Goal: Task Accomplishment & Management: Manage account settings

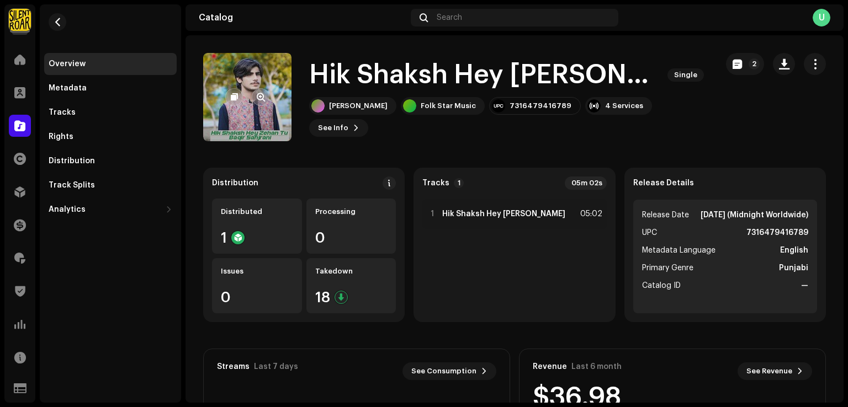
click at [253, 88] on div at bounding box center [247, 97] width 44 height 18
click at [263, 96] on span "button" at bounding box center [261, 97] width 8 height 9
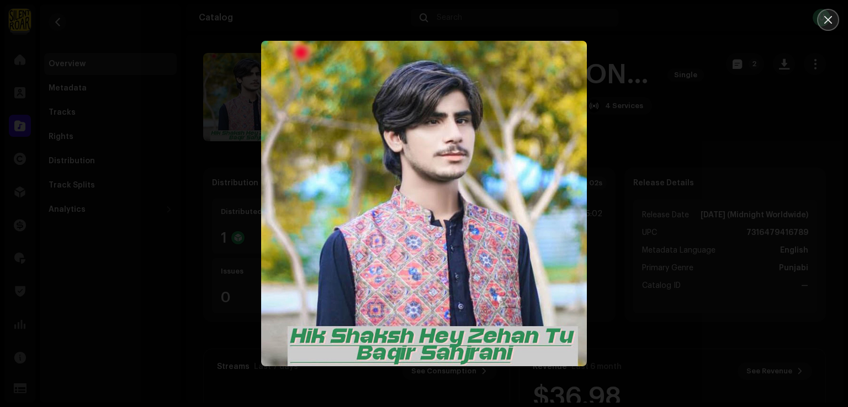
click at [831, 19] on icon "Close" at bounding box center [828, 20] width 10 height 10
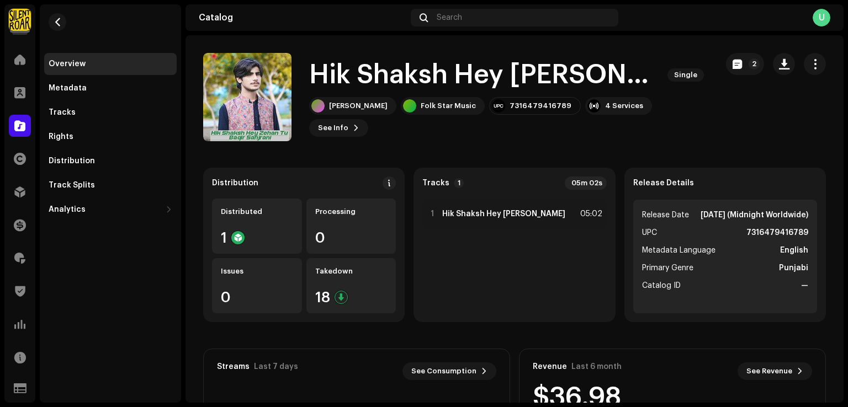
click at [655, 73] on div "Hik Shaksh Hey Zehan Tu Single" at bounding box center [508, 74] width 399 height 35
click at [13, 129] on div at bounding box center [20, 126] width 22 height 22
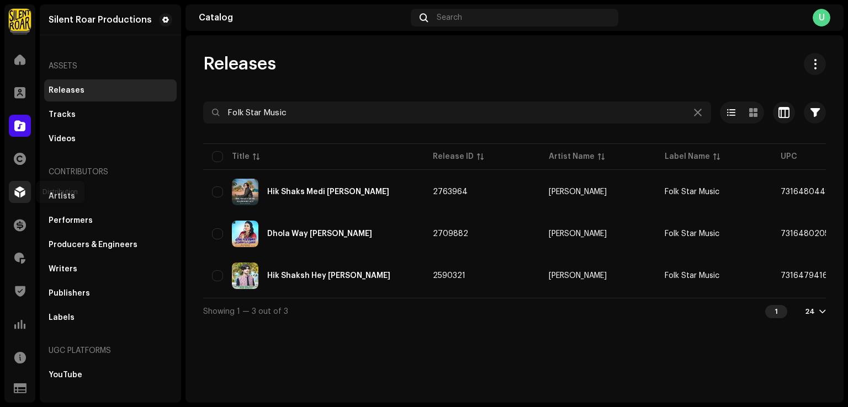
click at [25, 198] on div at bounding box center [20, 192] width 22 height 22
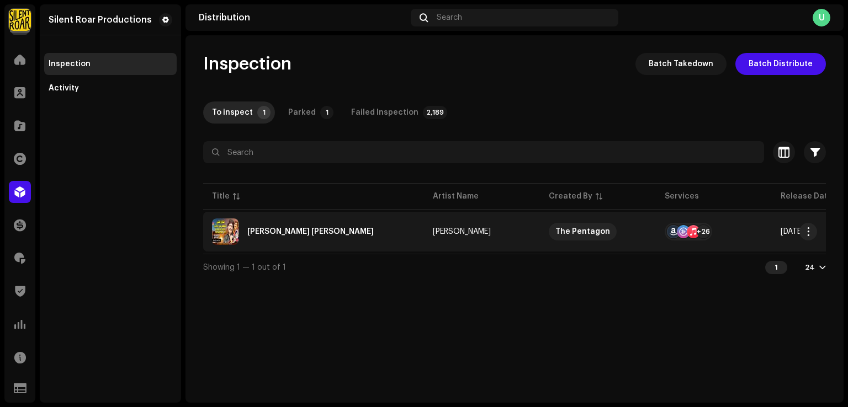
click at [343, 232] on div "[PERSON_NAME] [PERSON_NAME]" at bounding box center [310, 232] width 126 height 8
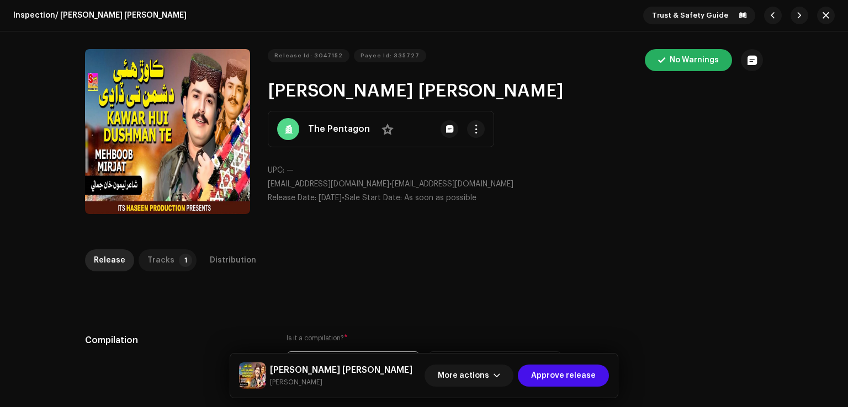
click at [163, 258] on div "Tracks" at bounding box center [160, 261] width 27 height 22
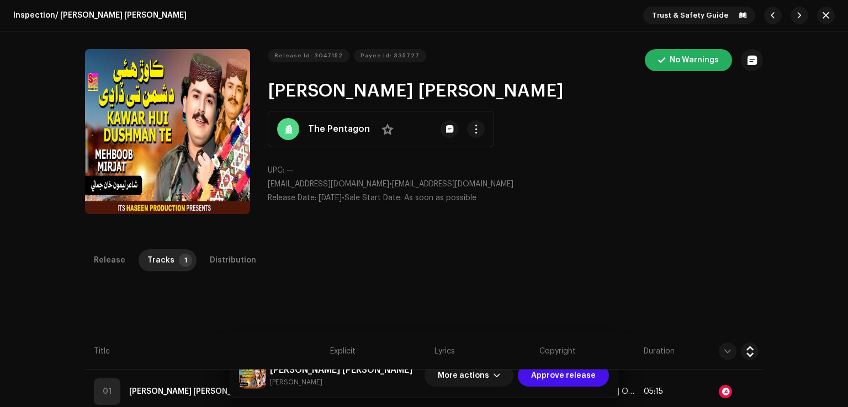
scroll to position [250, 0]
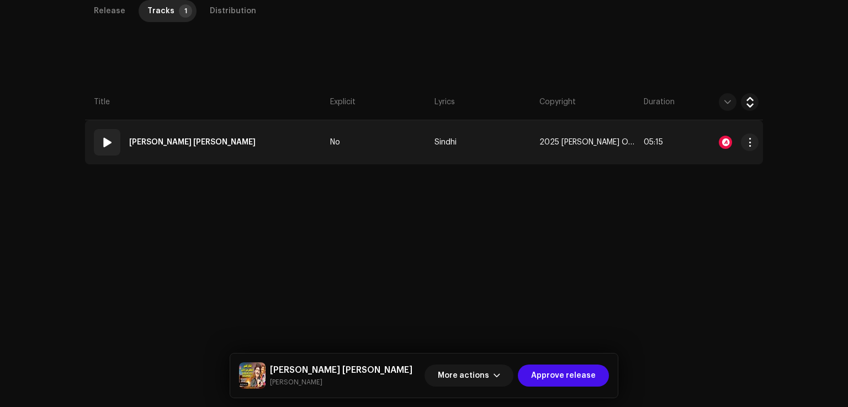
click at [300, 148] on td "01 Pehji Dushman Te Kawar Huyi Dadhi" at bounding box center [205, 142] width 241 height 44
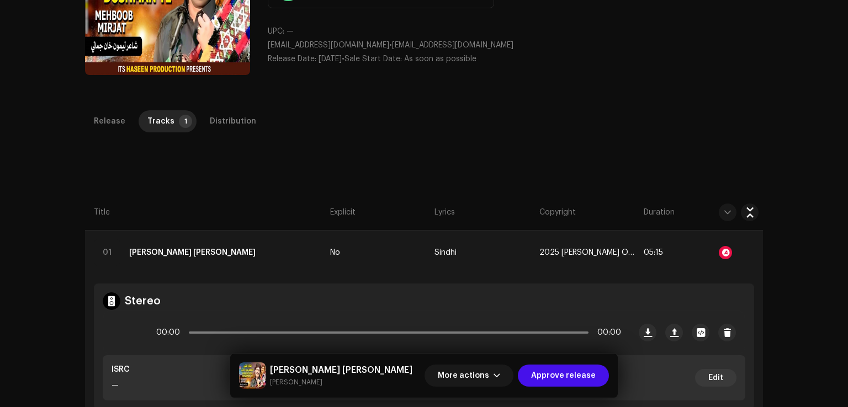
scroll to position [128, 0]
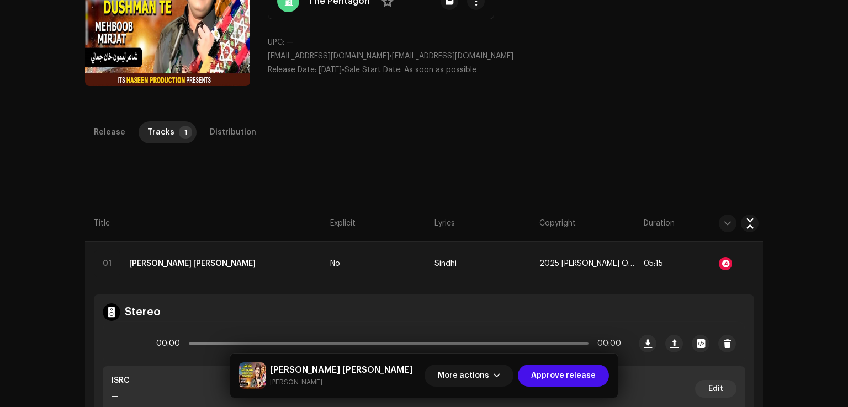
click at [232, 141] on div "Distribution" at bounding box center [233, 132] width 46 height 22
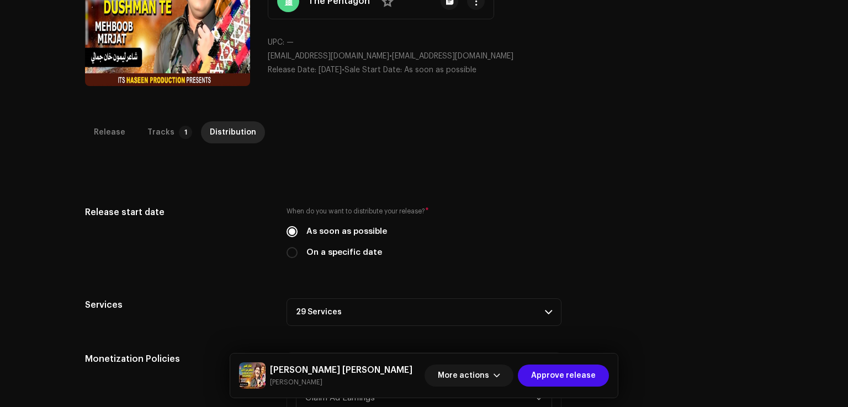
scroll to position [404, 0]
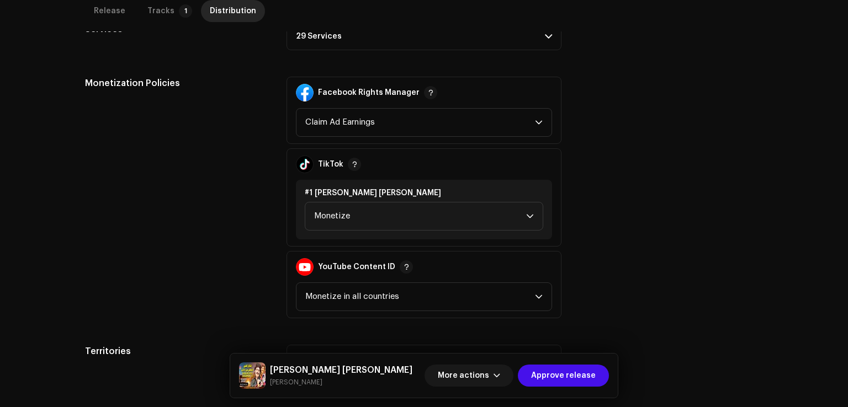
click at [333, 44] on p-accordion-header "29 Services" at bounding box center [424, 37] width 275 height 28
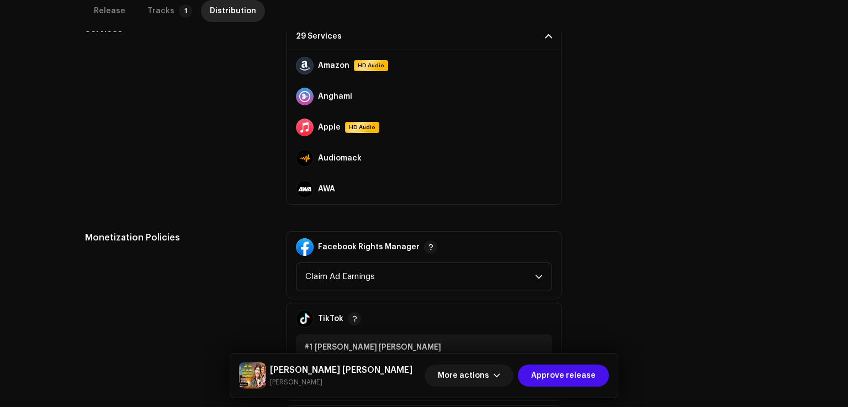
scroll to position [742, 0]
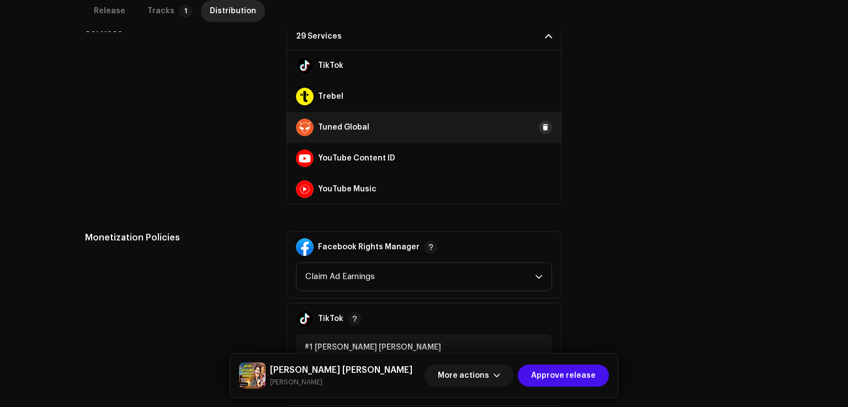
click at [539, 121] on button at bounding box center [545, 127] width 13 height 13
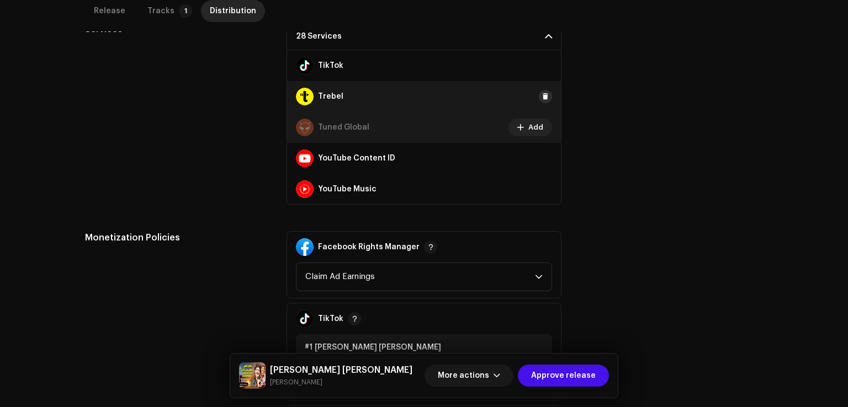
click at [542, 98] on span at bounding box center [545, 96] width 7 height 9
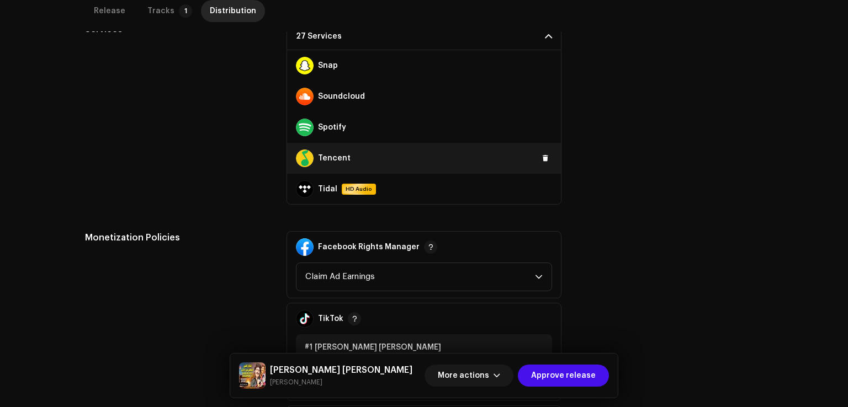
scroll to position [576, 0]
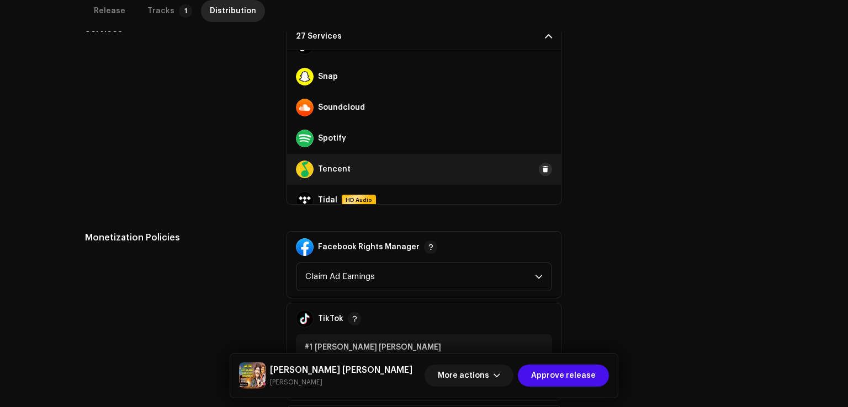
click at [542, 165] on span at bounding box center [545, 169] width 7 height 9
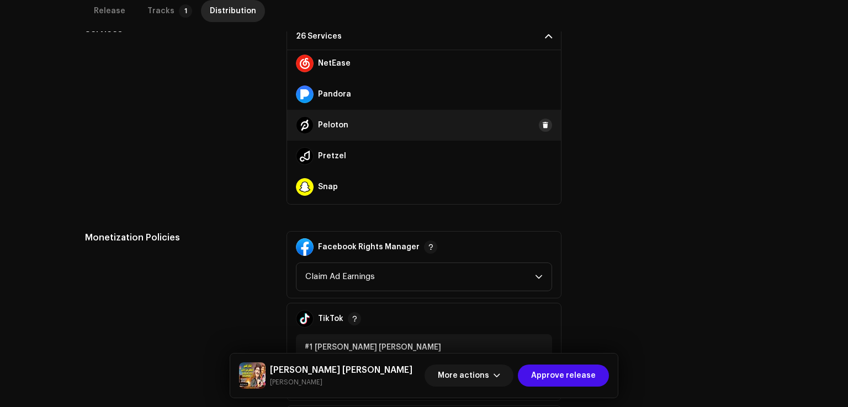
click at [542, 126] on span at bounding box center [545, 125] width 7 height 9
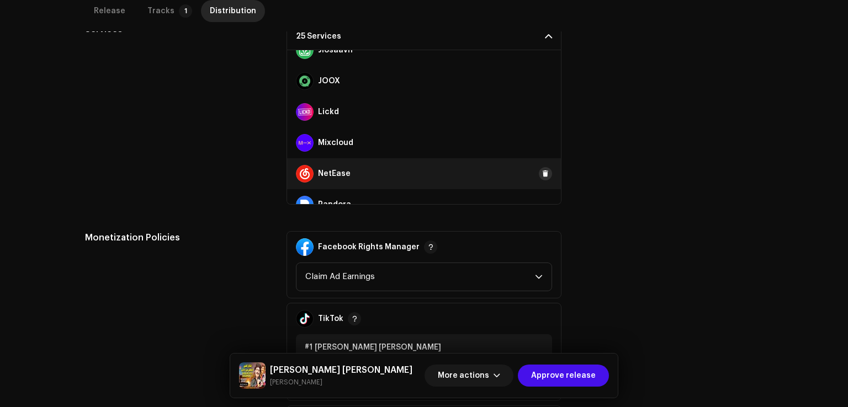
click at [542, 171] on span at bounding box center [545, 173] width 7 height 9
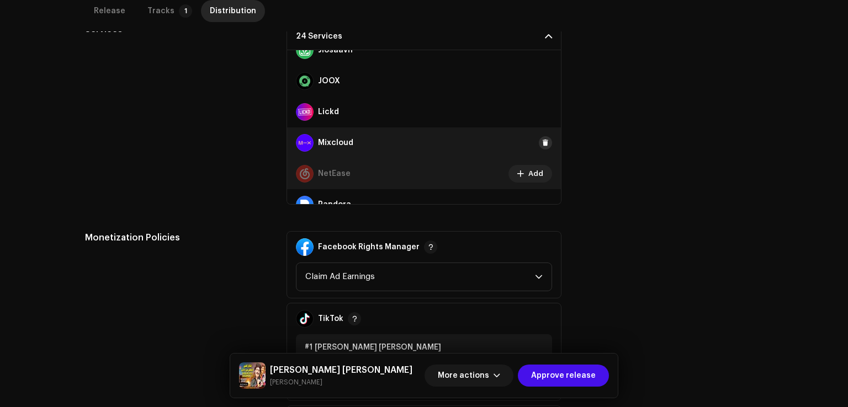
click at [542, 139] on span at bounding box center [545, 143] width 7 height 9
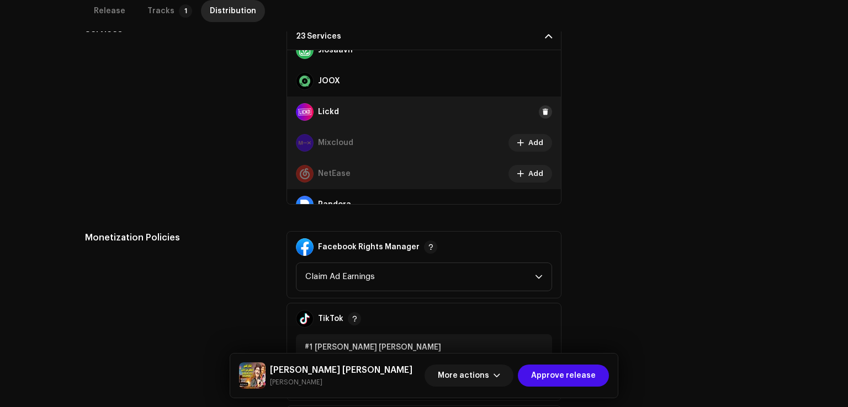
click at [542, 115] on span at bounding box center [545, 112] width 7 height 9
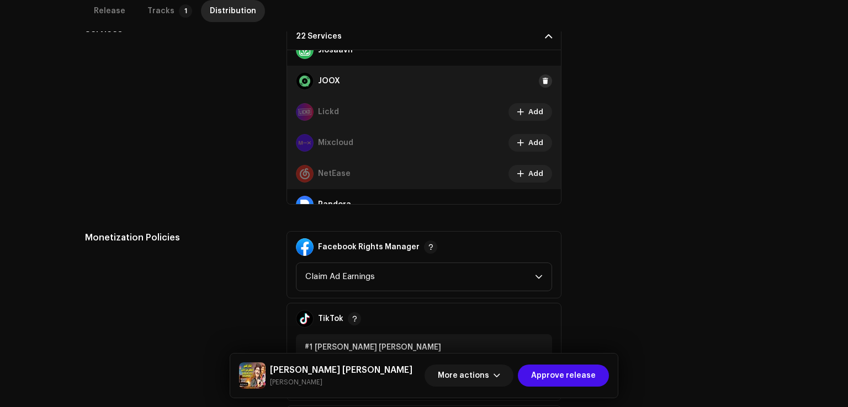
click at [542, 80] on span at bounding box center [545, 81] width 7 height 9
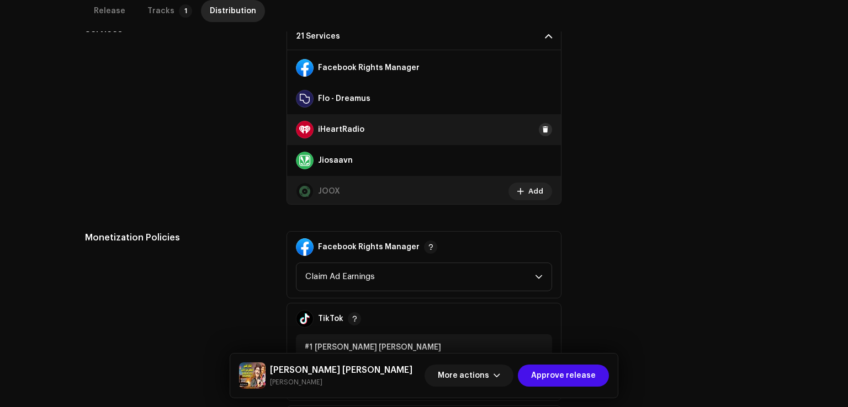
click at [542, 130] on span at bounding box center [545, 129] width 7 height 9
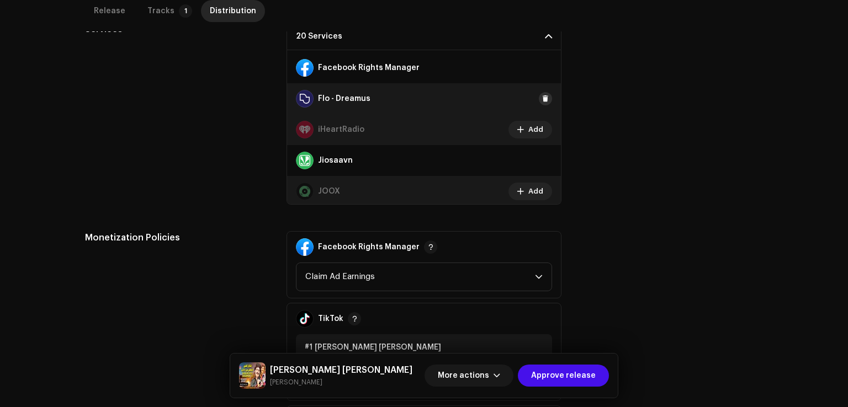
click at [542, 96] on span at bounding box center [545, 98] width 7 height 9
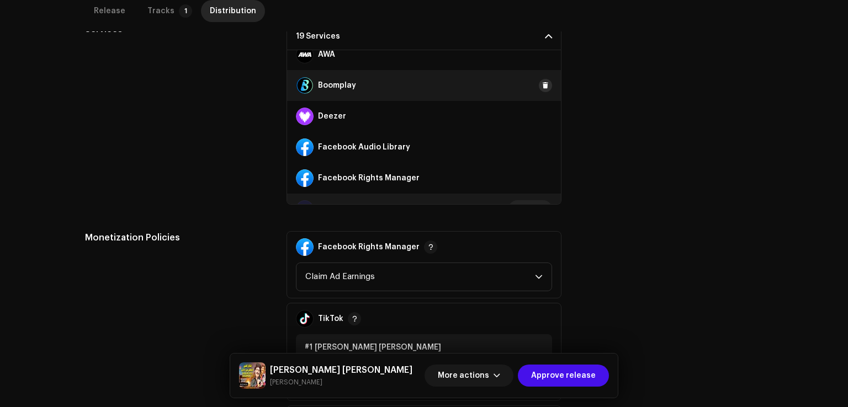
click at [539, 89] on button at bounding box center [545, 85] width 13 height 13
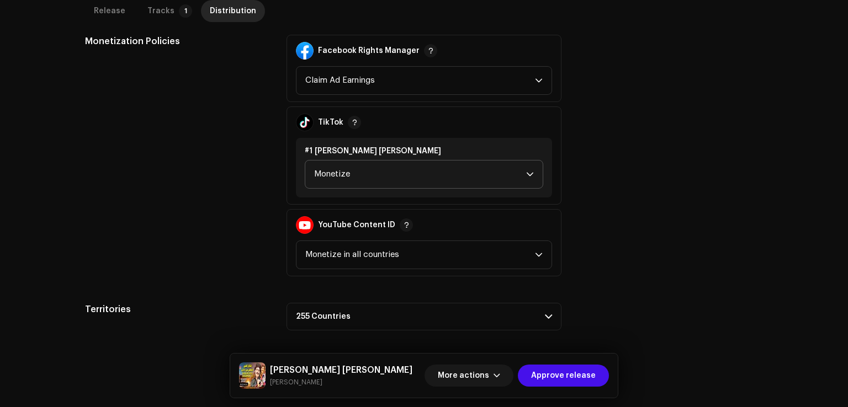
scroll to position [602, 0]
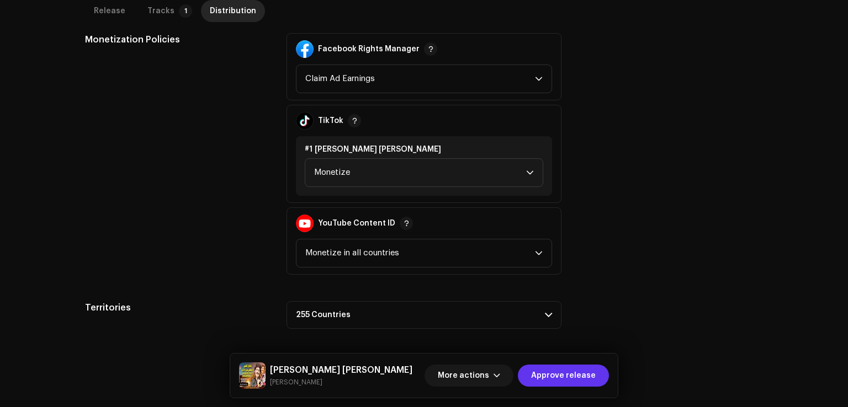
click at [544, 366] on span "Approve release" at bounding box center [563, 376] width 65 height 22
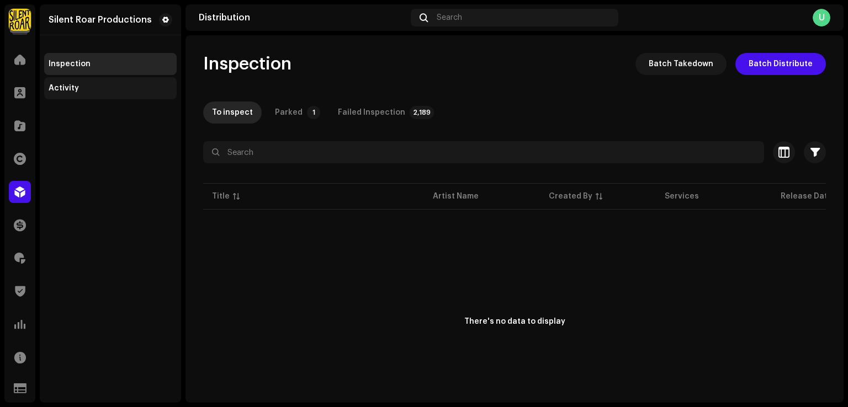
click at [77, 93] on div "Activity" at bounding box center [110, 88] width 132 height 22
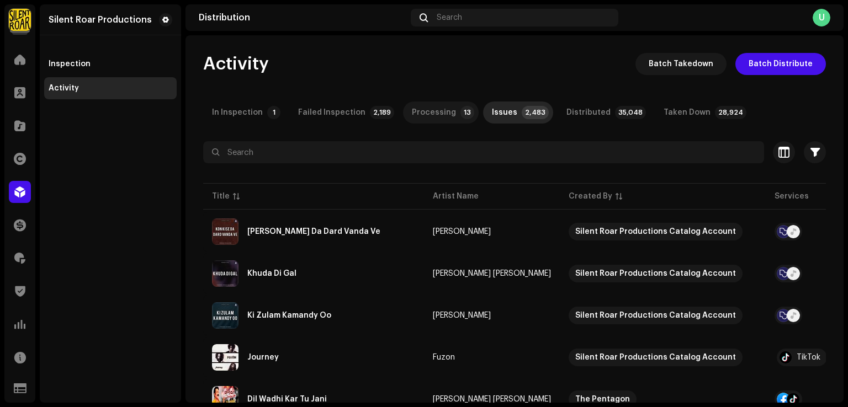
click at [447, 112] on p-tab "Processing 13" at bounding box center [441, 113] width 76 height 22
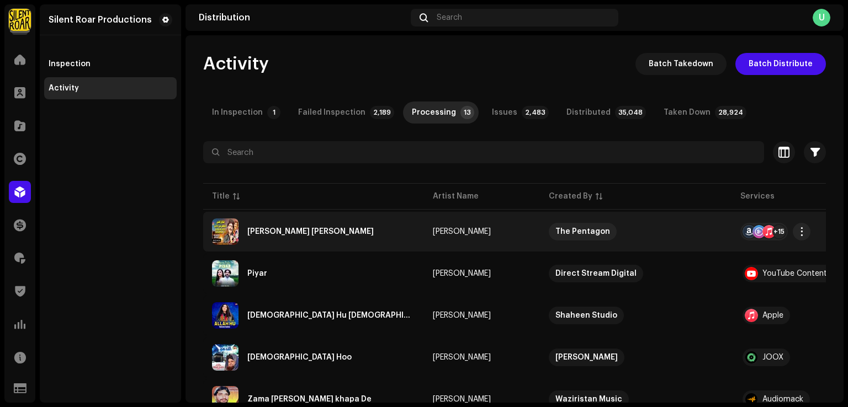
click at [399, 237] on div "[PERSON_NAME] [PERSON_NAME]" at bounding box center [313, 232] width 203 height 26
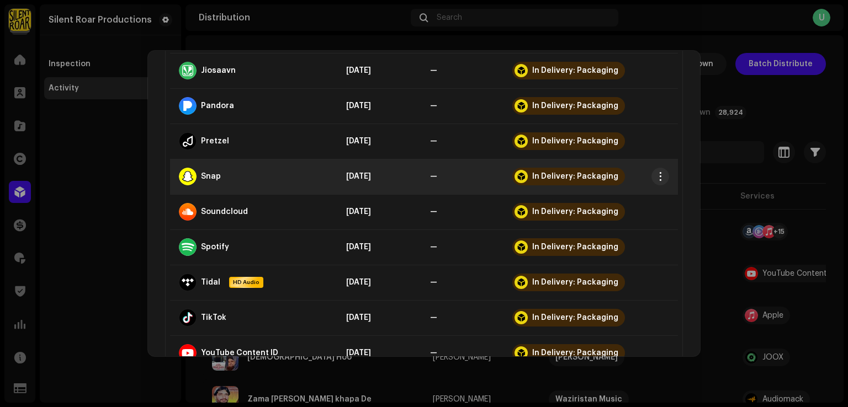
scroll to position [507, 0]
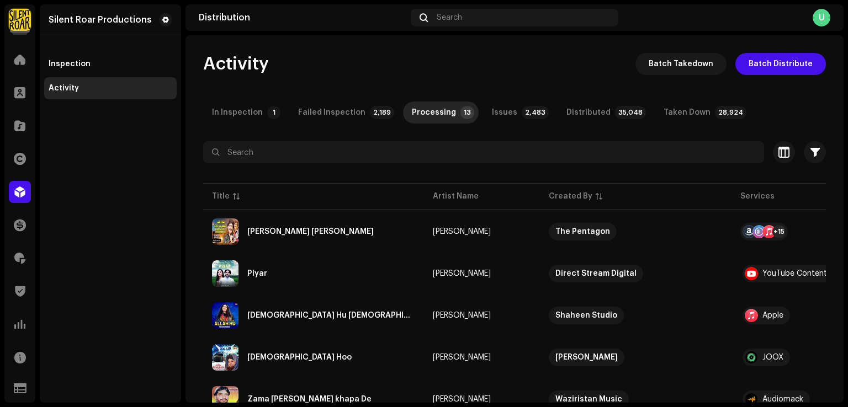
click at [86, 222] on div "Pehji Dushman Te Kawar Huyi Dadhi Mehboob Mirjat Service Last Enqueued Last Del…" at bounding box center [424, 203] width 848 height 407
click at [15, 131] on div at bounding box center [20, 126] width 22 height 22
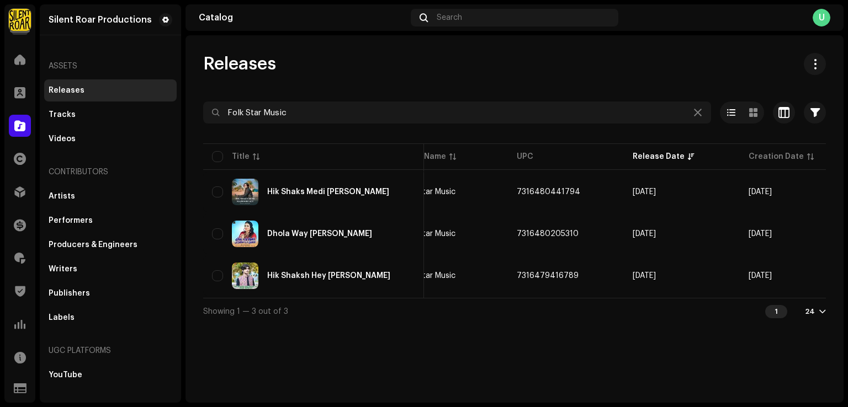
scroll to position [0, 294]
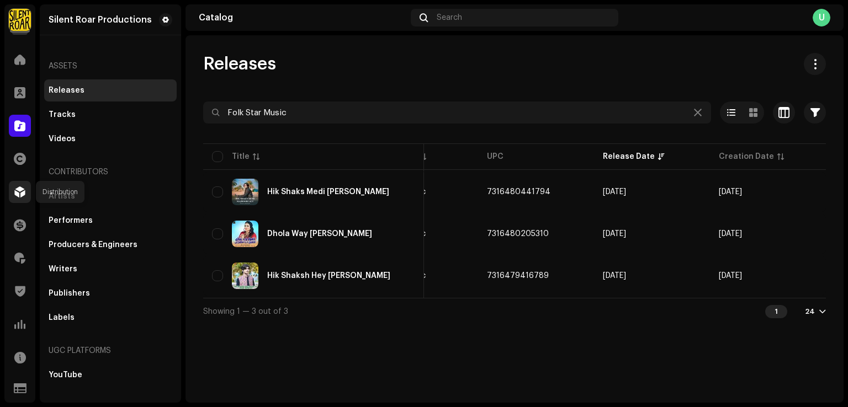
click at [10, 194] on div at bounding box center [20, 192] width 22 height 22
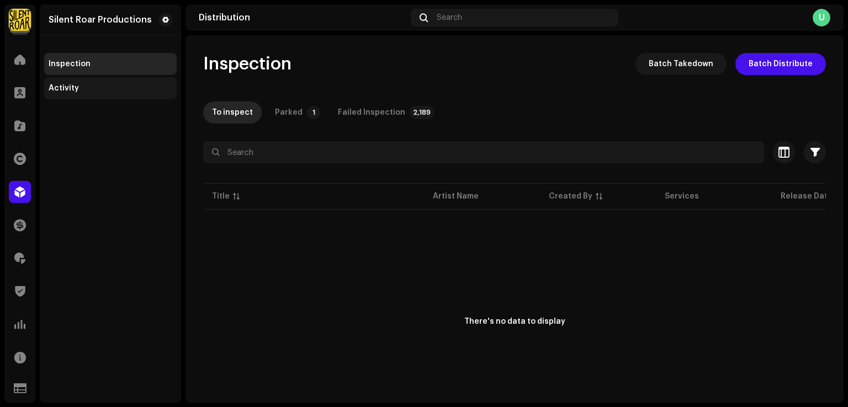
click at [64, 93] on div "Activity" at bounding box center [110, 88] width 132 height 22
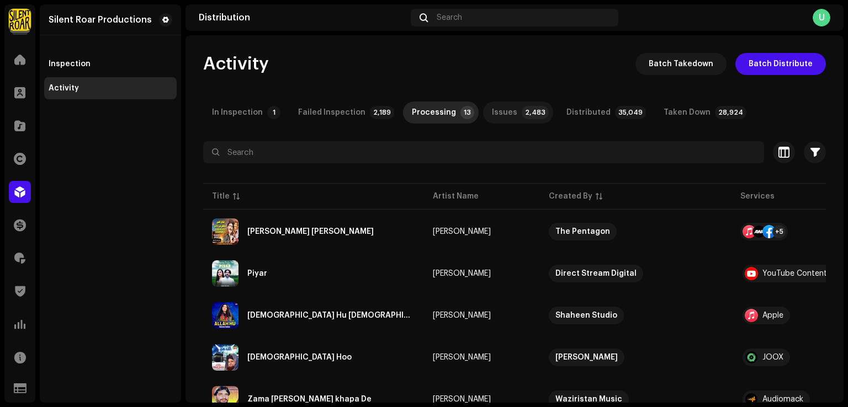
click at [502, 118] on div "Issues" at bounding box center [504, 113] width 25 height 22
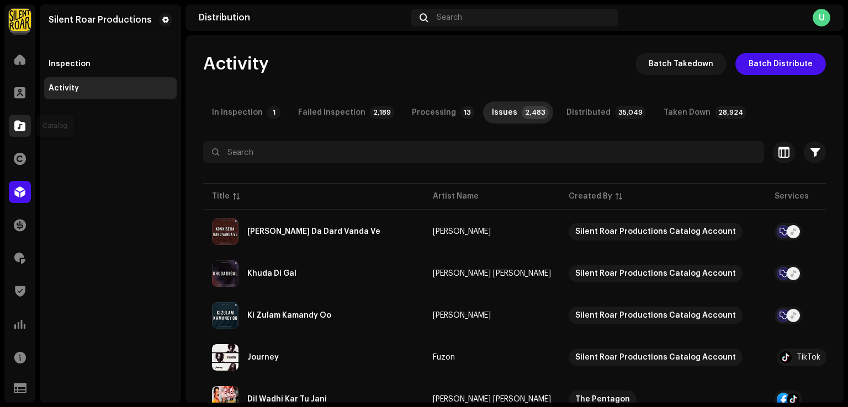
click at [20, 129] on span at bounding box center [19, 125] width 11 height 9
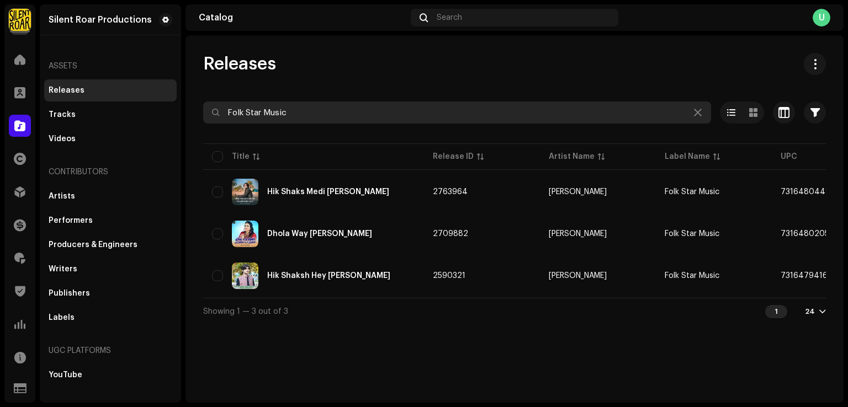
drag, startPoint x: 262, startPoint y: 102, endPoint x: 145, endPoint y: 91, distance: 117.6
click at [145, 91] on div "Silent Roar Productions Home Clients Catalog Rights Distribution Finance Royalt…" at bounding box center [424, 203] width 848 height 407
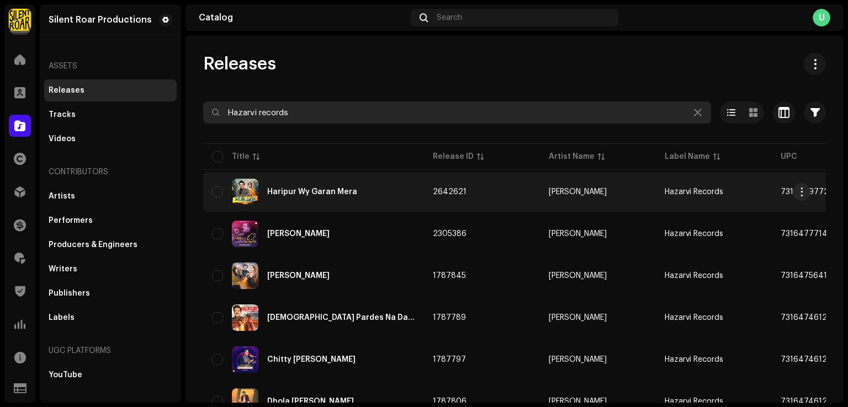
type input "Hazarvi records"
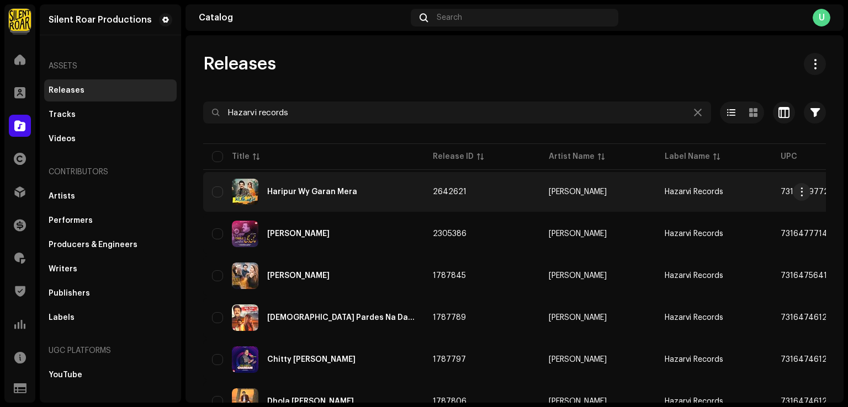
click at [333, 205] on div "Haripur Wy Garan Mera" at bounding box center [313, 192] width 203 height 26
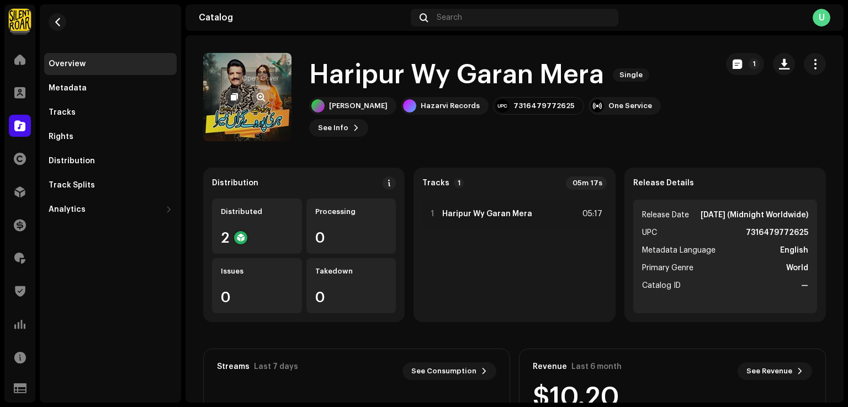
click at [255, 99] on button "button" at bounding box center [261, 97] width 18 height 18
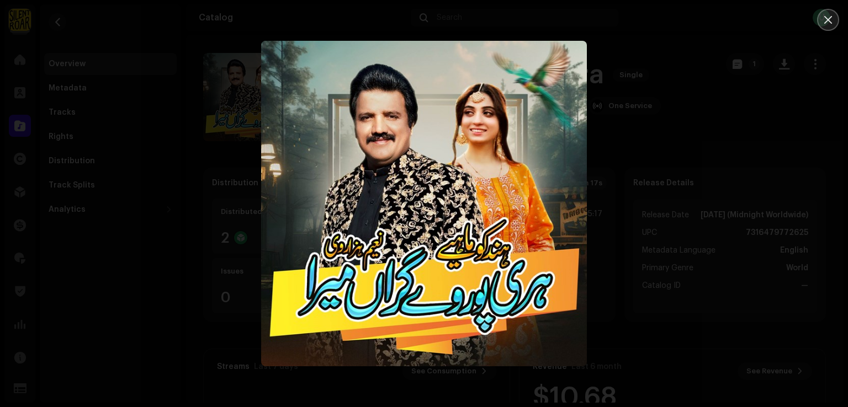
click at [824, 21] on icon "Close" at bounding box center [828, 20] width 10 height 10
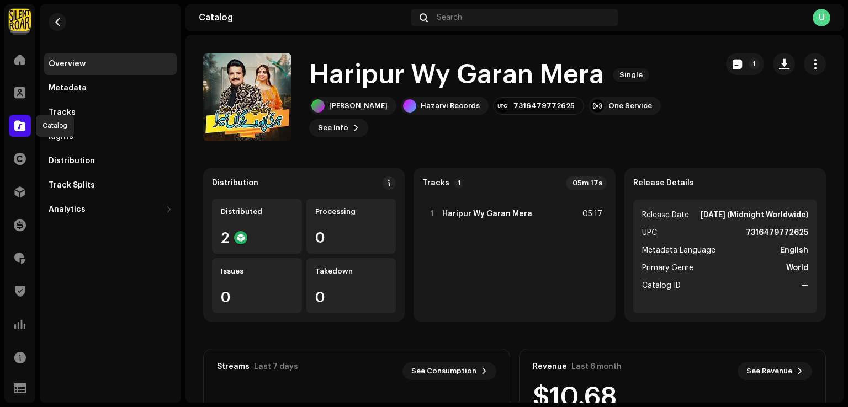
click at [10, 126] on div at bounding box center [20, 126] width 22 height 22
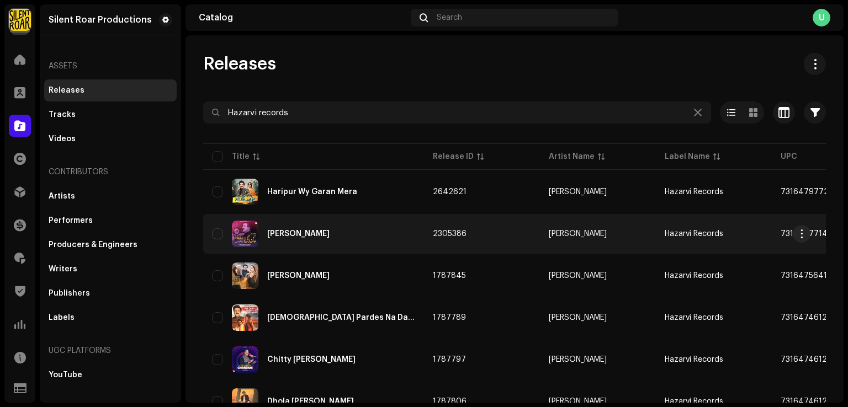
click at [329, 232] on div "Chan Ji" at bounding box center [313, 234] width 203 height 26
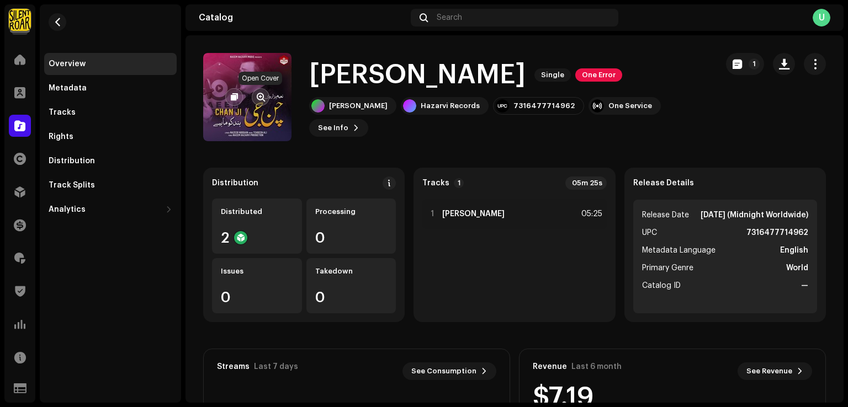
click at [263, 99] on span "button" at bounding box center [261, 97] width 8 height 9
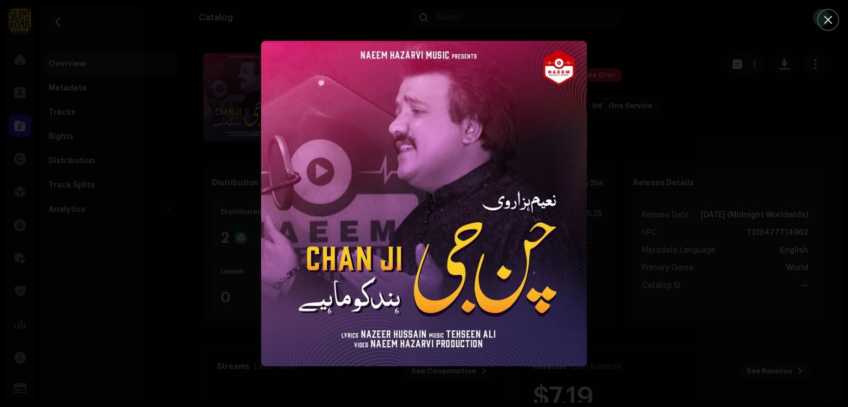
click at [653, 155] on div at bounding box center [424, 203] width 848 height 407
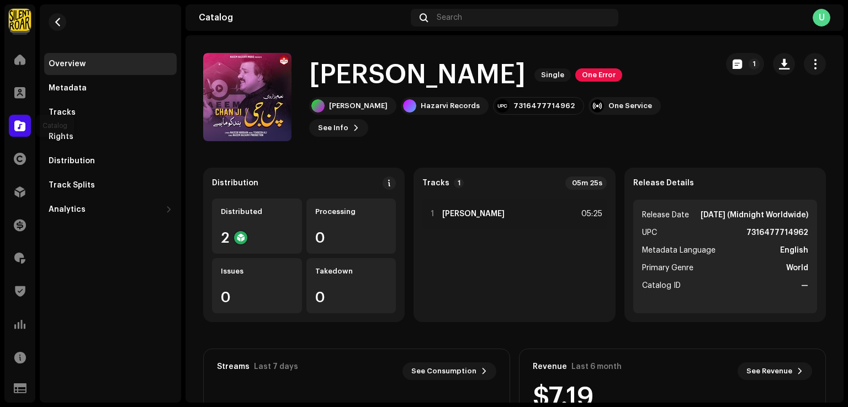
click at [11, 121] on div at bounding box center [20, 126] width 22 height 22
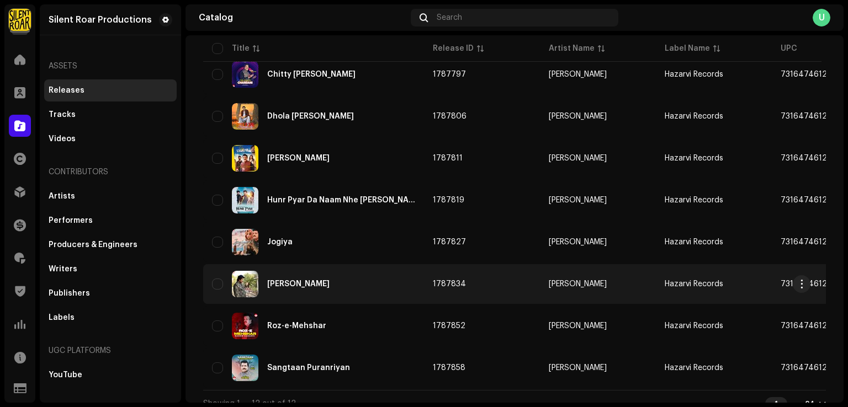
scroll to position [306, 0]
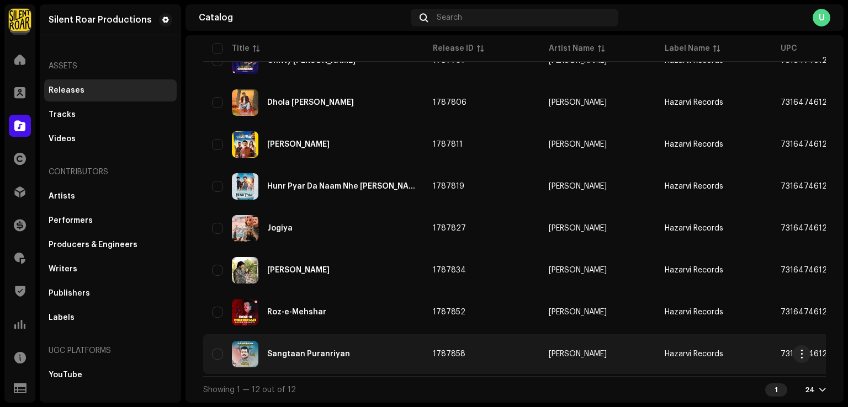
click at [370, 352] on div "Sangtaan Puranriyan" at bounding box center [313, 354] width 203 height 26
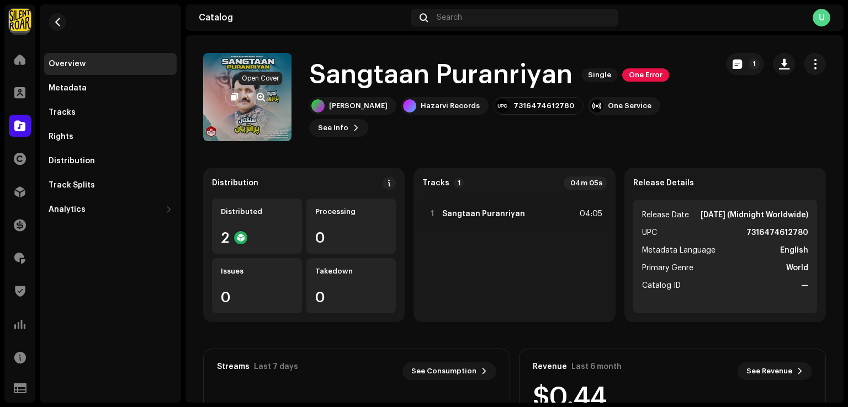
click at [259, 98] on span "button" at bounding box center [261, 97] width 8 height 9
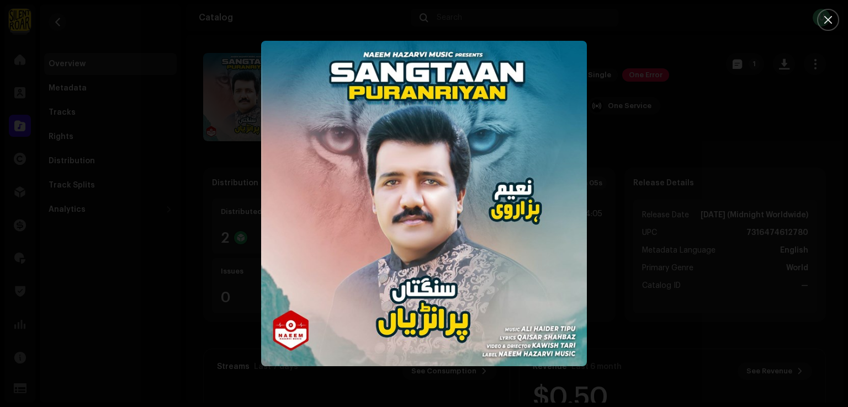
click at [829, 31] on div at bounding box center [424, 203] width 848 height 407
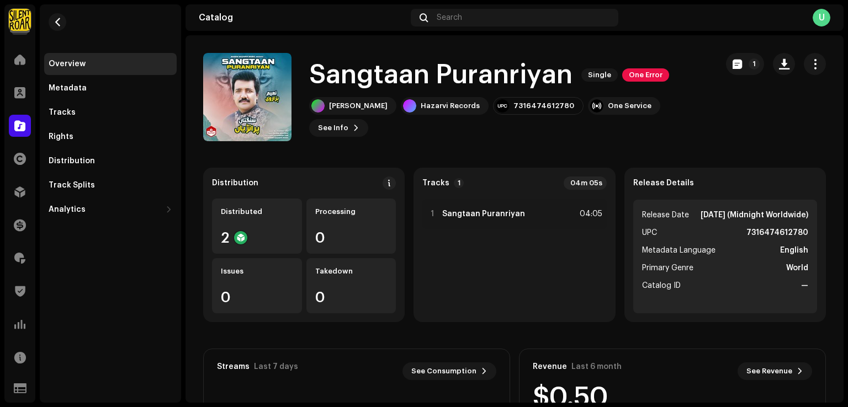
click at [826, 20] on div "U" at bounding box center [822, 18] width 18 height 18
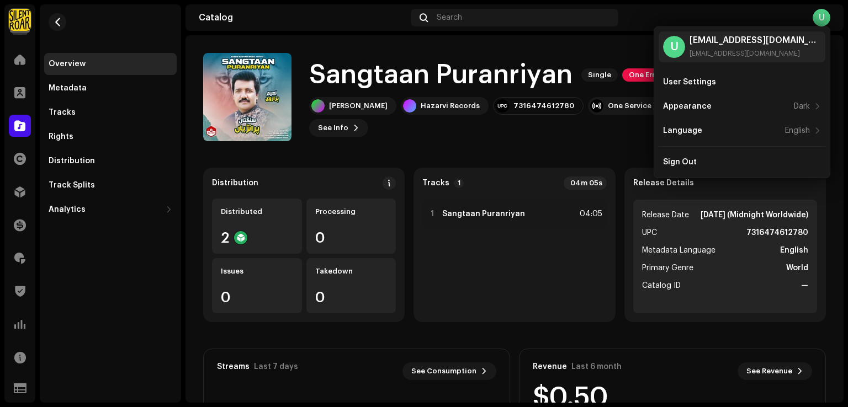
click at [632, 53] on div "Sangtaan Puranriyan Single One Error Naeem Hazarvi Hazarvi Records 731647461278…" at bounding box center [455, 97] width 505 height 88
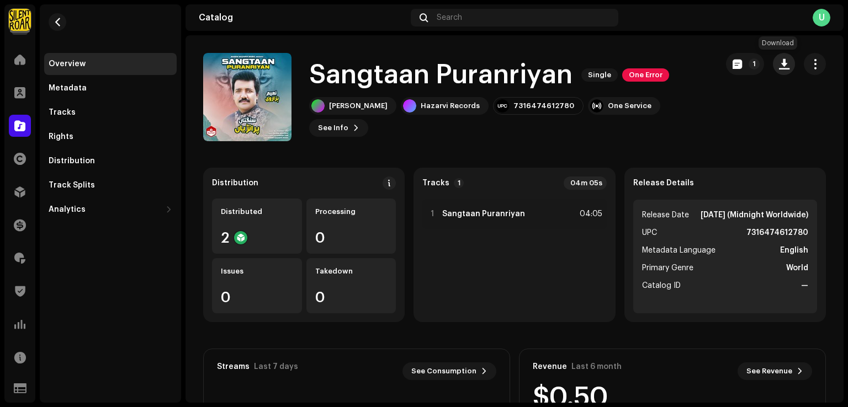
click at [780, 67] on span "button" at bounding box center [784, 64] width 10 height 9
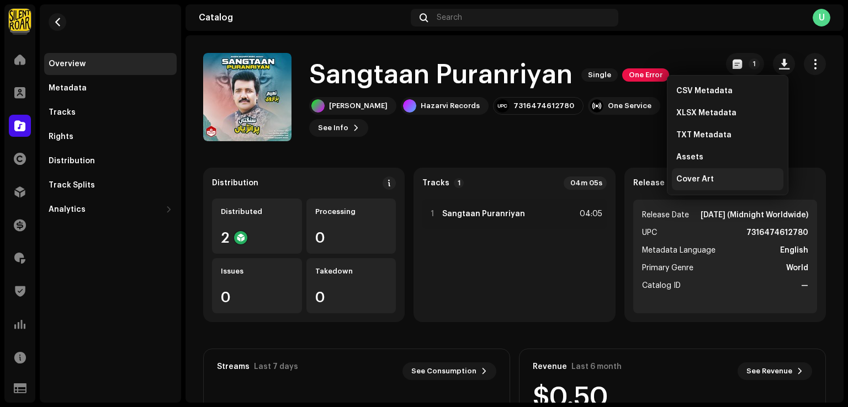
click at [704, 179] on span "Cover Art" at bounding box center [695, 179] width 38 height 9
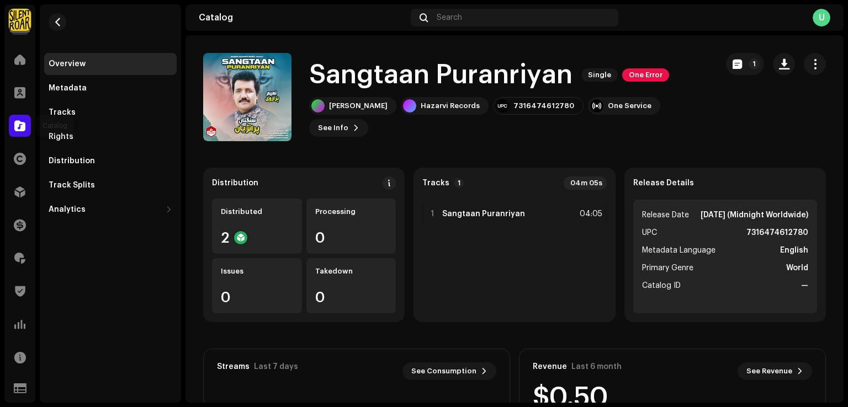
click at [20, 119] on div at bounding box center [20, 126] width 22 height 22
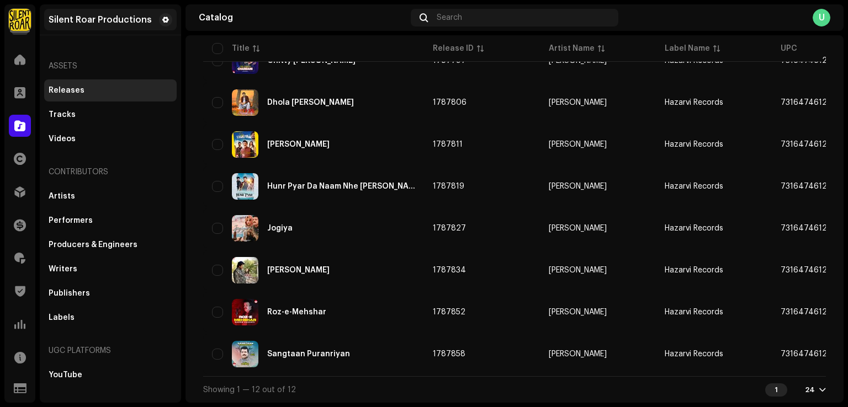
scroll to position [306, 0]
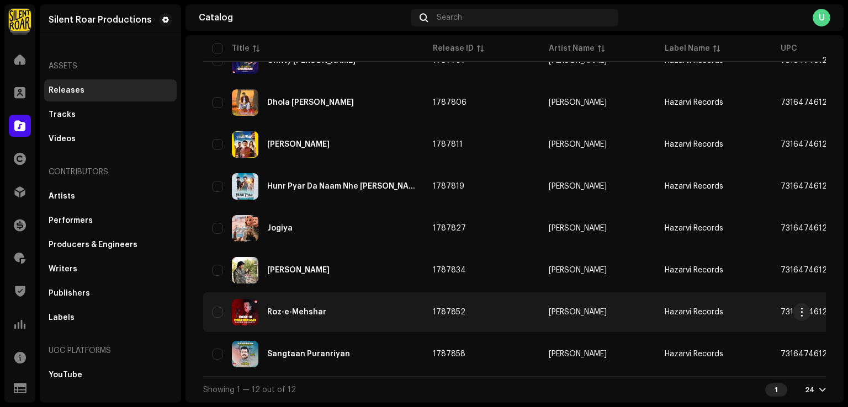
click at [354, 326] on td "Roz-e-Mehshar" at bounding box center [313, 313] width 221 height 40
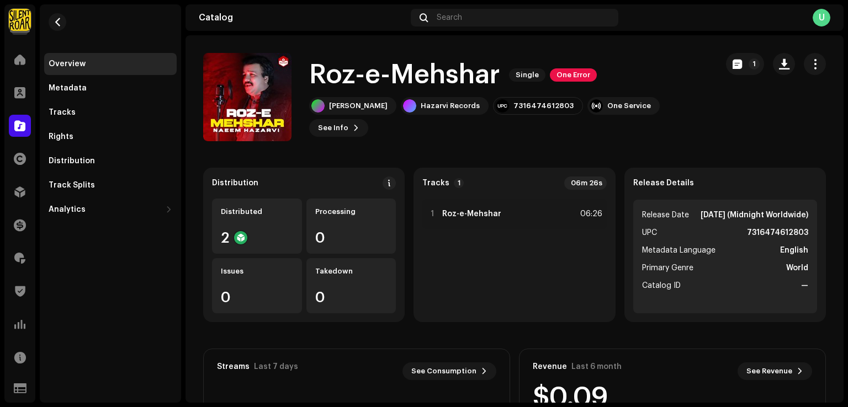
click at [31, 125] on div "Catalog" at bounding box center [19, 125] width 31 height 31
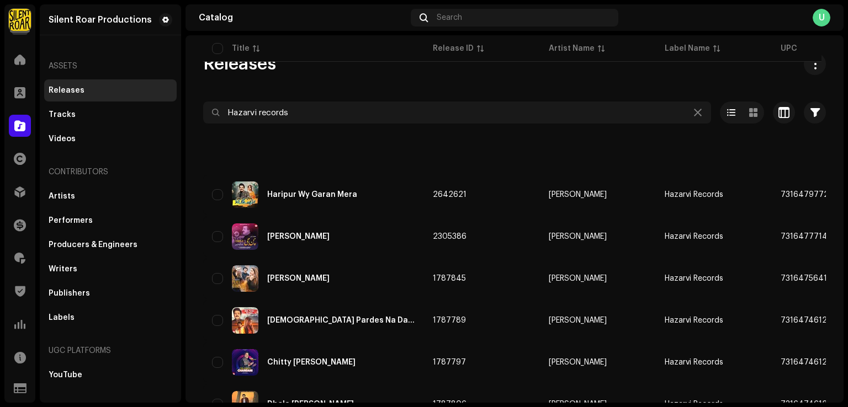
scroll to position [166, 0]
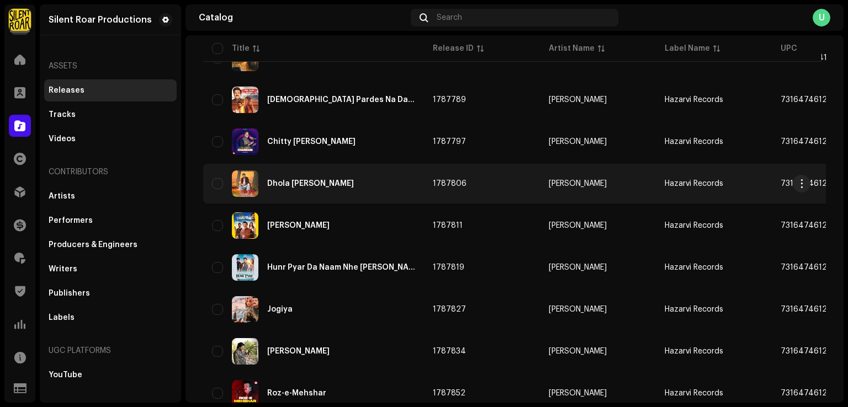
click at [373, 188] on div "Dhola Tan Baywafa Ay" at bounding box center [313, 184] width 203 height 26
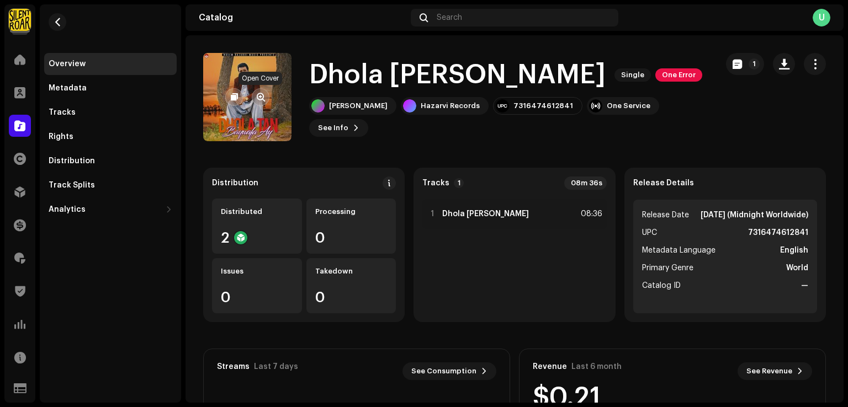
click at [261, 102] on button "button" at bounding box center [261, 97] width 18 height 18
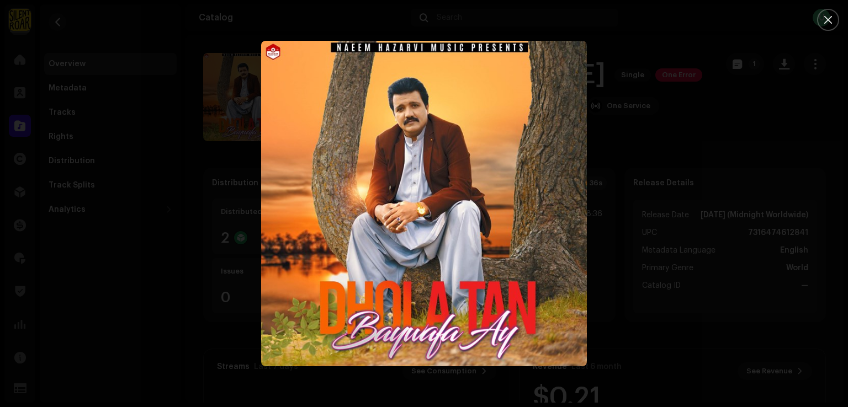
click at [713, 216] on div at bounding box center [424, 203] width 848 height 407
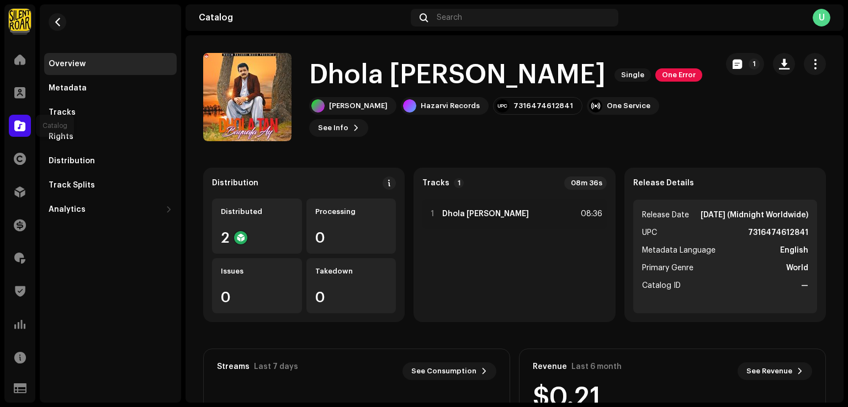
click at [30, 126] on div at bounding box center [20, 126] width 22 height 22
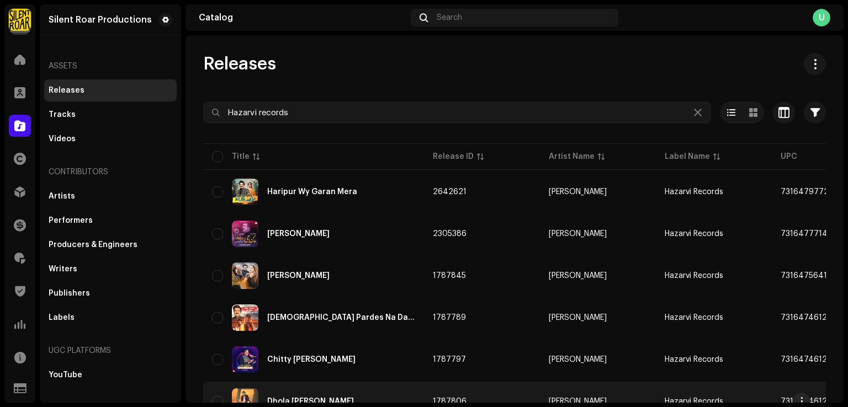
scroll to position [166, 0]
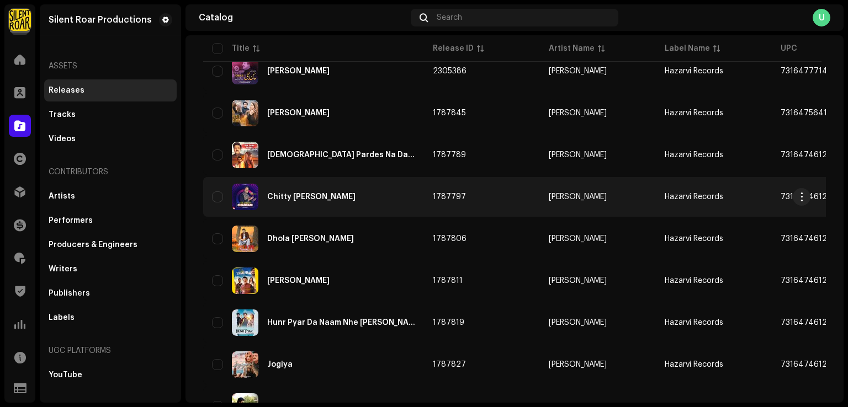
click at [393, 195] on div "Chitty Chany Di Chandani" at bounding box center [313, 197] width 203 height 26
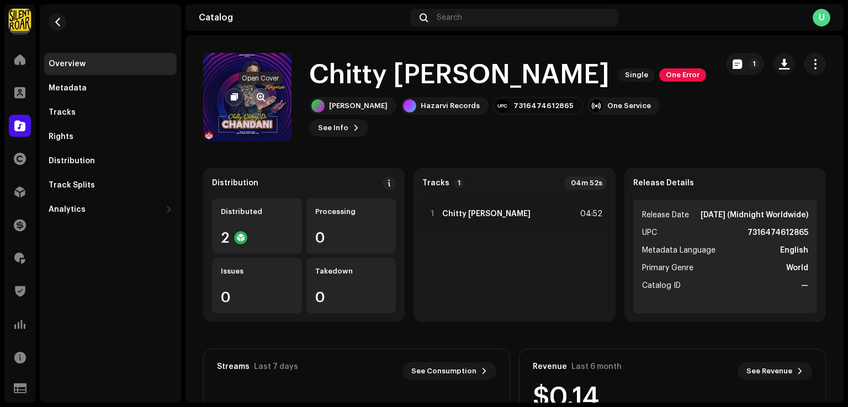
click at [261, 94] on span "button" at bounding box center [261, 97] width 8 height 9
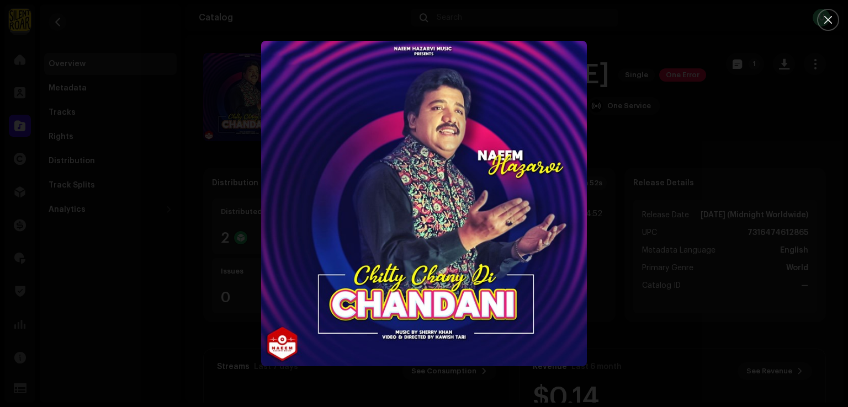
click at [731, 100] on div at bounding box center [424, 203] width 848 height 407
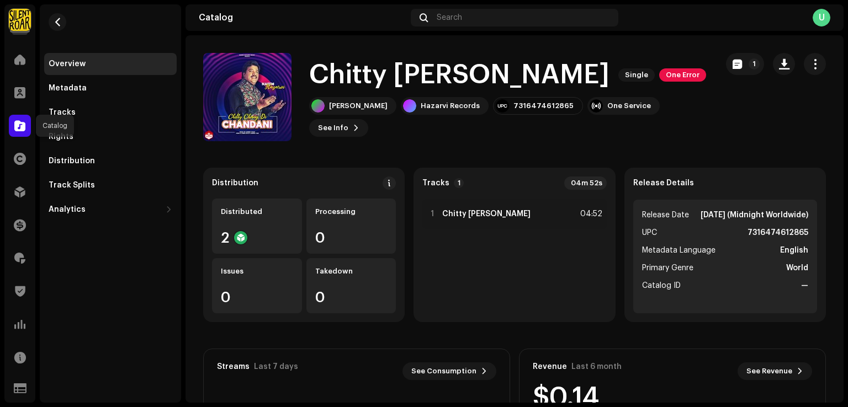
click at [15, 123] on span at bounding box center [19, 125] width 11 height 9
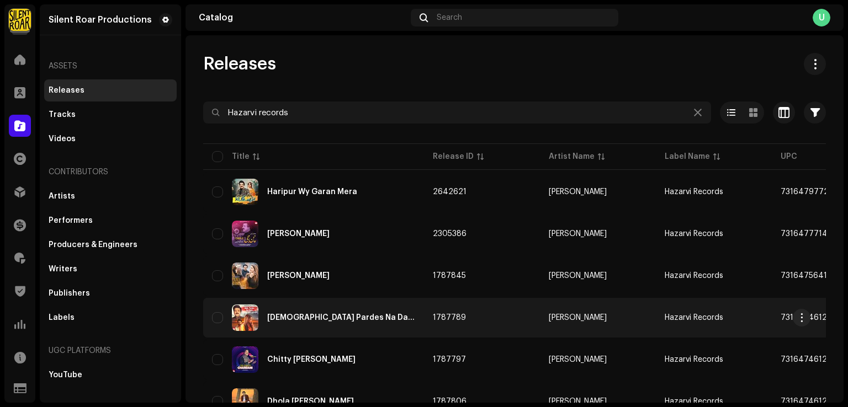
scroll to position [221, 0]
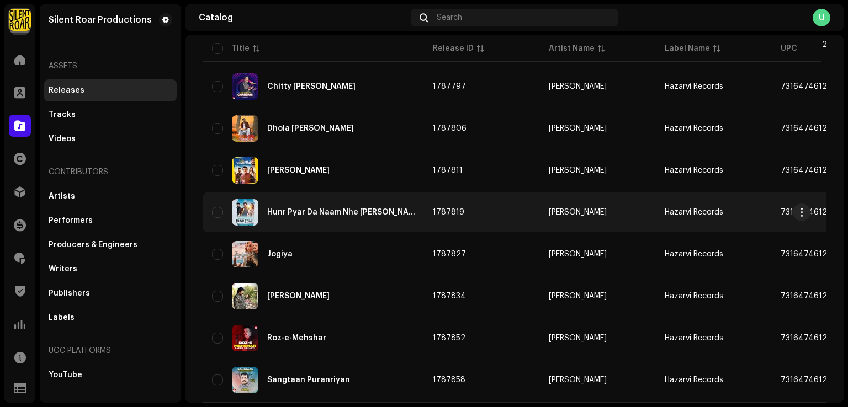
click at [412, 209] on div "Hunr Pyar Da Naam Nhe Chanran" at bounding box center [313, 212] width 203 height 26
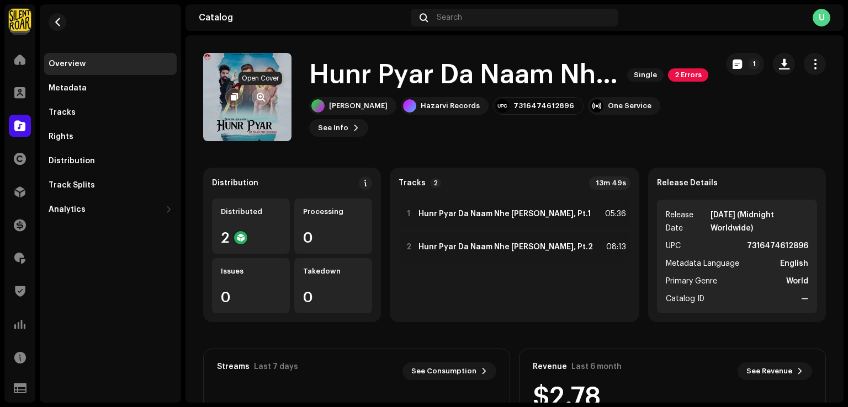
click at [260, 99] on span "button" at bounding box center [261, 97] width 8 height 9
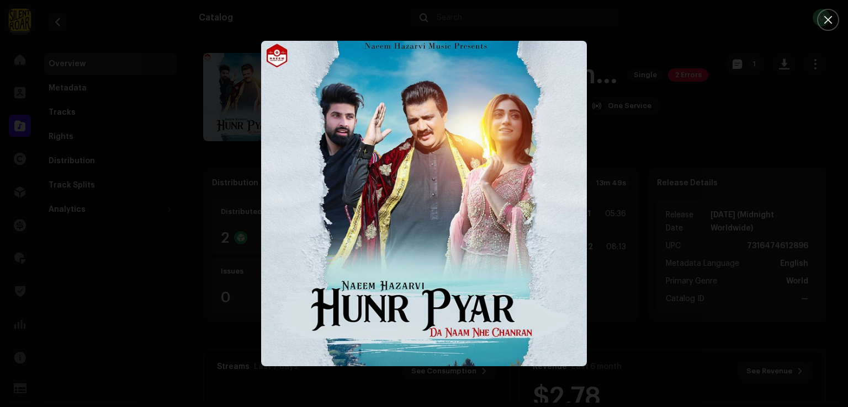
click at [701, 149] on div at bounding box center [424, 203] width 848 height 407
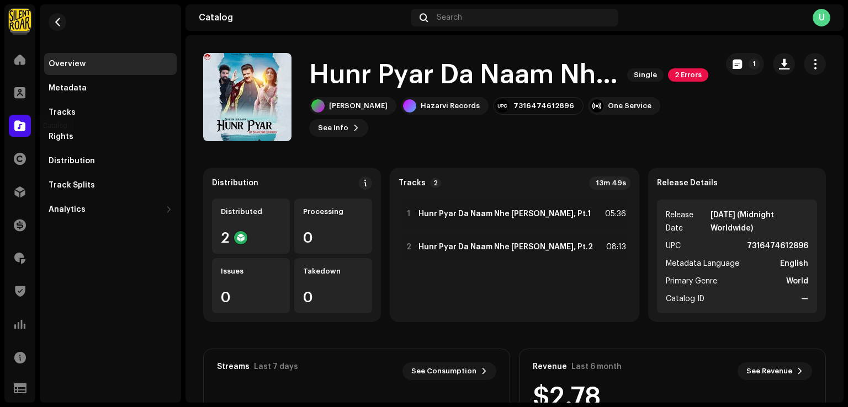
click at [24, 126] on span at bounding box center [19, 125] width 11 height 9
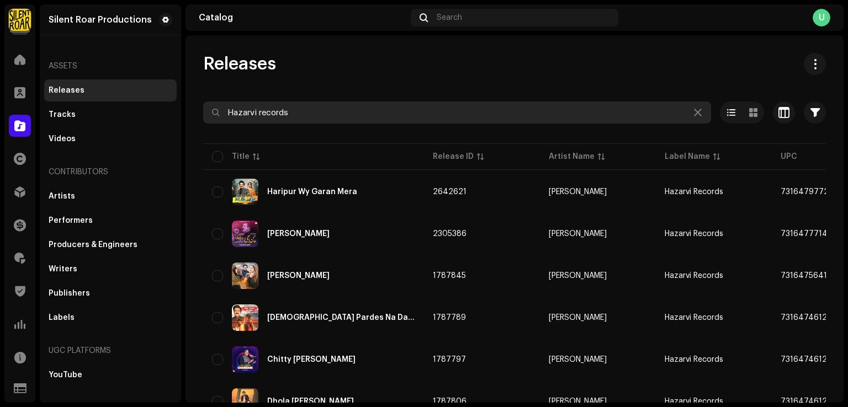
drag, startPoint x: 235, startPoint y: 104, endPoint x: 202, endPoint y: 100, distance: 33.4
click at [202, 100] on div "Releases Hazarvi records Selected 0 Select all 12 Options Filters Distribution …" at bounding box center [514, 377] width 658 height 649
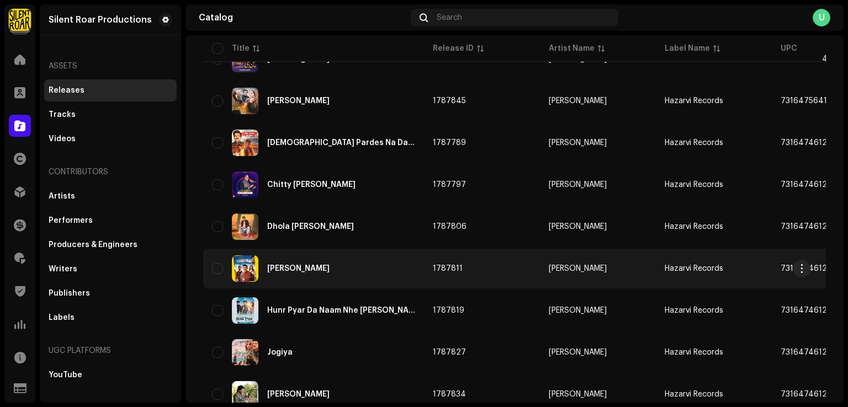
scroll to position [221, 0]
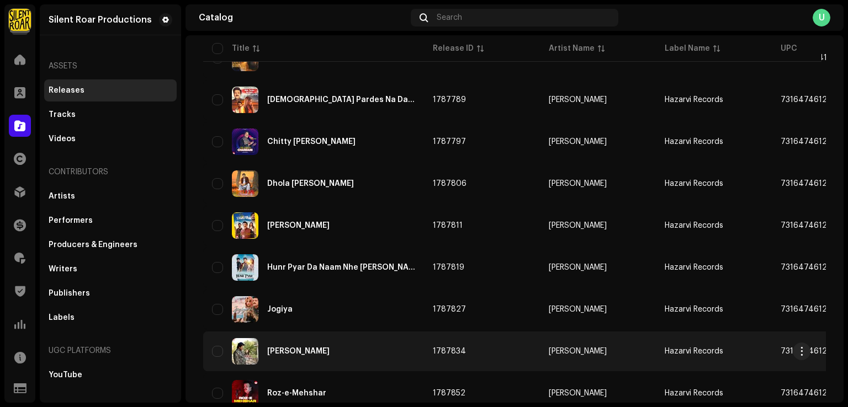
click at [374, 347] on div "Kachi Yaari" at bounding box center [313, 351] width 203 height 26
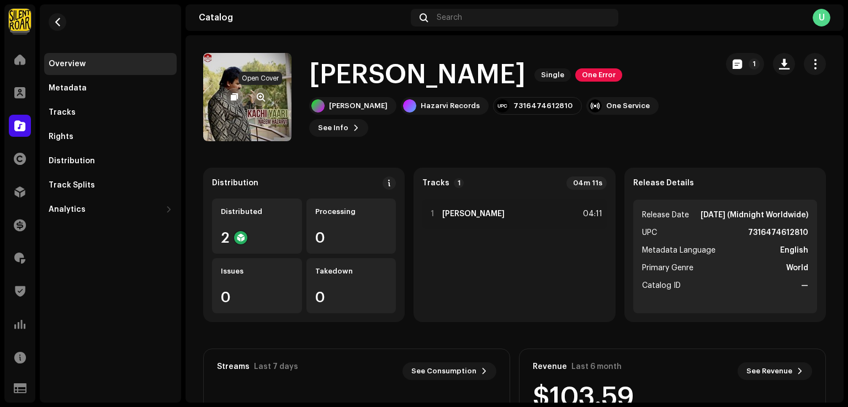
click at [261, 98] on span "button" at bounding box center [261, 97] width 8 height 9
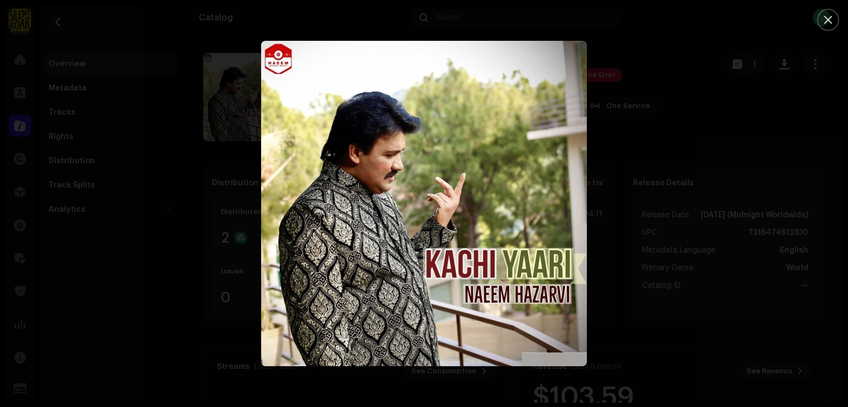
click at [707, 204] on div at bounding box center [424, 203] width 848 height 407
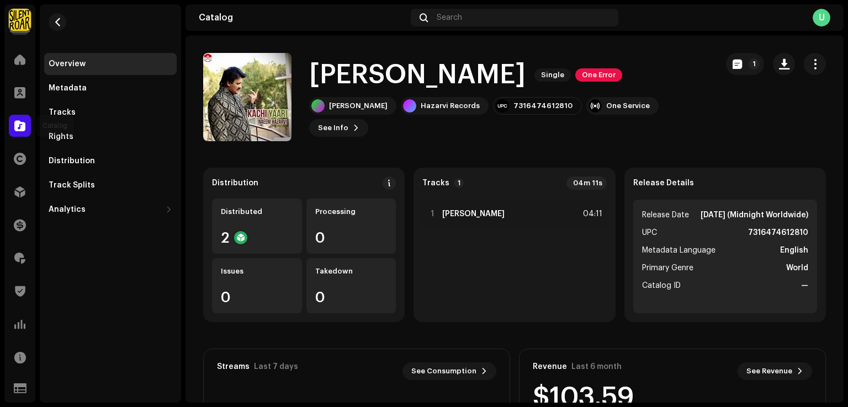
click at [21, 132] on div at bounding box center [20, 126] width 22 height 22
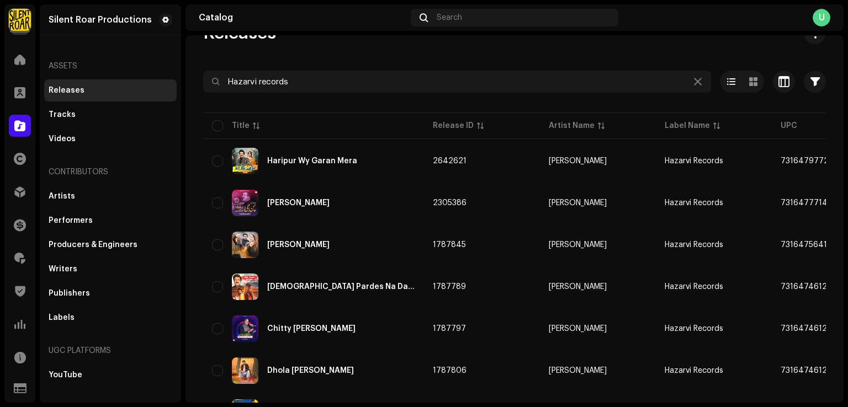
scroll to position [30, 0]
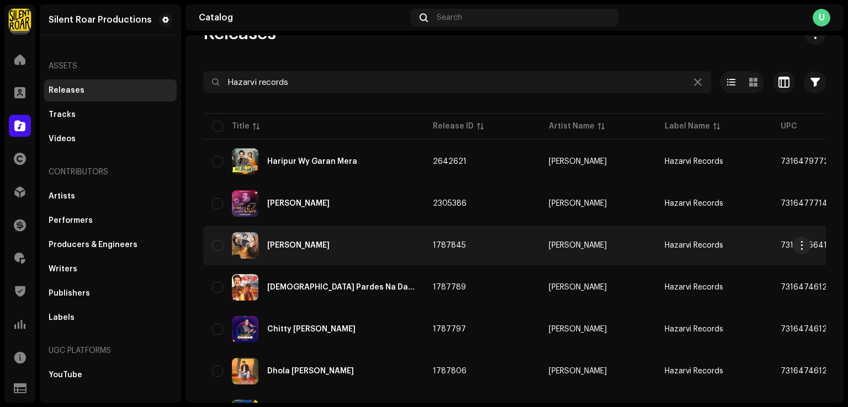
click at [375, 252] on div "Kali Kameez Wala" at bounding box center [313, 245] width 203 height 26
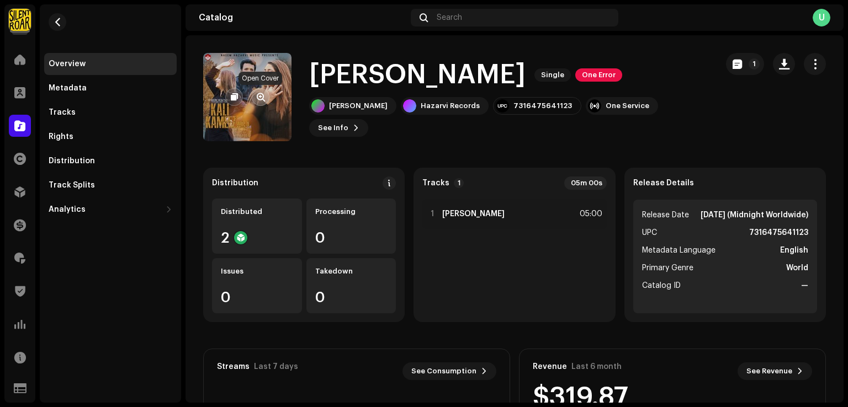
click at [258, 102] on button "button" at bounding box center [261, 97] width 18 height 18
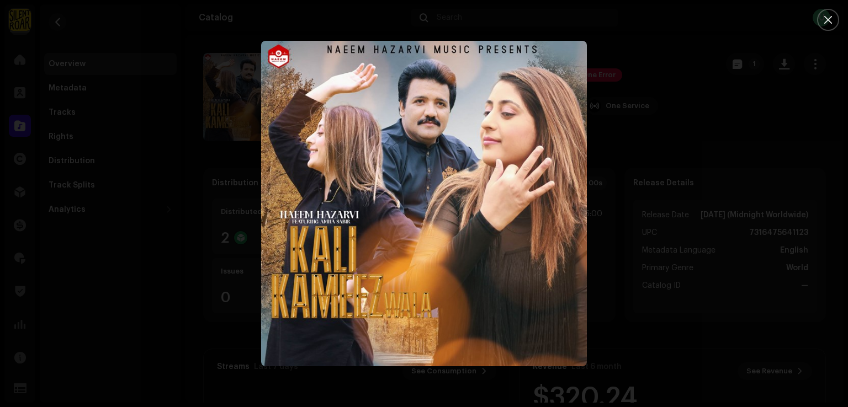
click at [728, 235] on div at bounding box center [424, 203] width 848 height 407
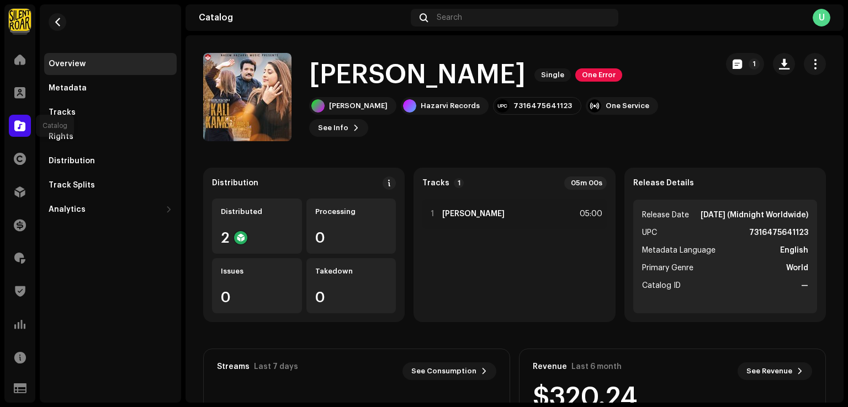
click at [15, 124] on span at bounding box center [19, 125] width 11 height 9
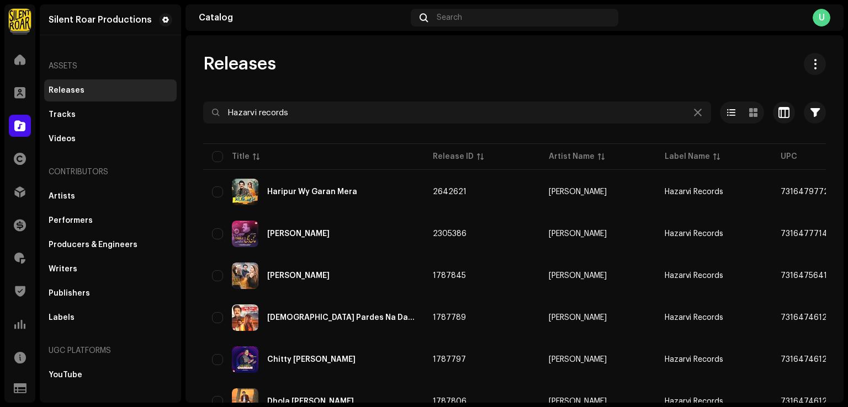
scroll to position [304, 0]
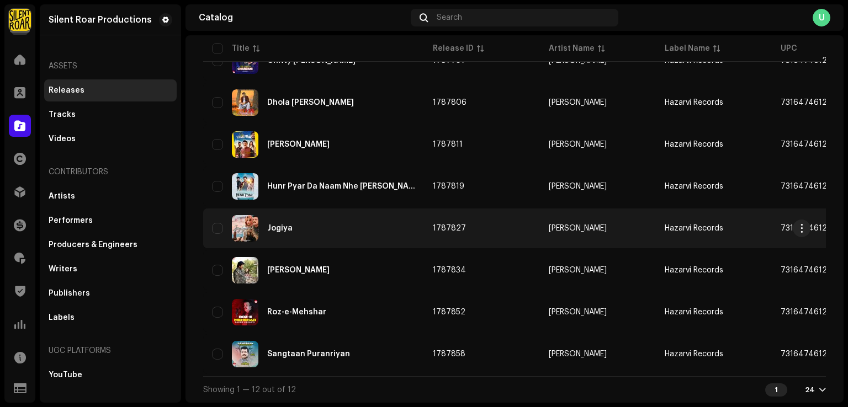
click at [314, 232] on div "Jogiya" at bounding box center [313, 228] width 203 height 26
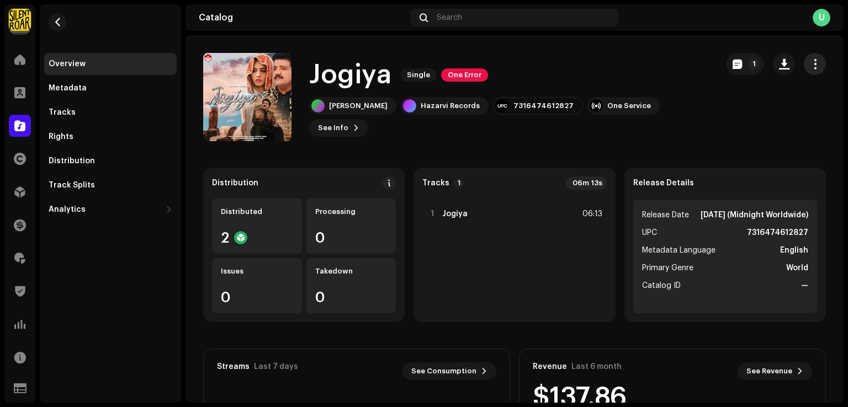
click at [810, 60] on span "button" at bounding box center [815, 64] width 10 height 9
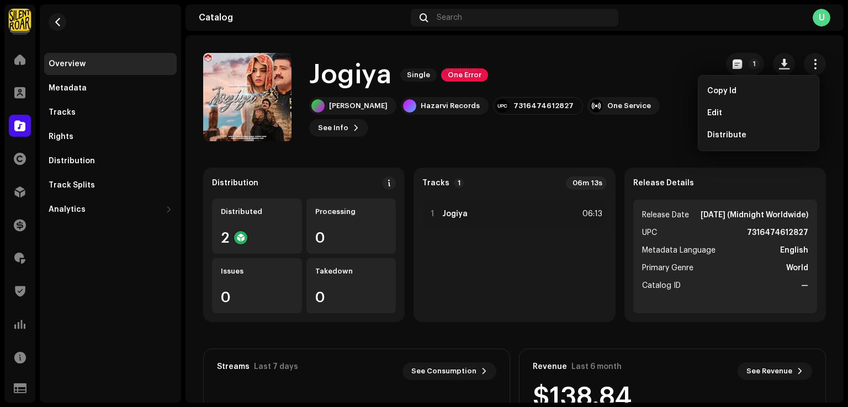
click at [479, 82] on span "One Error" at bounding box center [464, 74] width 47 height 13
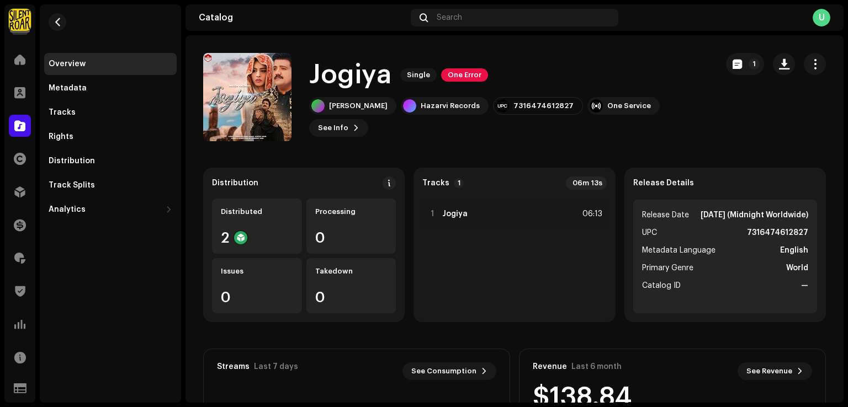
click at [658, 55] on div "Validation Errors Address the following issues before you can distribute. Track…" at bounding box center [424, 203] width 848 height 407
click at [810, 67] on span "button" at bounding box center [815, 64] width 10 height 9
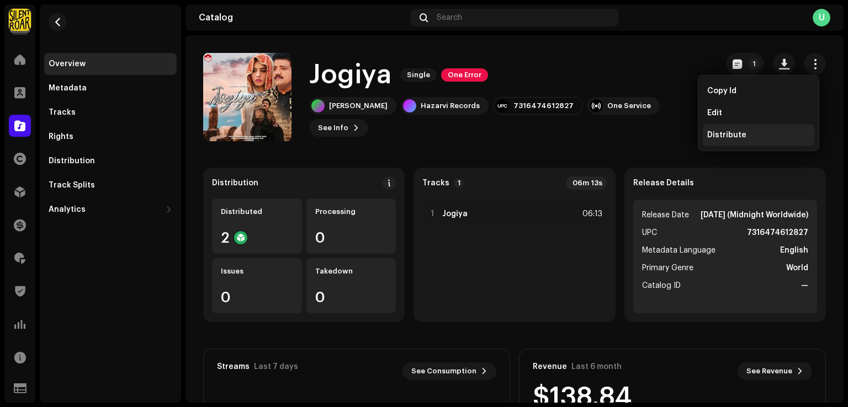
click at [751, 128] on div "Distribute" at bounding box center [759, 135] width 112 height 22
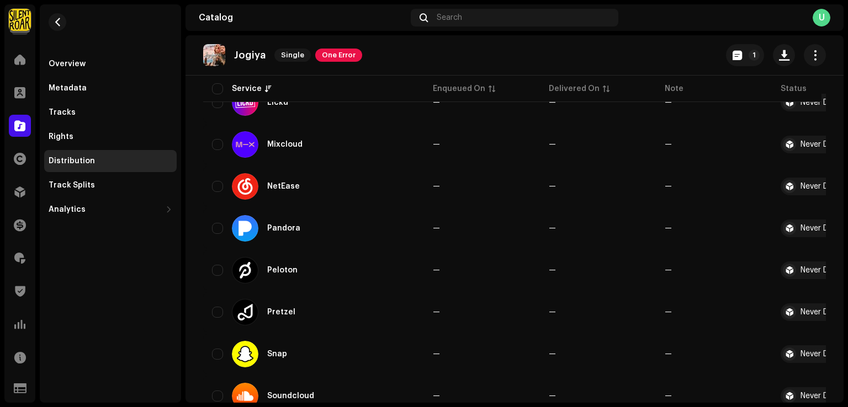
scroll to position [1100, 0]
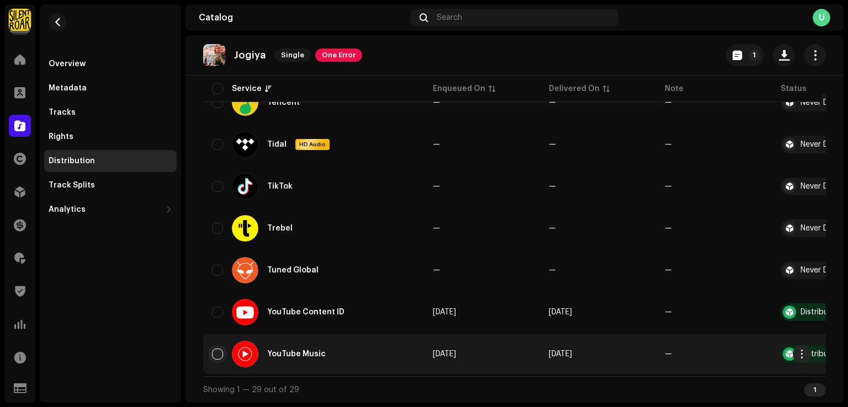
click at [219, 349] on input "checkbox" at bounding box center [217, 354] width 11 height 11
click at [219, 349] on input "Row Selected" at bounding box center [217, 354] width 11 height 11
checkbox input "false"
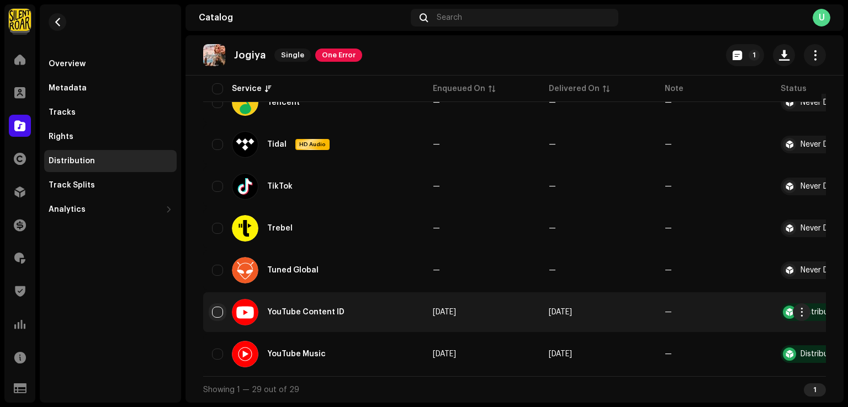
click at [213, 309] on input "Row Unselected" at bounding box center [217, 312] width 11 height 11
checkbox input "true"
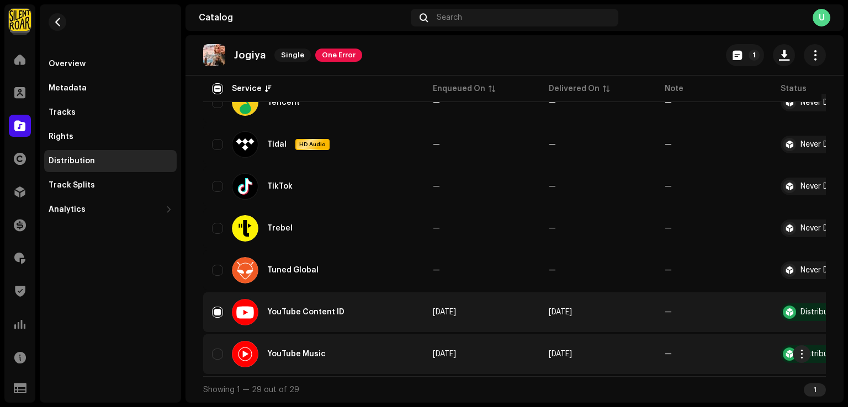
click at [210, 347] on td "YouTube Music" at bounding box center [313, 355] width 221 height 40
click at [214, 352] on input "Row Unselected" at bounding box center [217, 354] width 11 height 11
checkbox input "true"
click at [219, 307] on input "Row Selected" at bounding box center [217, 312] width 11 height 11
checkbox input "false"
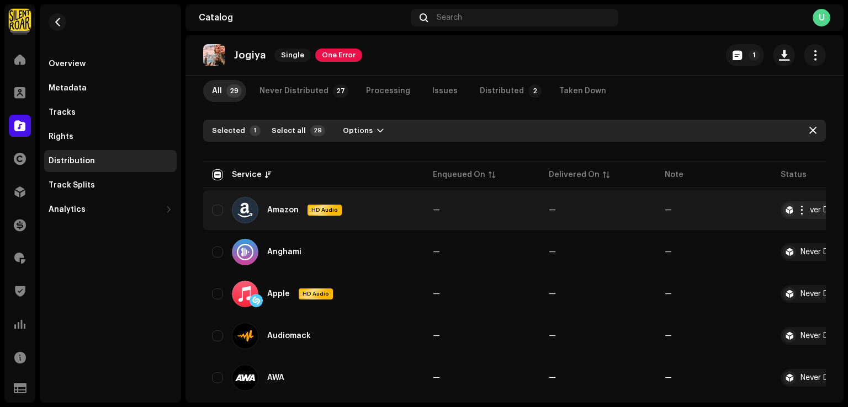
scroll to position [0, 0]
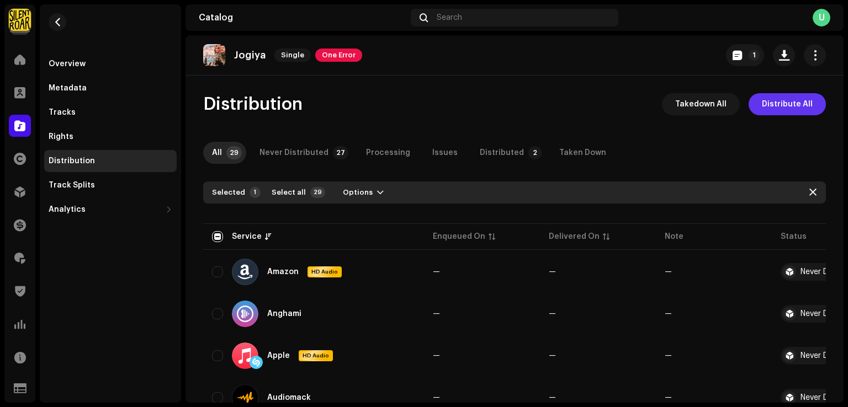
click at [768, 98] on span "Distribute All" at bounding box center [787, 104] width 51 height 22
click at [662, 143] on div "Errors & Warnings Error 1 Warnings Address the following issues before you can …" at bounding box center [424, 203] width 848 height 407
click at [17, 130] on span at bounding box center [19, 125] width 11 height 9
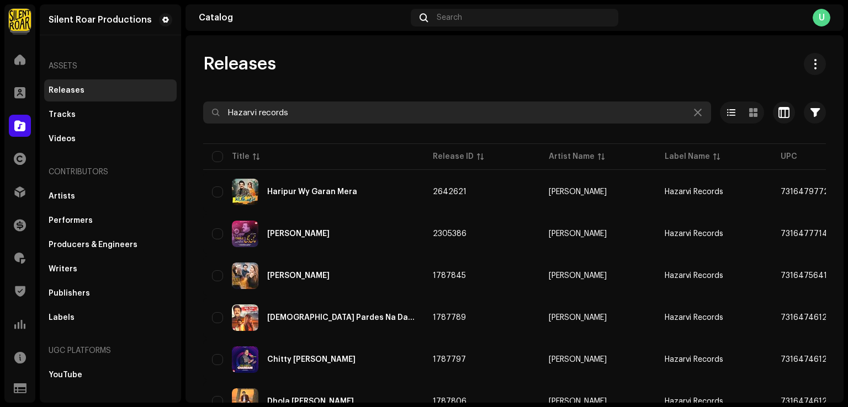
drag, startPoint x: 300, startPoint y: 113, endPoint x: 205, endPoint y: 108, distance: 94.5
click at [205, 108] on input "Hazarvi records" at bounding box center [457, 113] width 508 height 22
paste input "https://forms.gle/e2xn2mgiWT7nYtnn6"
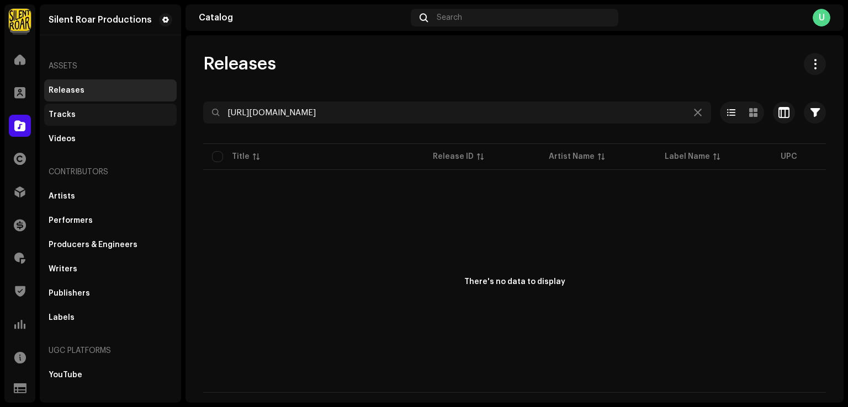
drag, startPoint x: 382, startPoint y: 125, endPoint x: 117, endPoint y: 119, distance: 265.0
click at [117, 119] on div "Silent Roar Productions Home Clients Catalog Rights Distribution Finance Royalt…" at bounding box center [424, 203] width 848 height 407
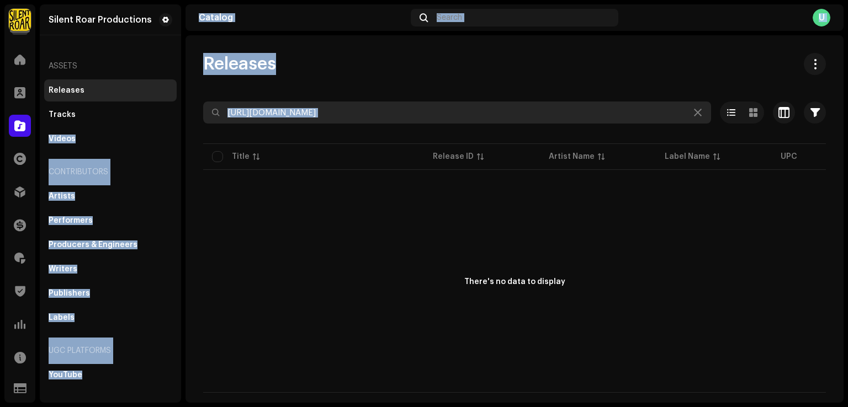
click at [408, 115] on input "https://forms.gle/e2xn2mgiWT7nYtnn6" at bounding box center [457, 113] width 508 height 22
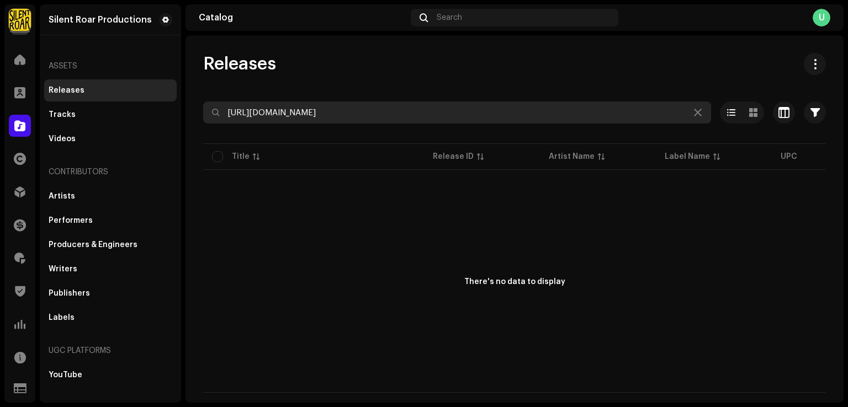
drag, startPoint x: 405, startPoint y: 107, endPoint x: 0, endPoint y: 114, distance: 404.7
click at [79, 110] on div "Silent Roar Productions Home Clients Catalog Rights Distribution Finance Royalt…" at bounding box center [424, 203] width 848 height 407
paste input "7316476270209"
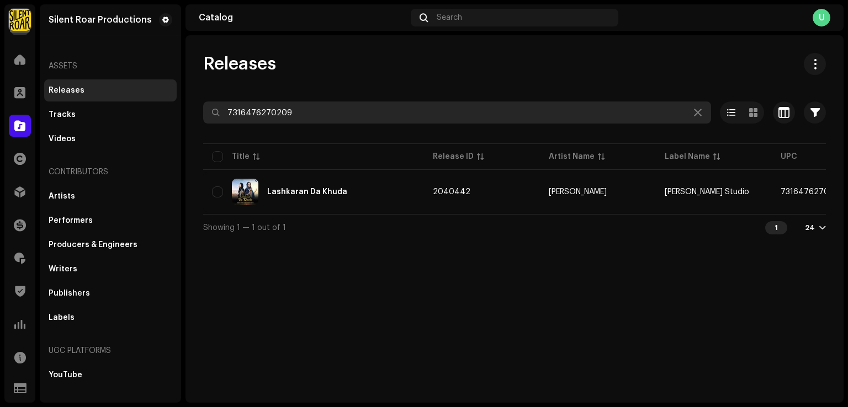
type input "7316476270209"
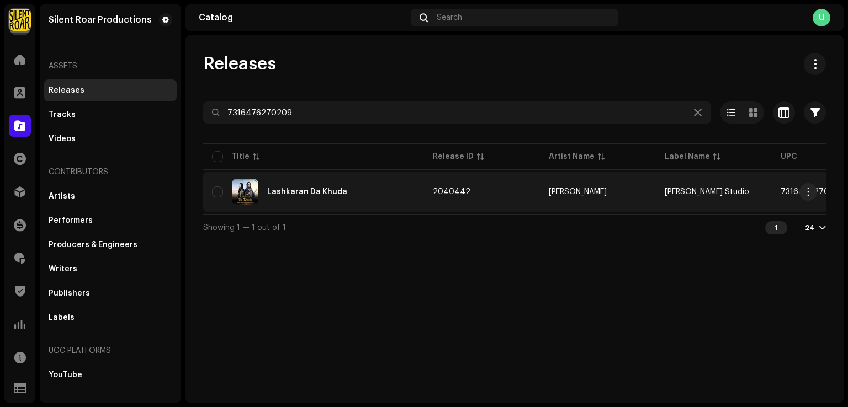
click at [312, 205] on div "Lashkaran Da Khuda" at bounding box center [313, 192] width 203 height 26
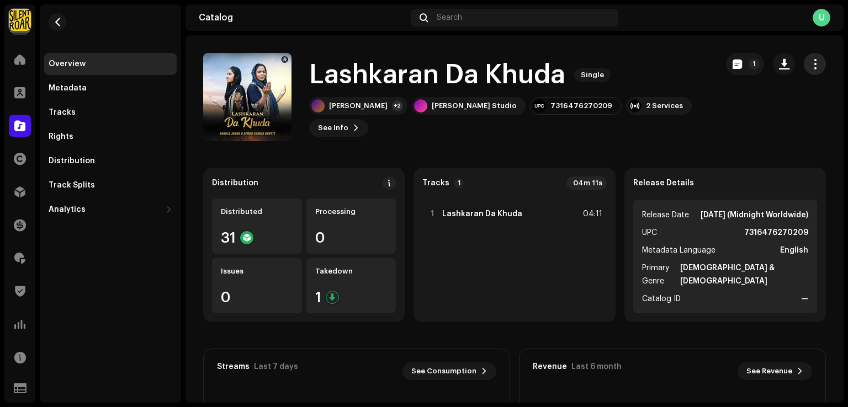
click at [810, 65] on span "button" at bounding box center [815, 64] width 10 height 9
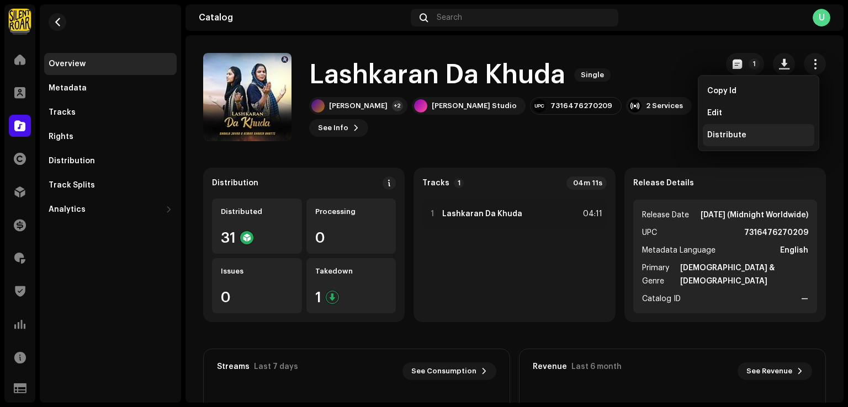
click at [714, 135] on span "Distribute" at bounding box center [726, 135] width 39 height 9
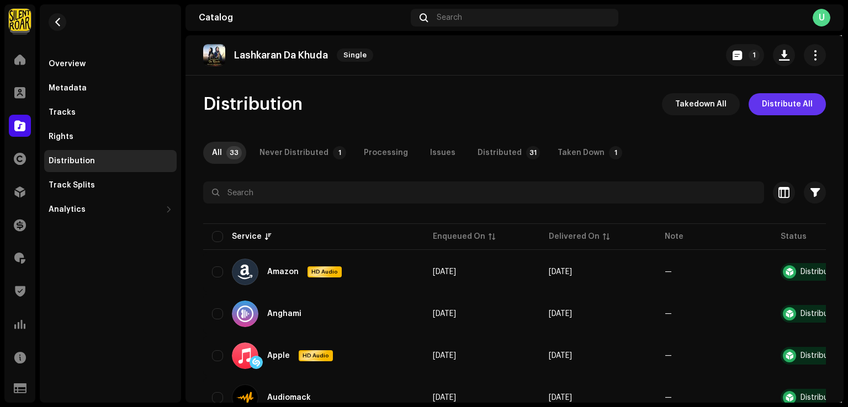
click at [768, 109] on span "Distribute All" at bounding box center [787, 104] width 51 height 22
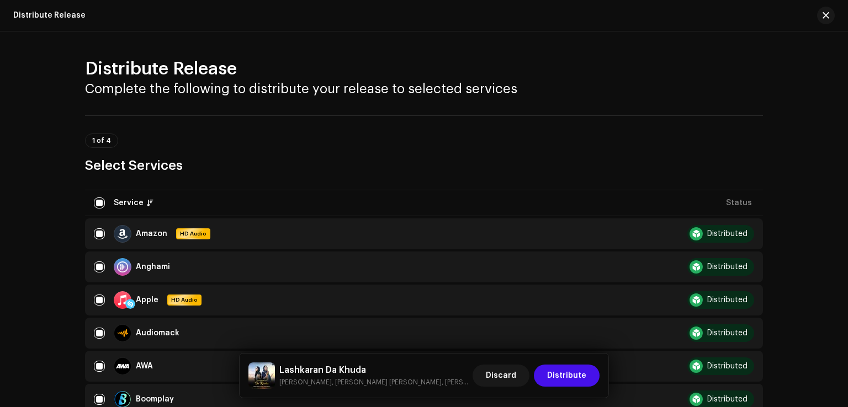
click at [94, 203] on input "checkbox" at bounding box center [99, 203] width 11 height 11
checkbox input "false"
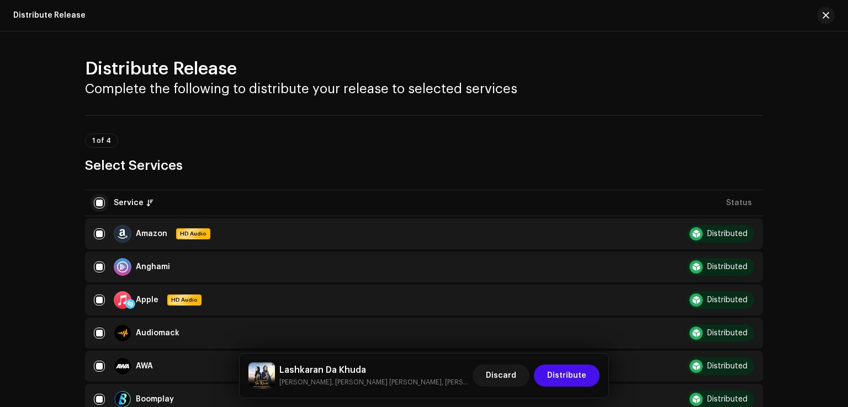
checkbox input "false"
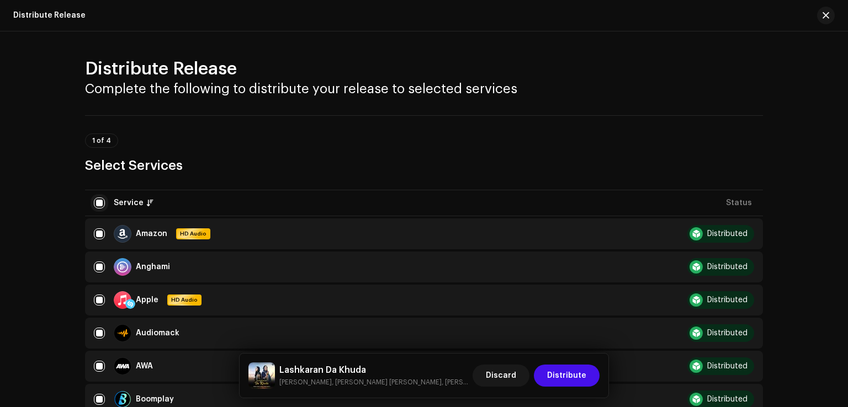
checkbox input "false"
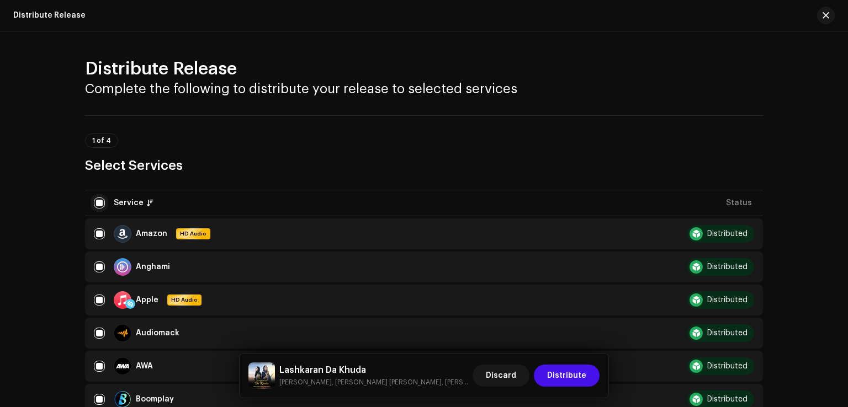
checkbox input "false"
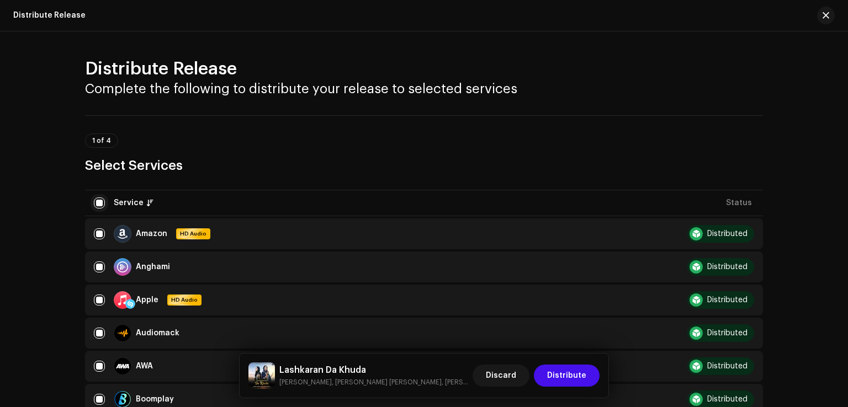
checkbox input "false"
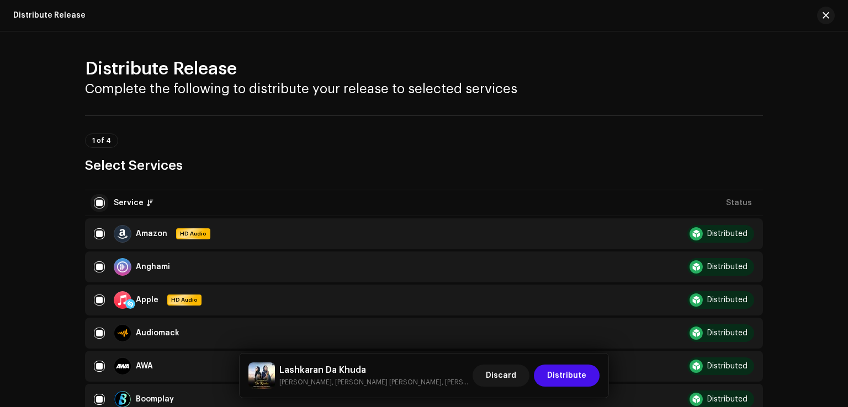
checkbox input "false"
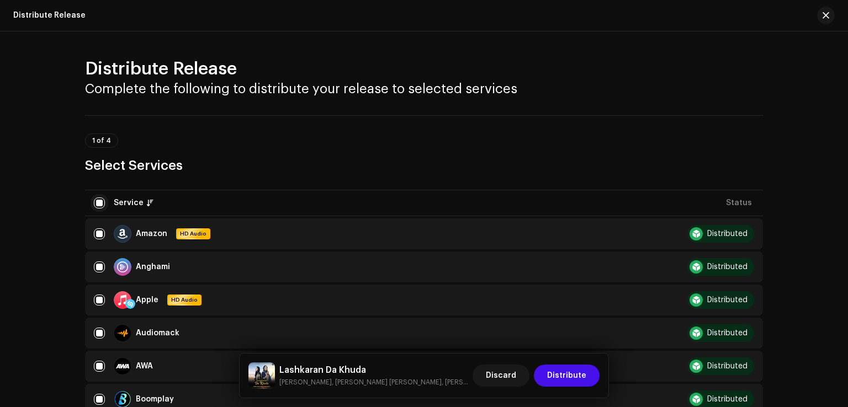
checkbox input "false"
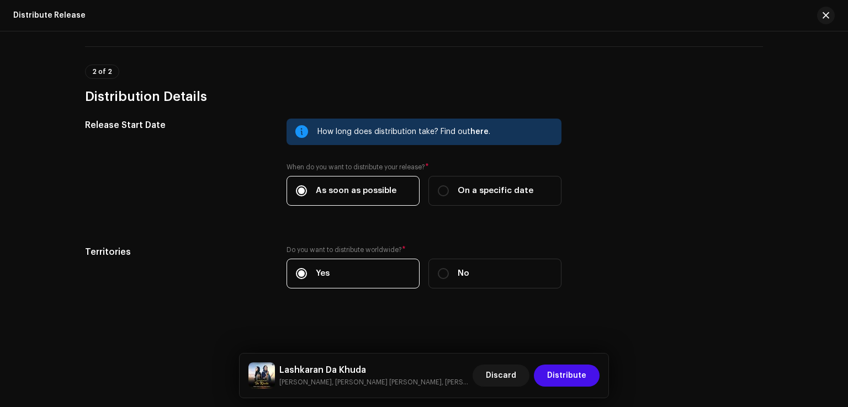
scroll to position [1027, 0]
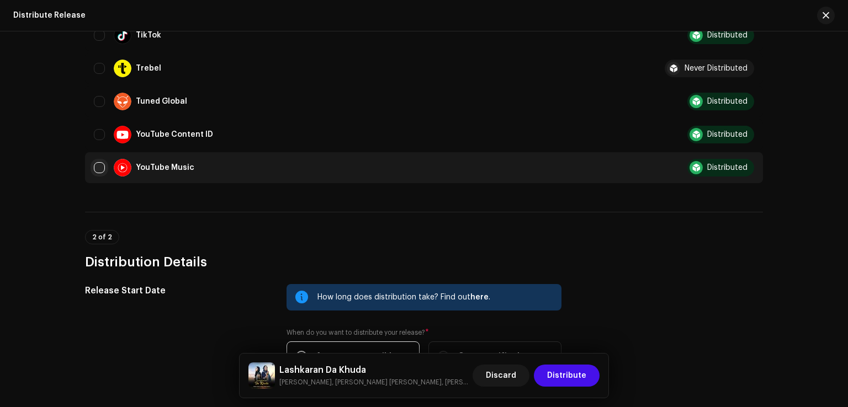
click at [102, 166] on input "Row Unselected" at bounding box center [99, 167] width 11 height 11
click at [102, 166] on input "Row Selected" at bounding box center [99, 167] width 11 height 11
checkbox input "false"
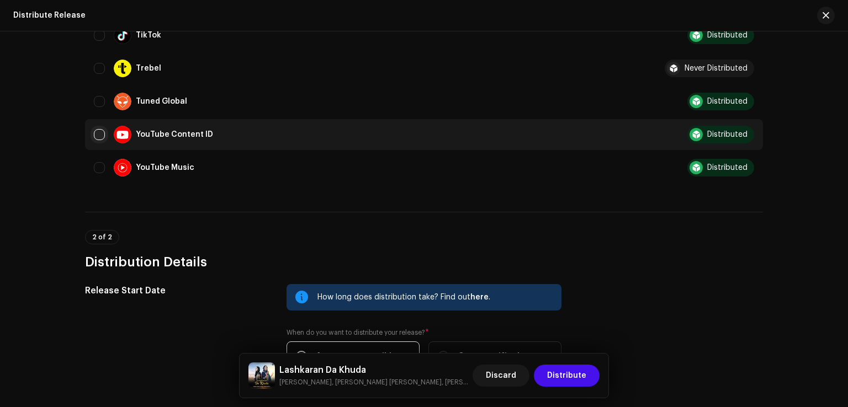
click at [100, 134] on input "Row Unselected" at bounding box center [99, 134] width 11 height 11
checkbox input "true"
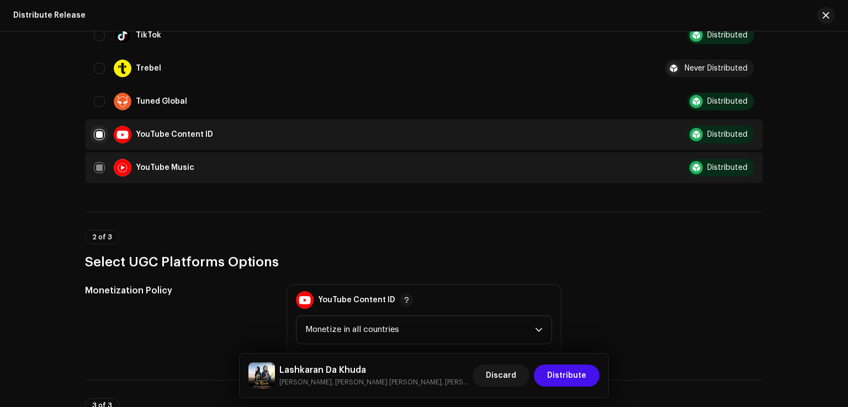
click at [100, 134] on input "Row Selected" at bounding box center [99, 134] width 11 height 11
checkbox input "false"
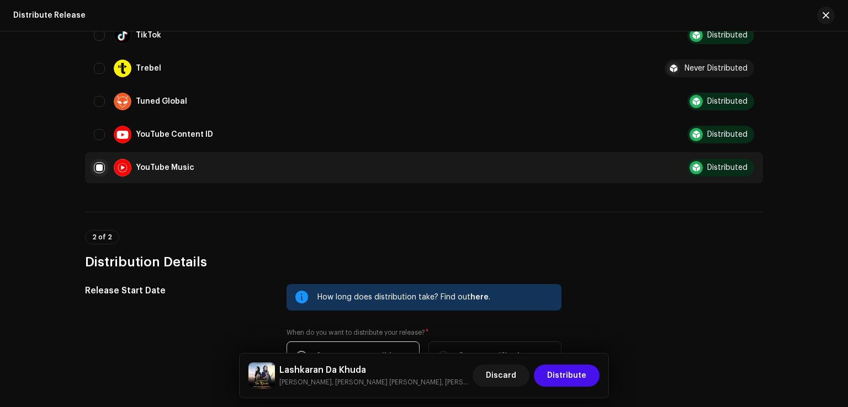
click at [97, 170] on input "Row Selected" at bounding box center [99, 167] width 11 height 11
checkbox input "false"
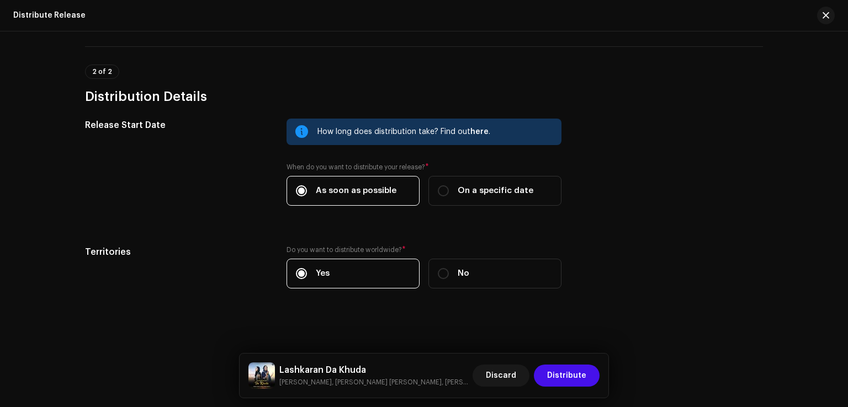
scroll to position [916, 0]
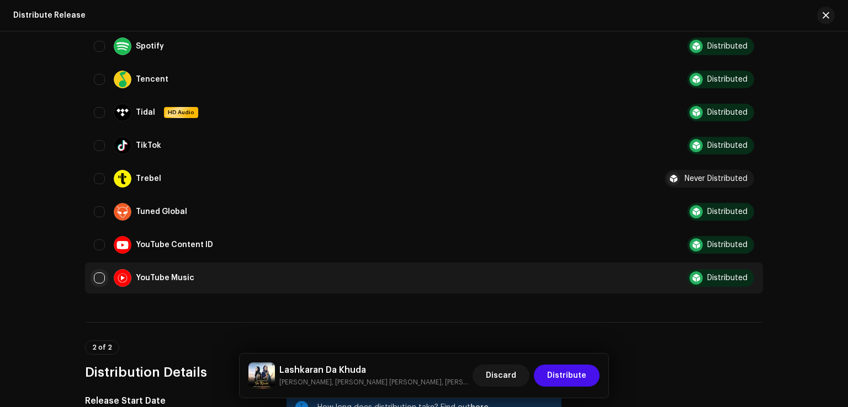
click at [102, 275] on input "Row Unselected" at bounding box center [99, 278] width 11 height 11
click at [102, 275] on input "Row Selected" at bounding box center [99, 278] width 11 height 11
checkbox input "false"
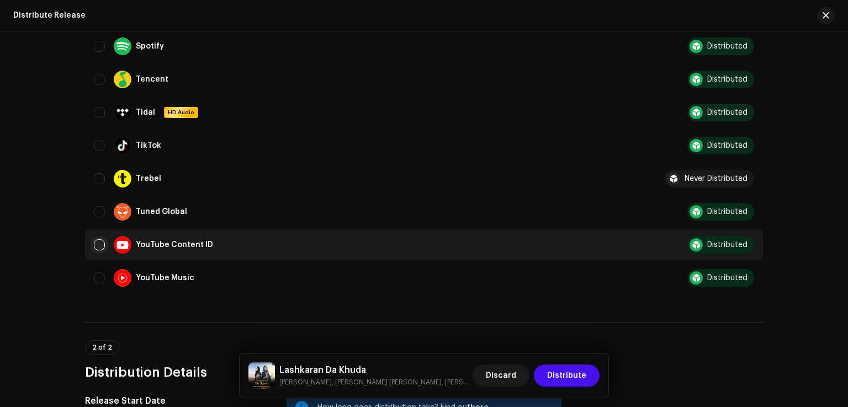
click at [99, 250] on input "Row Unselected" at bounding box center [99, 245] width 11 height 11
checkbox input "true"
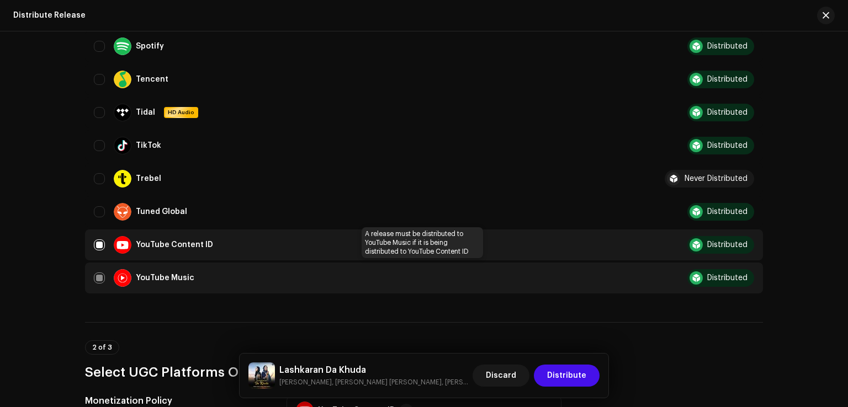
click at [99, 278] on div "YouTube Music" at bounding box center [366, 278] width 544 height 18
click at [94, 243] on input "Row Selected" at bounding box center [99, 245] width 11 height 11
checkbox input "false"
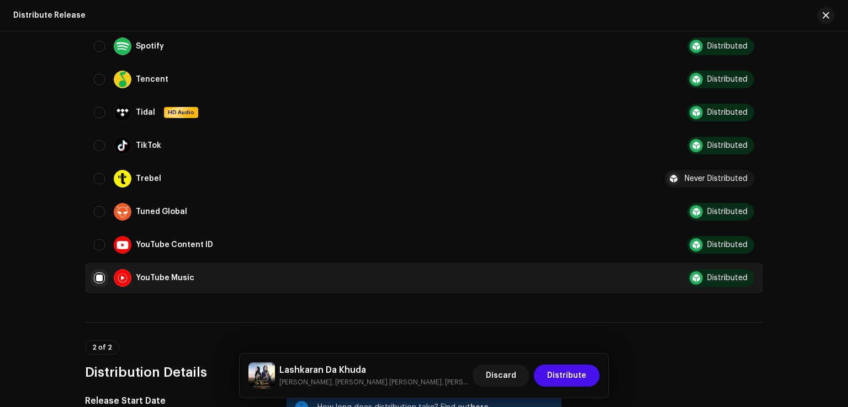
click at [98, 274] on input "Row Selected" at bounding box center [99, 278] width 11 height 11
click at [99, 283] on div "YouTube Music" at bounding box center [366, 278] width 544 height 18
click at [99, 278] on input "Row Unselected" at bounding box center [99, 278] width 11 height 11
click at [99, 278] on input "Row Selected" at bounding box center [99, 278] width 11 height 11
checkbox input "false"
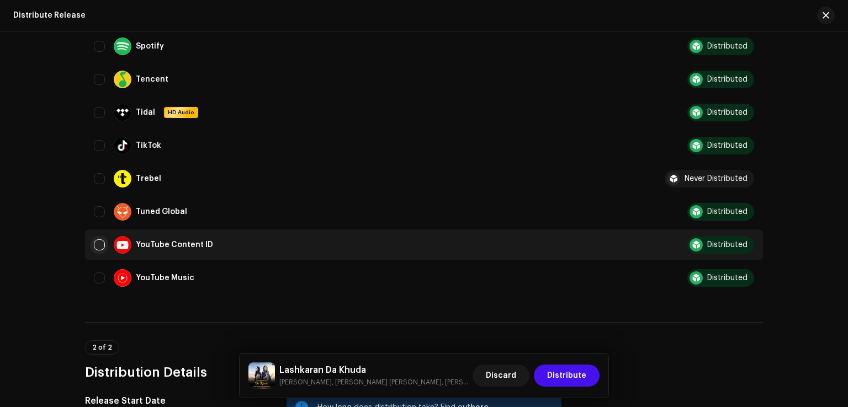
click at [96, 241] on input "Row Unselected" at bounding box center [99, 245] width 11 height 11
checkbox input "true"
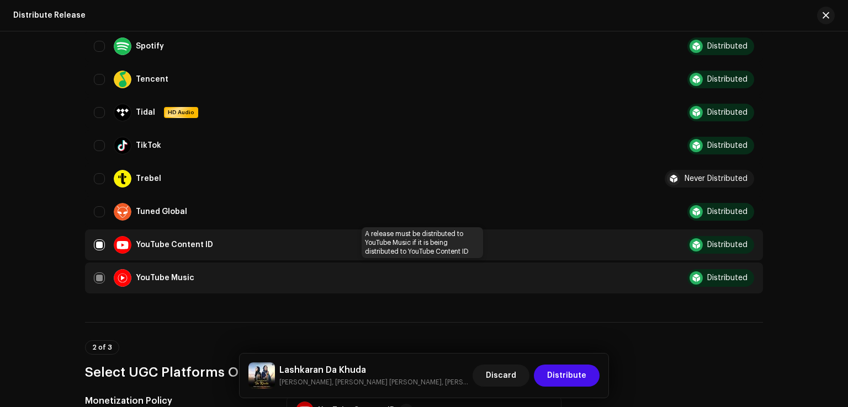
click at [103, 279] on div "YouTube Music" at bounding box center [366, 278] width 544 height 18
click at [97, 248] on input "Row Selected" at bounding box center [99, 245] width 11 height 11
checkbox input "false"
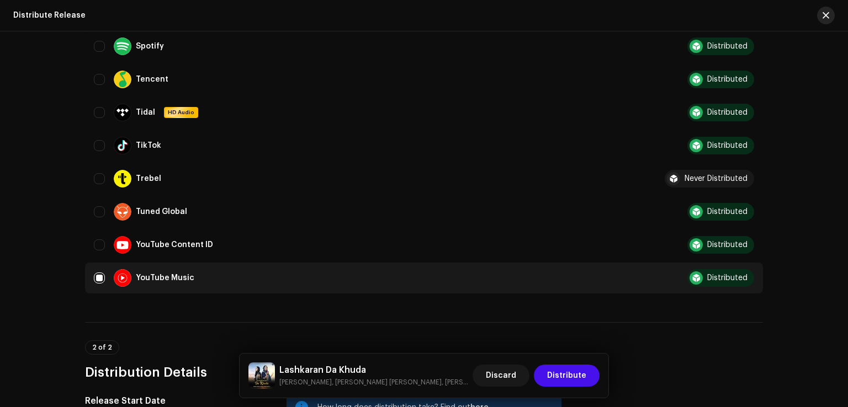
click at [823, 12] on span "button" at bounding box center [826, 15] width 7 height 9
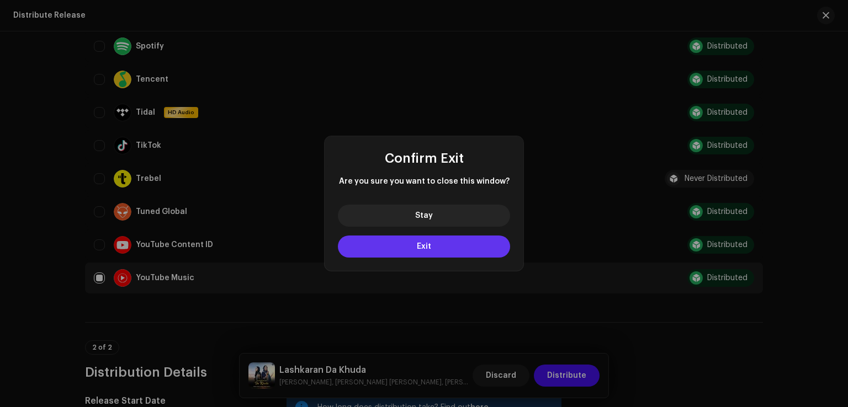
click at [421, 250] on button "Exit" at bounding box center [424, 247] width 172 height 22
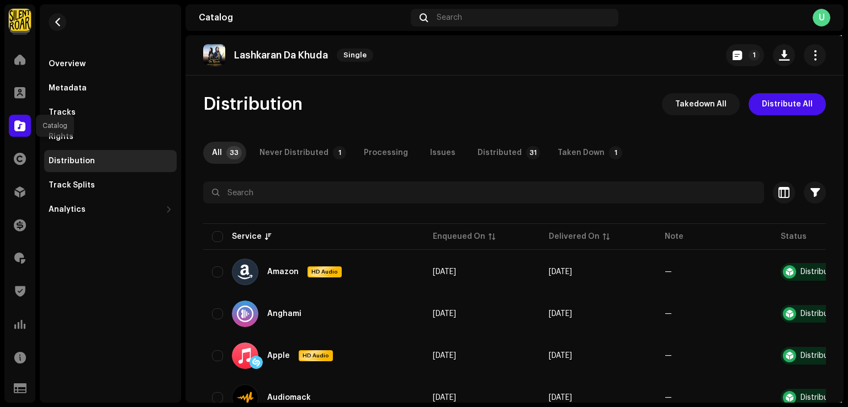
click at [20, 129] on span at bounding box center [19, 125] width 11 height 9
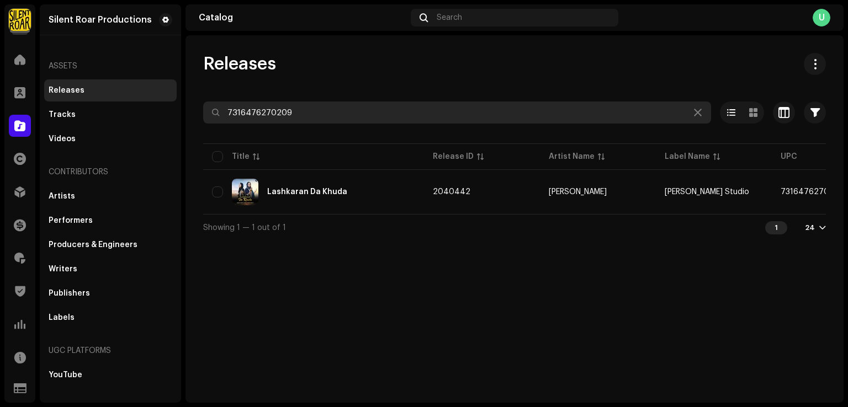
drag, startPoint x: 297, startPoint y: 114, endPoint x: 179, endPoint y: 121, distance: 117.8
click at [179, 121] on div "Silent Roar Productions Home Clients Catalog Rights Distribution Finance Royalt…" at bounding box center [424, 203] width 848 height 407
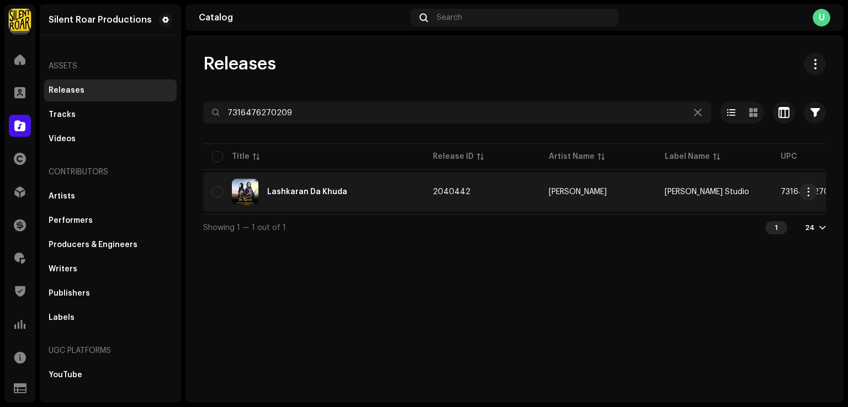
click at [295, 199] on div "Lashkaran Da Khuda" at bounding box center [313, 192] width 203 height 26
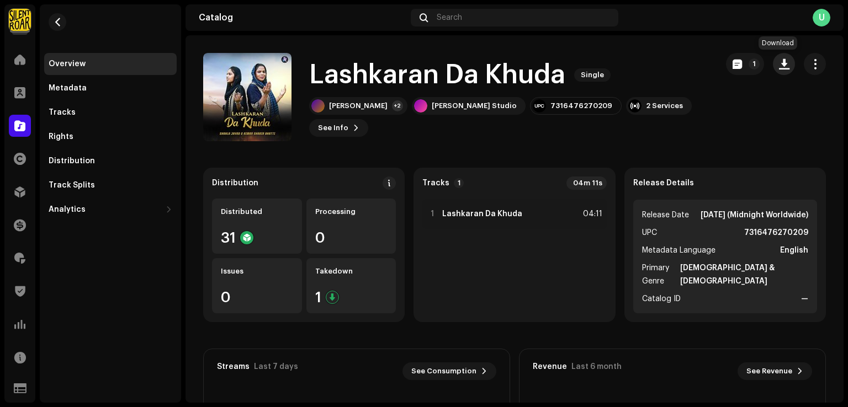
click at [780, 66] on span "button" at bounding box center [784, 64] width 10 height 9
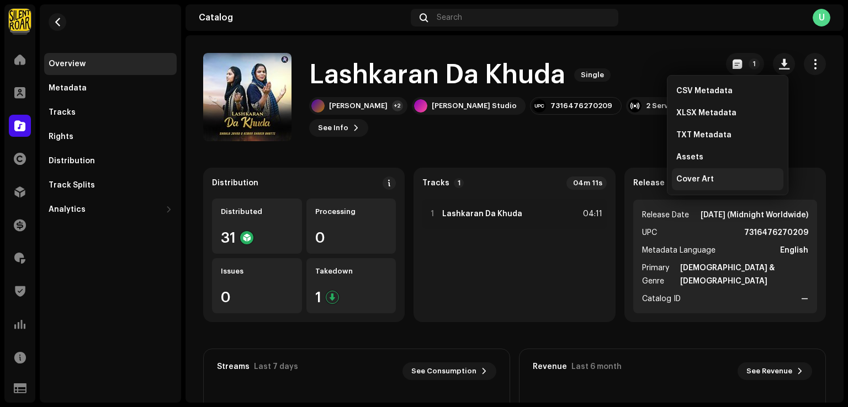
click at [701, 177] on span "Cover Art" at bounding box center [695, 179] width 38 height 9
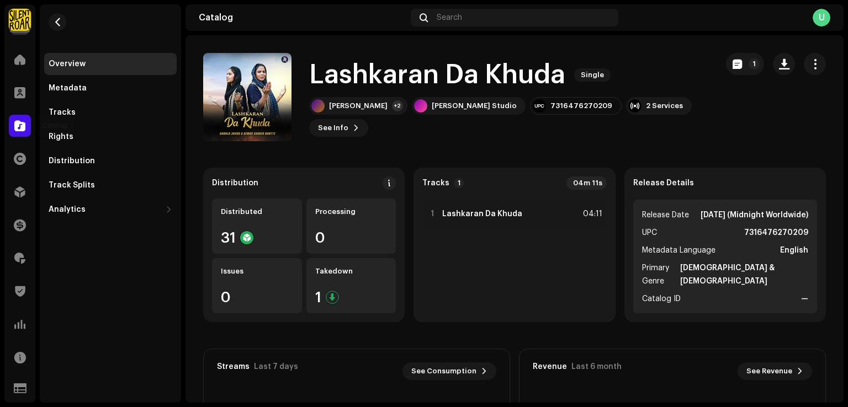
click at [24, 124] on span at bounding box center [19, 125] width 11 height 9
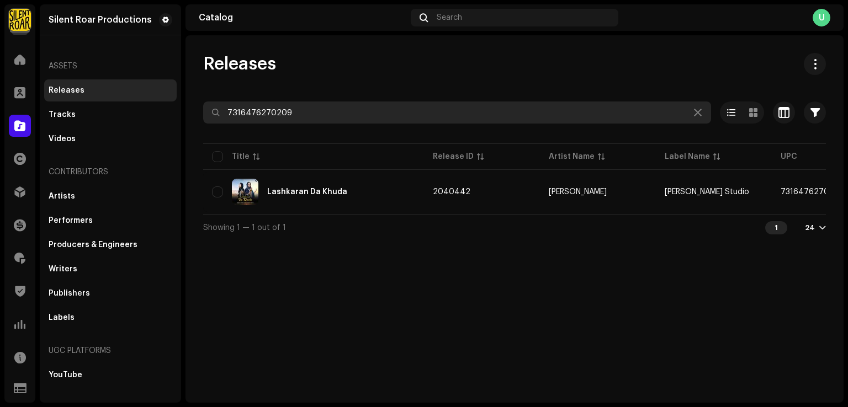
drag, startPoint x: 318, startPoint y: 115, endPoint x: 0, endPoint y: 146, distance: 319.5
click at [0, 145] on div "Silent Roar Productions Home Clients Catalog Rights Distribution Finance Royalt…" at bounding box center [424, 203] width 848 height 407
paste input "Eat Me Alive"
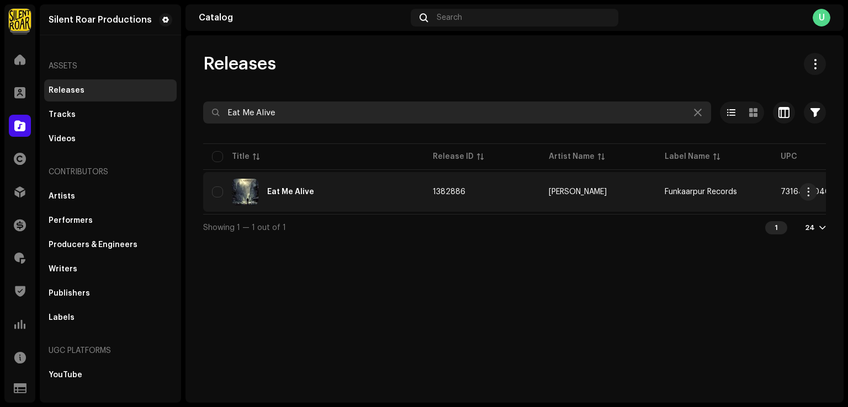
type input "Eat Me Alive"
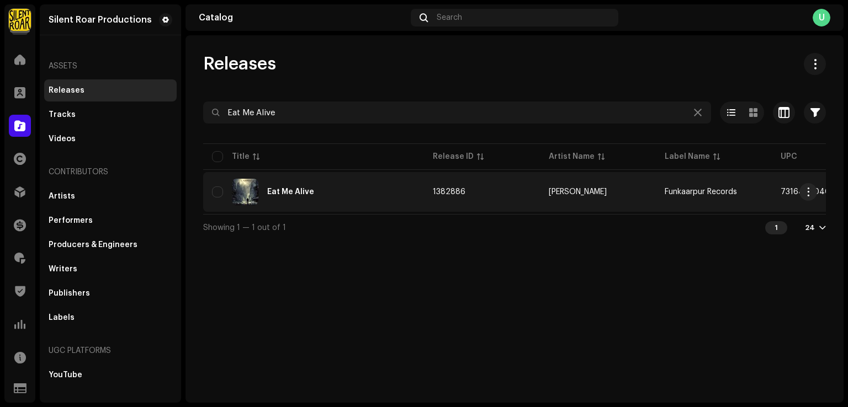
click at [399, 208] on td "Eat Me Alive" at bounding box center [313, 192] width 221 height 40
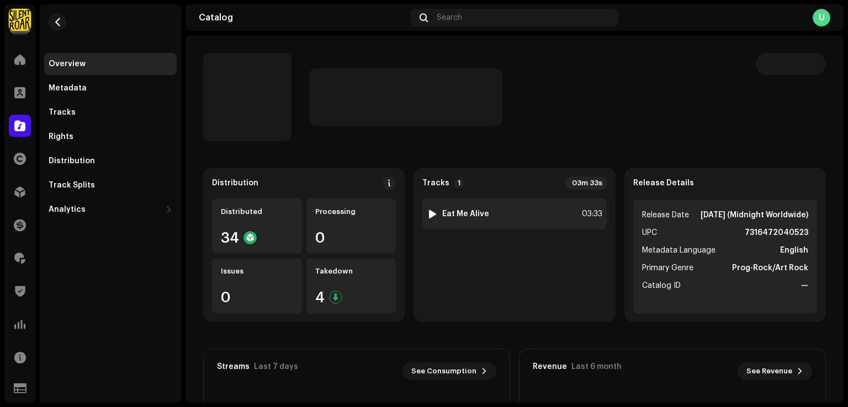
click at [504, 221] on div "1 Eat Me Alive 03:33" at bounding box center [514, 214] width 184 height 31
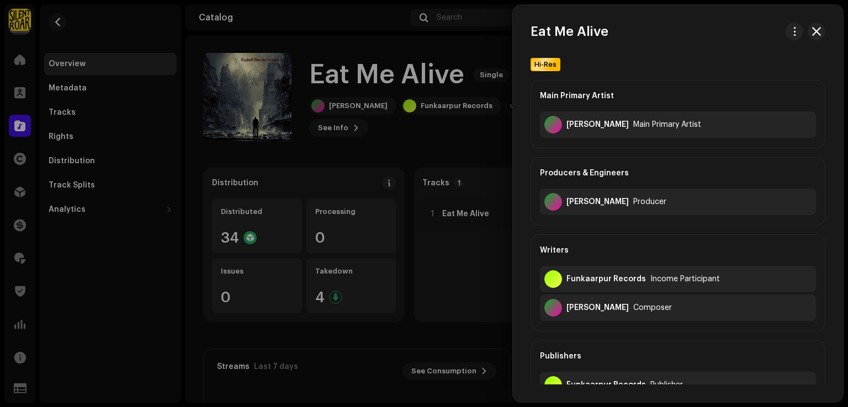
scroll to position [55, 0]
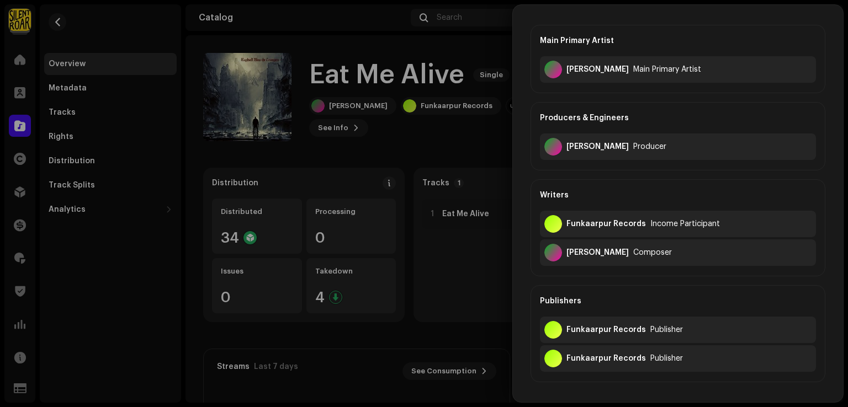
click at [481, 294] on div at bounding box center [424, 203] width 848 height 407
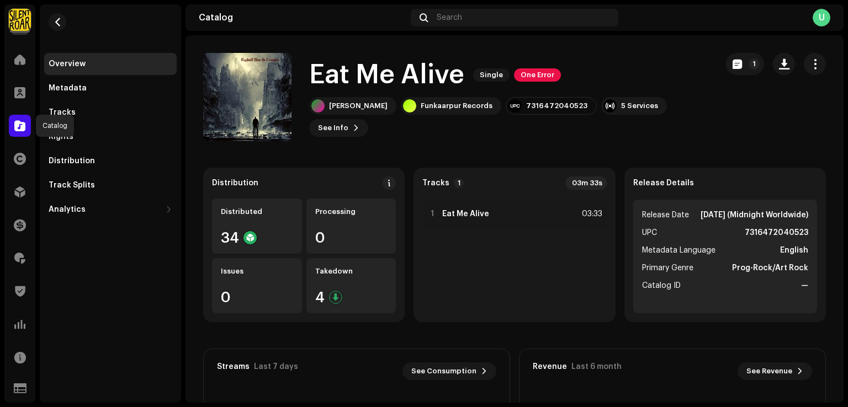
click at [19, 132] on div at bounding box center [20, 126] width 22 height 22
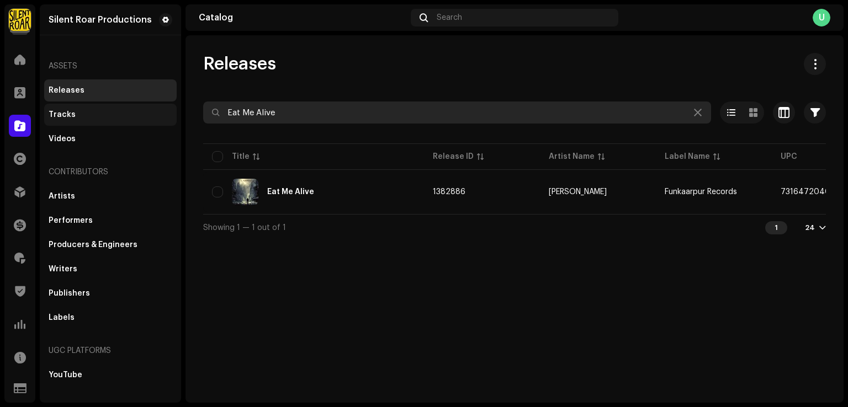
drag, startPoint x: 275, startPoint y: 108, endPoint x: 68, endPoint y: 111, distance: 207.0
click at [76, 110] on div "Silent Roar Productions Home Clients Catalog Rights Distribution Finance Royalt…" at bounding box center [424, 203] width 848 height 407
paste input "731647627020"
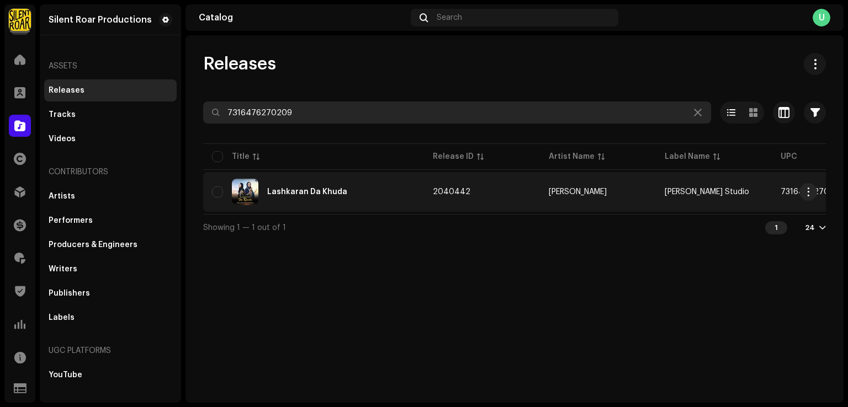
type input "7316476270209"
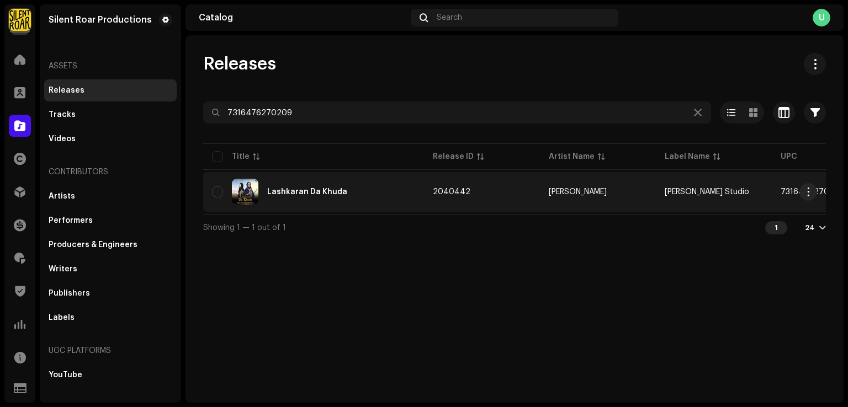
click at [324, 199] on div "Lashkaran Da Khuda" at bounding box center [313, 192] width 203 height 26
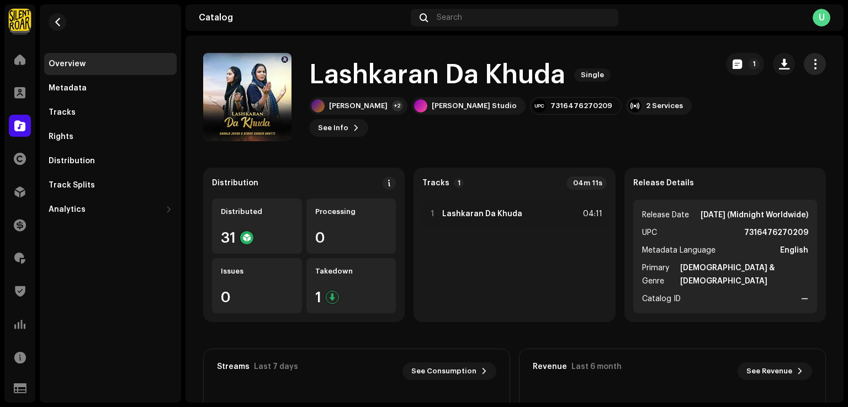
click at [810, 66] on span "button" at bounding box center [815, 64] width 10 height 9
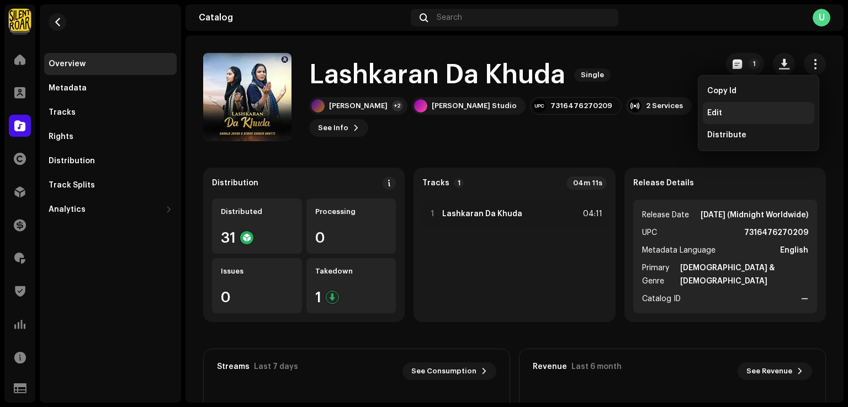
click at [757, 107] on div "Edit" at bounding box center [759, 113] width 112 height 22
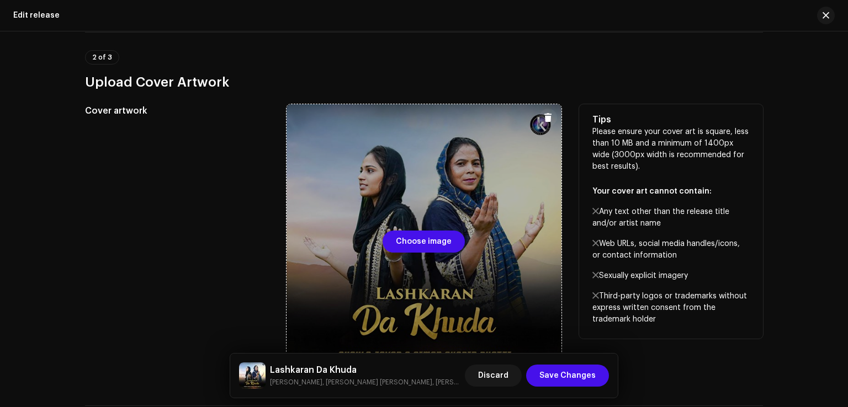
scroll to position [276, 0]
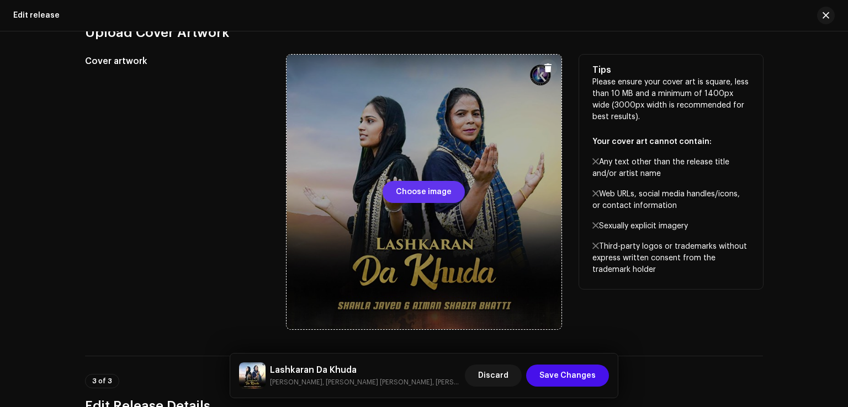
click at [416, 194] on span "Choose image" at bounding box center [424, 192] width 56 height 22
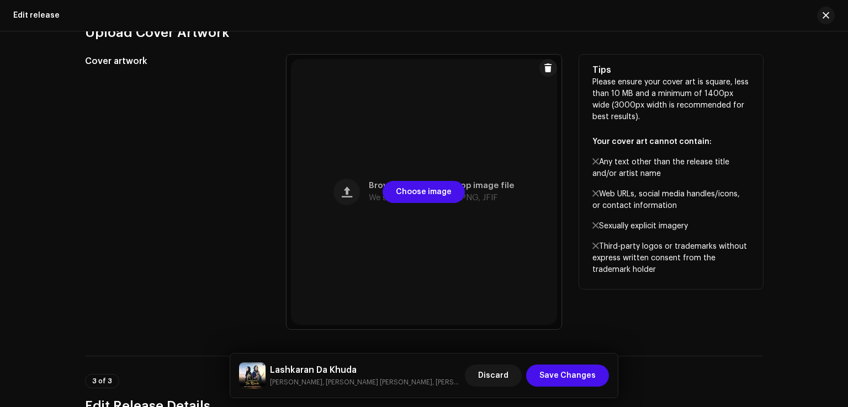
scroll to position [497, 0]
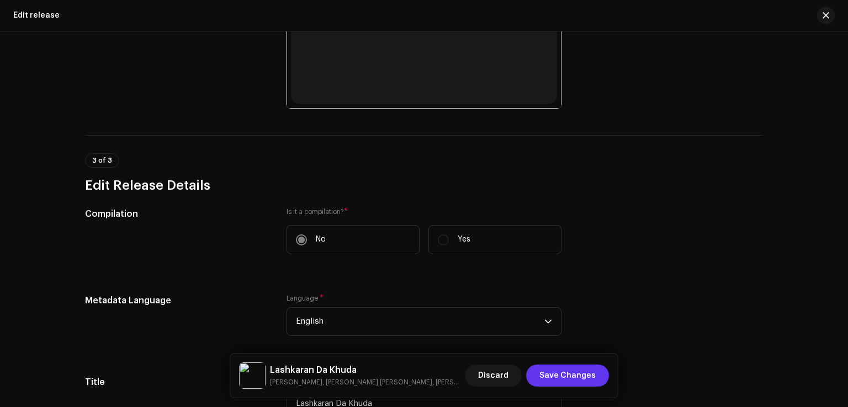
click at [574, 376] on span "Save Changes" at bounding box center [567, 376] width 56 height 22
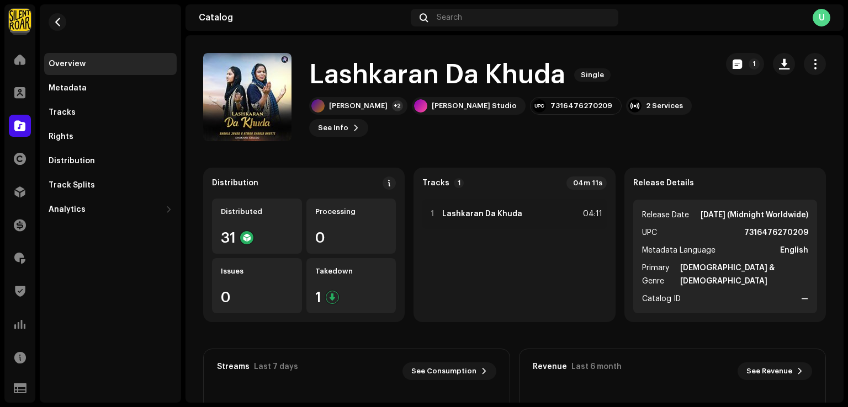
click at [16, 126] on span at bounding box center [19, 125] width 11 height 9
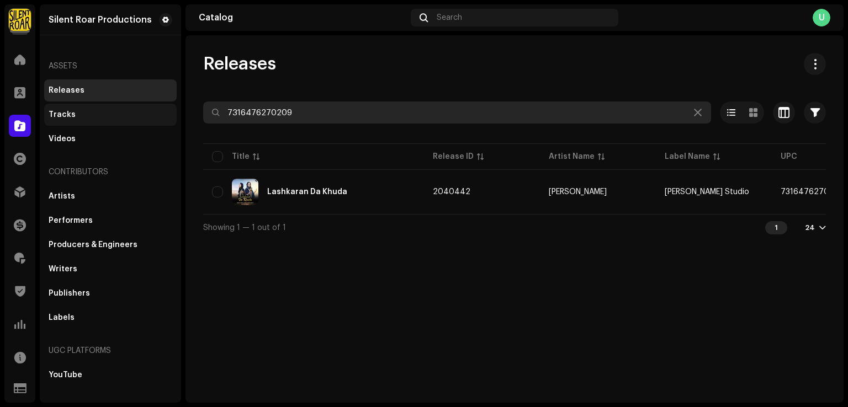
click at [168, 110] on div "Silent Roar Productions Home Clients Catalog Rights Distribution Finance Royalt…" at bounding box center [424, 203] width 848 height 407
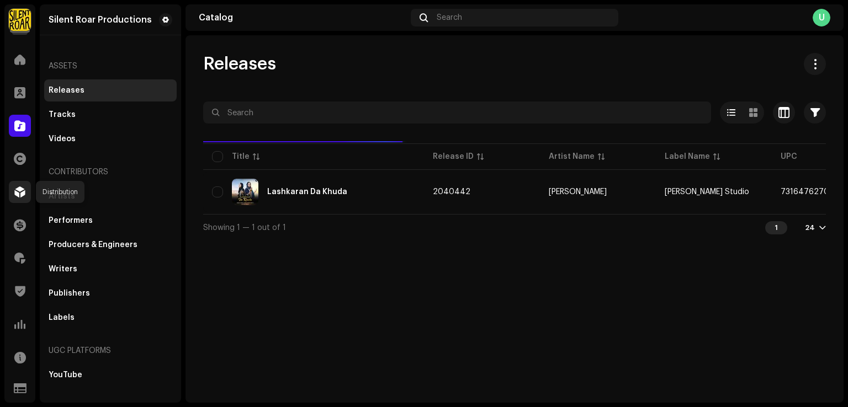
click at [18, 197] on span at bounding box center [19, 192] width 11 height 9
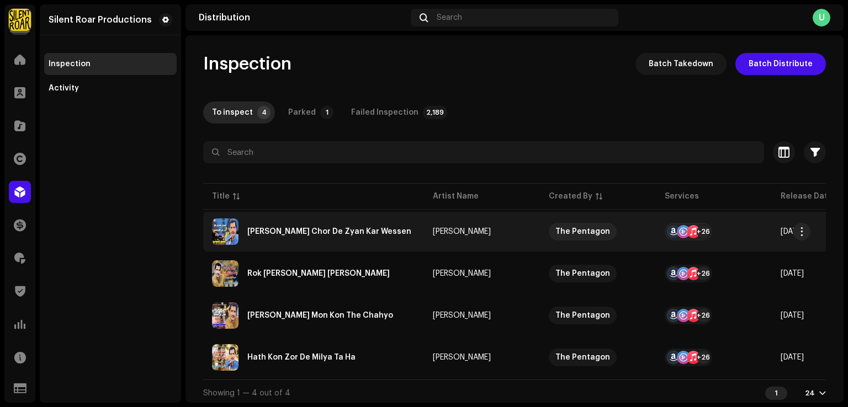
click at [326, 250] on td "Teria Meria Chor De Zyan Kar Wessen" at bounding box center [313, 232] width 221 height 40
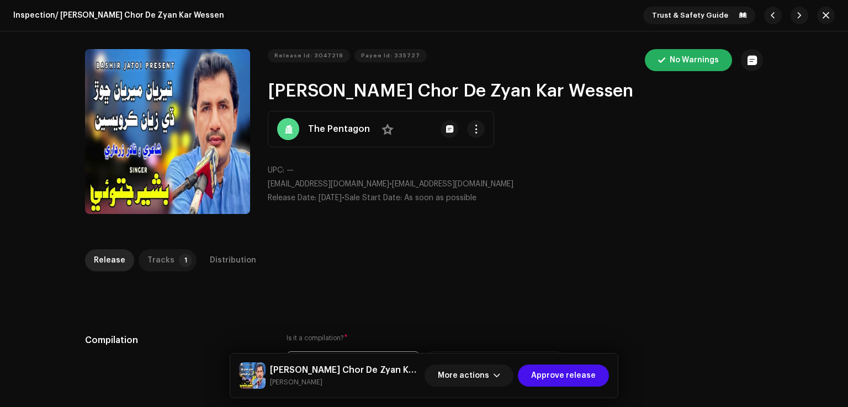
click at [179, 264] on p-badge "1" at bounding box center [185, 260] width 13 height 13
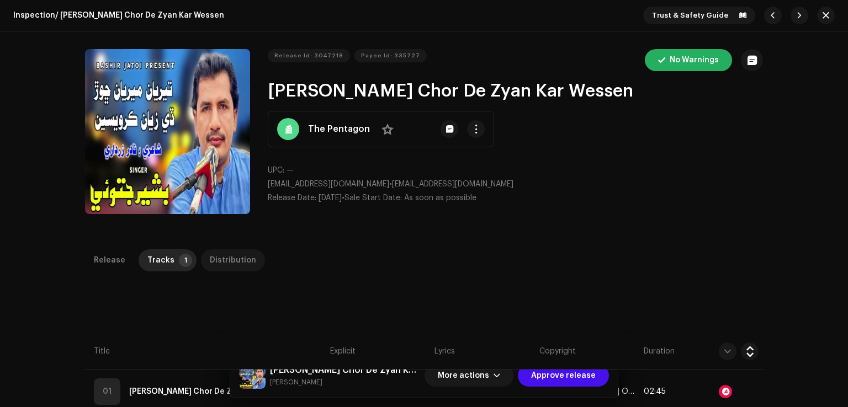
click at [225, 255] on div "Distribution" at bounding box center [233, 261] width 46 height 22
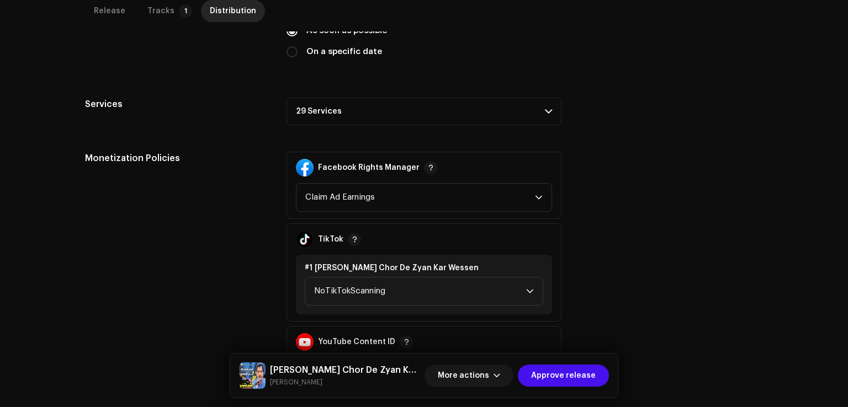
scroll to position [331, 0]
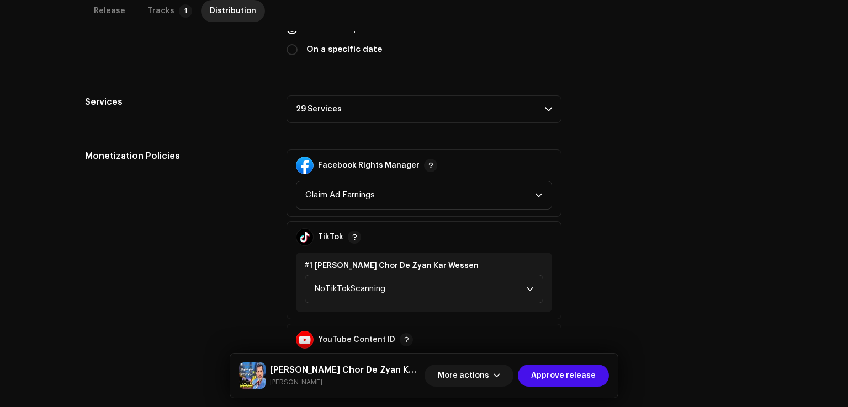
click at [349, 110] on p-accordion-header "29 Services" at bounding box center [424, 110] width 275 height 28
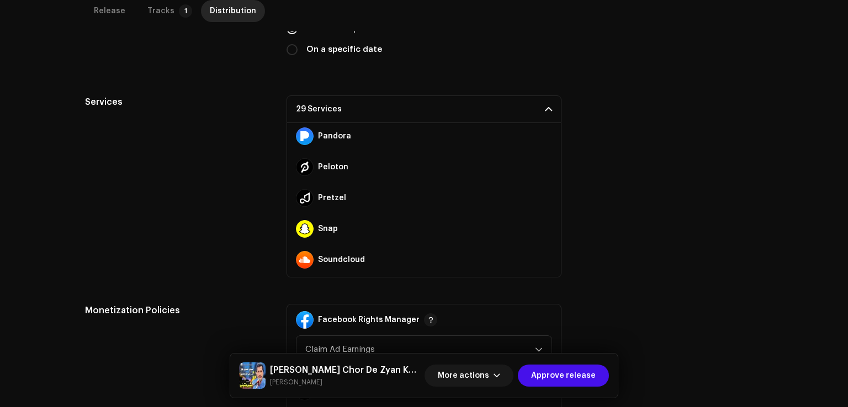
scroll to position [742, 0]
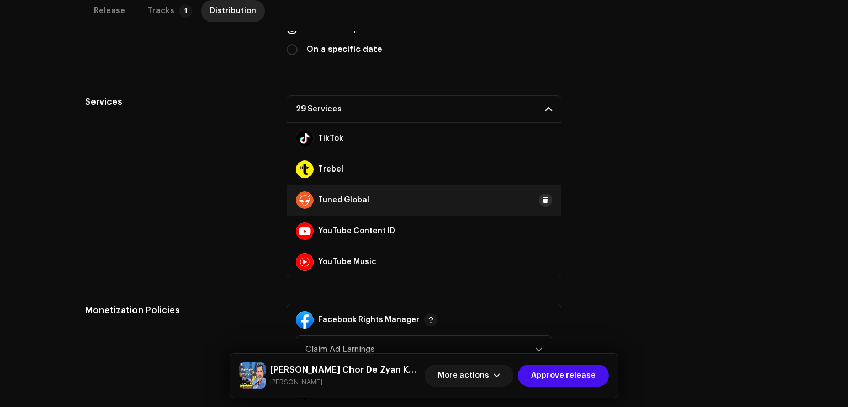
click at [543, 200] on button at bounding box center [545, 200] width 13 height 13
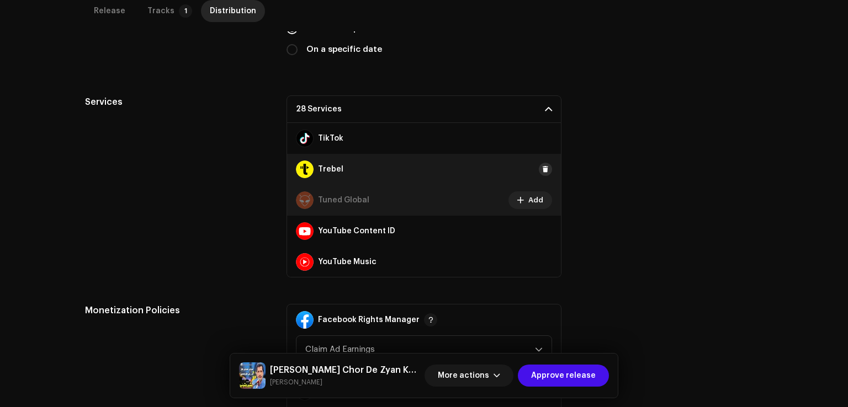
click at [539, 164] on button at bounding box center [545, 169] width 13 height 13
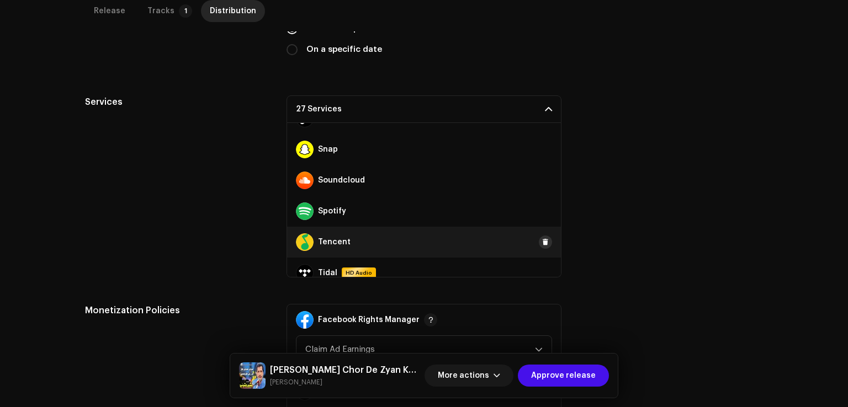
click at [542, 238] on span at bounding box center [545, 242] width 7 height 9
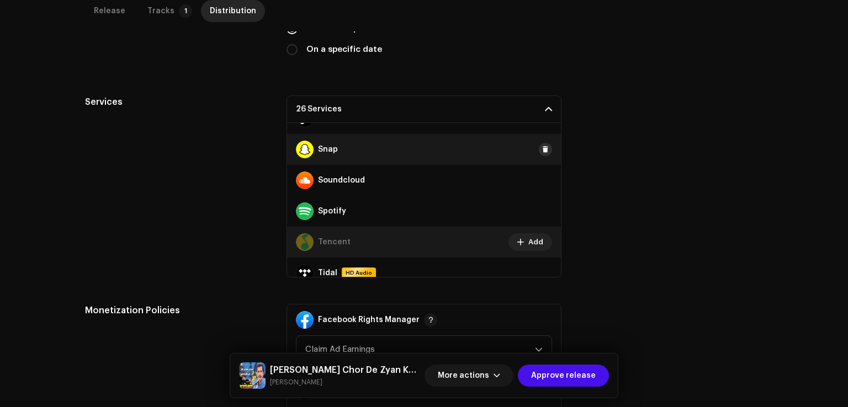
scroll to position [466, 0]
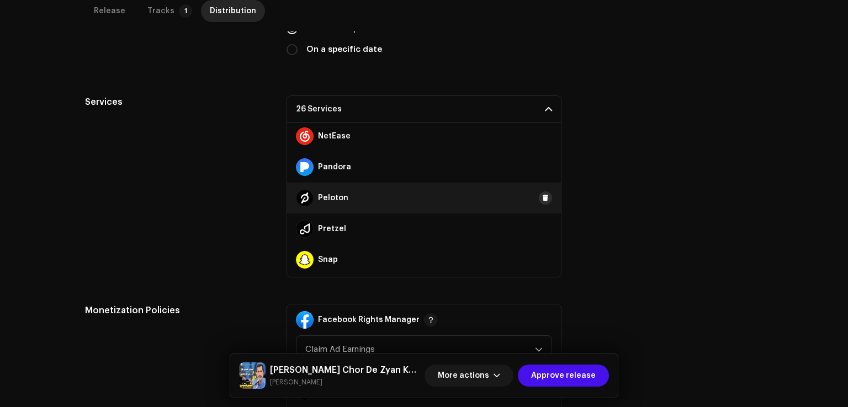
click at [542, 198] on span at bounding box center [545, 198] width 7 height 9
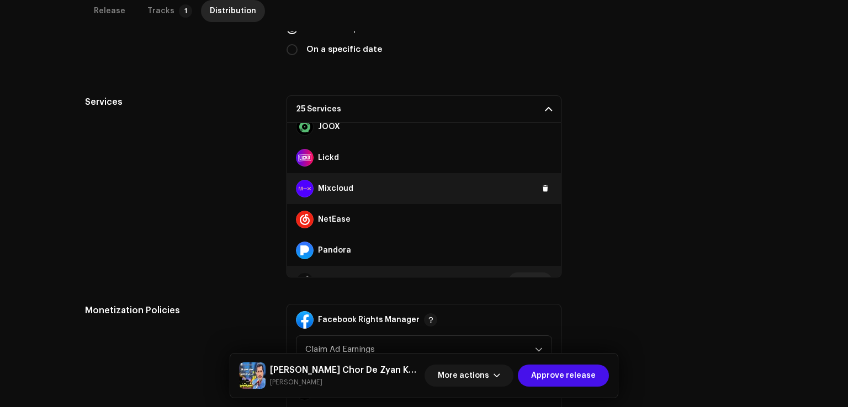
scroll to position [356, 0]
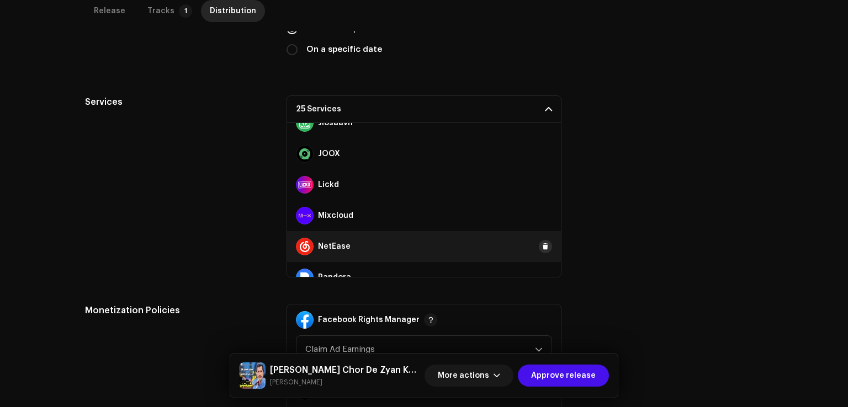
click at [542, 247] on span at bounding box center [545, 246] width 7 height 9
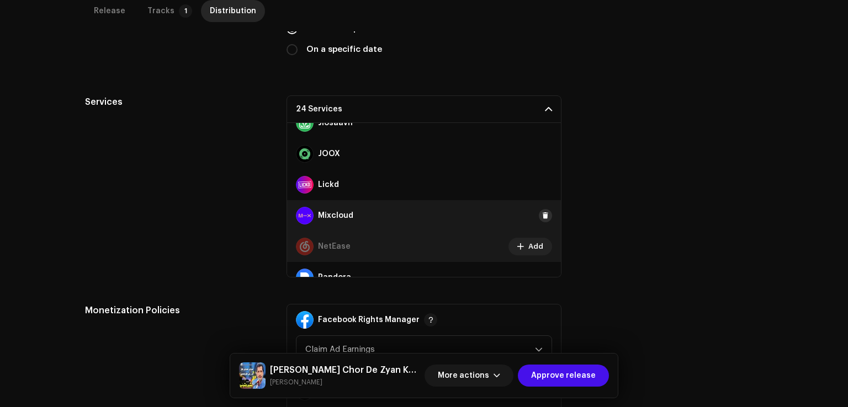
click at [545, 215] on button at bounding box center [545, 215] width 13 height 13
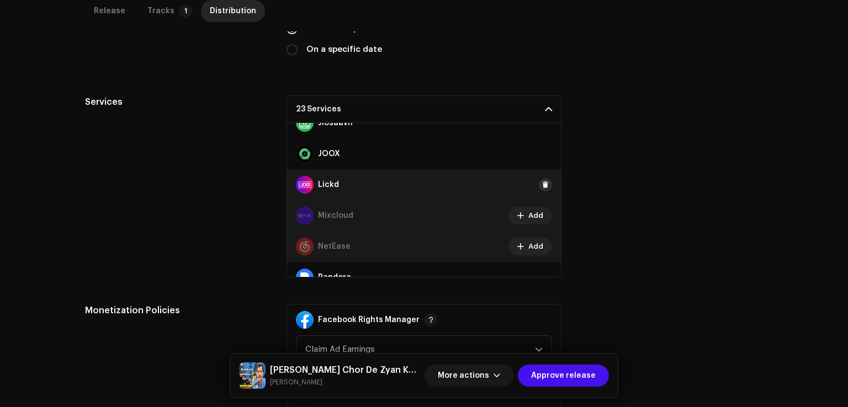
scroll to position [300, 0]
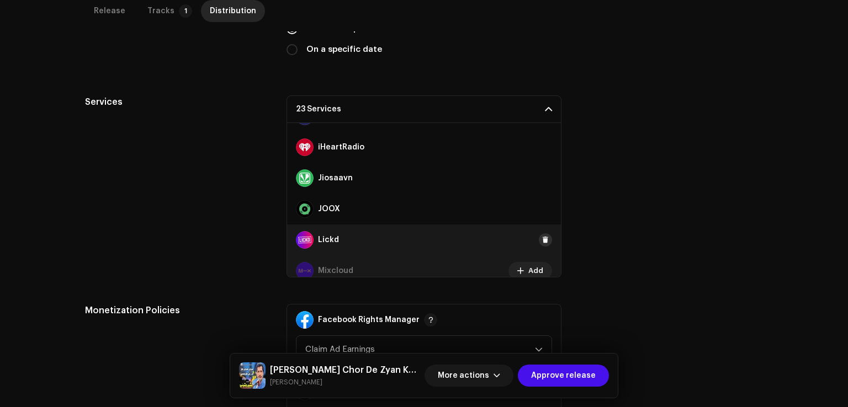
click at [542, 241] on span at bounding box center [545, 240] width 7 height 9
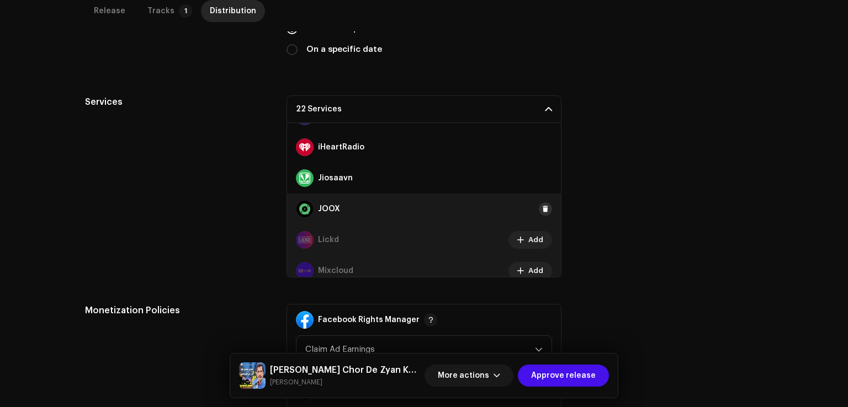
click at [542, 211] on span at bounding box center [545, 209] width 7 height 9
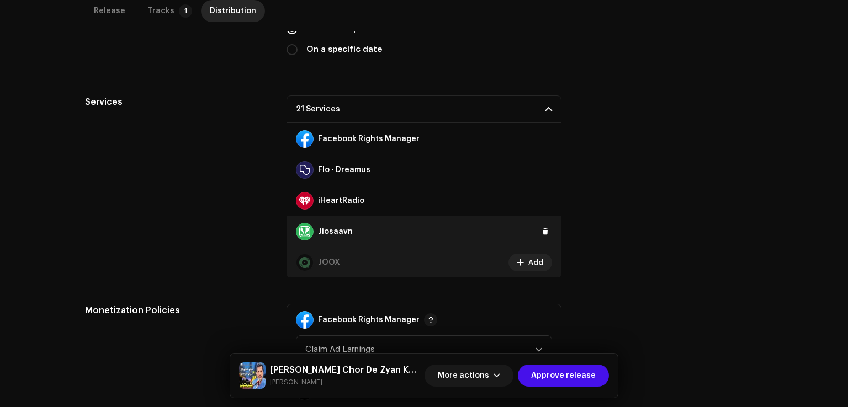
scroll to position [245, 0]
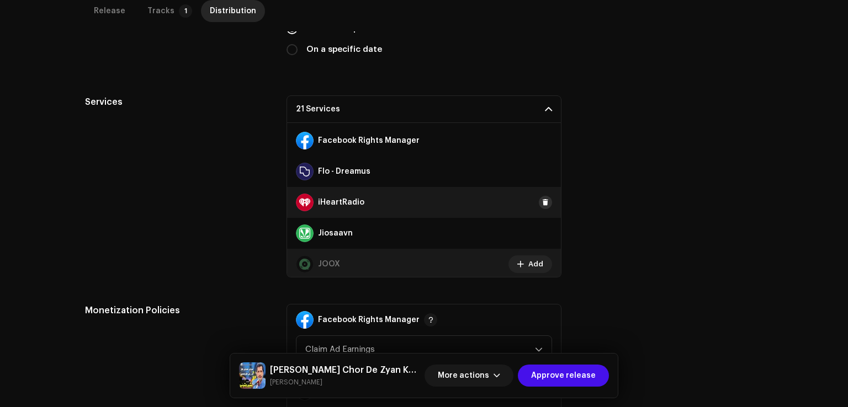
click at [542, 204] on span at bounding box center [545, 202] width 7 height 9
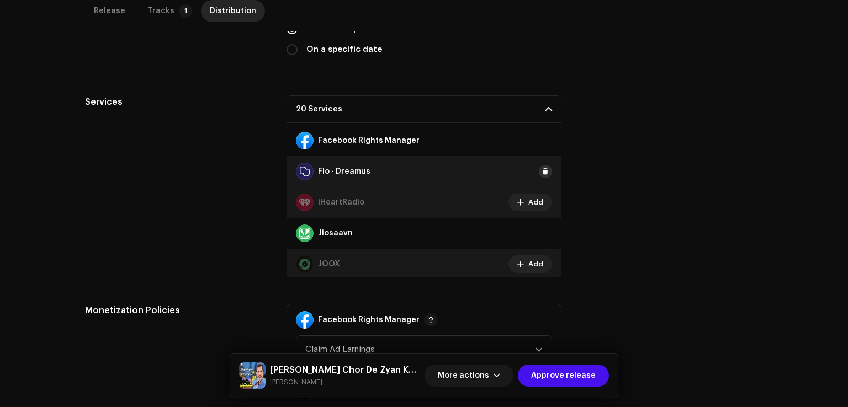
click at [543, 168] on span at bounding box center [545, 171] width 7 height 9
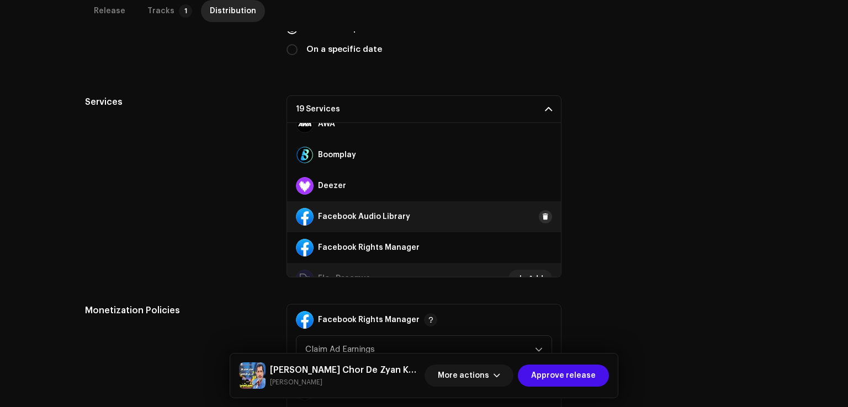
scroll to position [135, 0]
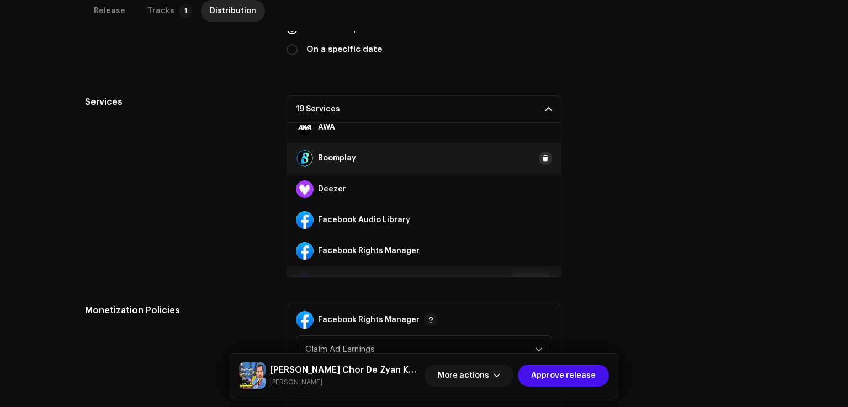
click at [542, 155] on span at bounding box center [545, 158] width 7 height 9
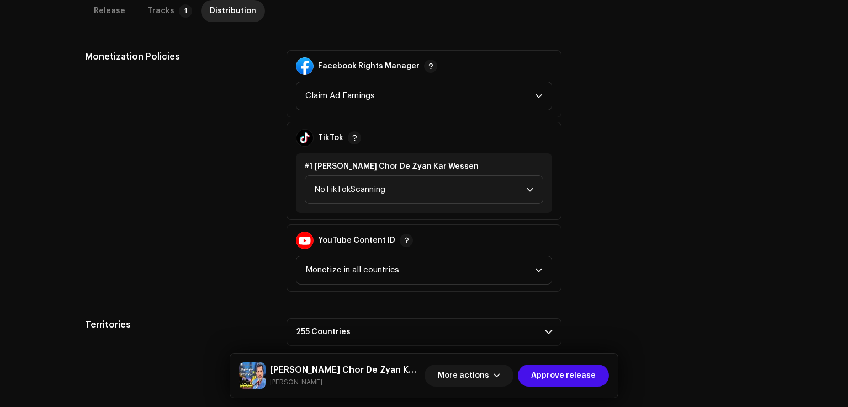
scroll to position [602, 0]
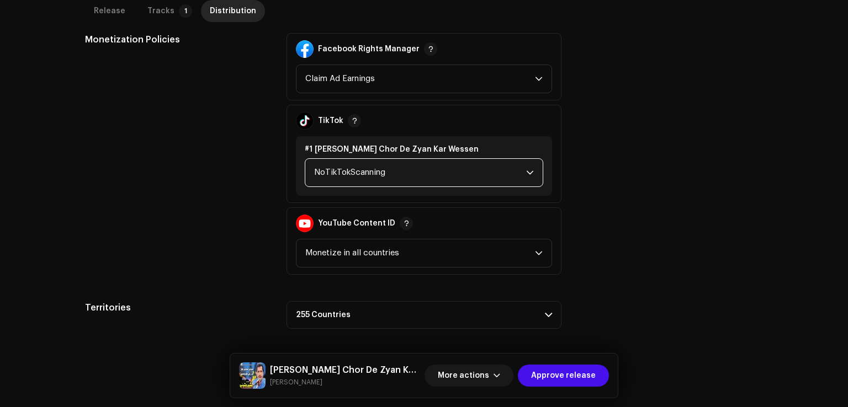
click at [374, 179] on span "NoTikTokScanning" at bounding box center [420, 173] width 212 height 28
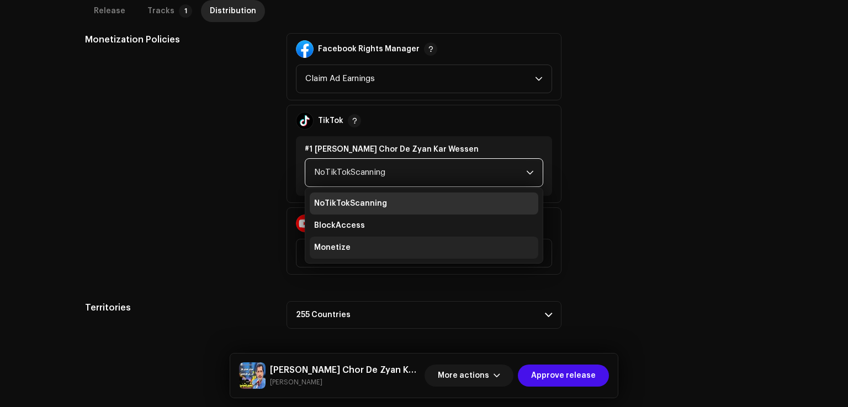
drag, startPoint x: 343, startPoint y: 243, endPoint x: 351, endPoint y: 243, distance: 7.2
click at [345, 243] on li "Monetize" at bounding box center [424, 248] width 229 height 22
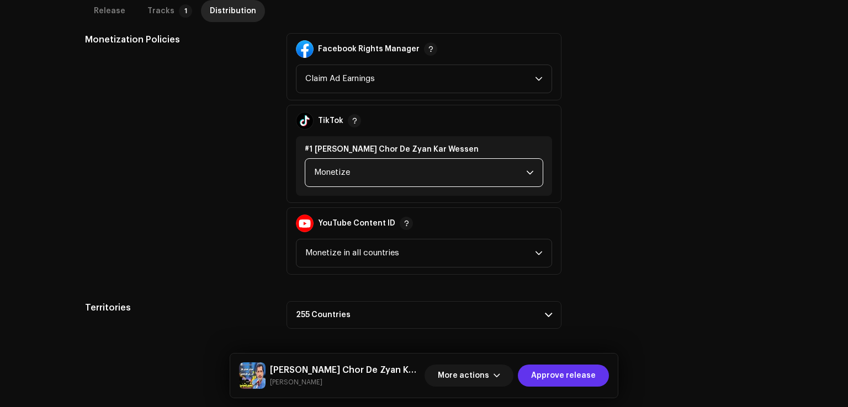
click at [583, 372] on span "Approve release" at bounding box center [563, 376] width 65 height 22
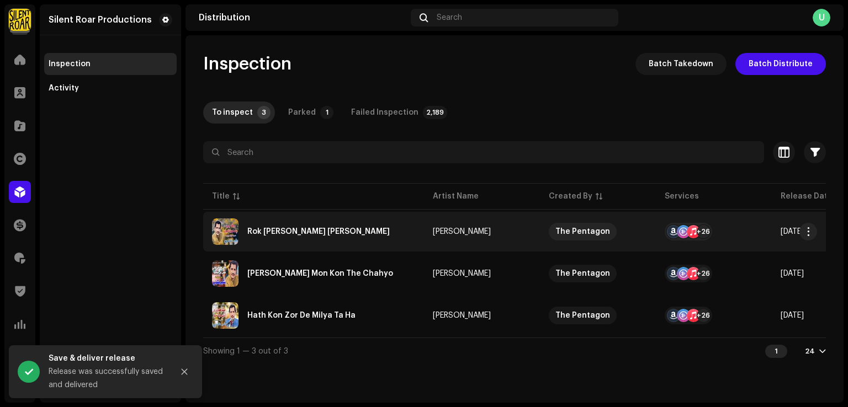
click at [274, 241] on div "Rok Preen Pehnjan Akhion" at bounding box center [313, 232] width 203 height 26
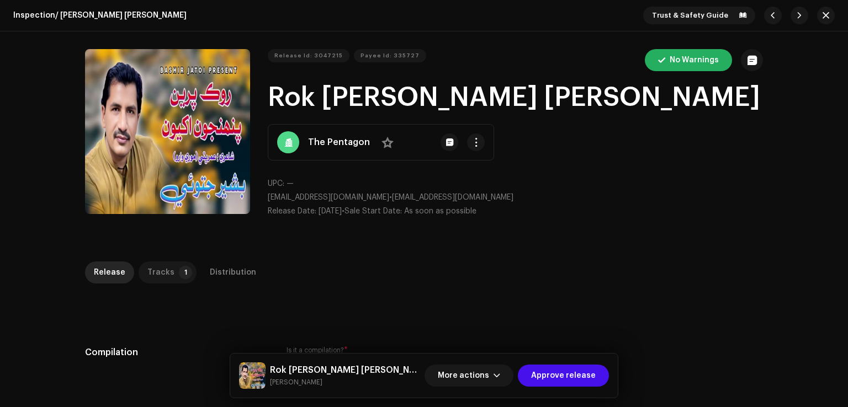
click at [179, 272] on p-badge "1" at bounding box center [185, 272] width 13 height 13
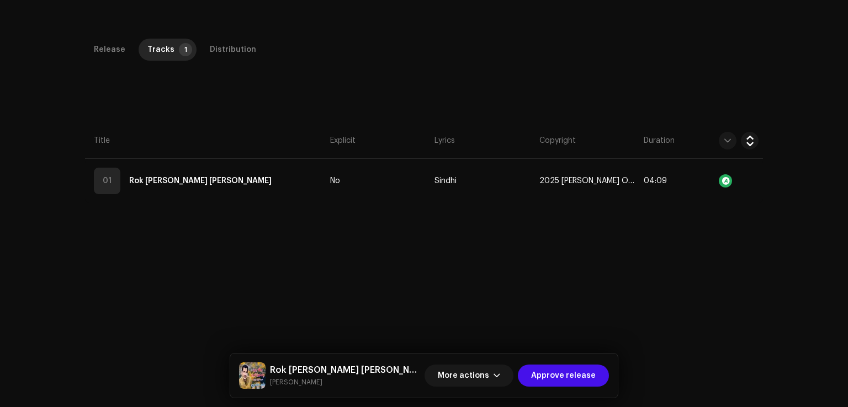
scroll to position [261, 0]
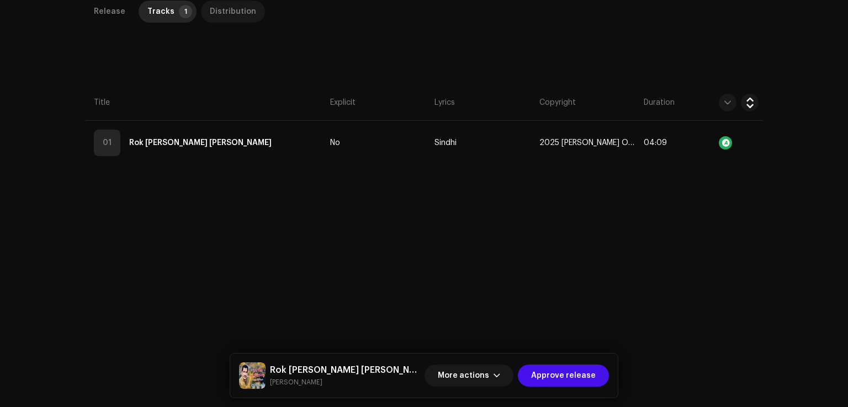
click at [214, 10] on div "Distribution" at bounding box center [233, 12] width 46 height 22
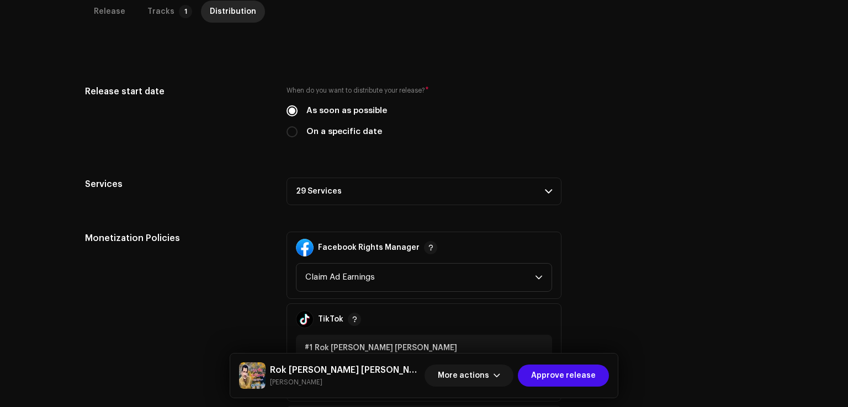
click at [336, 200] on p-accordion-header "29 Services" at bounding box center [424, 192] width 275 height 28
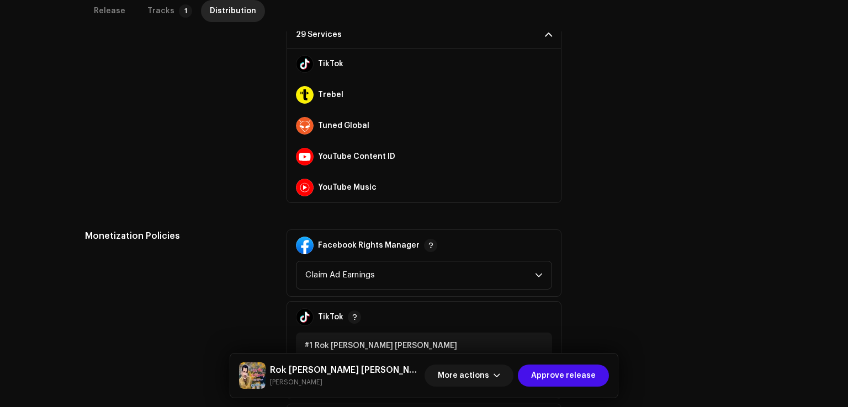
scroll to position [372, 0]
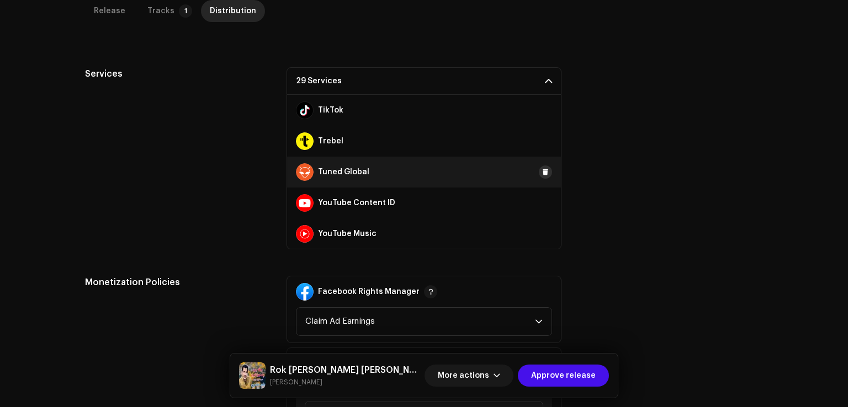
click at [542, 168] on span at bounding box center [545, 172] width 7 height 9
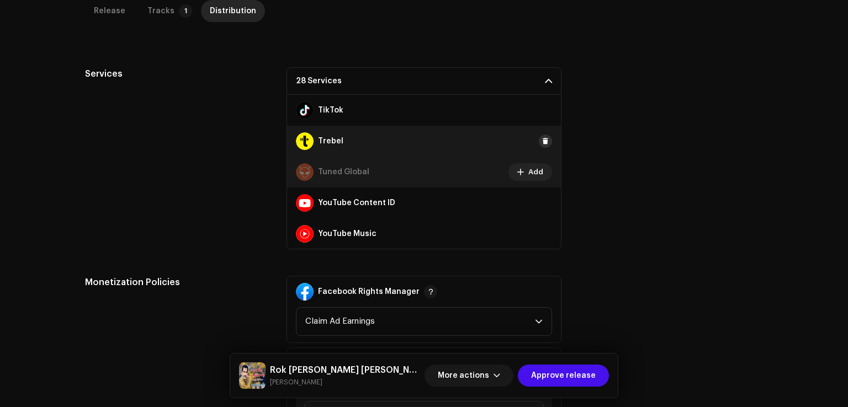
click at [542, 138] on span at bounding box center [545, 141] width 7 height 9
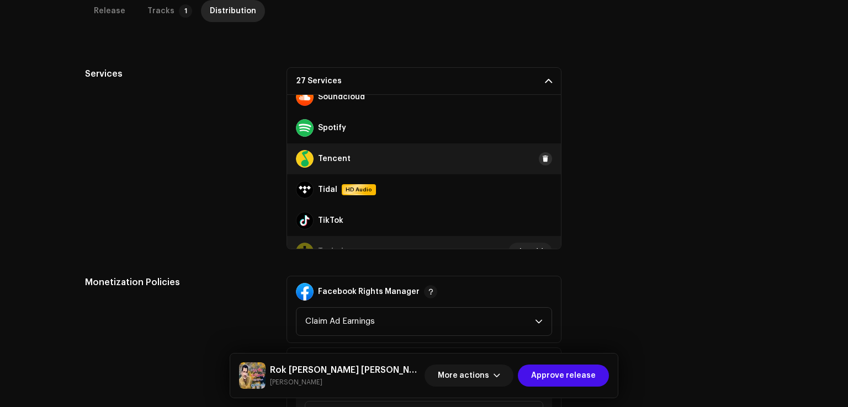
click at [542, 155] on span at bounding box center [545, 159] width 7 height 9
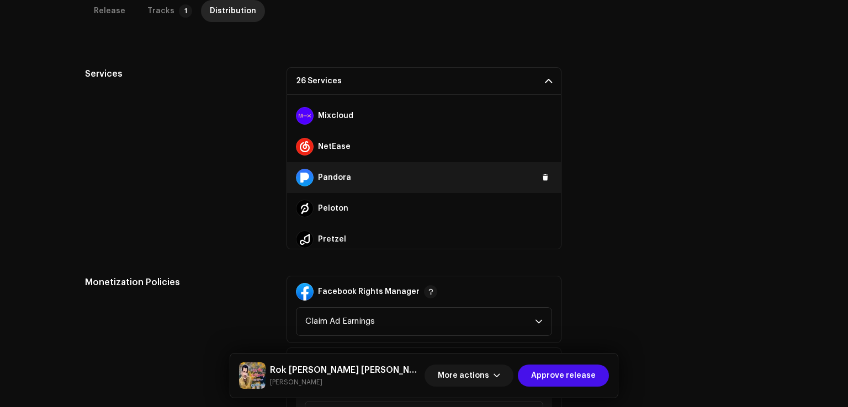
scroll to position [411, 0]
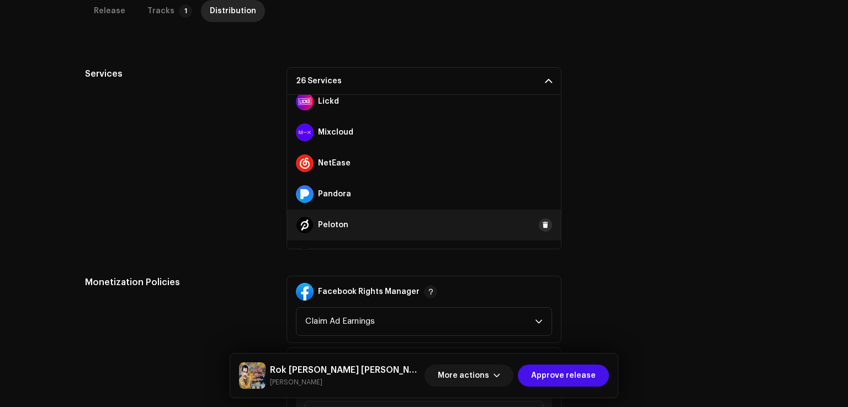
click at [539, 219] on button at bounding box center [545, 225] width 13 height 13
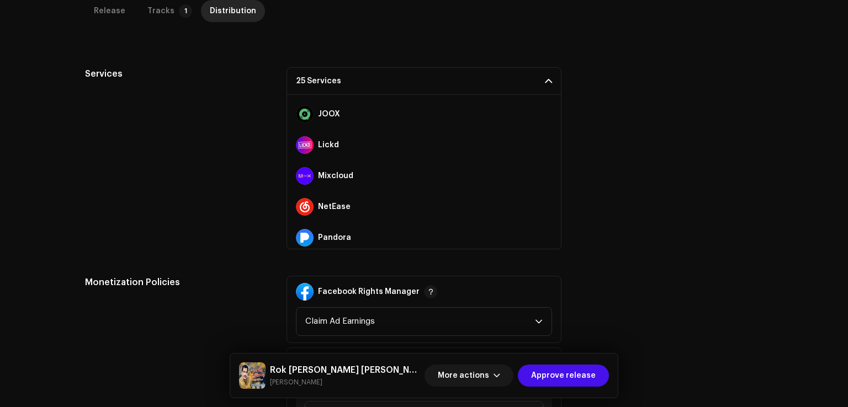
scroll to position [356, 0]
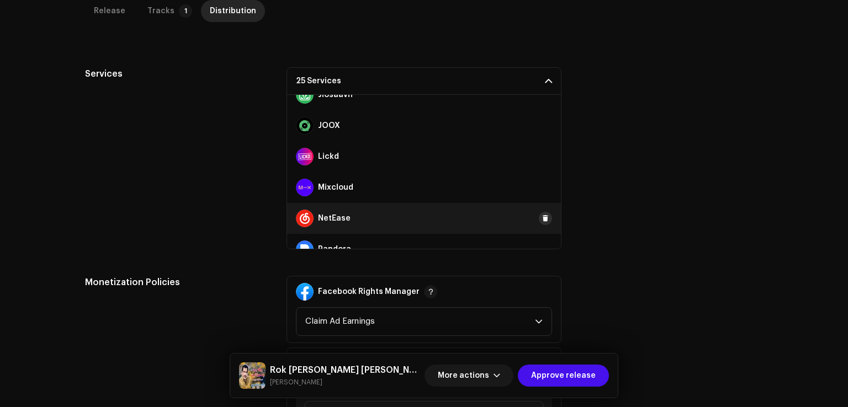
click at [539, 221] on button at bounding box center [545, 218] width 13 height 13
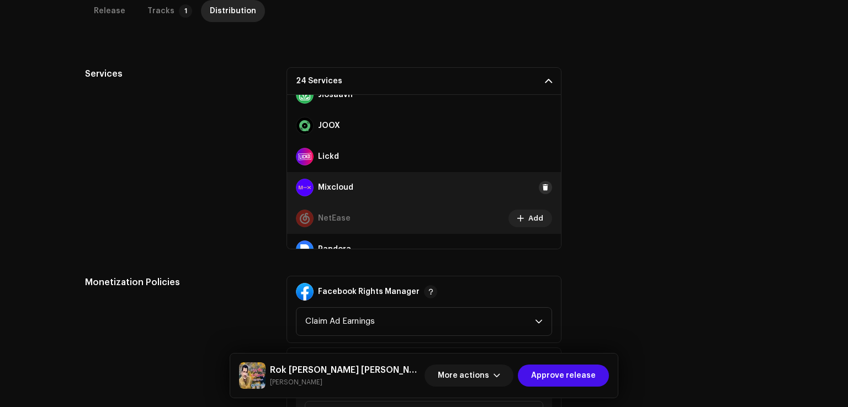
click at [542, 188] on span at bounding box center [545, 187] width 7 height 9
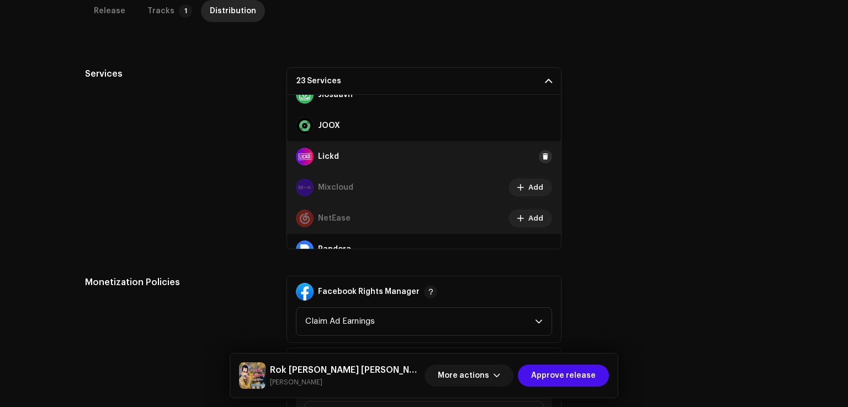
click at [543, 154] on button at bounding box center [545, 156] width 13 height 13
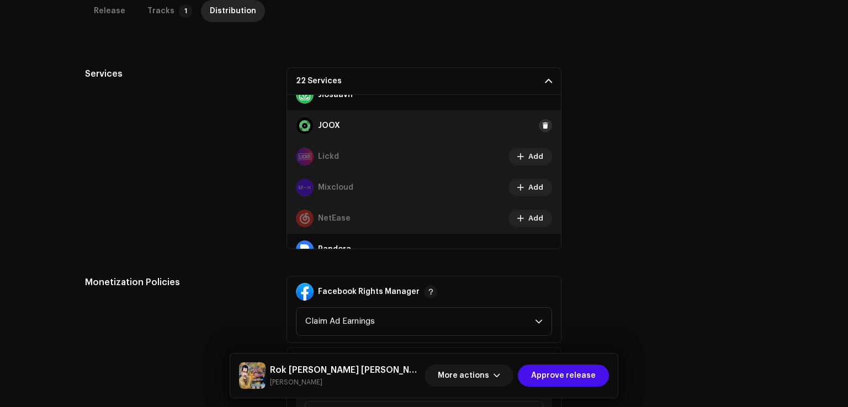
click at [542, 125] on span at bounding box center [545, 125] width 7 height 9
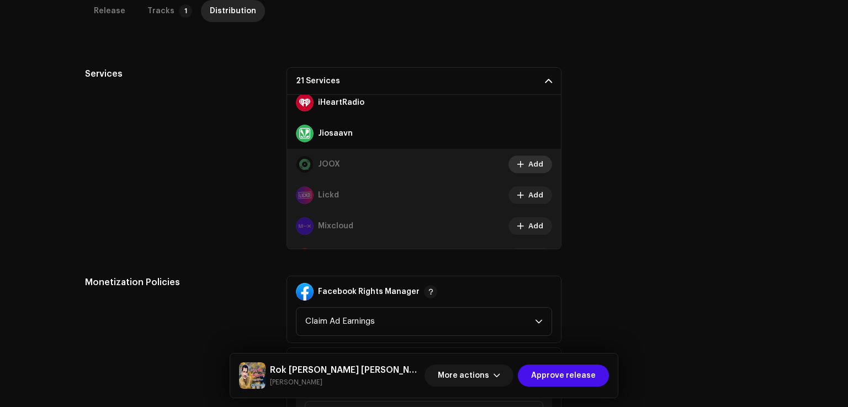
scroll to position [300, 0]
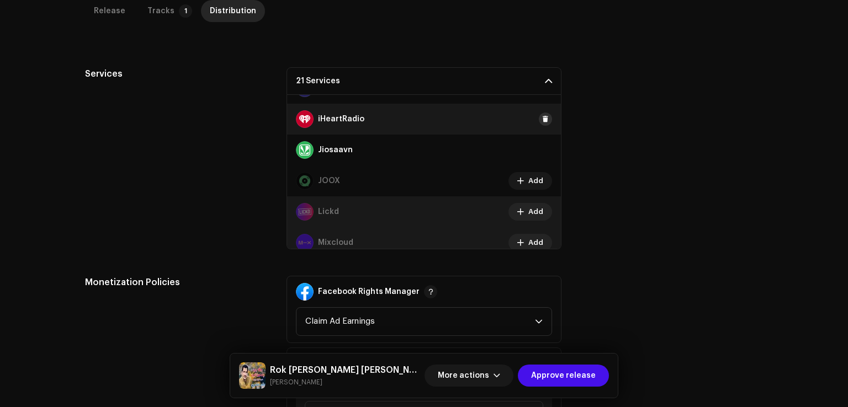
click at [542, 115] on span at bounding box center [545, 119] width 7 height 9
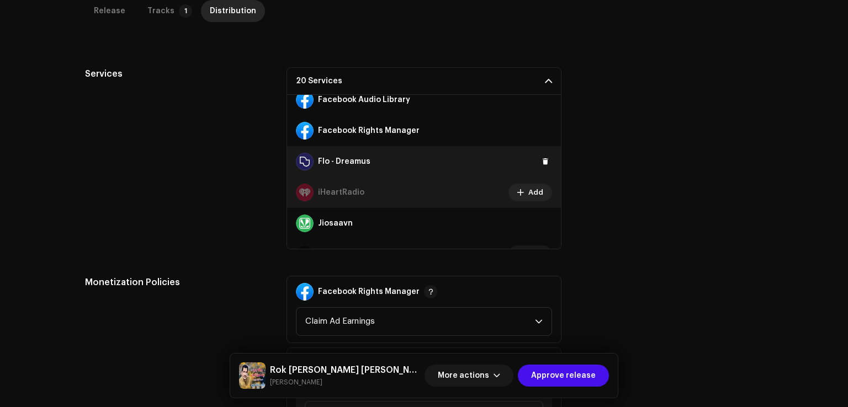
scroll to position [190, 0]
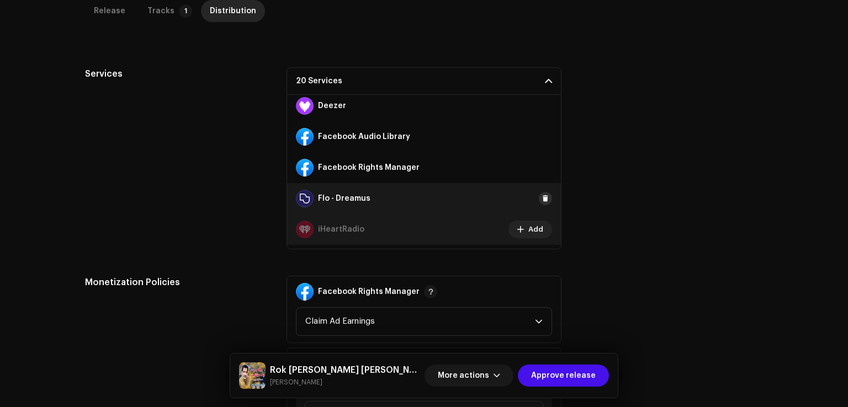
click at [539, 200] on button at bounding box center [545, 198] width 13 height 13
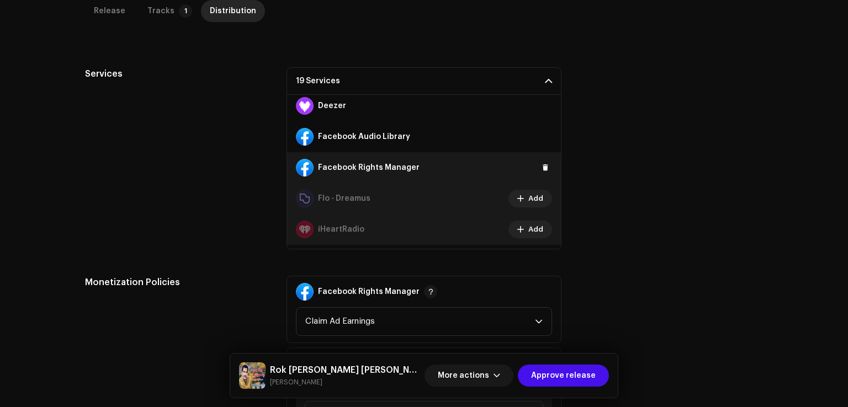
scroll to position [135, 0]
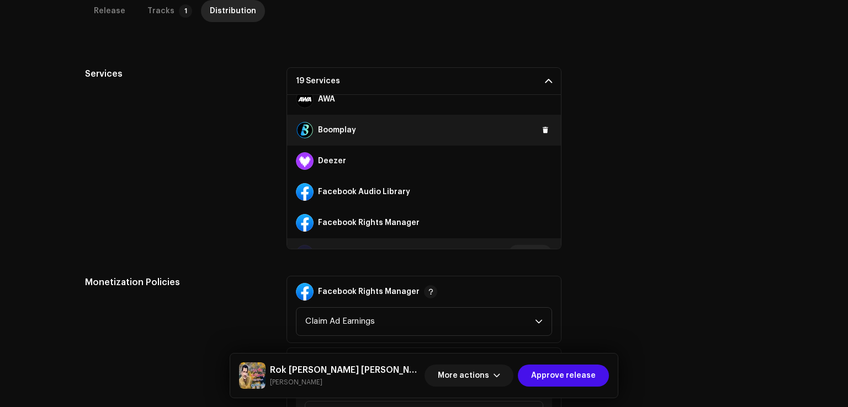
click at [534, 135] on div "Boomplay" at bounding box center [424, 130] width 274 height 31
click at [542, 132] on span at bounding box center [545, 130] width 7 height 9
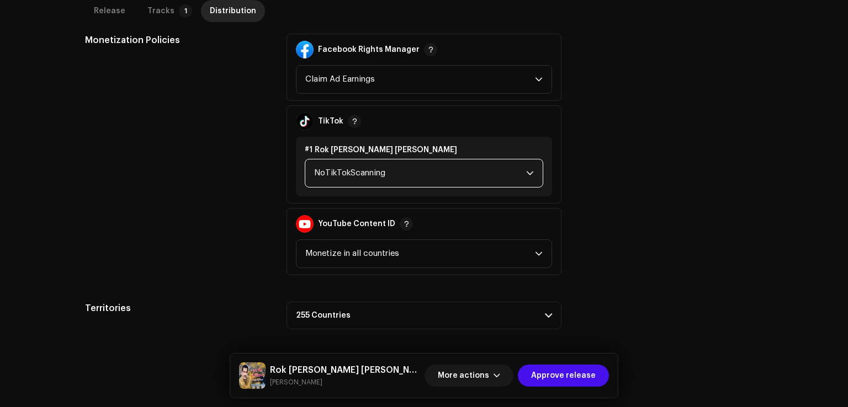
click at [386, 169] on span "NoTikTokScanning" at bounding box center [420, 174] width 212 height 28
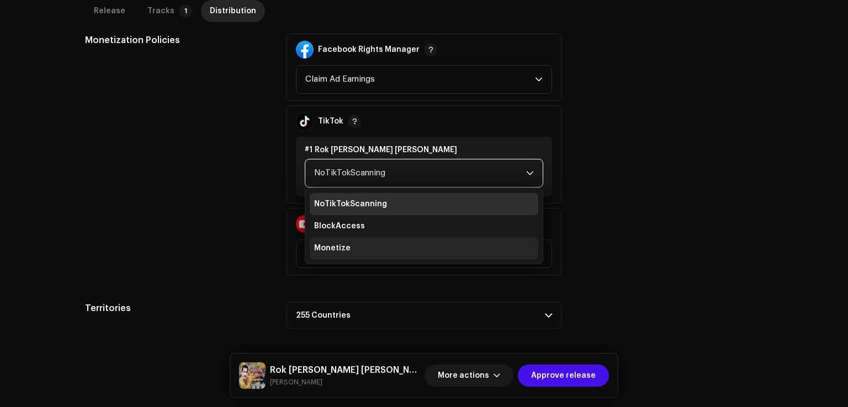
click at [338, 245] on span "Monetize" at bounding box center [332, 248] width 36 height 11
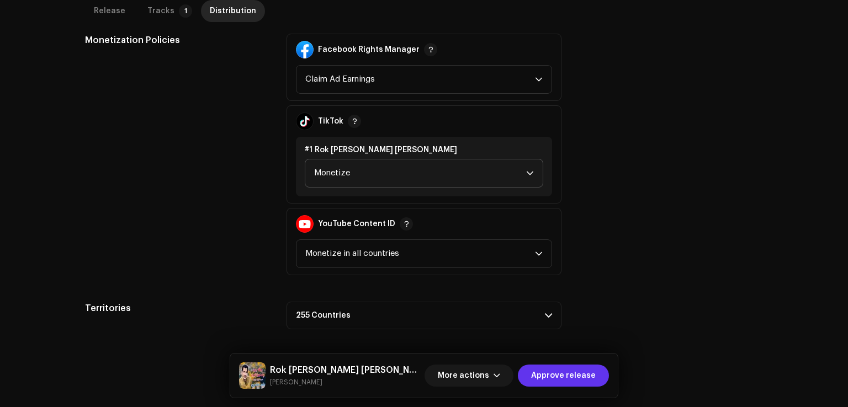
click at [571, 367] on span "Approve release" at bounding box center [563, 376] width 65 height 22
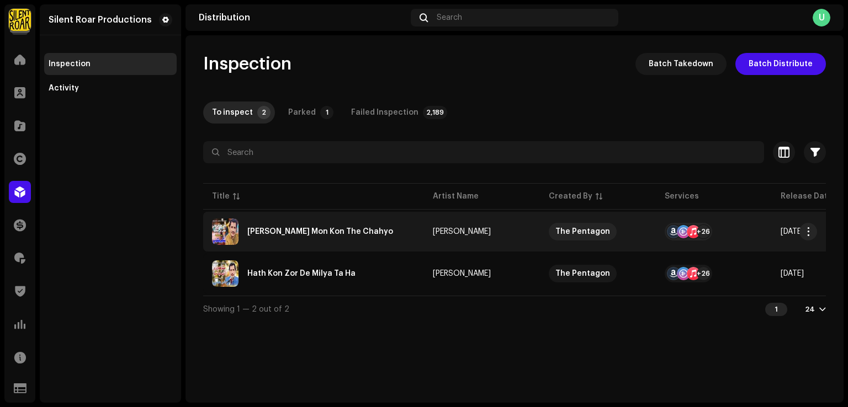
click at [320, 237] on div "Pean Kadahn Mon Kon The Chahyo" at bounding box center [313, 232] width 203 height 26
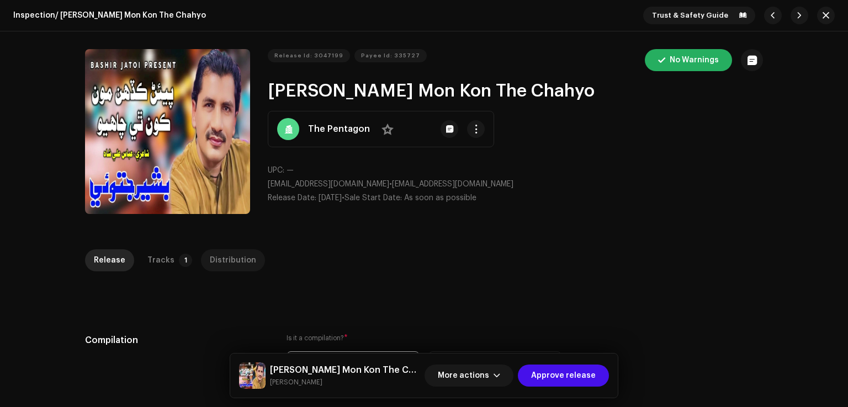
click at [220, 261] on div "Distribution" at bounding box center [233, 261] width 46 height 22
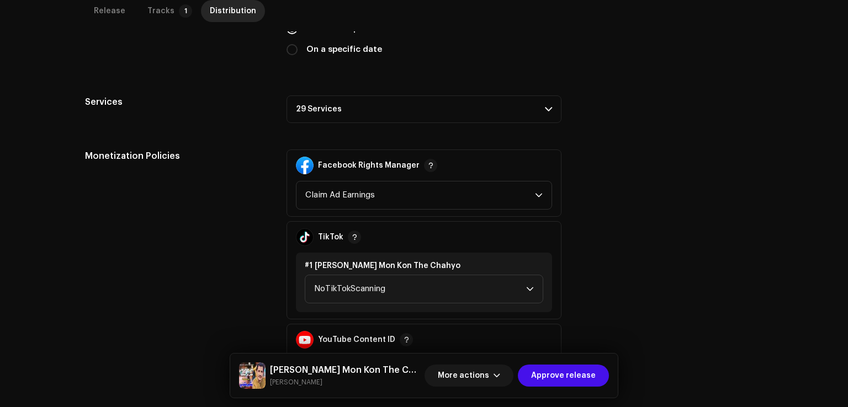
click at [322, 101] on p-accordion-header "29 Services" at bounding box center [424, 110] width 275 height 28
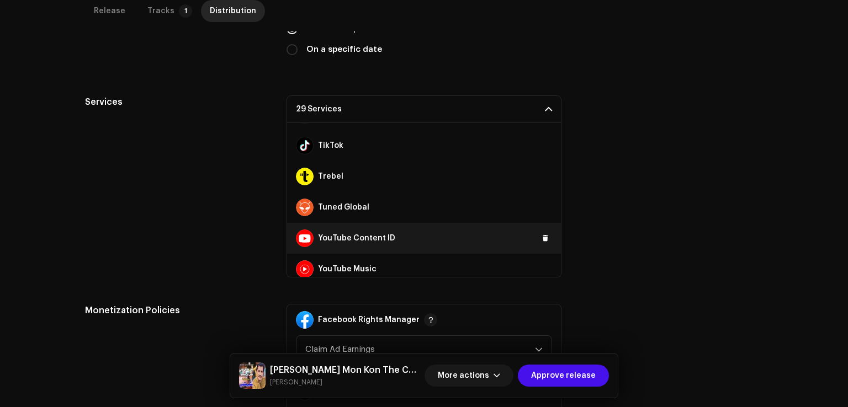
scroll to position [742, 0]
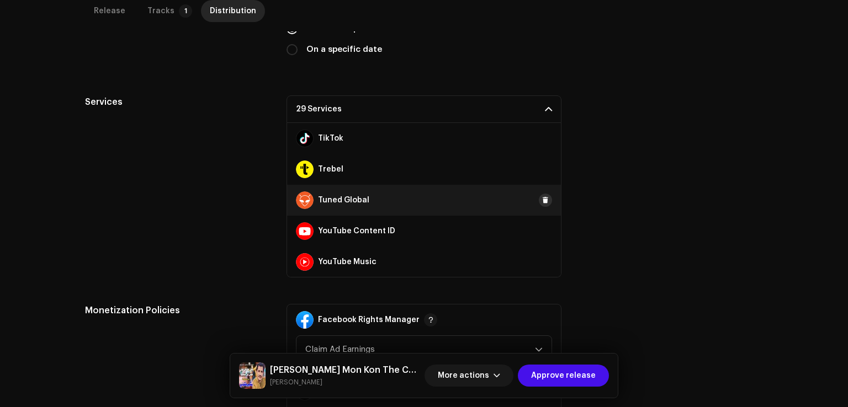
click at [543, 202] on button at bounding box center [545, 200] width 13 height 13
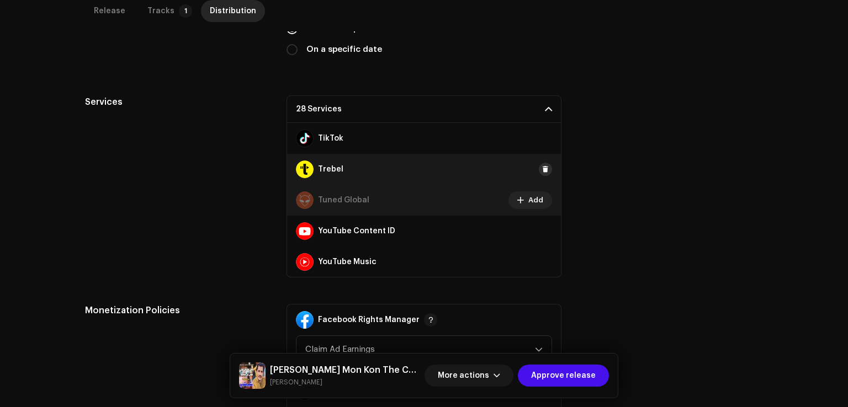
click at [542, 165] on span at bounding box center [545, 169] width 7 height 9
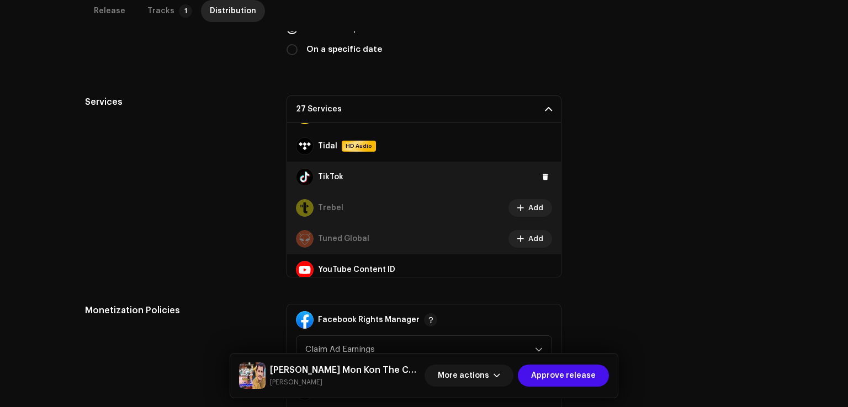
scroll to position [687, 0]
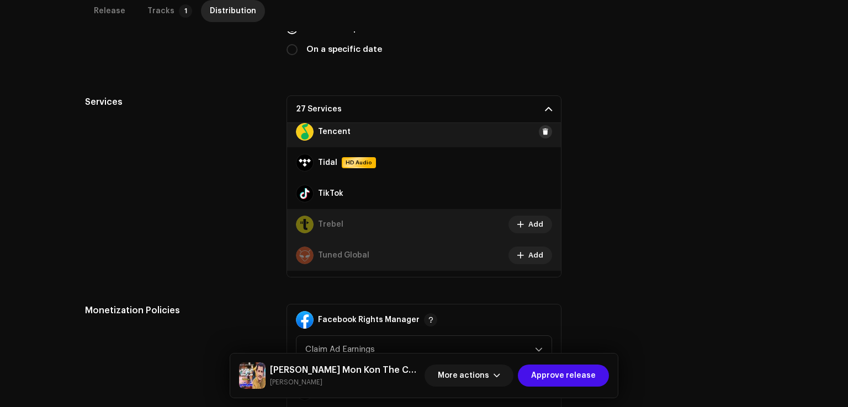
click at [542, 130] on span at bounding box center [545, 132] width 7 height 9
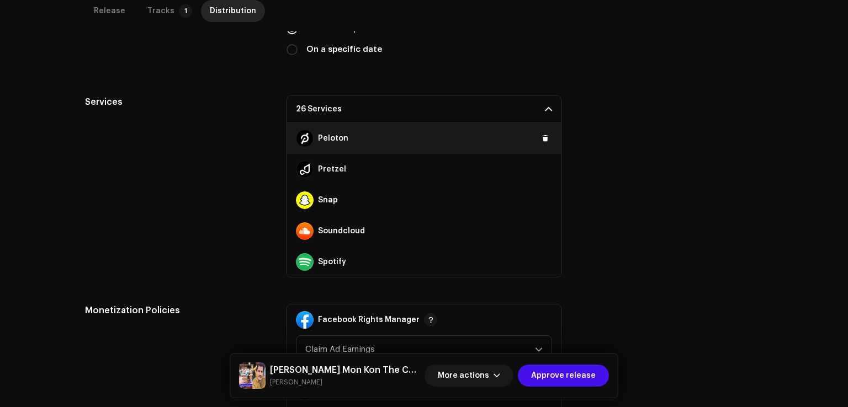
scroll to position [466, 0]
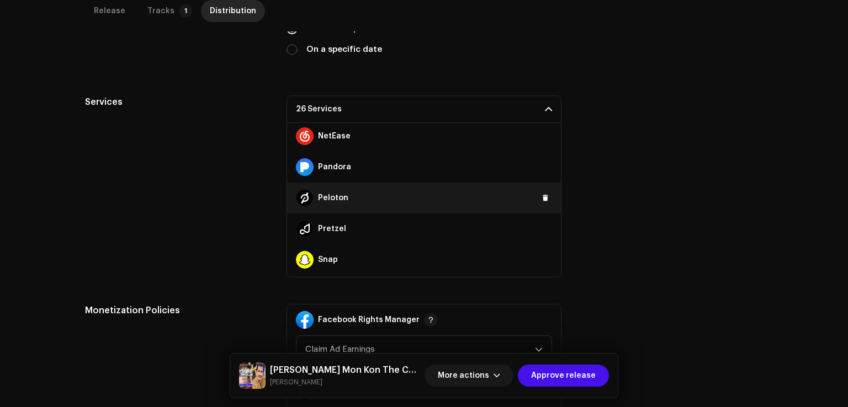
click at [537, 189] on div "Peloton" at bounding box center [424, 198] width 274 height 31
click at [542, 195] on span at bounding box center [545, 198] width 7 height 9
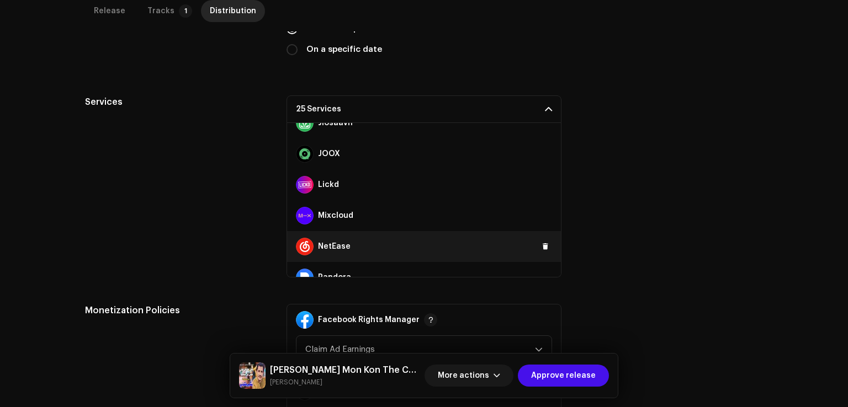
click at [539, 241] on button at bounding box center [545, 246] width 13 height 13
click at [539, 243] on button "Add" at bounding box center [530, 247] width 44 height 18
click at [542, 243] on span at bounding box center [545, 246] width 7 height 9
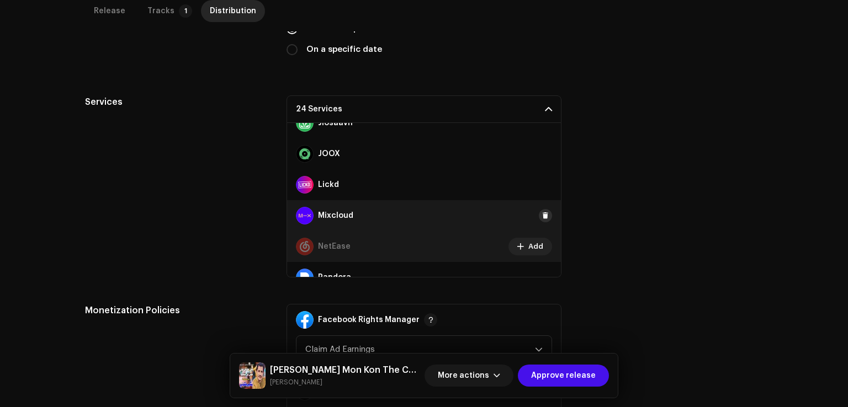
click at [543, 217] on button at bounding box center [545, 215] width 13 height 13
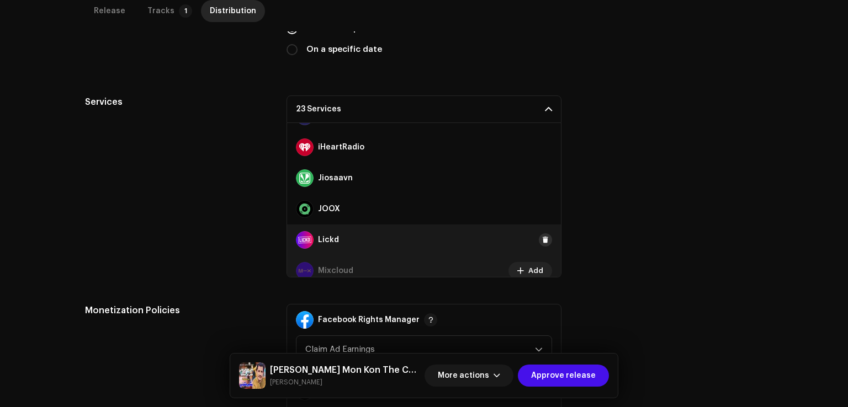
click at [542, 240] on span at bounding box center [545, 240] width 7 height 9
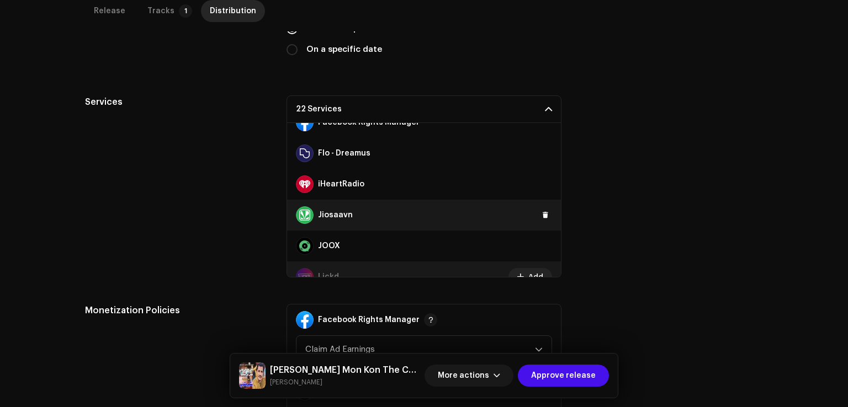
scroll to position [245, 0]
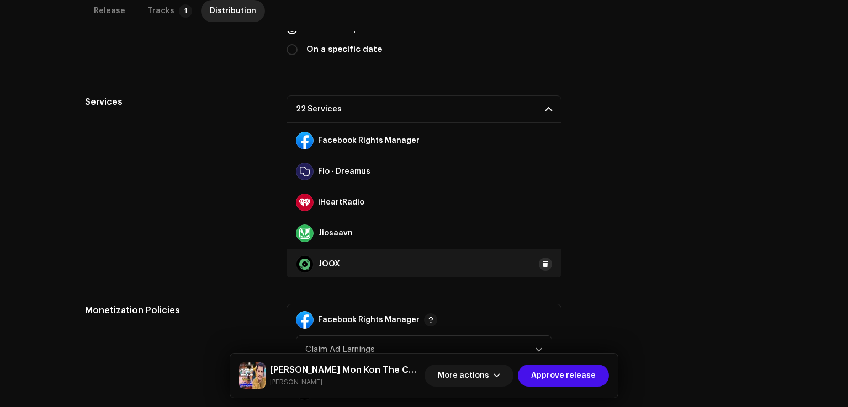
click at [543, 262] on span at bounding box center [545, 264] width 7 height 9
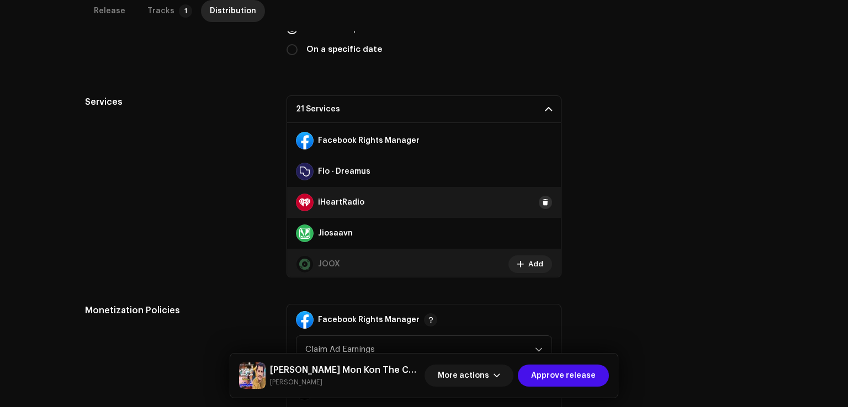
click at [542, 205] on span at bounding box center [545, 202] width 7 height 9
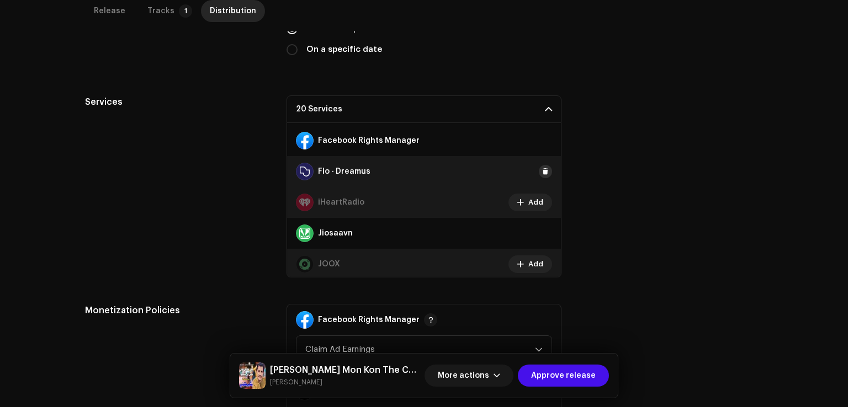
click at [542, 167] on span at bounding box center [545, 171] width 7 height 9
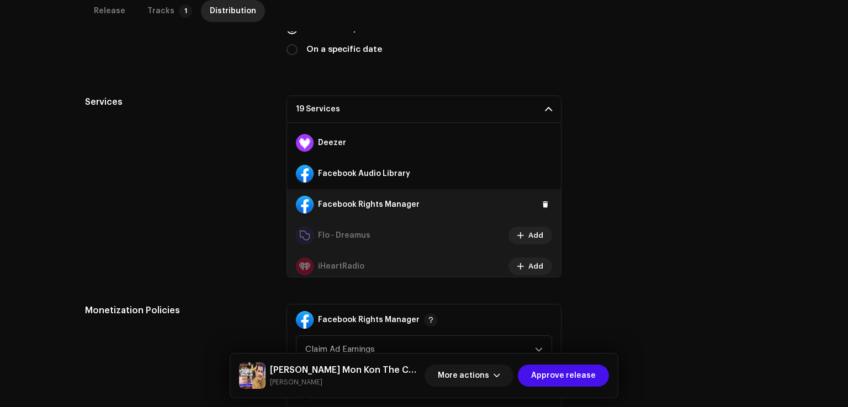
scroll to position [135, 0]
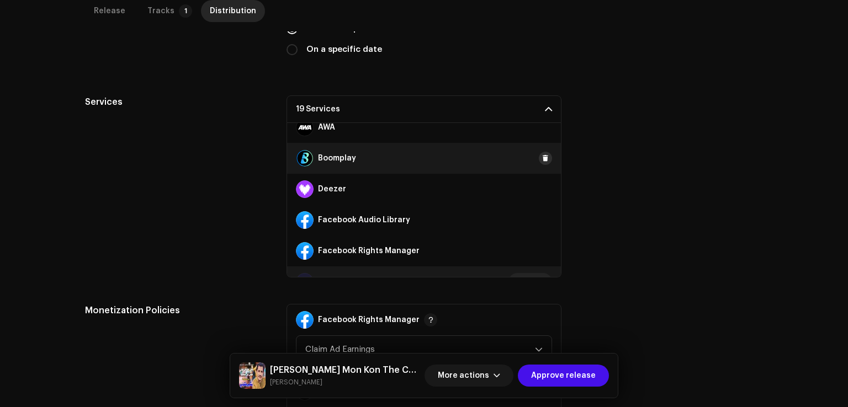
click at [539, 161] on button at bounding box center [545, 158] width 13 height 13
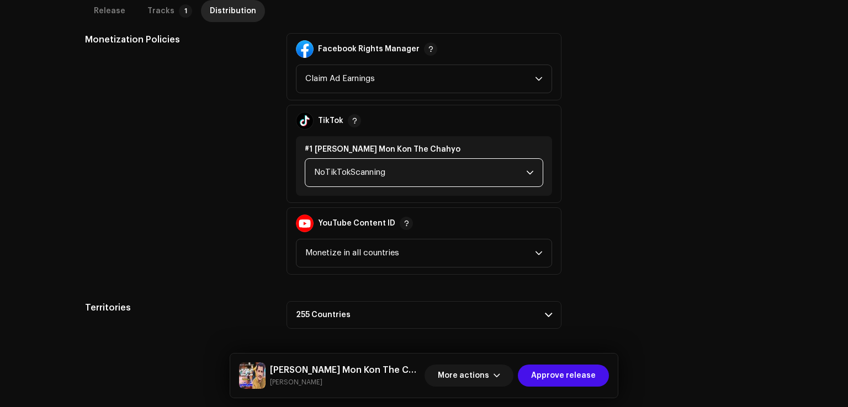
click at [341, 183] on span "NoTikTokScanning" at bounding box center [420, 173] width 212 height 28
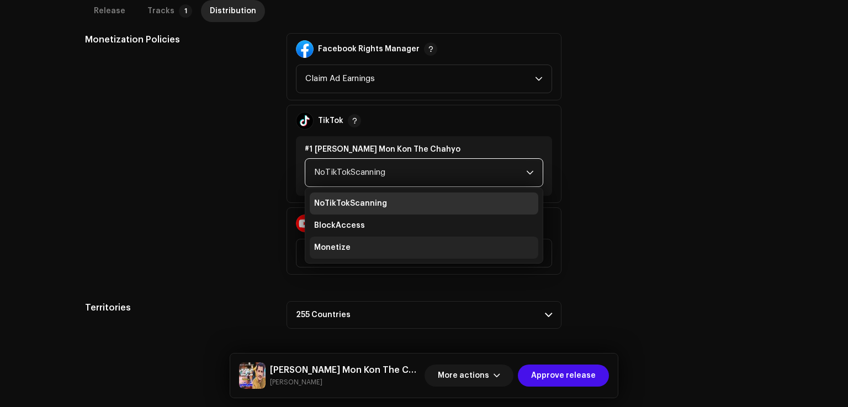
click at [339, 250] on span "Monetize" at bounding box center [332, 247] width 36 height 11
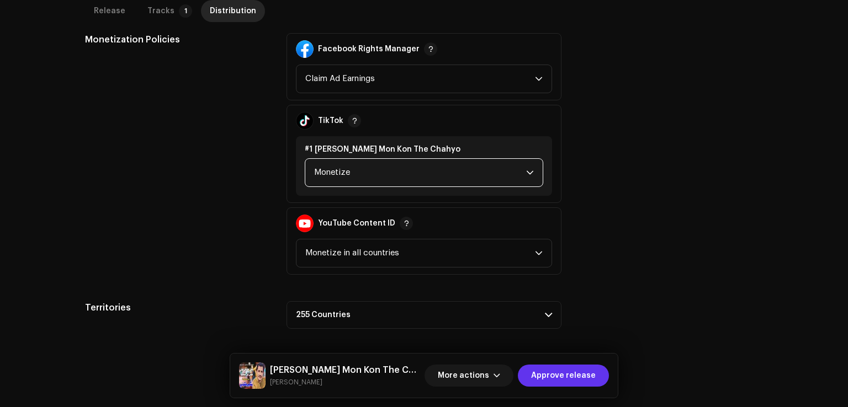
click at [557, 378] on span "Approve release" at bounding box center [563, 376] width 65 height 22
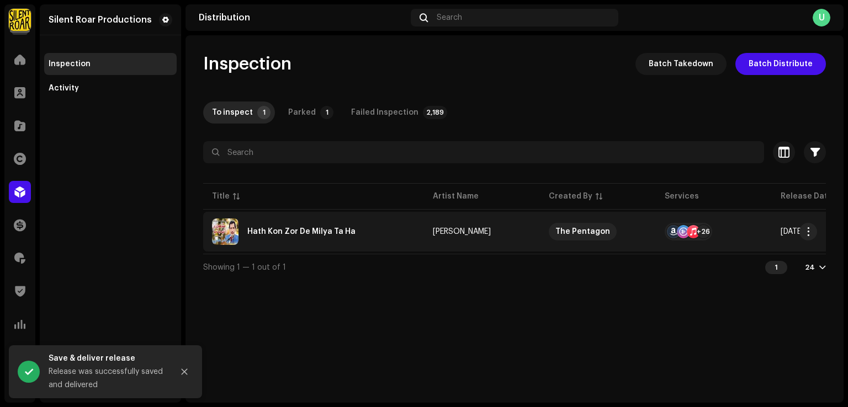
click at [322, 235] on div "Hath Kon Zor De Milya Ta Ha" at bounding box center [301, 232] width 108 height 8
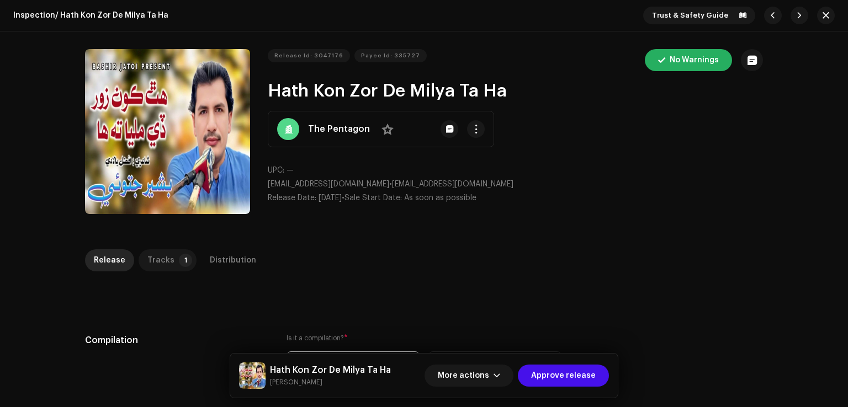
click at [167, 268] on p-tab "Tracks 1" at bounding box center [168, 261] width 58 height 22
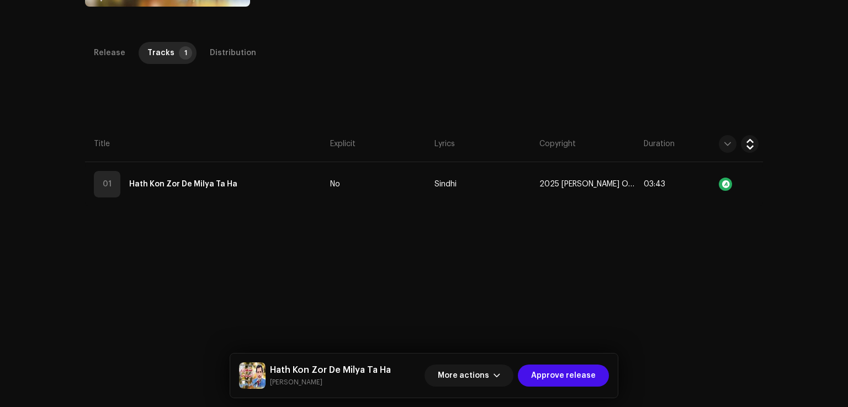
scroll to position [221, 0]
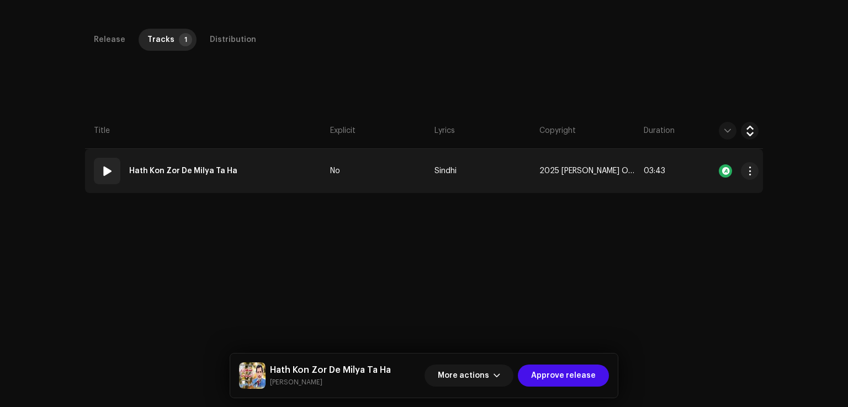
click at [309, 164] on td "01 Hath Kon Zor De Milya Ta Ha" at bounding box center [205, 171] width 241 height 44
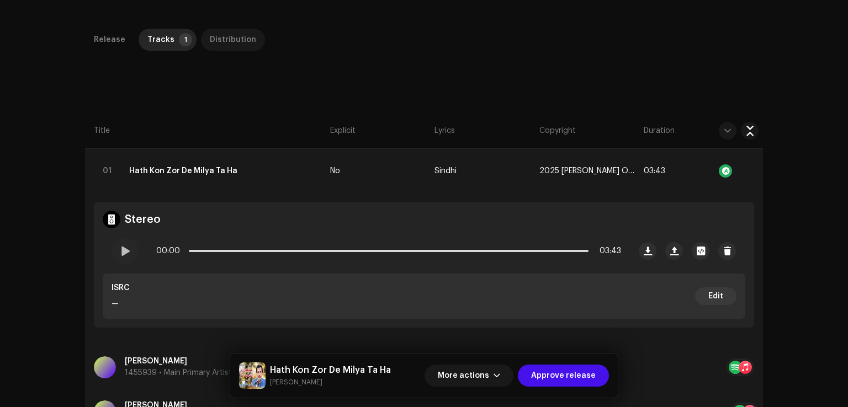
click at [234, 29] on div "Distribution" at bounding box center [233, 40] width 46 height 22
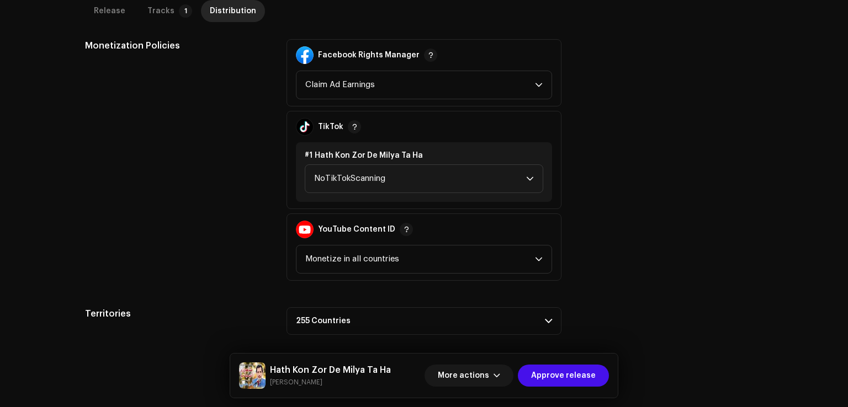
scroll to position [331, 0]
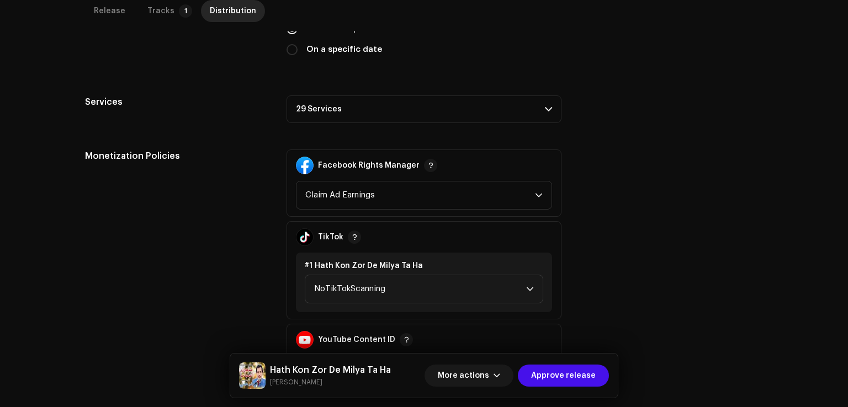
click at [360, 118] on p-accordion-header "29 Services" at bounding box center [424, 110] width 275 height 28
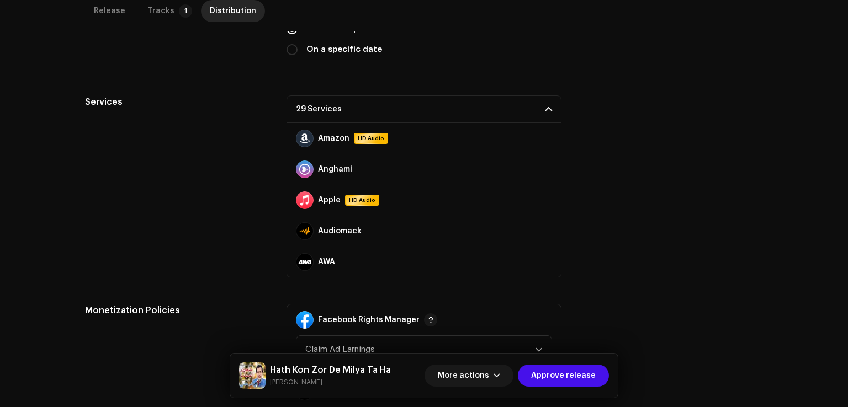
scroll to position [386, 0]
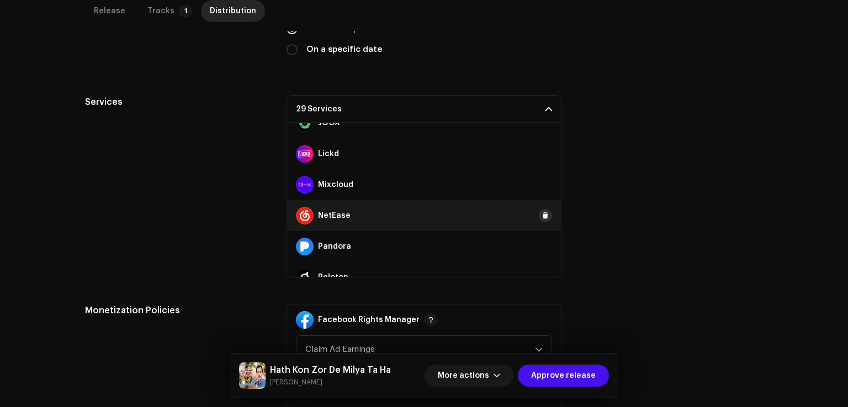
click at [542, 209] on button at bounding box center [545, 215] width 13 height 13
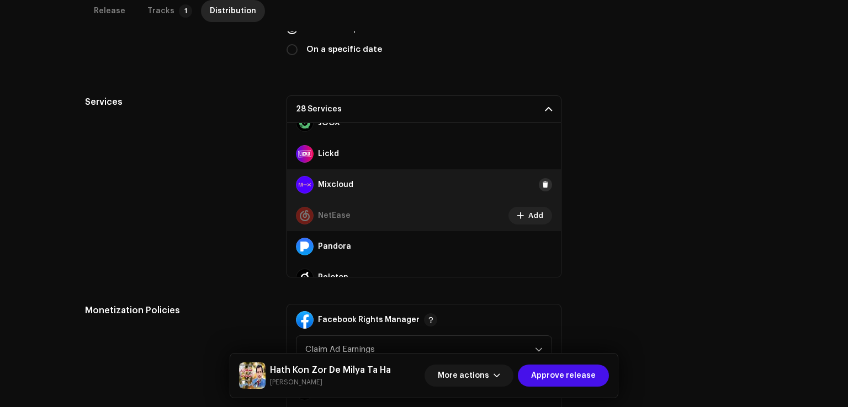
click at [543, 187] on button at bounding box center [545, 184] width 13 height 13
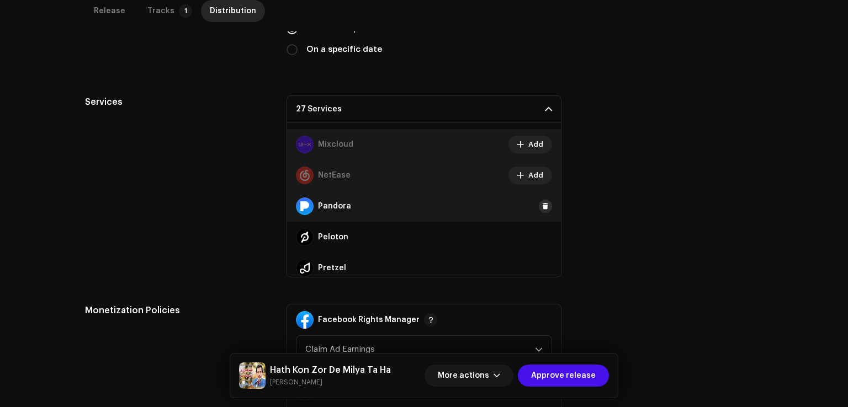
scroll to position [442, 0]
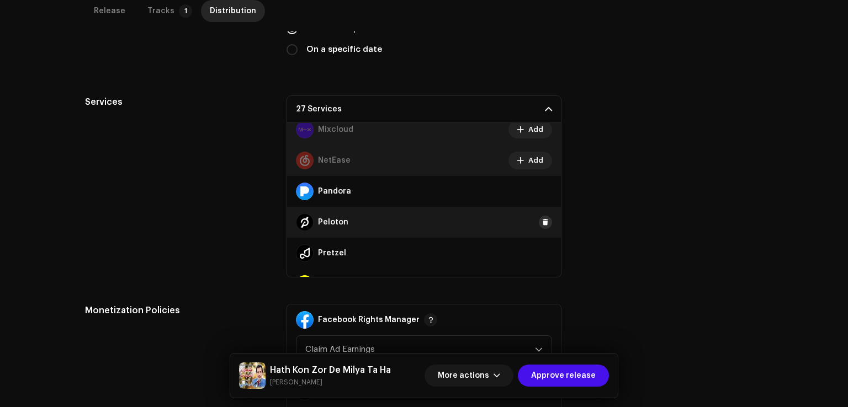
click at [539, 216] on button at bounding box center [545, 222] width 13 height 13
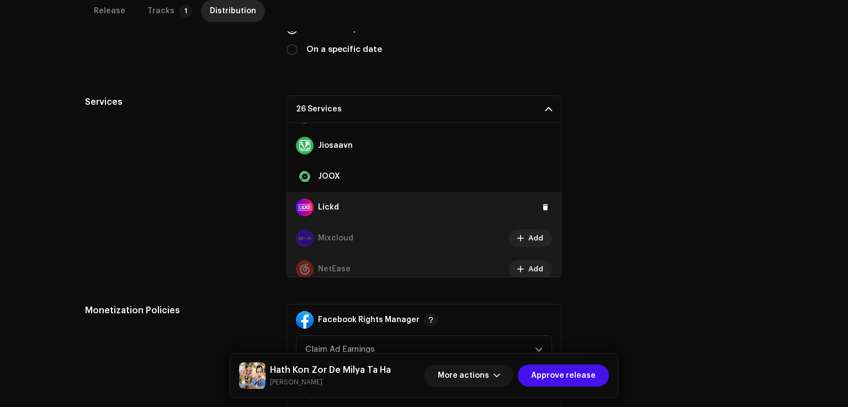
scroll to position [331, 0]
click at [543, 209] on button at bounding box center [545, 209] width 13 height 13
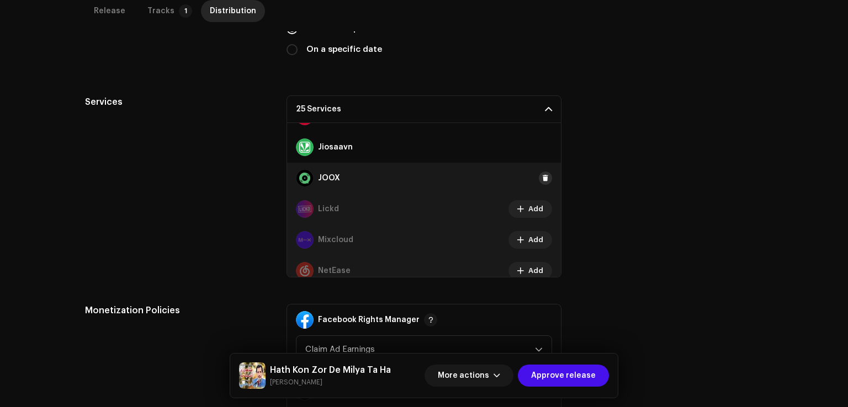
click at [542, 179] on span at bounding box center [545, 178] width 7 height 9
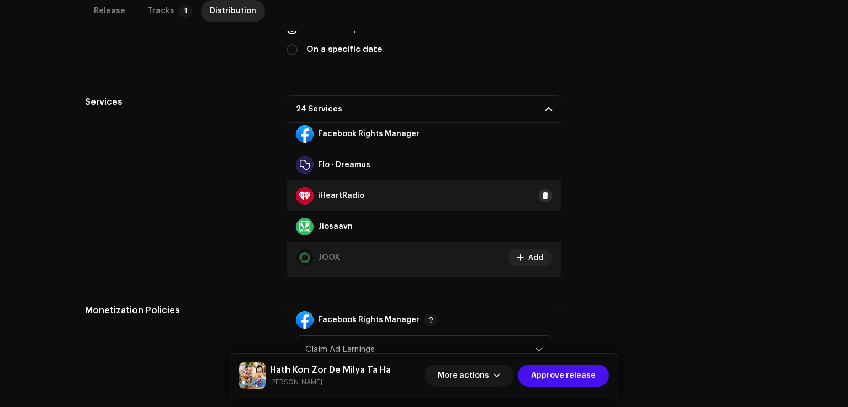
scroll to position [221, 0]
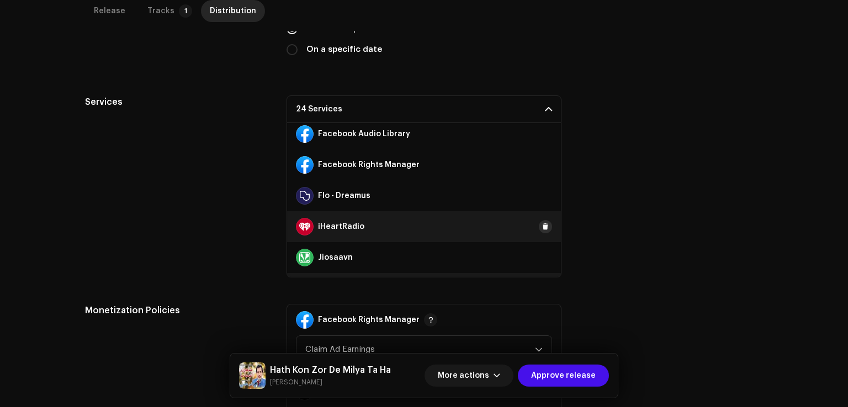
click at [542, 227] on span at bounding box center [545, 226] width 7 height 9
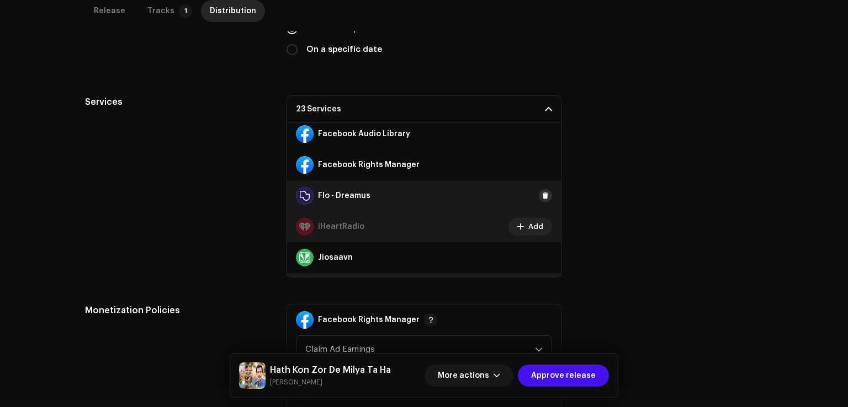
click at [542, 198] on span at bounding box center [545, 196] width 7 height 9
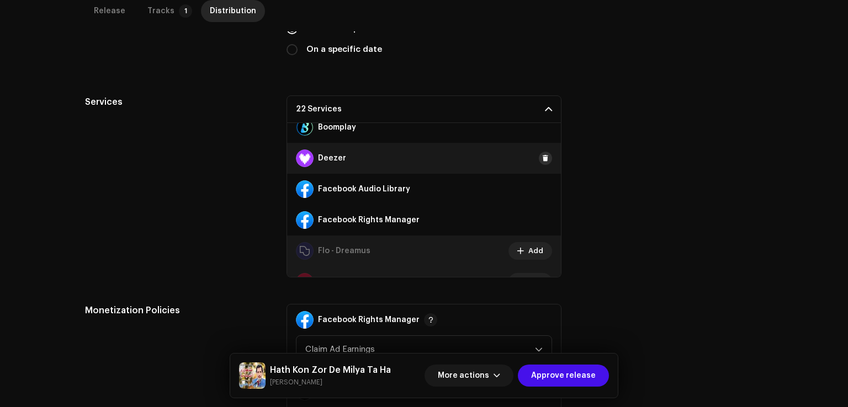
scroll to position [110, 0]
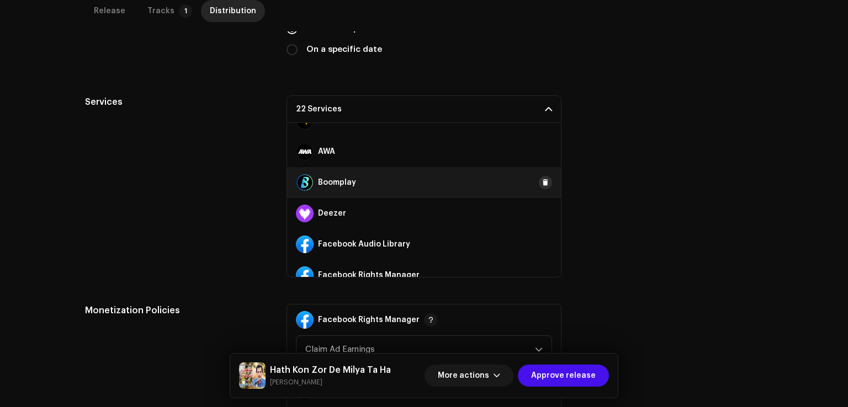
click at [542, 182] on span at bounding box center [545, 182] width 7 height 9
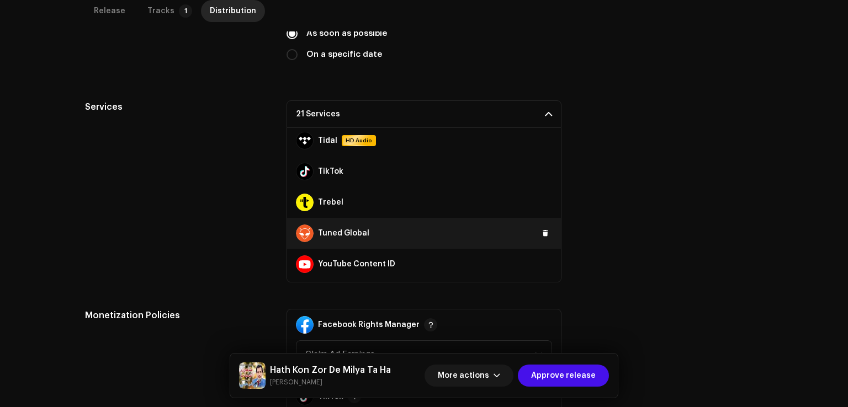
scroll to position [718, 0]
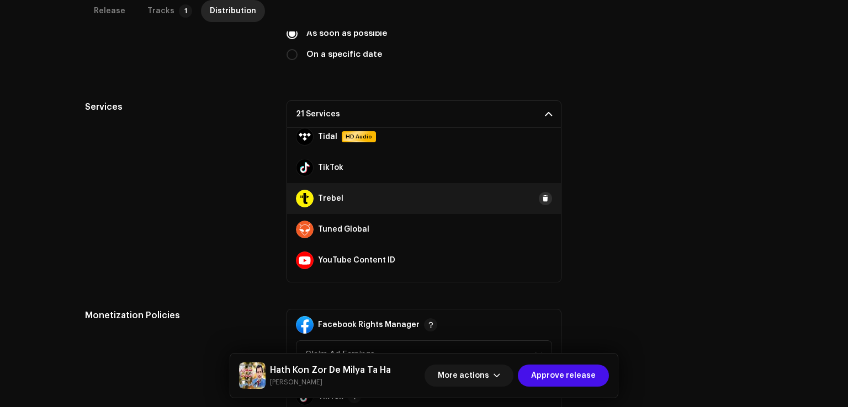
click at [542, 200] on span at bounding box center [545, 198] width 7 height 9
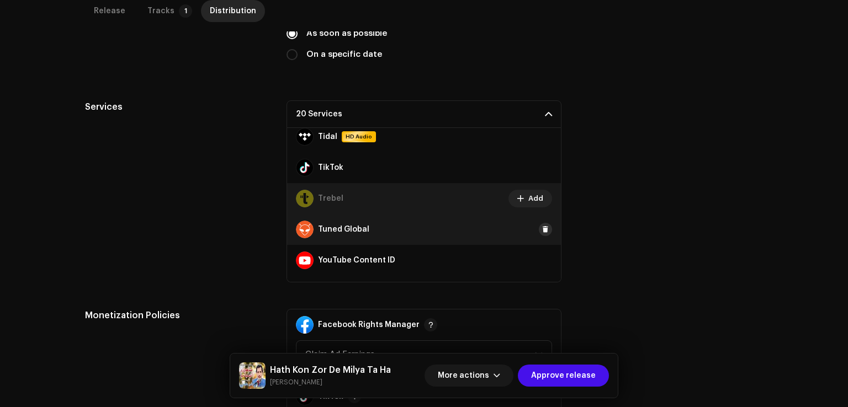
click at [542, 226] on span at bounding box center [545, 229] width 7 height 9
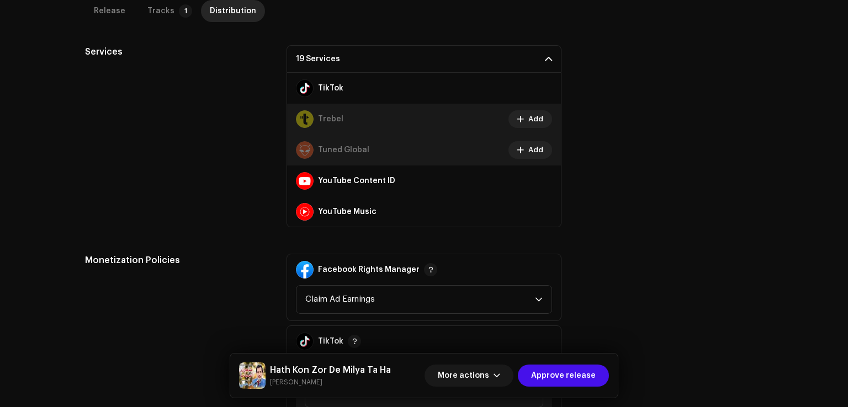
scroll to position [632, 0]
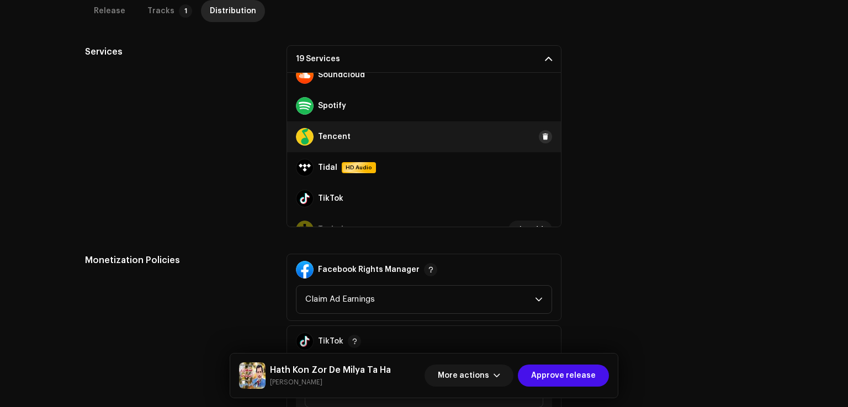
click at [542, 137] on span at bounding box center [545, 136] width 7 height 9
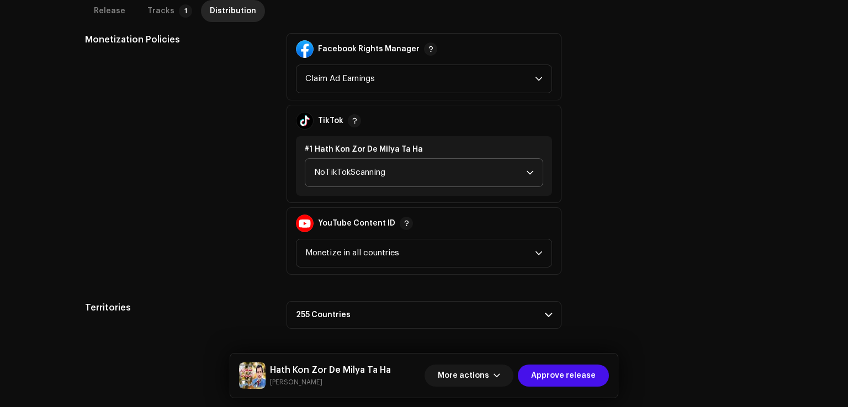
click at [362, 174] on span "NoTikTokScanning" at bounding box center [420, 173] width 212 height 28
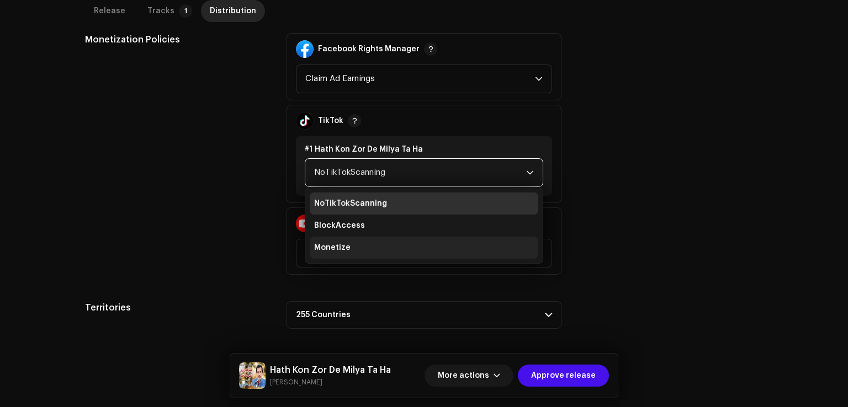
click at [347, 243] on li "Monetize" at bounding box center [424, 248] width 229 height 22
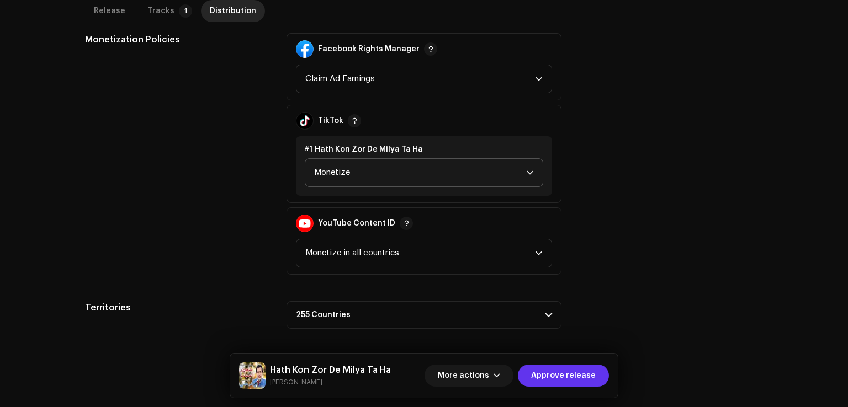
click at [577, 381] on span "Approve release" at bounding box center [563, 376] width 65 height 22
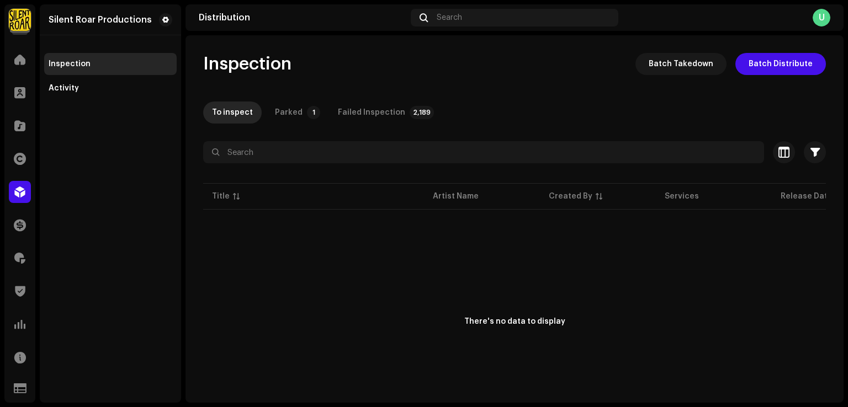
click at [121, 236] on div "Silent Roar Productions Inspection Activity" at bounding box center [110, 203] width 141 height 399
click at [26, 191] on div at bounding box center [20, 192] width 22 height 22
click at [512, 306] on div "There's no data to display" at bounding box center [514, 322] width 623 height 221
click at [25, 126] on div at bounding box center [20, 126] width 22 height 22
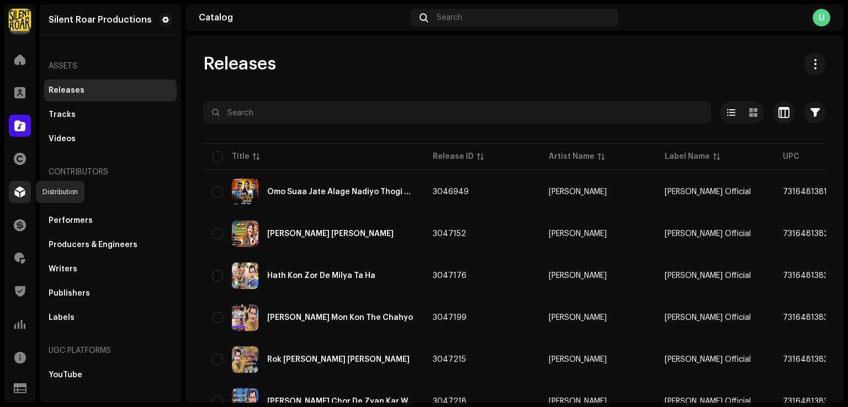
click at [20, 190] on span at bounding box center [19, 192] width 11 height 9
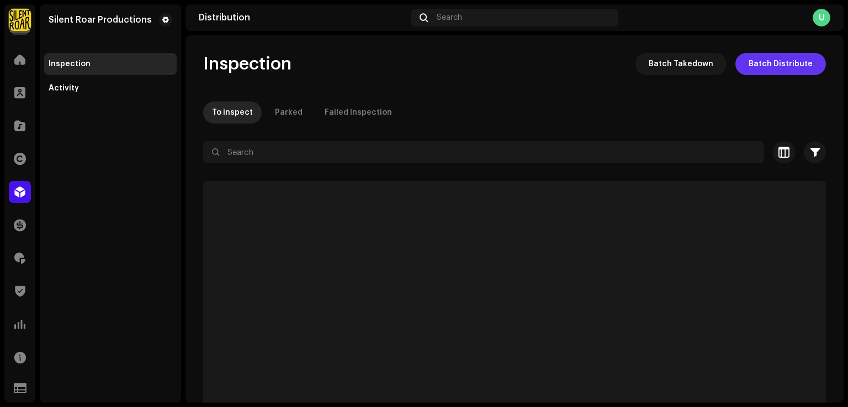
click at [782, 69] on span "Batch Distribute" at bounding box center [781, 64] width 64 height 22
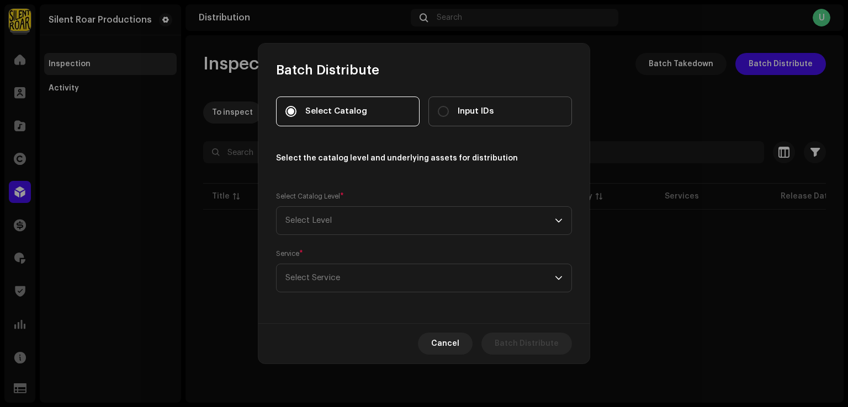
click at [463, 111] on span "Input IDs" at bounding box center [476, 111] width 36 height 12
click at [449, 111] on input "Input IDs" at bounding box center [443, 111] width 11 height 11
radio input "true"
click at [422, 218] on span "Select Level" at bounding box center [419, 221] width 269 height 28
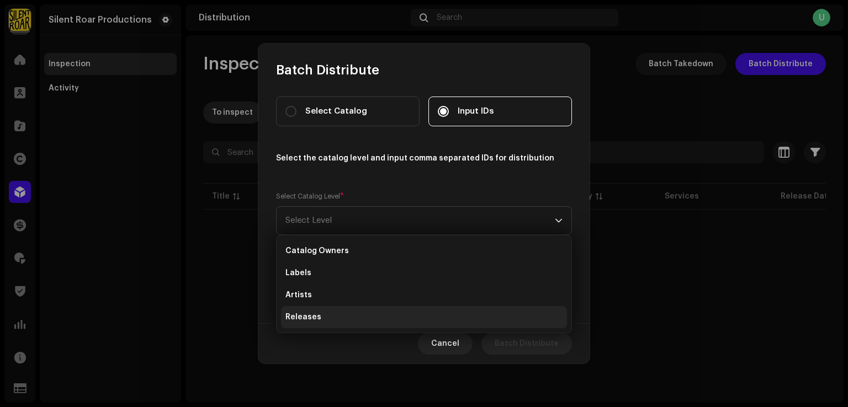
click at [330, 322] on li "Releases" at bounding box center [424, 317] width 286 height 22
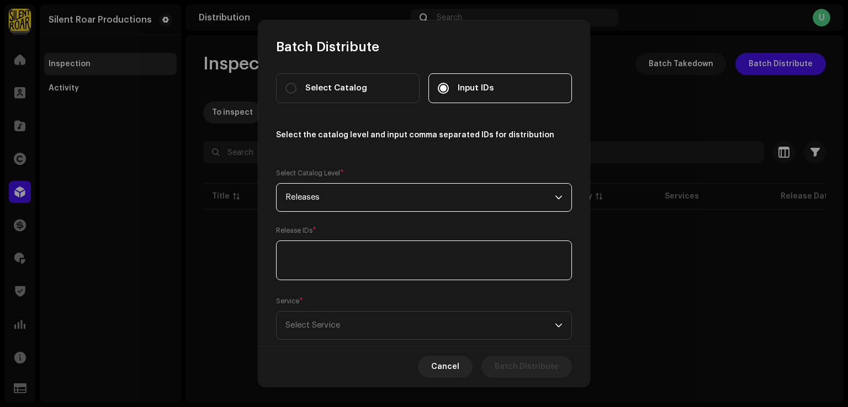
click at [344, 263] on textarea at bounding box center [424, 261] width 296 height 40
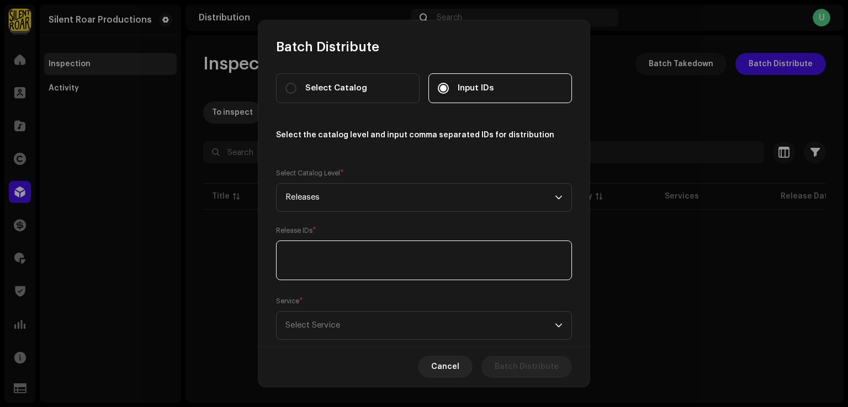
paste textarea "1936926 1936929 1936930 1936931 1938167 1938170 1938241 1938243 1938244 1938246…"
click at [284, 260] on textarea at bounding box center [424, 261] width 296 height 40
click at [284, 263] on textarea at bounding box center [424, 261] width 296 height 40
click at [285, 263] on textarea at bounding box center [424, 261] width 296 height 40
click at [286, 263] on textarea at bounding box center [424, 261] width 296 height 40
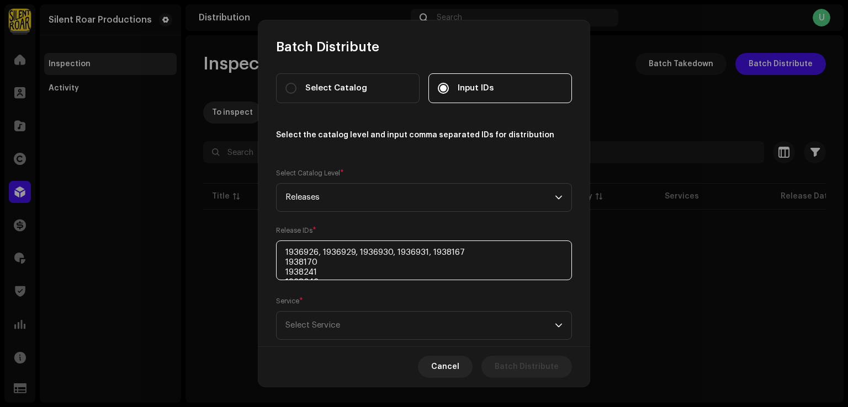
click at [286, 263] on textarea at bounding box center [424, 261] width 296 height 40
click at [287, 272] on textarea at bounding box center [424, 261] width 296 height 40
click at [284, 274] on textarea at bounding box center [424, 261] width 296 height 40
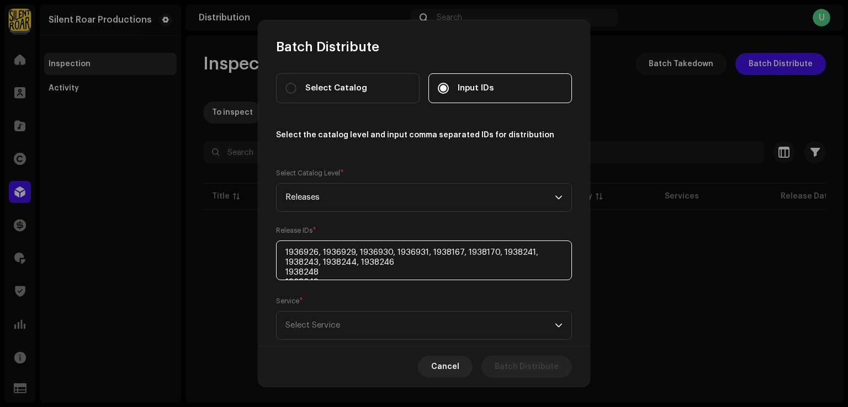
click at [284, 274] on textarea at bounding box center [424, 261] width 296 height 40
click at [290, 274] on textarea at bounding box center [424, 261] width 296 height 40
click at [285, 271] on textarea at bounding box center [424, 261] width 296 height 40
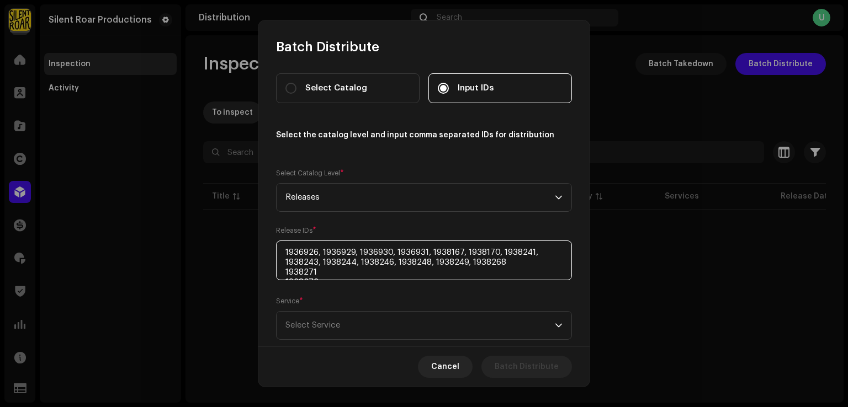
click at [285, 271] on textarea at bounding box center [424, 261] width 296 height 40
click at [284, 271] on textarea at bounding box center [424, 261] width 296 height 40
click at [284, 277] on textarea at bounding box center [424, 261] width 296 height 40
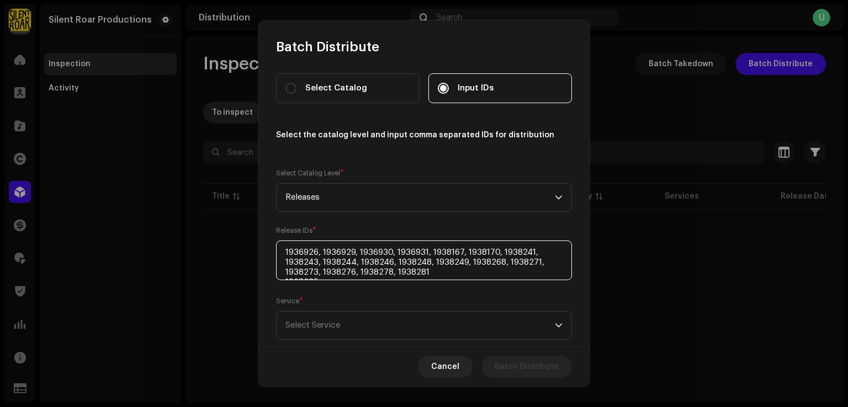
click at [284, 277] on textarea at bounding box center [424, 261] width 296 height 40
type textarea "1936926, 1936929, 1936930, 1936931, 1938167, 1938170, 1938241, 1938243, 1938244…"
click at [343, 330] on span "Select Service" at bounding box center [419, 326] width 269 height 28
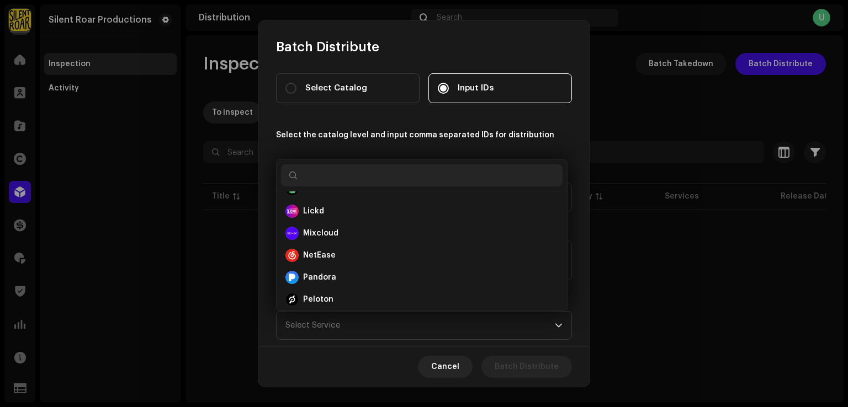
scroll to position [618, 0]
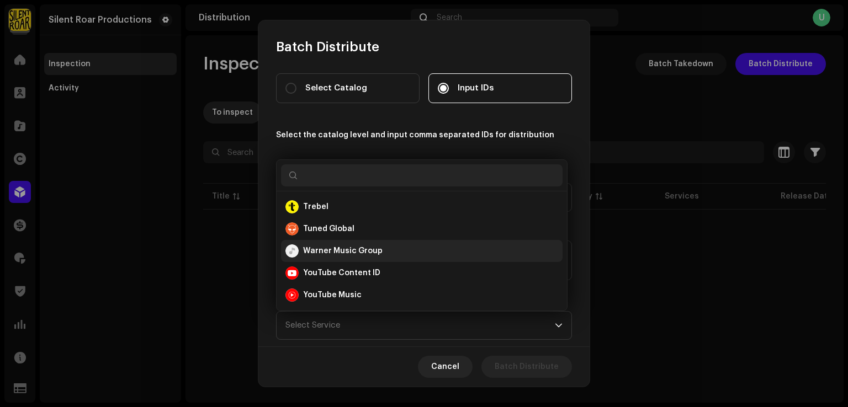
click at [356, 256] on strong "Warner Music Group" at bounding box center [342, 251] width 79 height 11
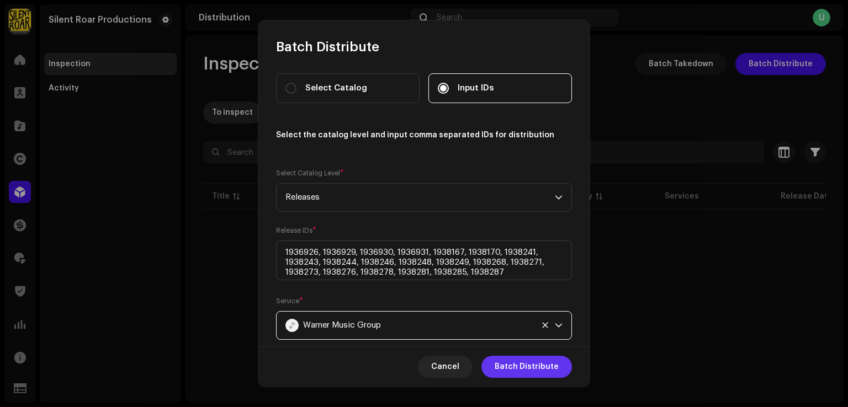
click at [512, 363] on span "Batch Distribute" at bounding box center [527, 367] width 64 height 22
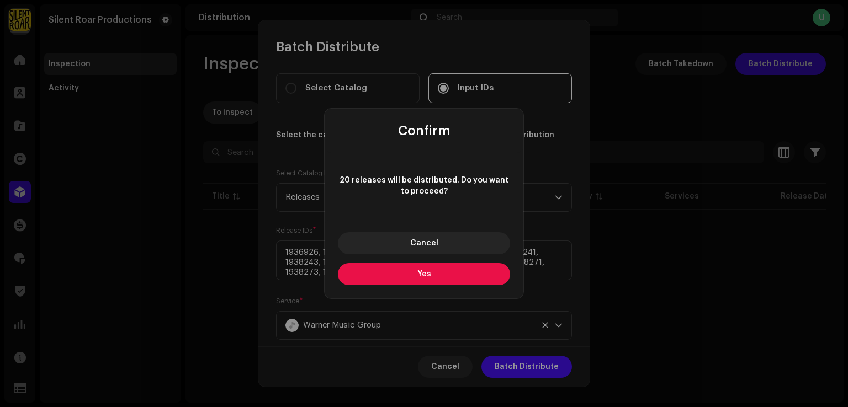
click at [409, 280] on button "Yes" at bounding box center [424, 274] width 172 height 22
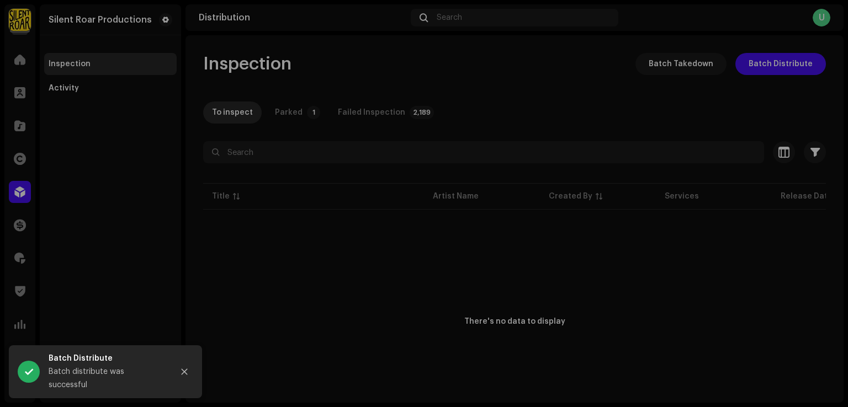
click at [157, 238] on div "Batch Distribute Select Catalog Input IDs Select the catalog level and input co…" at bounding box center [424, 203] width 848 height 407
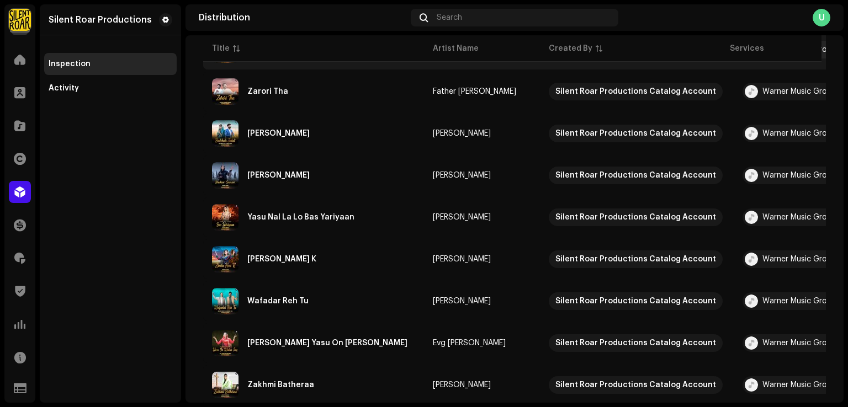
scroll to position [0, 0]
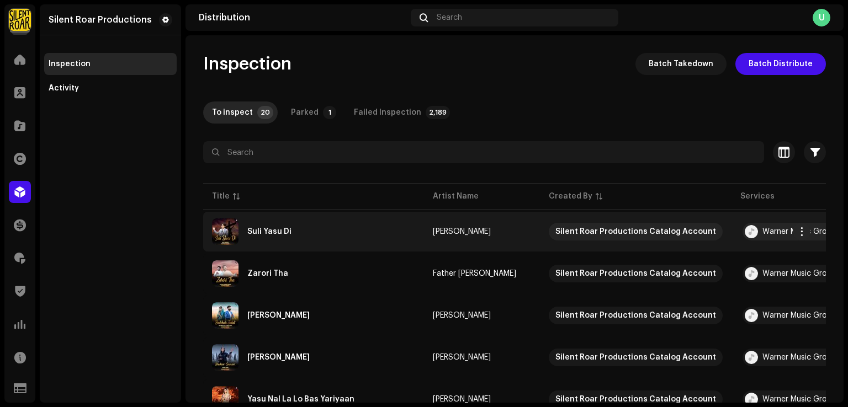
click at [311, 231] on div "Suli Yasu Di" at bounding box center [313, 232] width 203 height 26
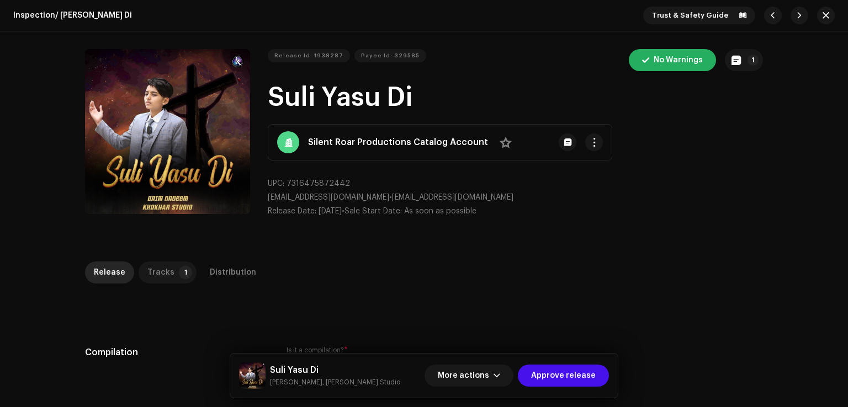
click at [169, 275] on p-tab "Tracks 1" at bounding box center [168, 273] width 58 height 22
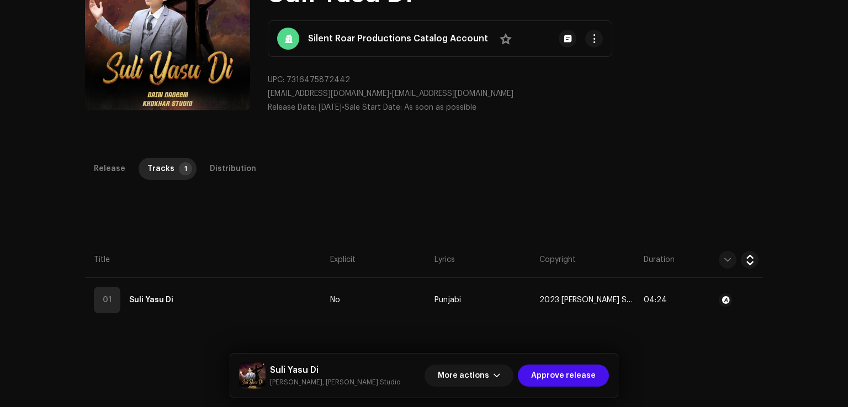
scroll to position [110, 0]
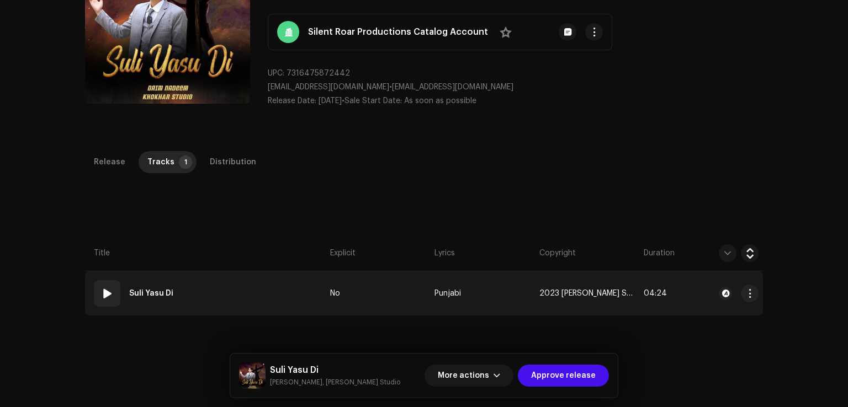
click at [291, 282] on td "01 Suli Yasu Di" at bounding box center [205, 294] width 241 height 44
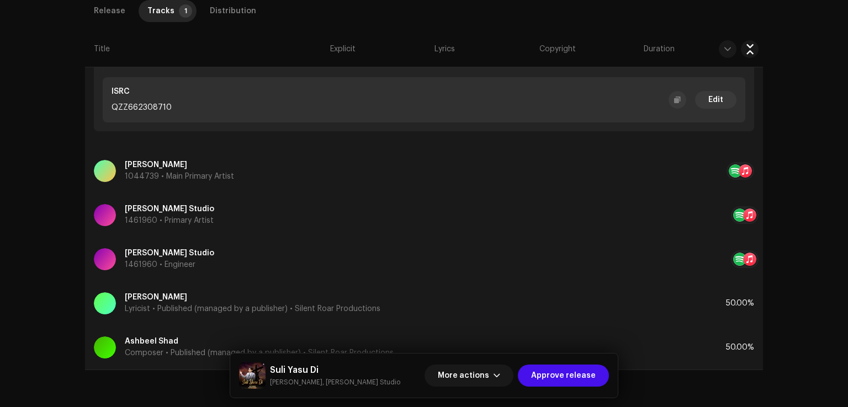
scroll to position [471, 0]
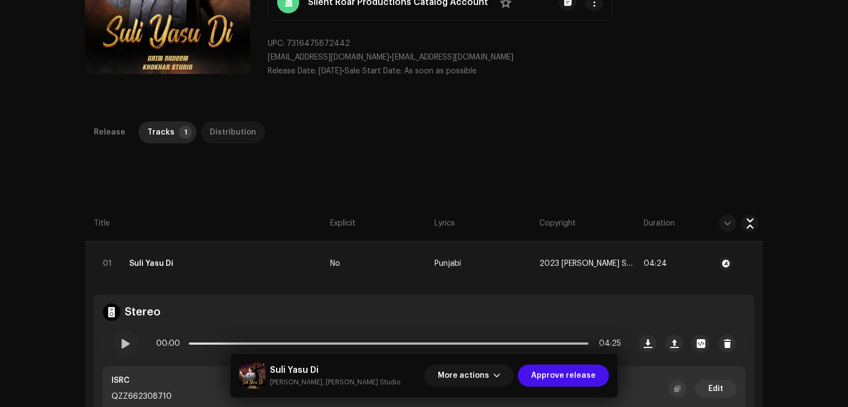
click at [230, 128] on div "Distribution" at bounding box center [233, 132] width 46 height 22
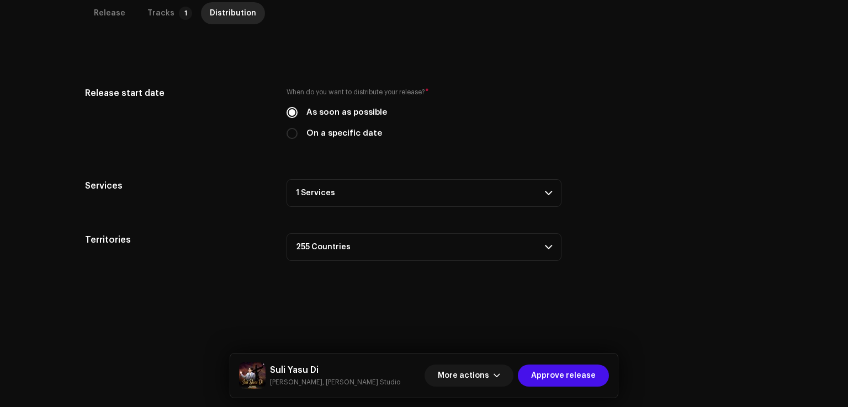
scroll to position [261, 0]
click at [571, 370] on span "Approve release" at bounding box center [563, 376] width 65 height 22
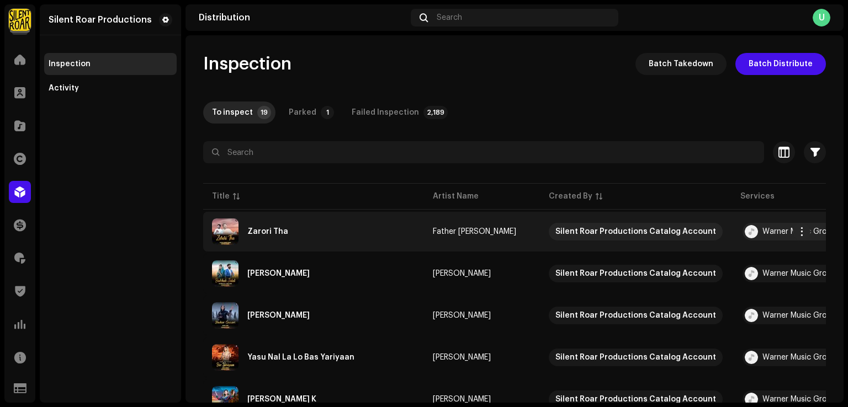
click at [345, 229] on div "Zarori Tha" at bounding box center [313, 232] width 203 height 26
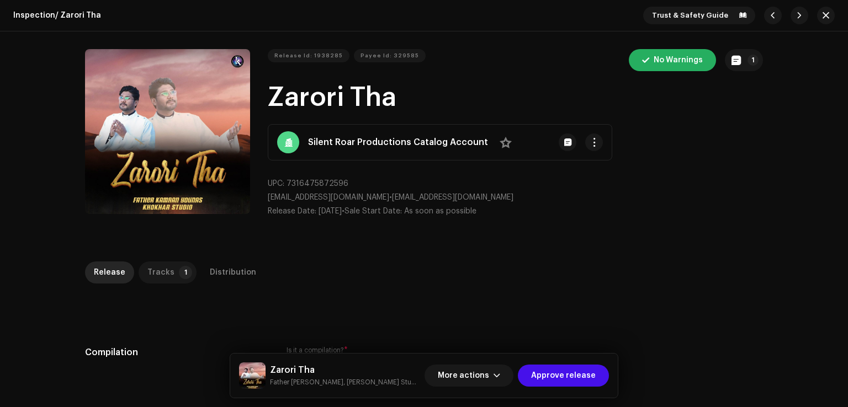
click at [163, 276] on div "Tracks" at bounding box center [160, 273] width 27 height 22
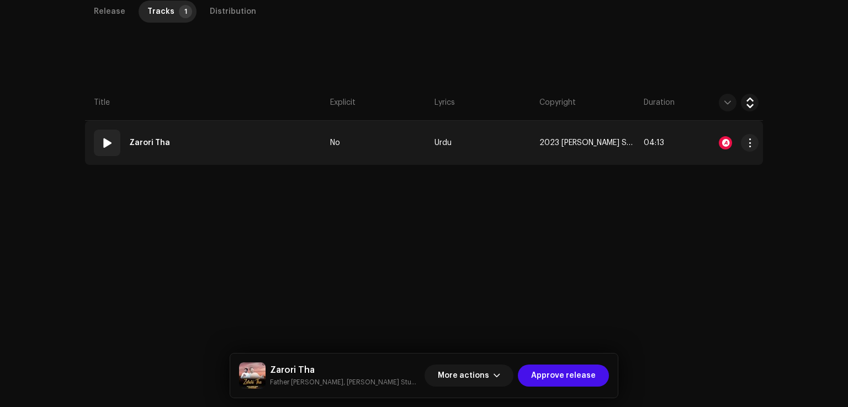
click at [246, 131] on td "01 Zarori Tha" at bounding box center [205, 143] width 241 height 44
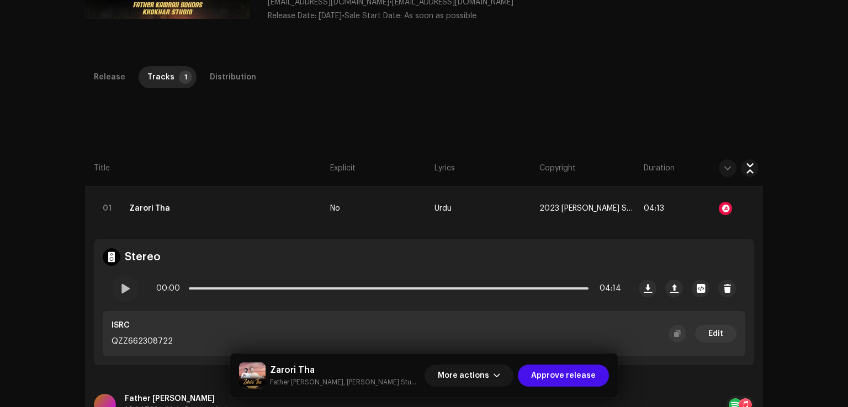
scroll to position [416, 0]
click at [235, 78] on div "Distribution" at bounding box center [233, 77] width 46 height 22
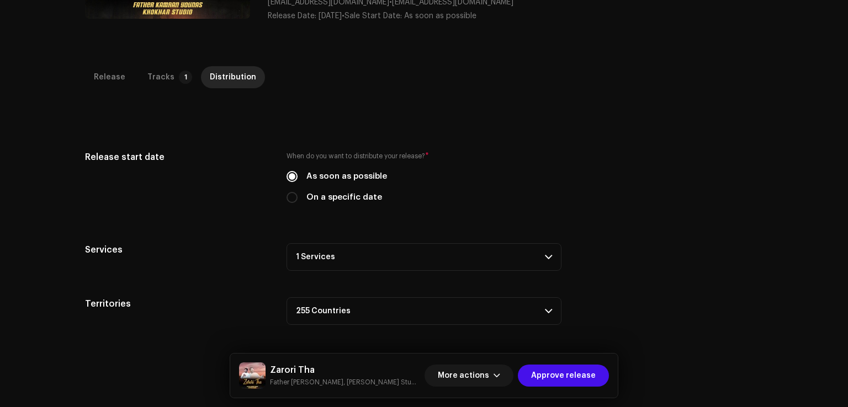
scroll to position [261, 0]
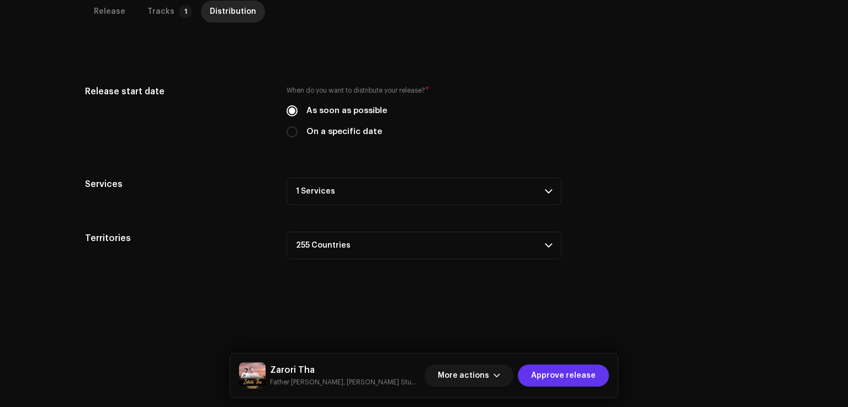
click at [585, 365] on span "Approve release" at bounding box center [563, 376] width 65 height 22
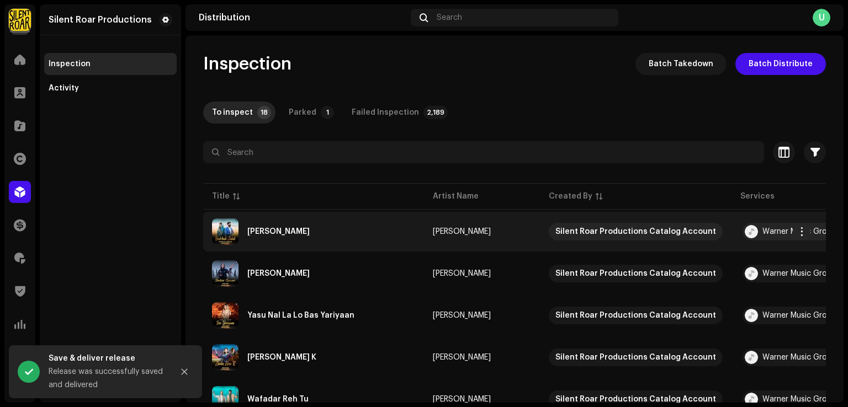
click at [352, 230] on div "Badshah Jalali" at bounding box center [313, 232] width 203 height 26
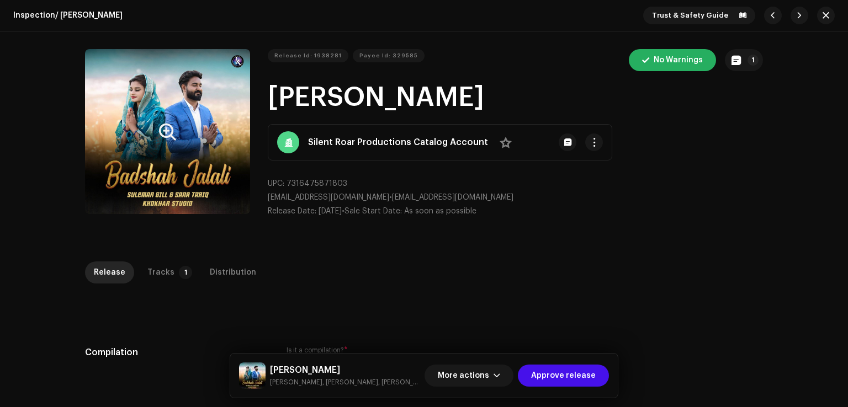
click at [221, 171] on button "Zoom Image" at bounding box center [167, 131] width 165 height 165
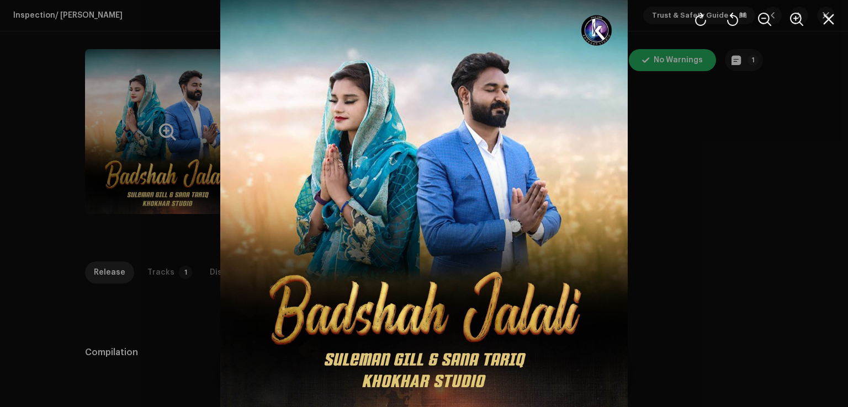
click at [690, 234] on div at bounding box center [424, 203] width 848 height 407
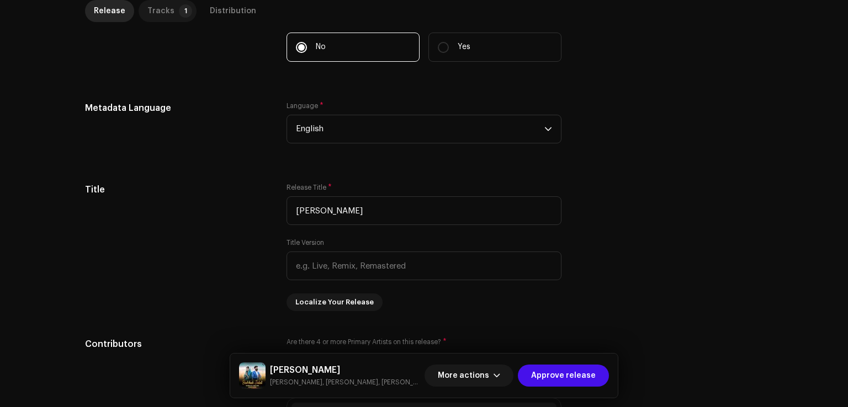
click at [159, 15] on div "Tracks" at bounding box center [160, 11] width 27 height 22
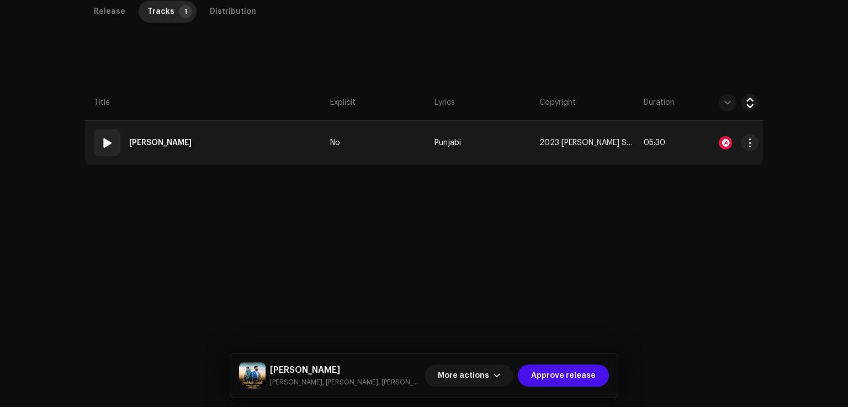
click at [273, 146] on td "01 Badshah Jalali" at bounding box center [205, 143] width 241 height 44
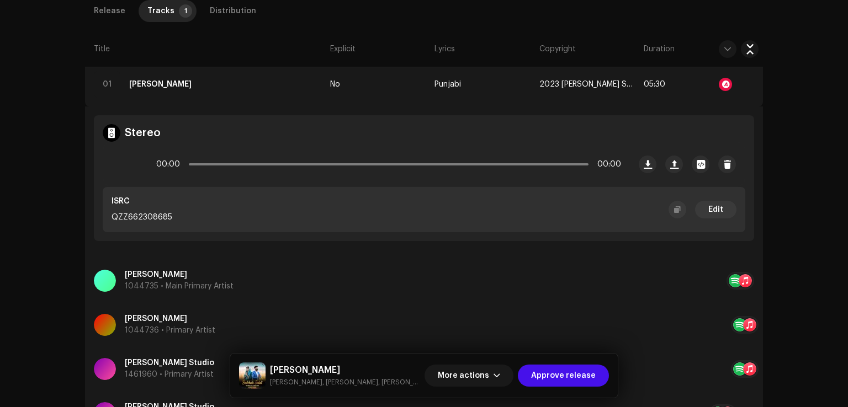
scroll to position [516, 0]
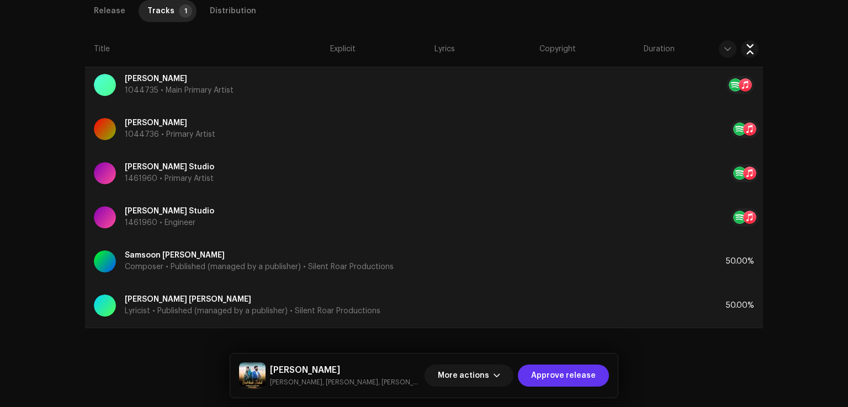
click at [553, 375] on span "Approve release" at bounding box center [563, 376] width 65 height 22
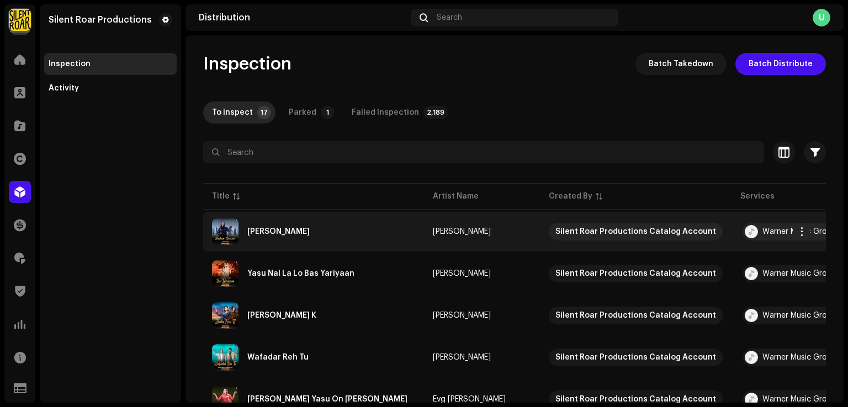
click at [285, 237] on div "Shukar Guzari" at bounding box center [313, 232] width 203 height 26
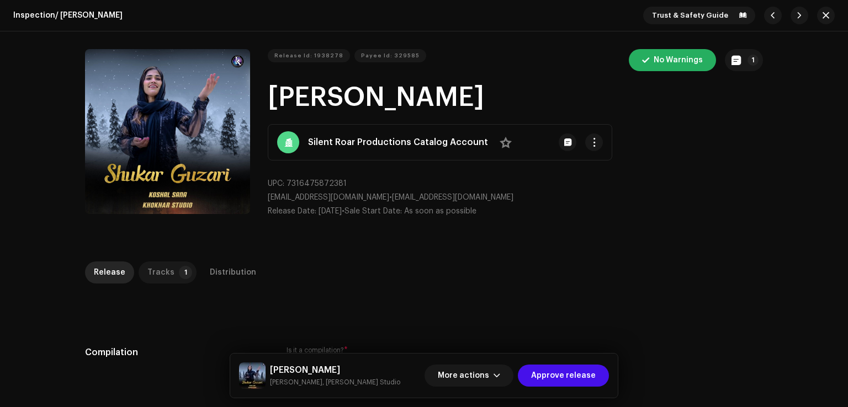
click at [179, 268] on p-badge "1" at bounding box center [185, 272] width 13 height 13
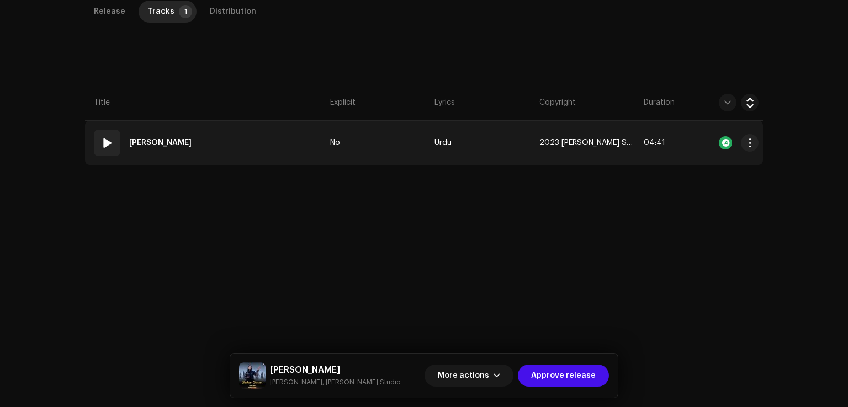
click at [230, 152] on td "01 Shukar Guzari" at bounding box center [205, 143] width 241 height 44
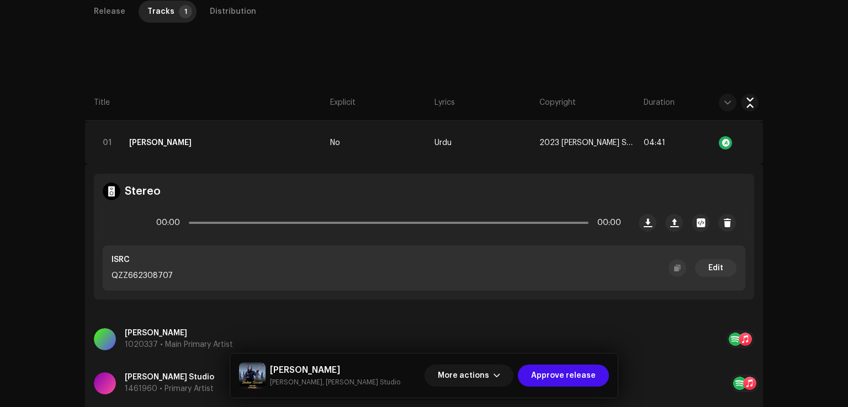
scroll to position [427, 0]
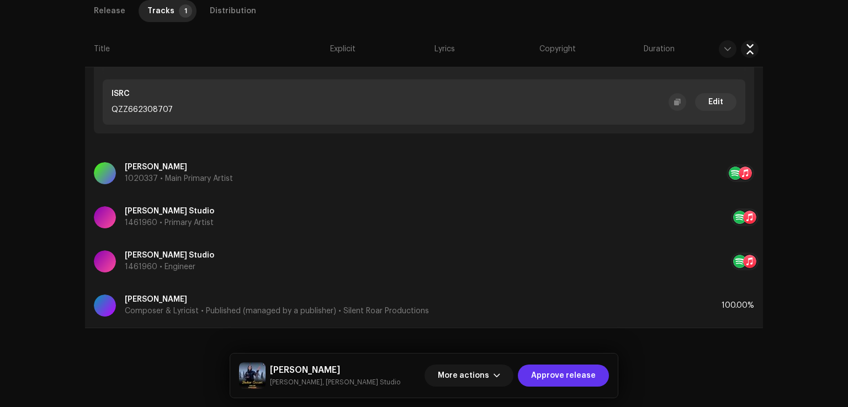
click at [581, 376] on span "Approve release" at bounding box center [563, 376] width 65 height 22
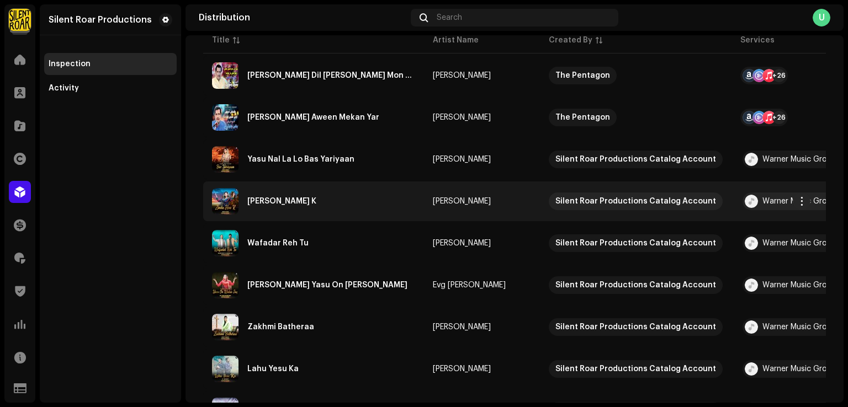
scroll to position [101, 0]
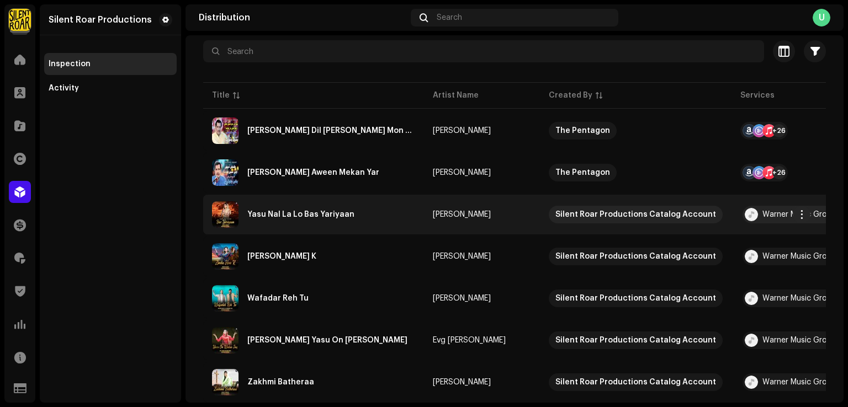
click at [399, 215] on div "Yasu Nal La Lo Bas Yariyaan" at bounding box center [313, 215] width 203 height 26
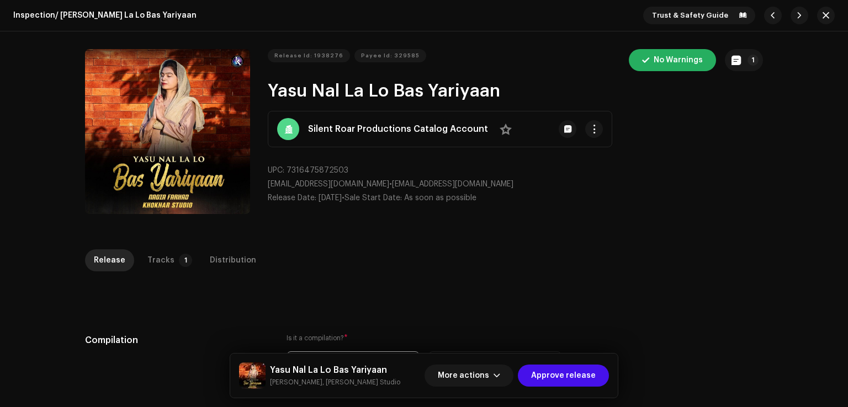
click at [166, 269] on p-tab "Tracks 1" at bounding box center [168, 261] width 58 height 22
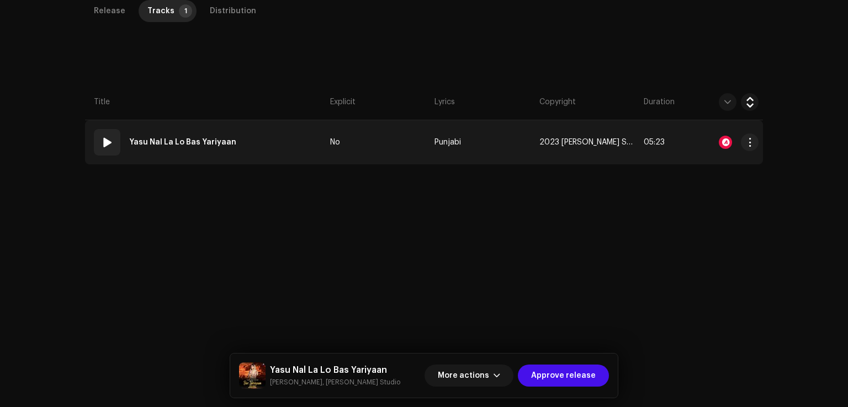
click at [280, 145] on td "01 Yasu Nal La Lo Bas Yariyaan" at bounding box center [205, 142] width 241 height 44
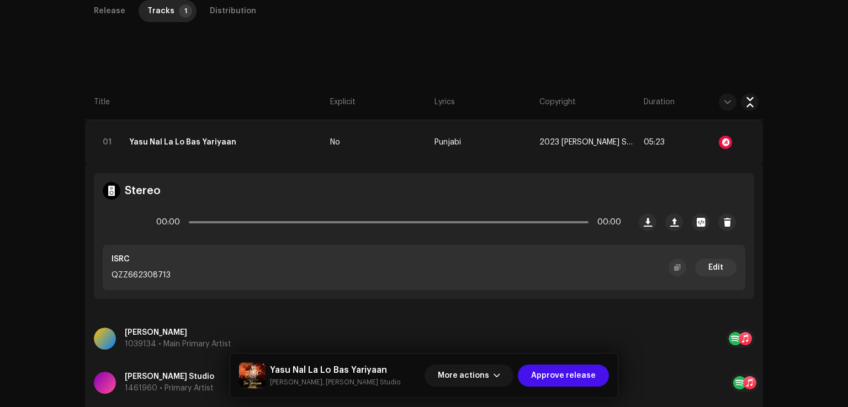
scroll to position [459, 0]
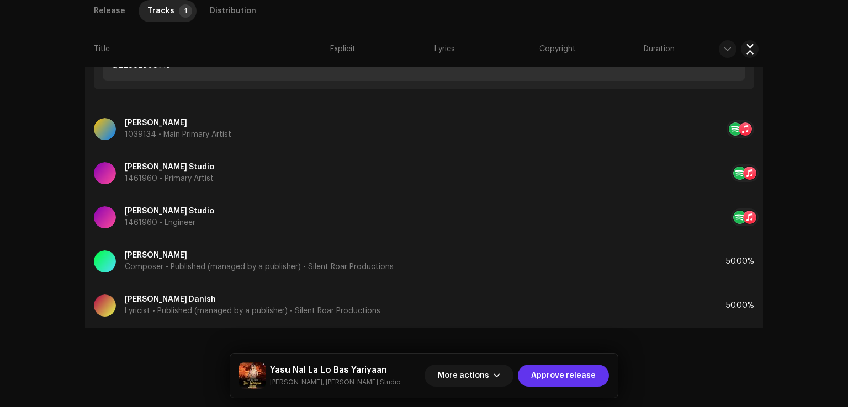
click at [559, 371] on span "Approve release" at bounding box center [563, 376] width 65 height 22
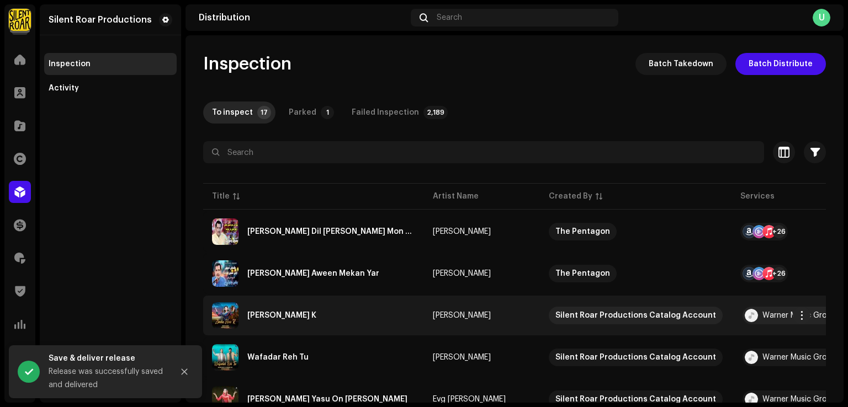
scroll to position [55, 0]
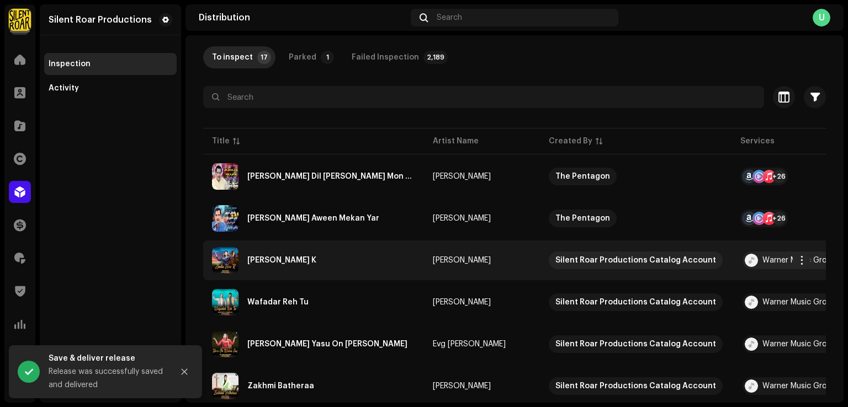
click at [287, 259] on div "[PERSON_NAME] K" at bounding box center [281, 261] width 69 height 8
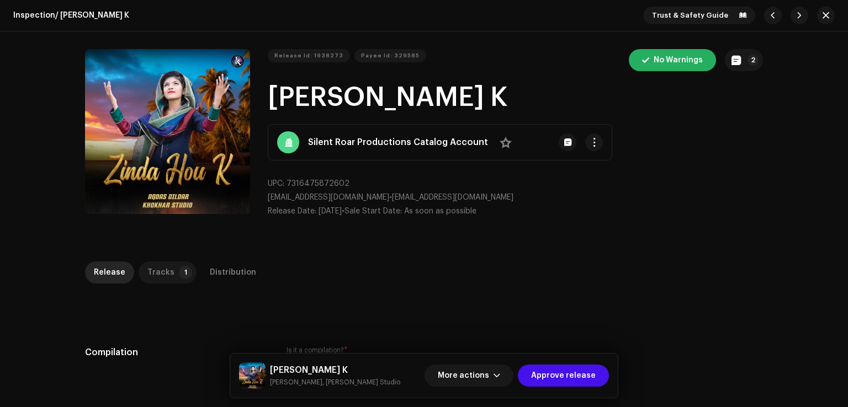
click at [163, 269] on div "Tracks" at bounding box center [160, 273] width 27 height 22
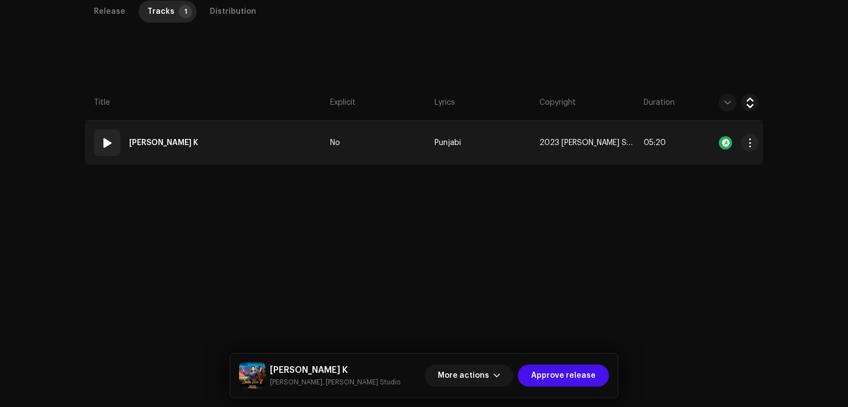
click at [260, 155] on td "01 [PERSON_NAME] K" at bounding box center [205, 143] width 241 height 44
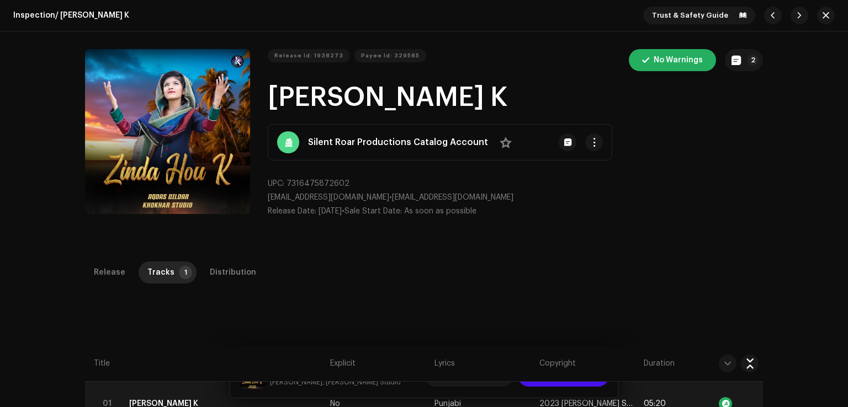
scroll to position [276, 0]
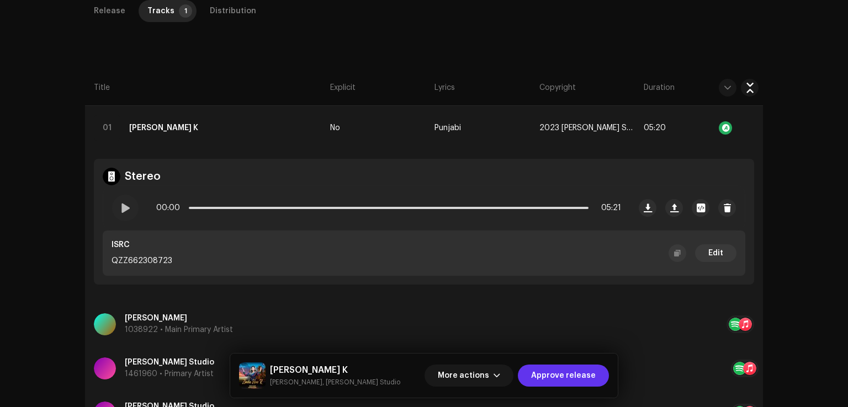
click at [575, 372] on span "Approve release" at bounding box center [563, 376] width 65 height 22
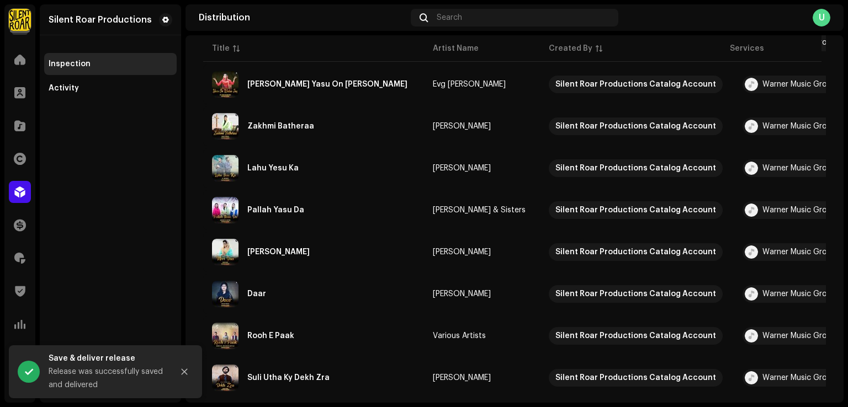
scroll to position [514, 0]
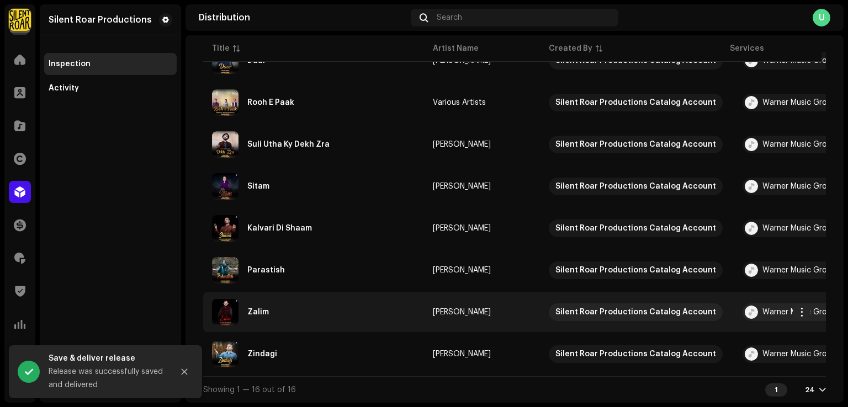
click at [300, 312] on div "Zalim" at bounding box center [313, 312] width 203 height 26
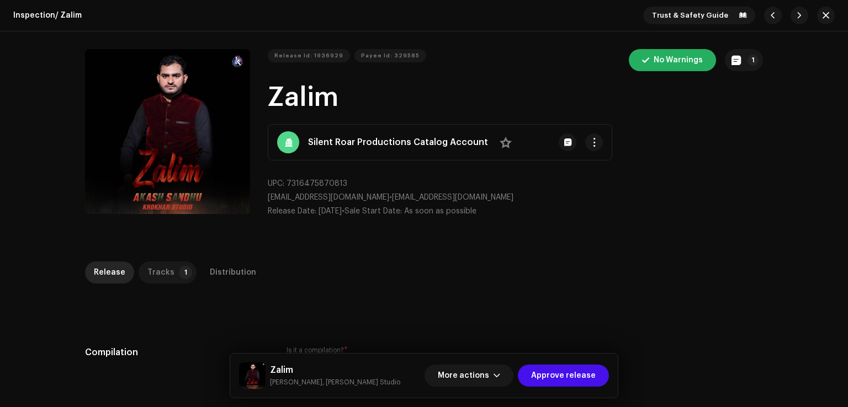
click at [174, 283] on p-tab "Tracks 1" at bounding box center [168, 273] width 58 height 22
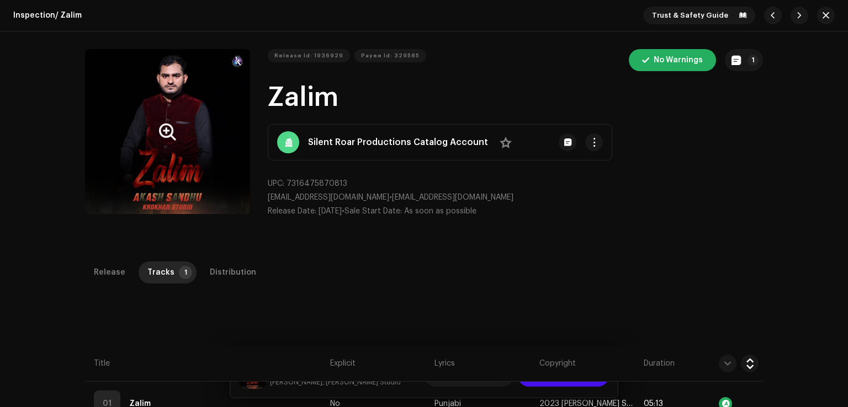
click at [199, 193] on button "Zoom Image" at bounding box center [167, 131] width 165 height 165
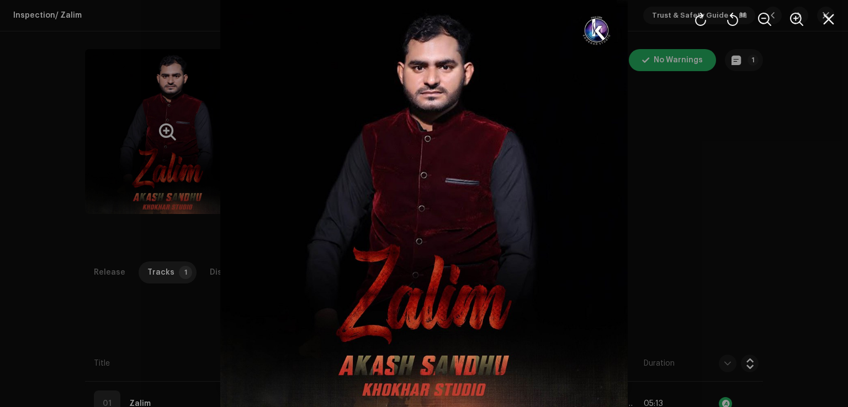
click at [648, 253] on div at bounding box center [424, 203] width 848 height 407
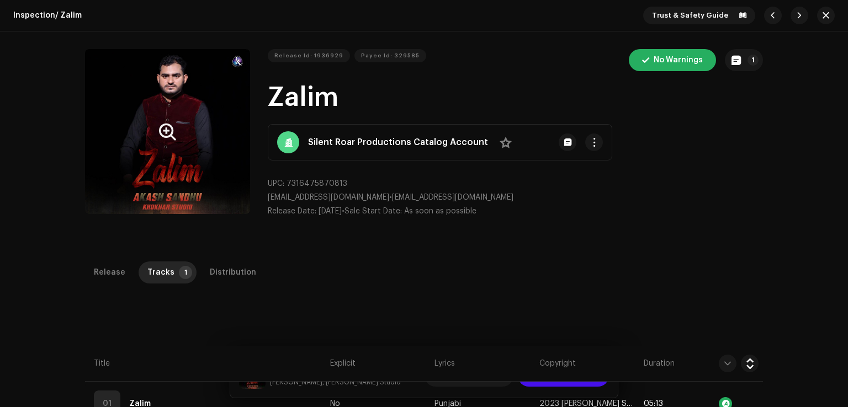
scroll to position [261, 0]
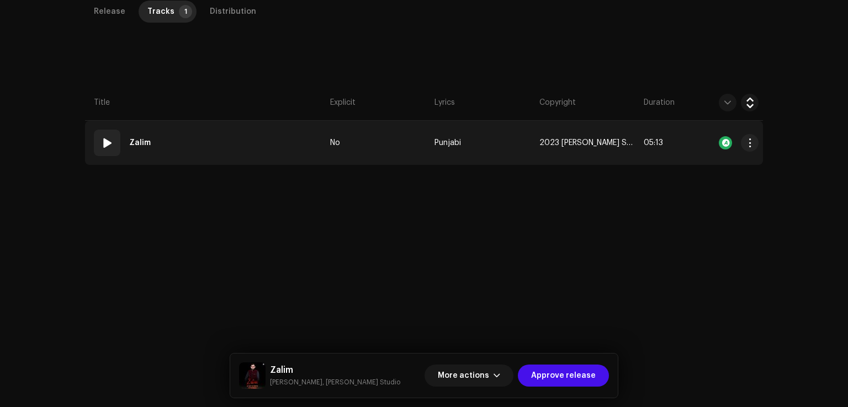
click at [272, 158] on td "01 Zalim" at bounding box center [205, 143] width 241 height 44
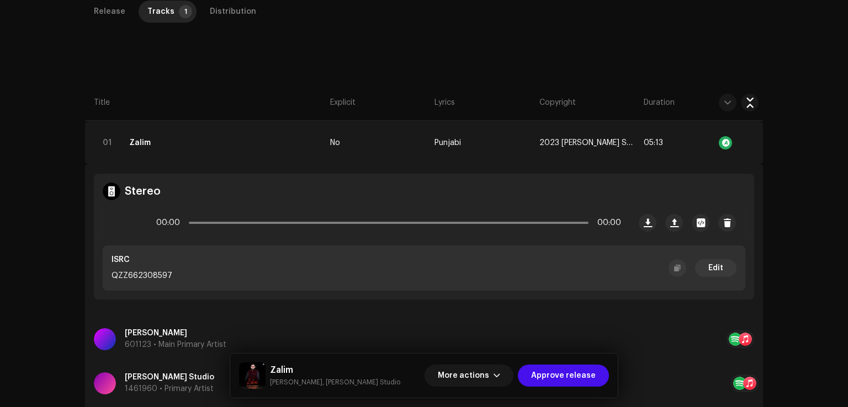
scroll to position [471, 0]
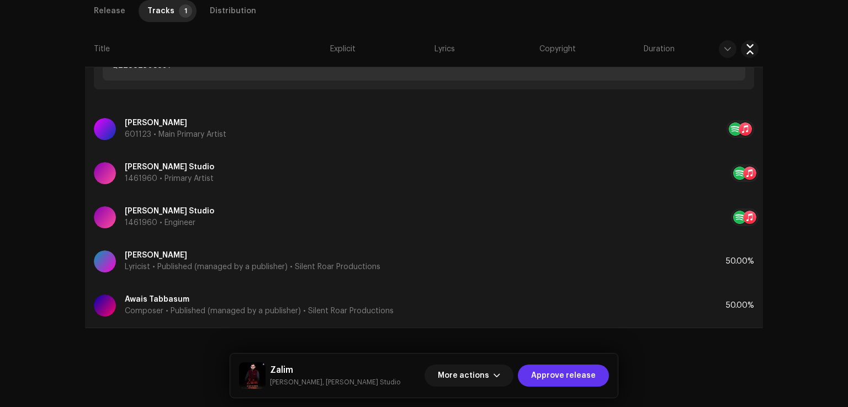
click at [561, 381] on span "Approve release" at bounding box center [563, 376] width 65 height 22
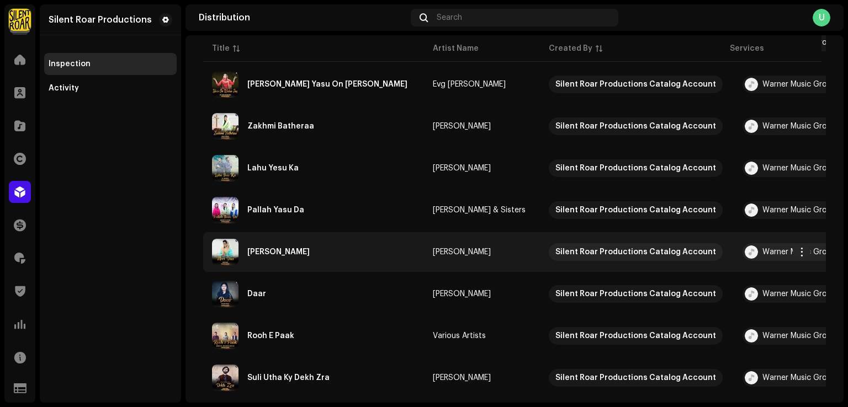
scroll to position [472, 0]
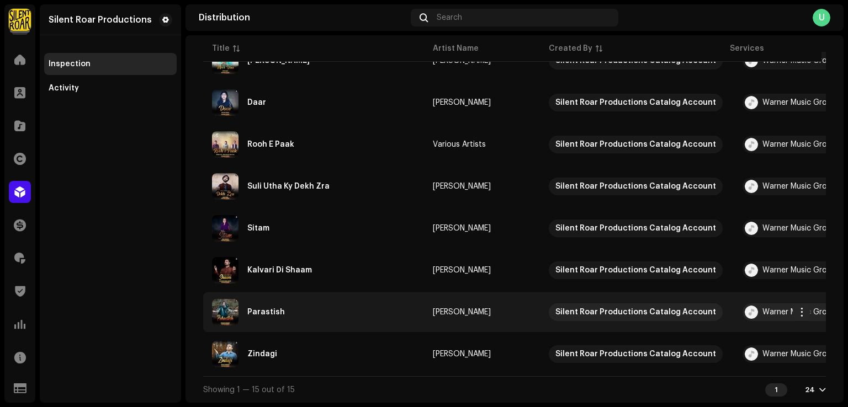
click at [309, 310] on div "Parastish" at bounding box center [313, 312] width 203 height 26
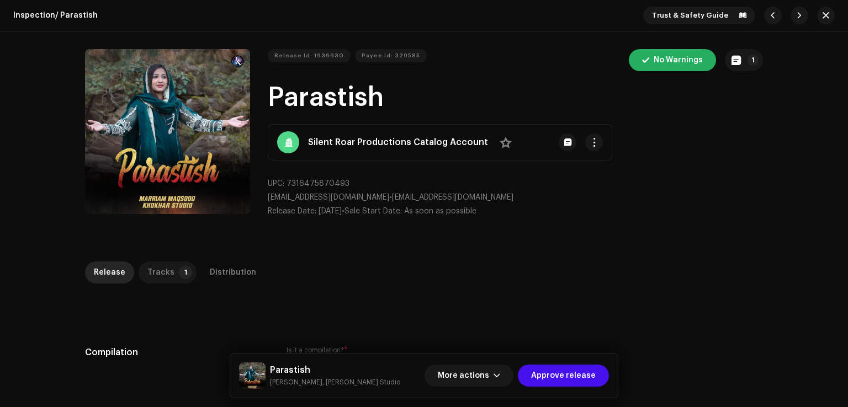
click at [180, 270] on p-badge "1" at bounding box center [185, 272] width 13 height 13
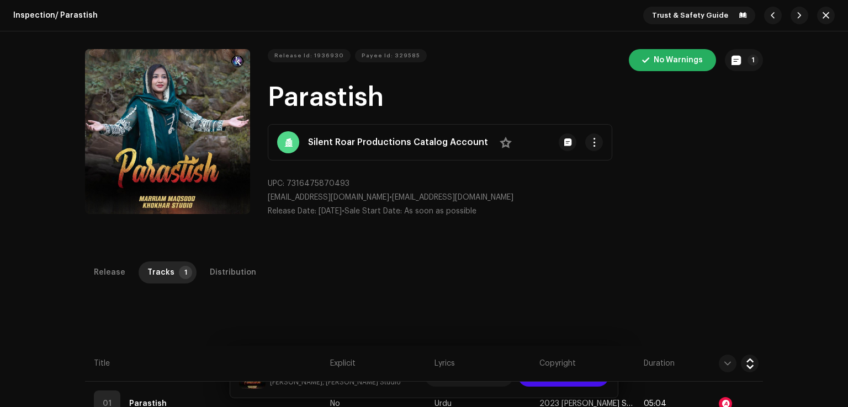
scroll to position [261, 0]
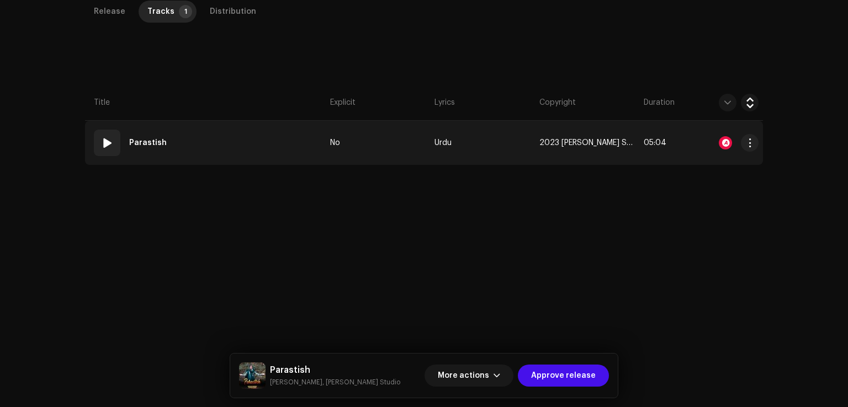
click at [267, 161] on td "01 Parastish" at bounding box center [205, 143] width 241 height 44
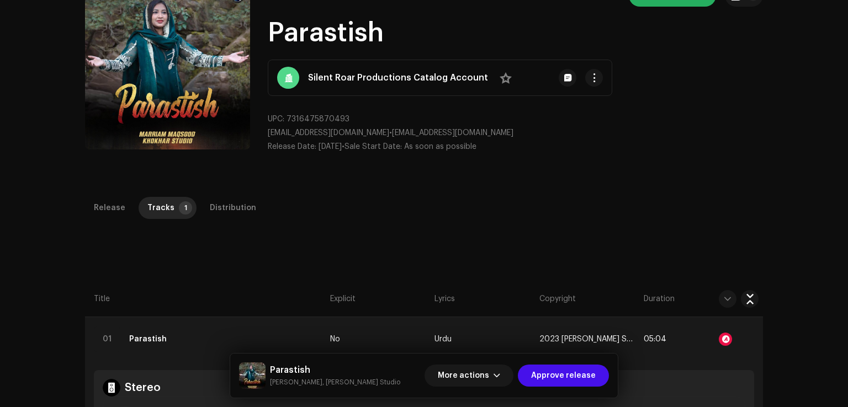
scroll to position [0, 0]
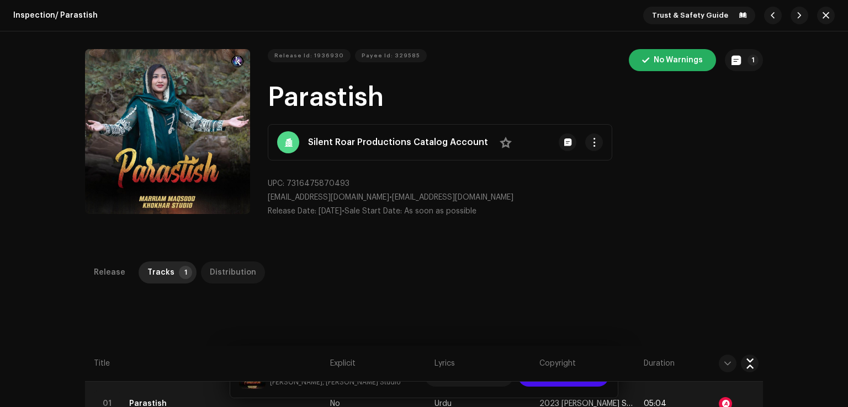
click at [221, 269] on div "Distribution" at bounding box center [233, 273] width 46 height 22
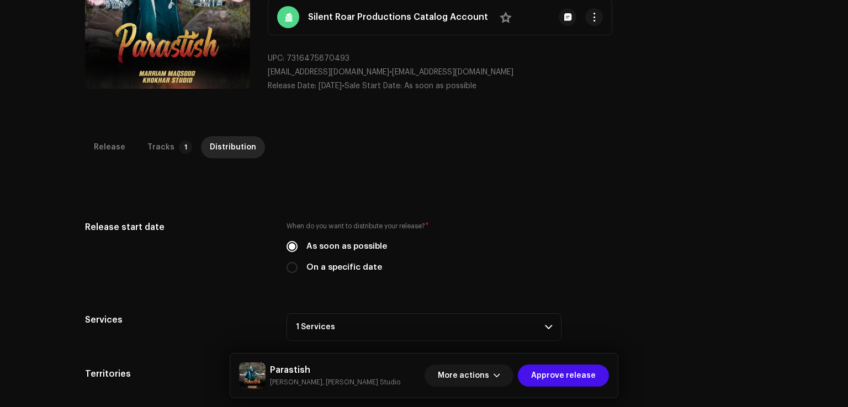
scroll to position [261, 0]
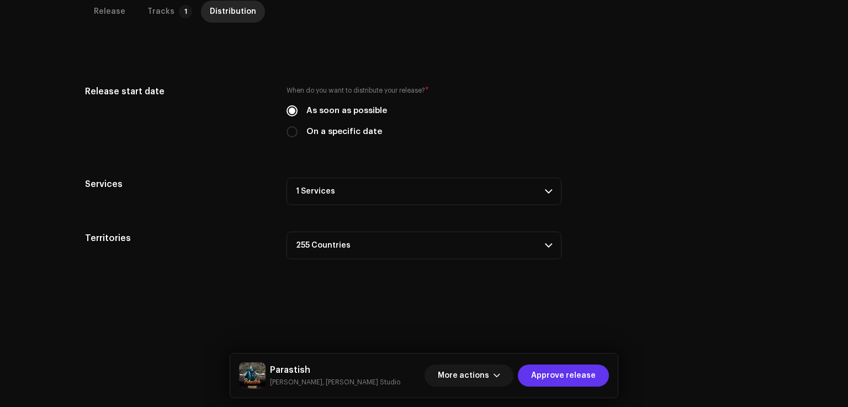
click at [563, 379] on span "Approve release" at bounding box center [563, 376] width 65 height 22
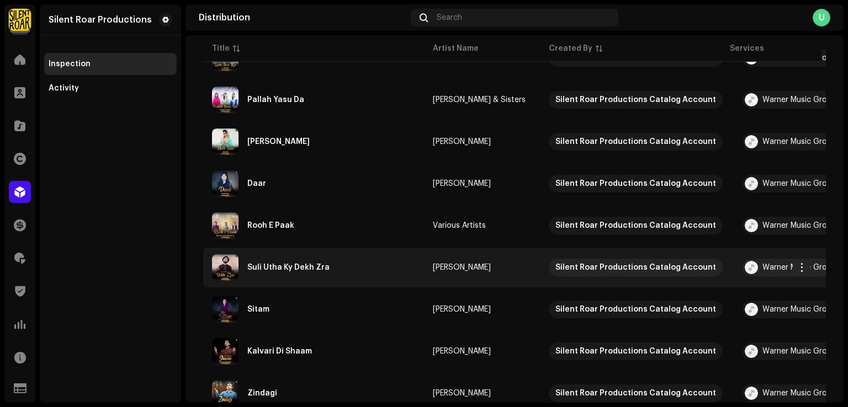
scroll to position [430, 0]
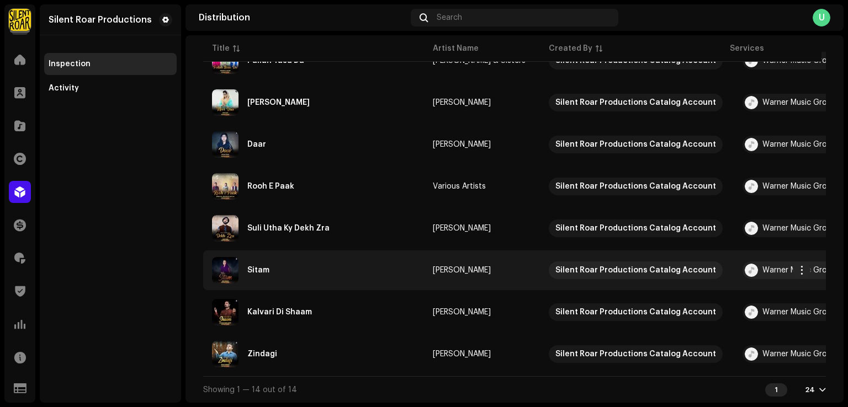
click at [287, 270] on div "Sitam" at bounding box center [313, 270] width 203 height 26
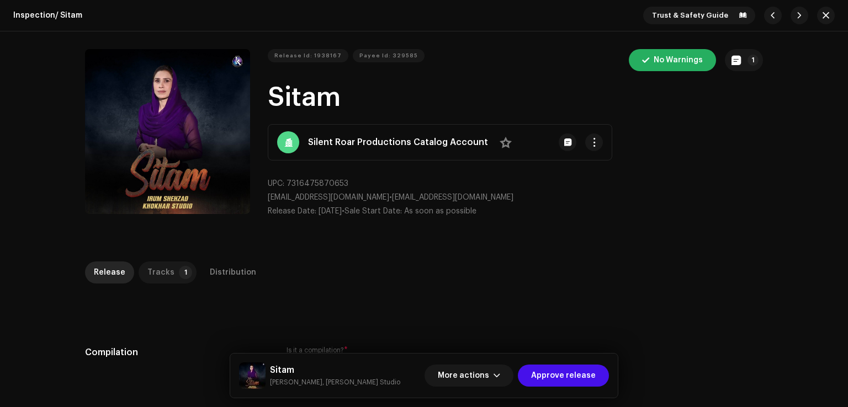
click at [179, 272] on p-badge "1" at bounding box center [185, 272] width 13 height 13
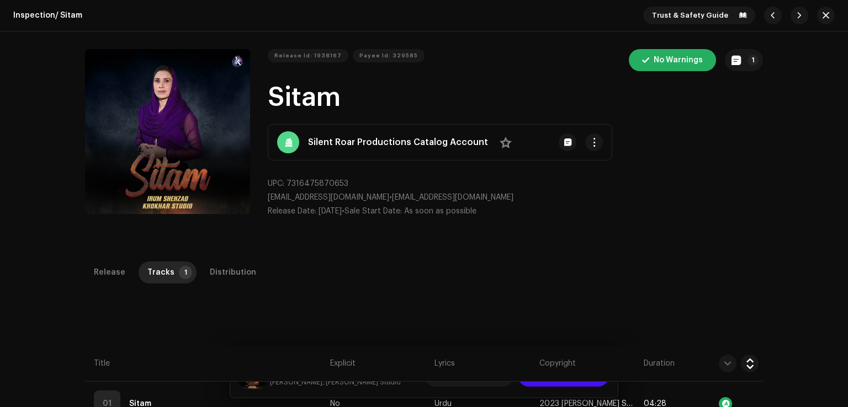
scroll to position [221, 0]
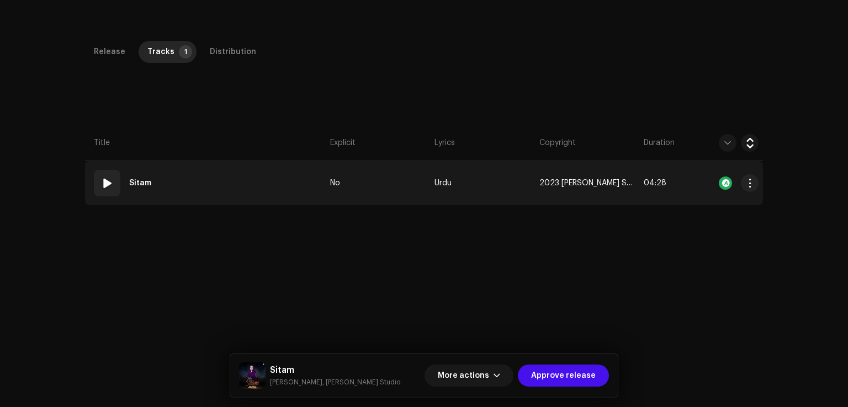
click at [238, 188] on td "01 Sitam" at bounding box center [205, 183] width 241 height 44
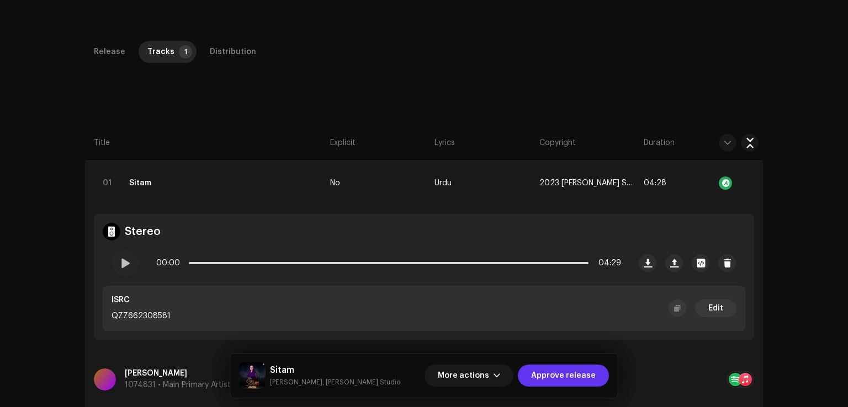
click at [553, 383] on span "Approve release" at bounding box center [563, 376] width 65 height 22
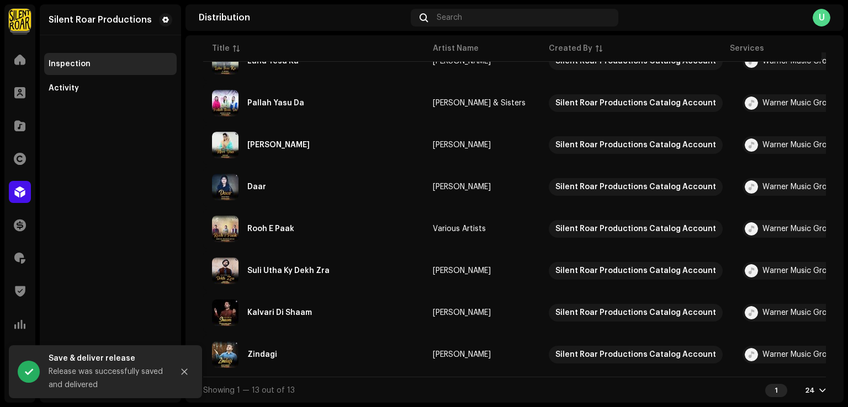
scroll to position [388, 0]
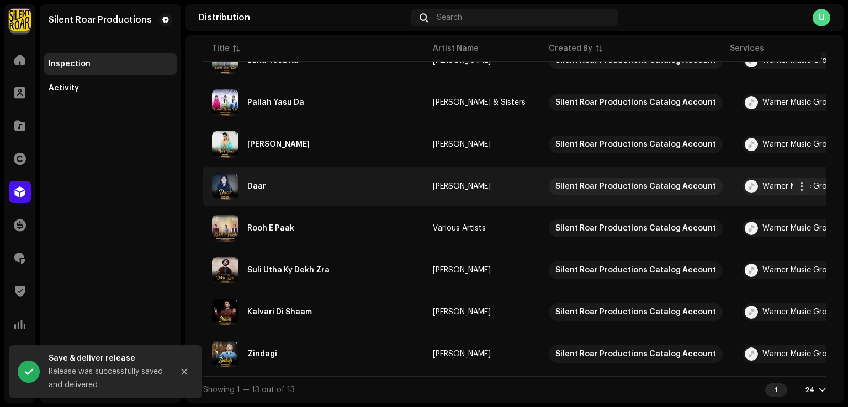
click at [319, 195] on div "Daar" at bounding box center [313, 186] width 203 height 26
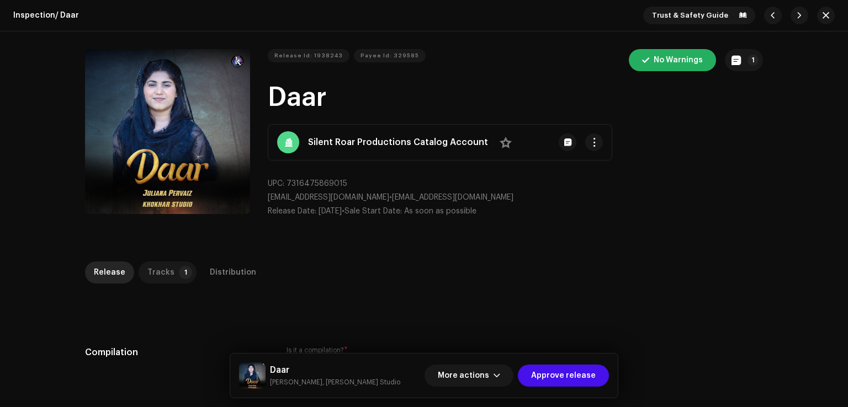
click at [177, 263] on p-tab "Tracks 1" at bounding box center [168, 273] width 58 height 22
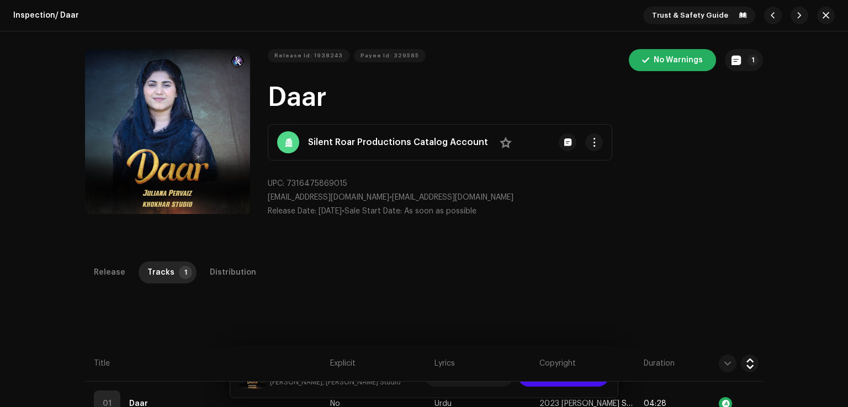
scroll to position [261, 0]
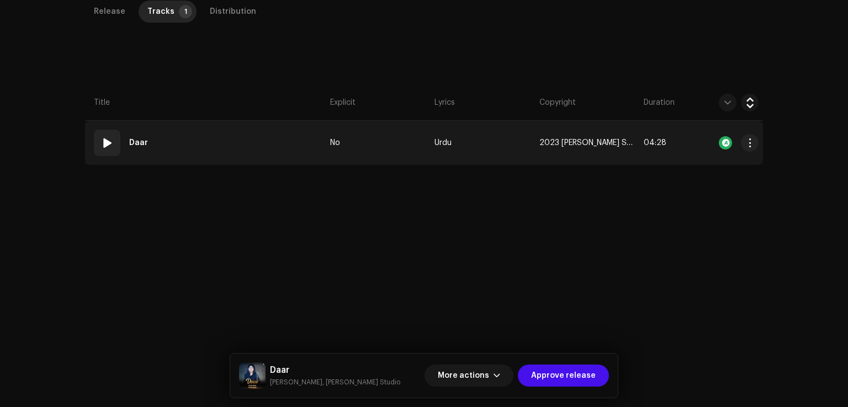
click at [256, 149] on td "01 Daar" at bounding box center [205, 143] width 241 height 44
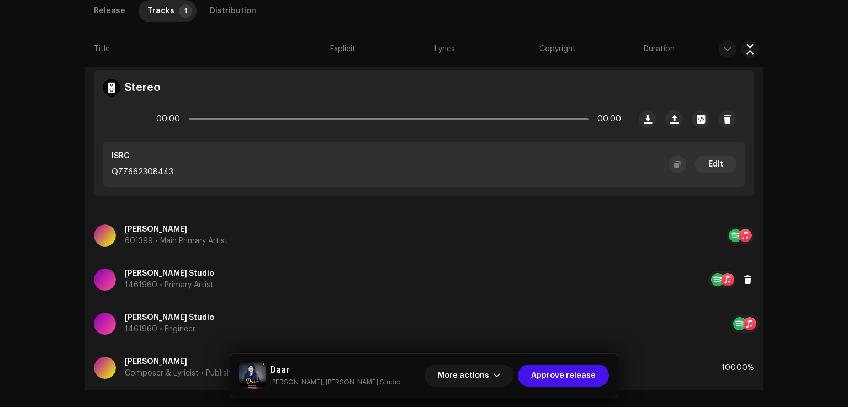
scroll to position [427, 0]
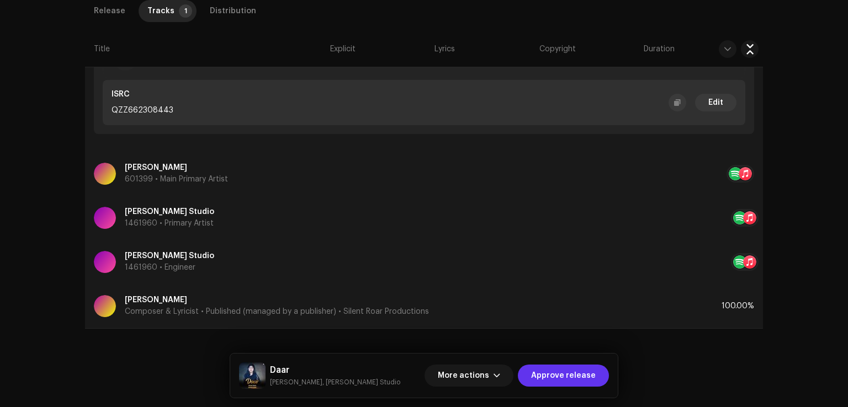
click at [566, 377] on span "Approve release" at bounding box center [563, 376] width 65 height 22
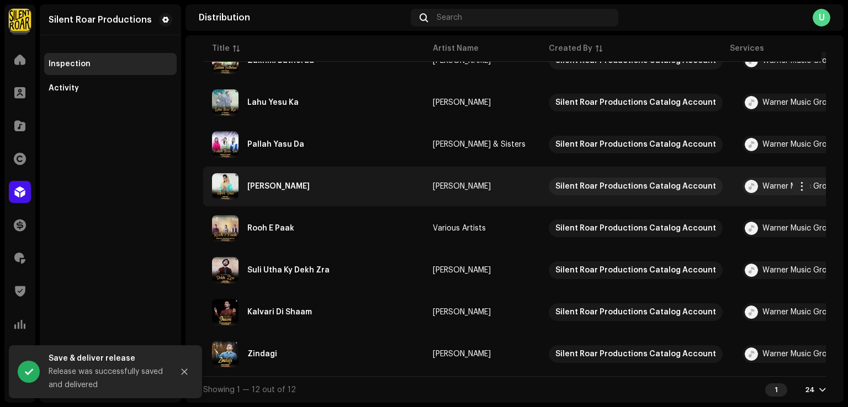
scroll to position [346, 0]
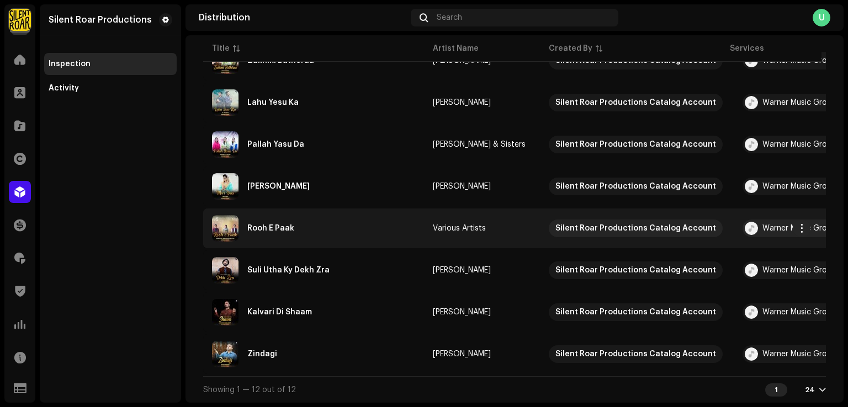
click at [307, 228] on div "Rooh E Paak" at bounding box center [313, 228] width 203 height 26
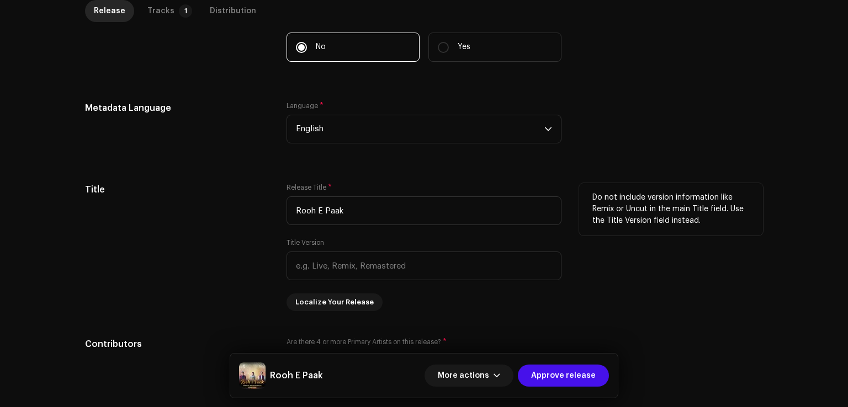
scroll to position [607, 0]
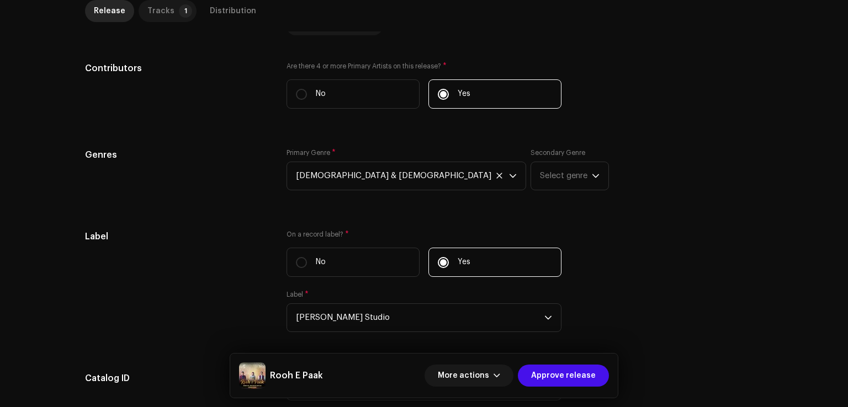
click at [169, 17] on p-tab "Tracks 1" at bounding box center [168, 11] width 58 height 22
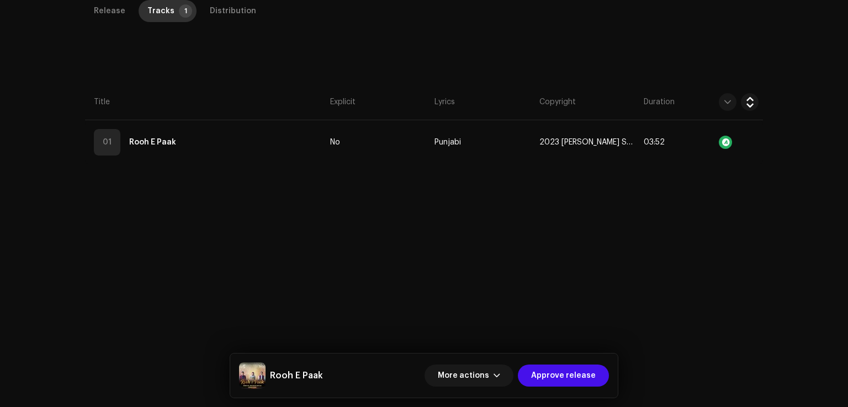
scroll to position [261, 0]
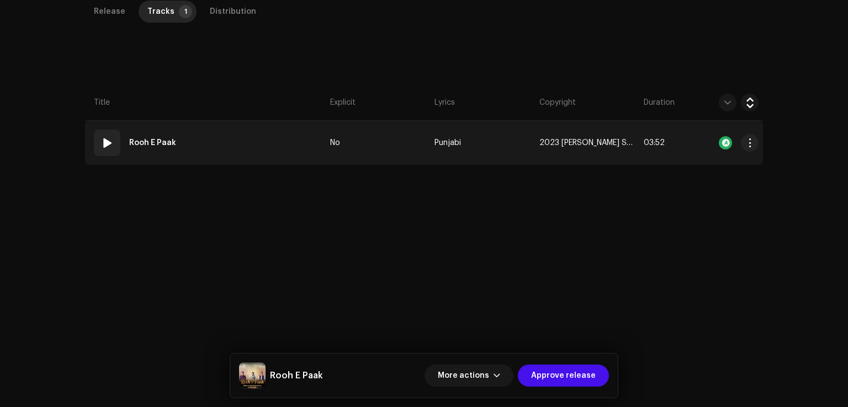
click at [203, 137] on td "01 Rooh E Paak" at bounding box center [205, 143] width 241 height 44
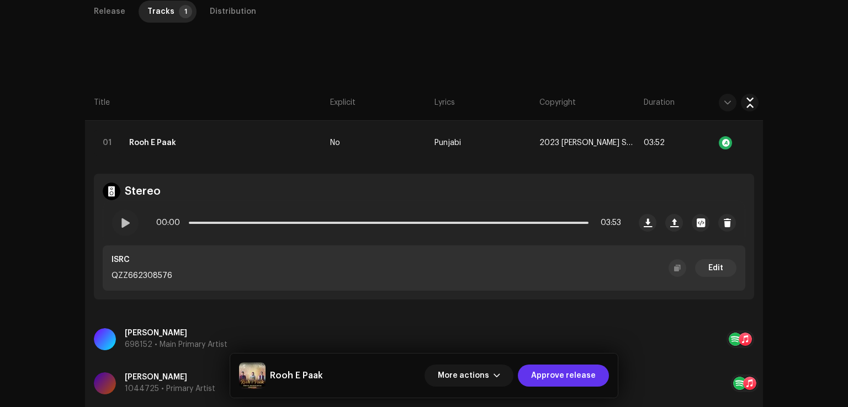
click at [565, 372] on span "Approve release" at bounding box center [563, 376] width 65 height 22
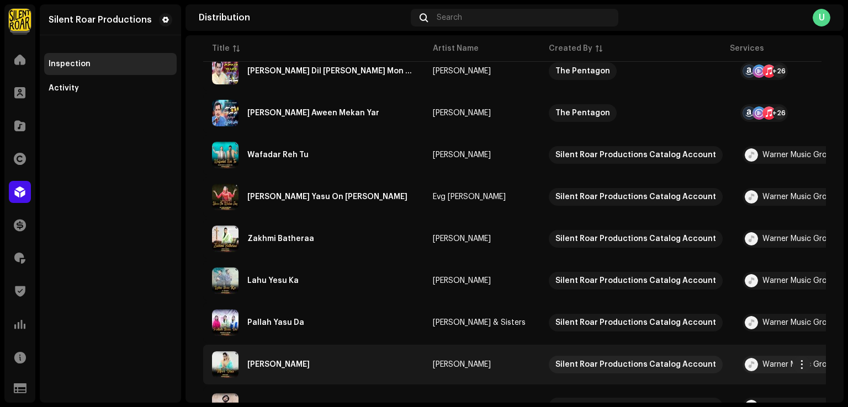
scroll to position [301, 0]
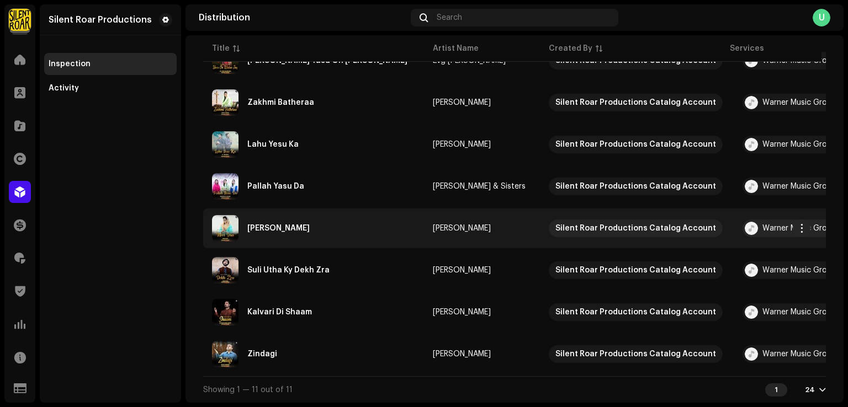
click at [308, 240] on td "Meri Dua" at bounding box center [313, 229] width 221 height 40
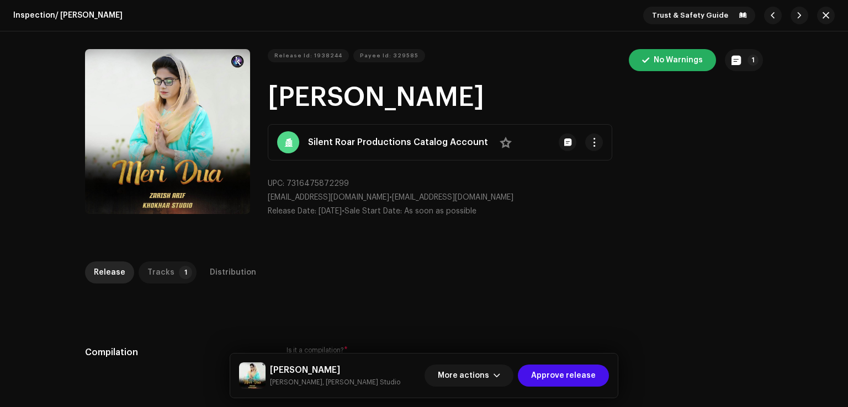
click at [161, 268] on div "Tracks" at bounding box center [160, 273] width 27 height 22
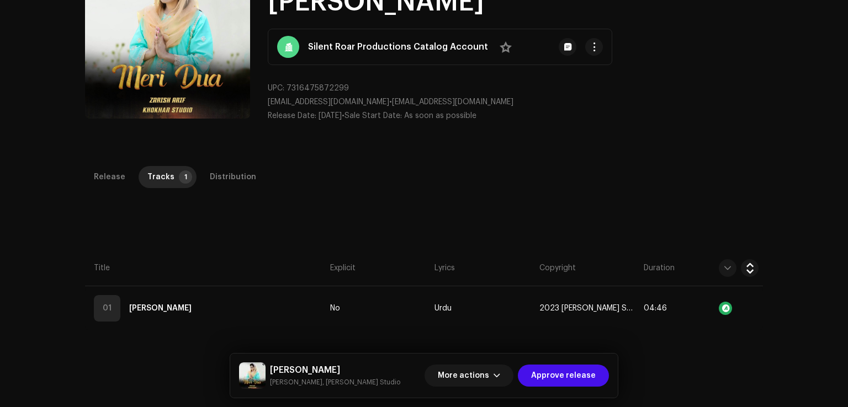
scroll to position [206, 0]
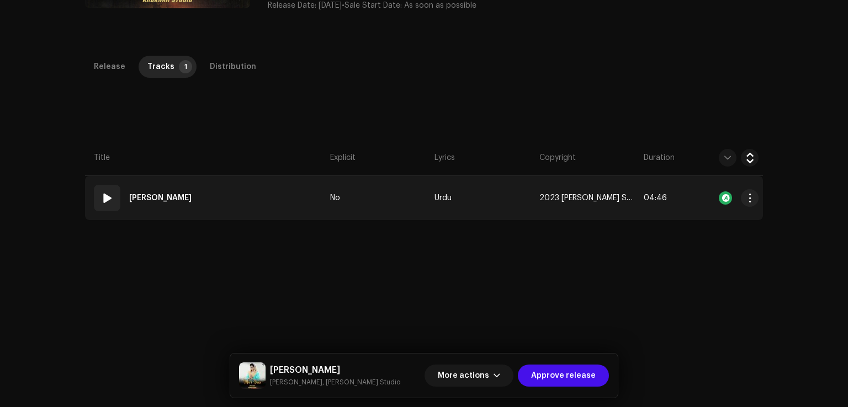
click at [253, 202] on td "01 Meri Dua" at bounding box center [205, 198] width 241 height 44
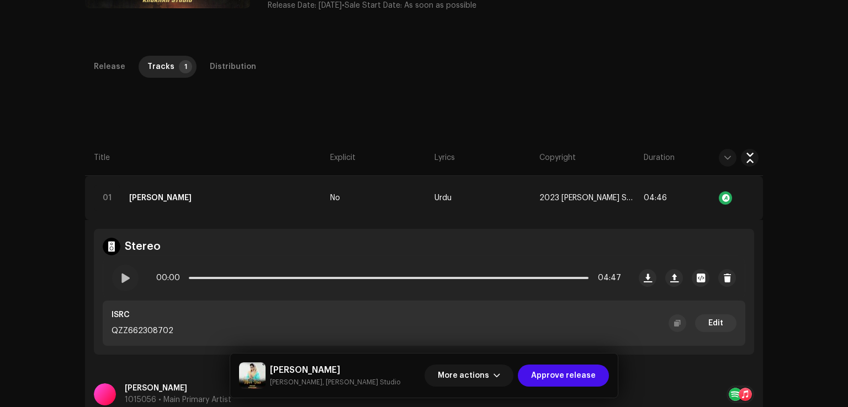
scroll to position [427, 0]
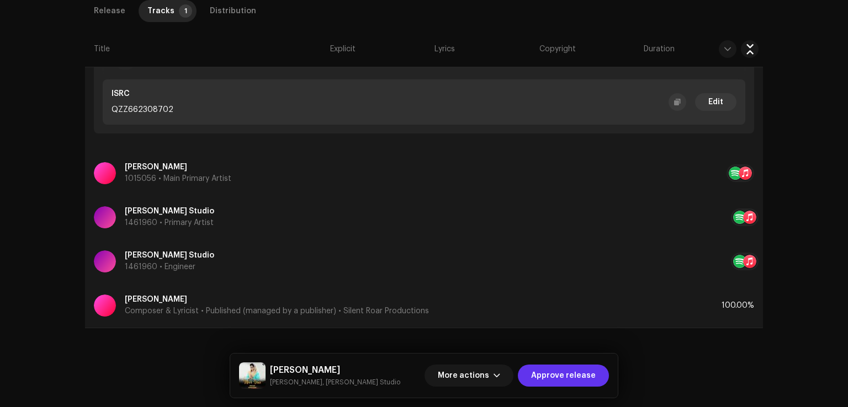
click at [573, 381] on span "Approve release" at bounding box center [563, 376] width 65 height 22
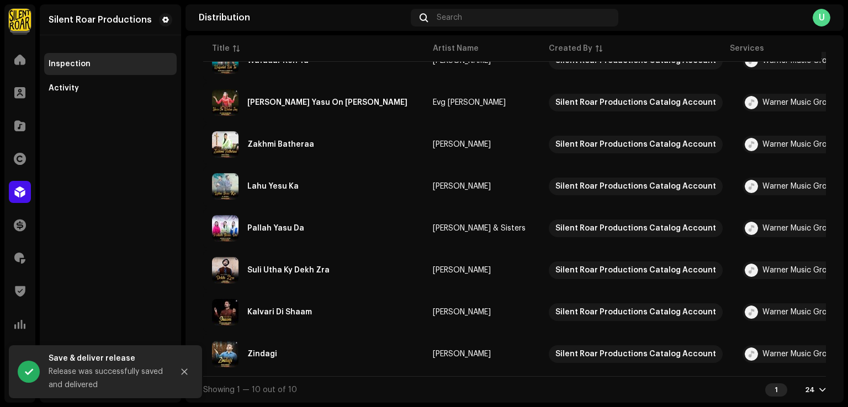
scroll to position [262, 0]
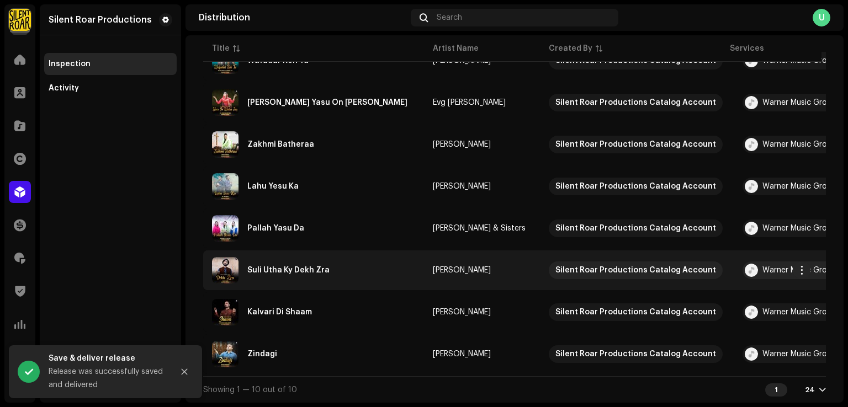
click at [287, 276] on div "Suli Utha Ky Dekh Zra" at bounding box center [313, 270] width 203 height 26
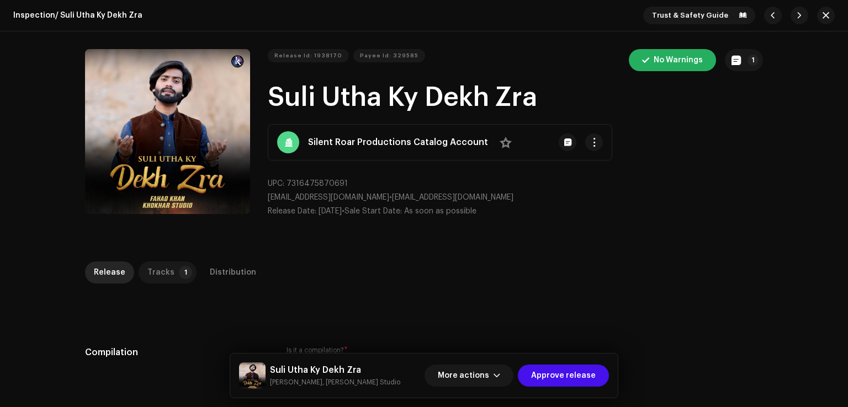
click at [179, 269] on p-badge "1" at bounding box center [185, 272] width 13 height 13
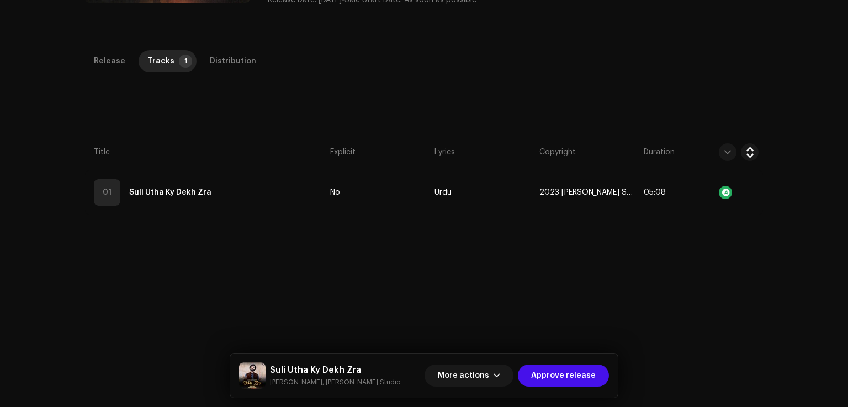
scroll to position [261, 0]
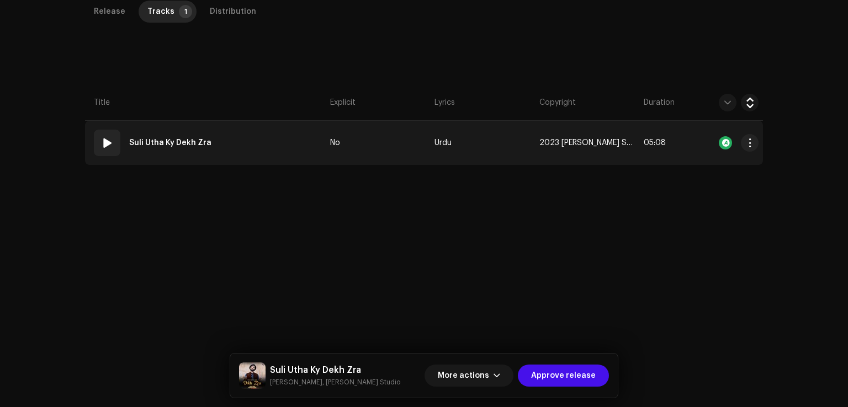
click at [306, 161] on td "01 Suli Utha Ky Dekh Zra" at bounding box center [205, 143] width 241 height 44
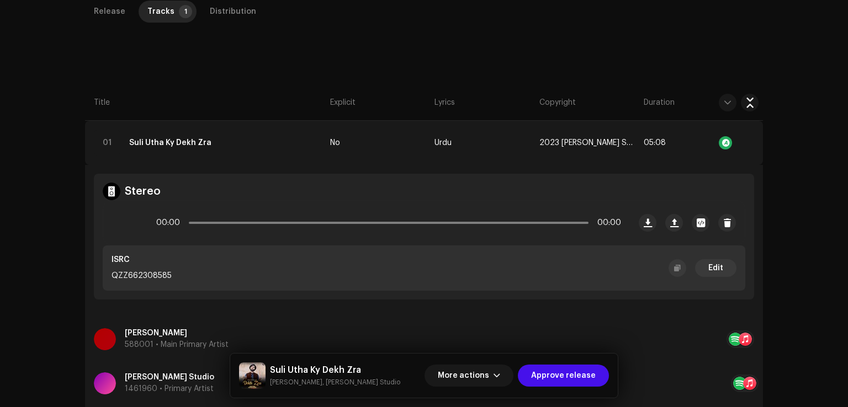
scroll to position [471, 0]
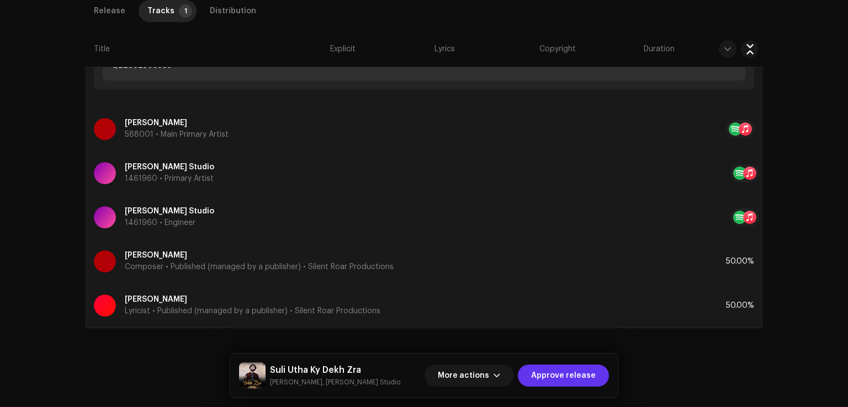
click at [542, 380] on span "Approve release" at bounding box center [563, 376] width 65 height 22
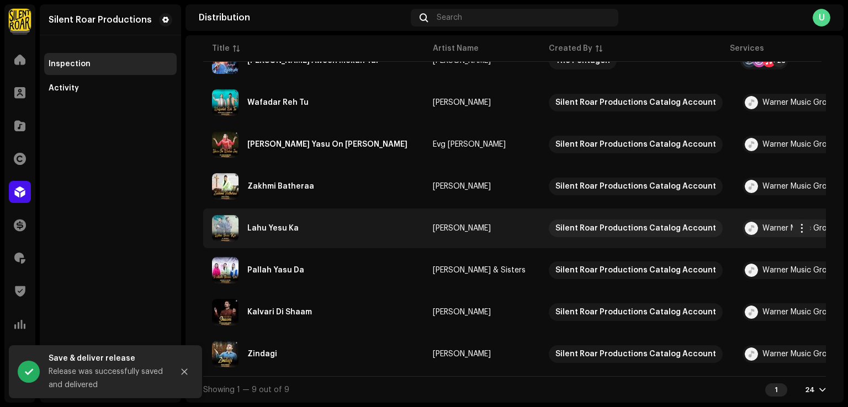
scroll to position [220, 0]
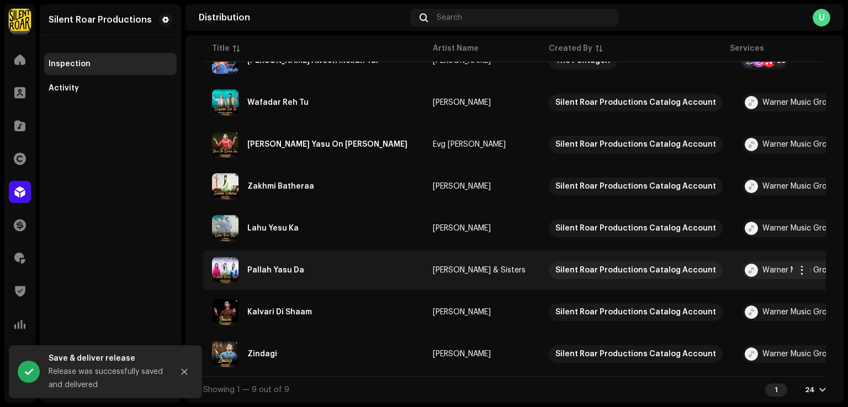
click at [318, 252] on td "Pallah Yasu Da" at bounding box center [313, 271] width 221 height 40
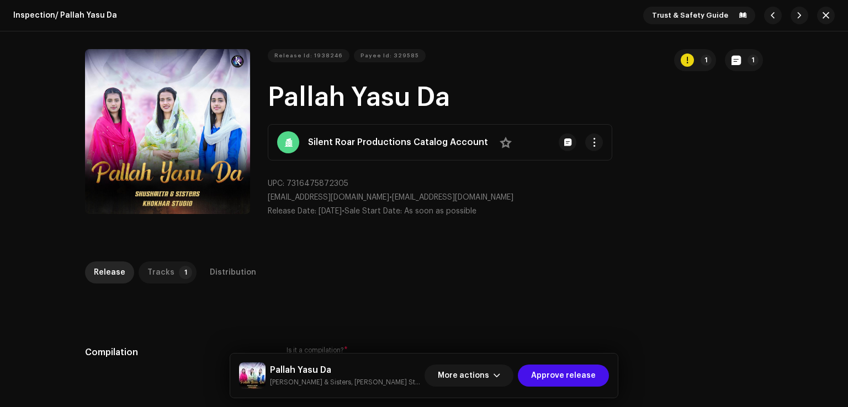
click at [170, 267] on p-tab "Tracks 1" at bounding box center [168, 273] width 58 height 22
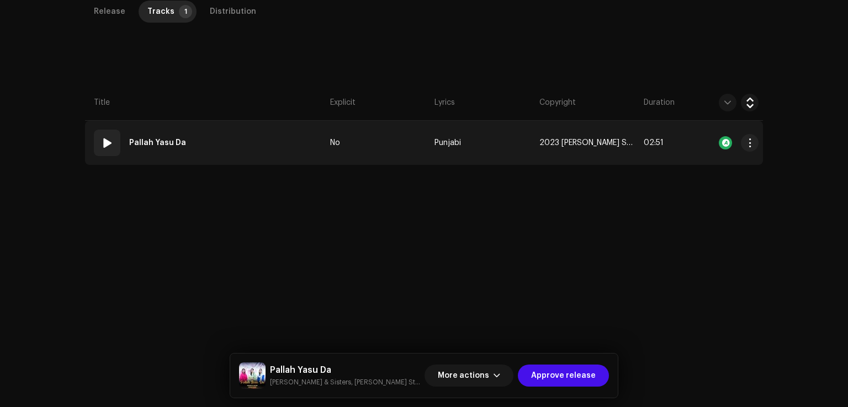
click at [274, 153] on td "01 Pallah Yasu Da" at bounding box center [205, 143] width 241 height 44
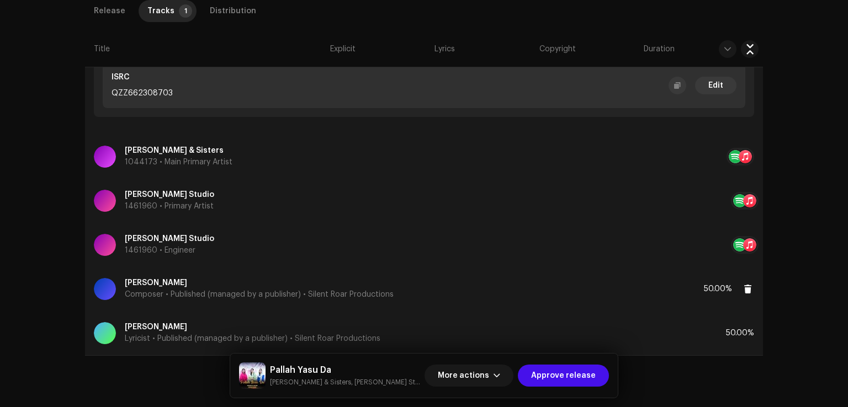
scroll to position [471, 0]
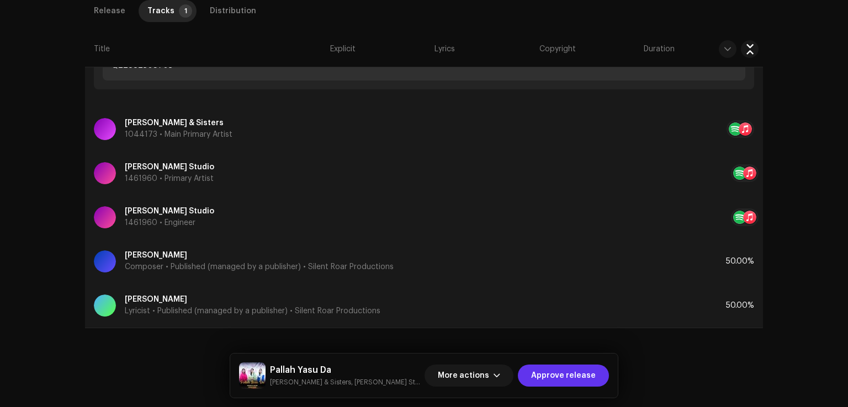
click at [577, 376] on span "Approve release" at bounding box center [563, 376] width 65 height 22
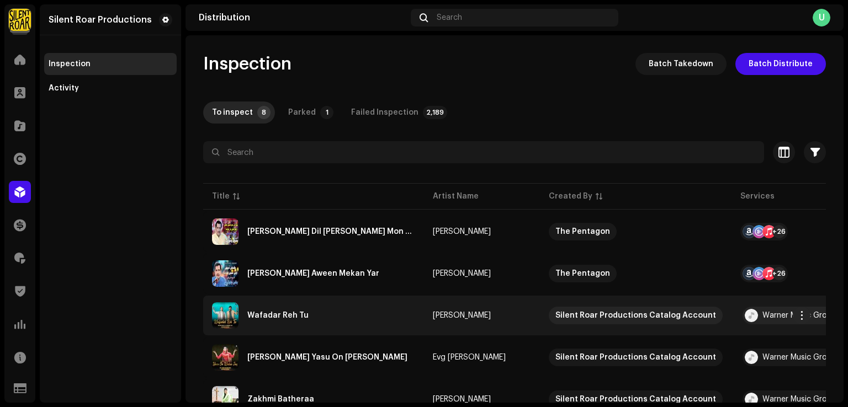
click at [306, 316] on div "Wafadar Reh Tu" at bounding box center [313, 316] width 203 height 26
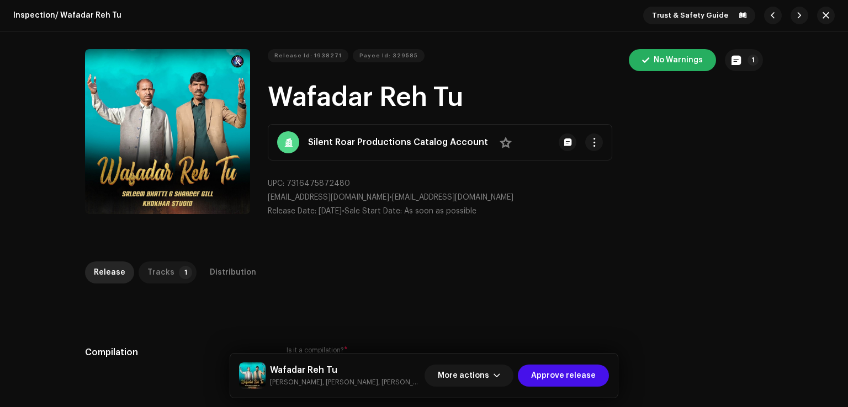
click at [157, 268] on div "Tracks" at bounding box center [160, 273] width 27 height 22
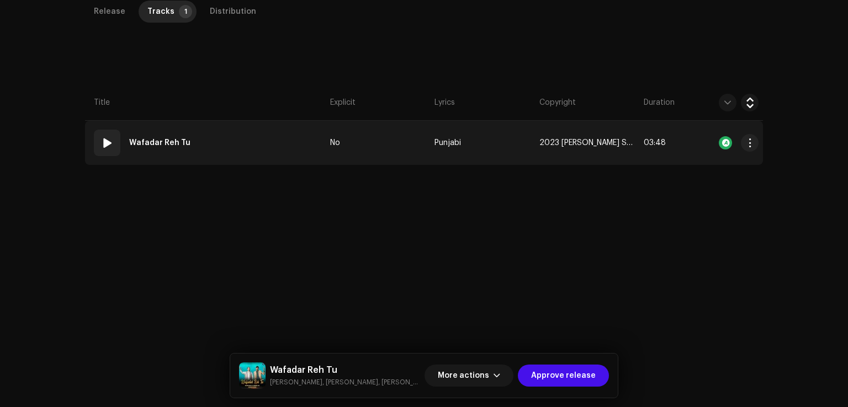
click at [247, 144] on td "01 Wafadar Reh Tu" at bounding box center [205, 143] width 241 height 44
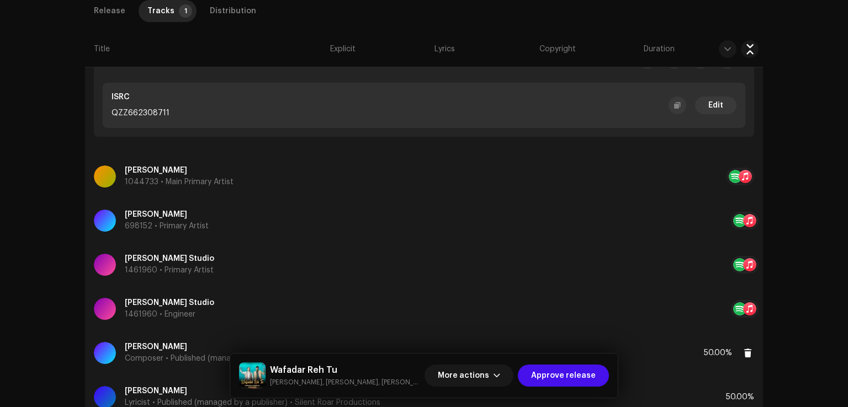
scroll to position [516, 0]
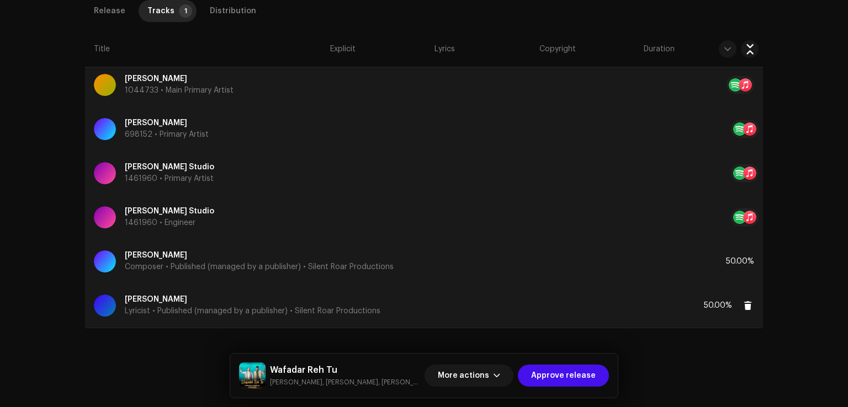
drag, startPoint x: 568, startPoint y: 370, endPoint x: 371, endPoint y: 312, distance: 204.7
click at [568, 370] on span "Approve release" at bounding box center [563, 376] width 65 height 22
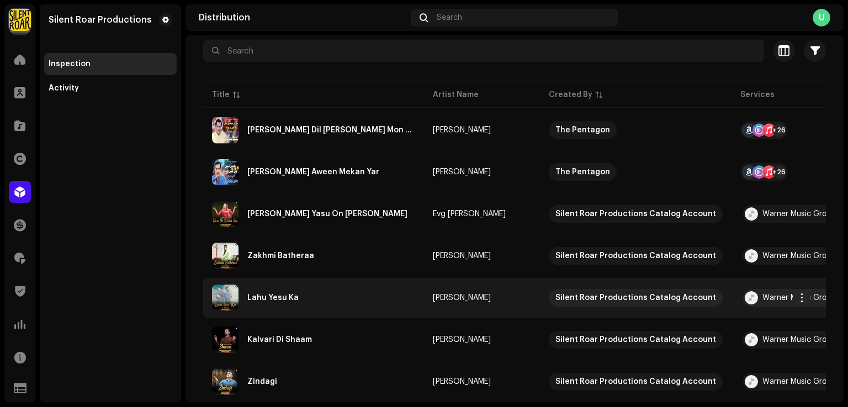
scroll to position [134, 0]
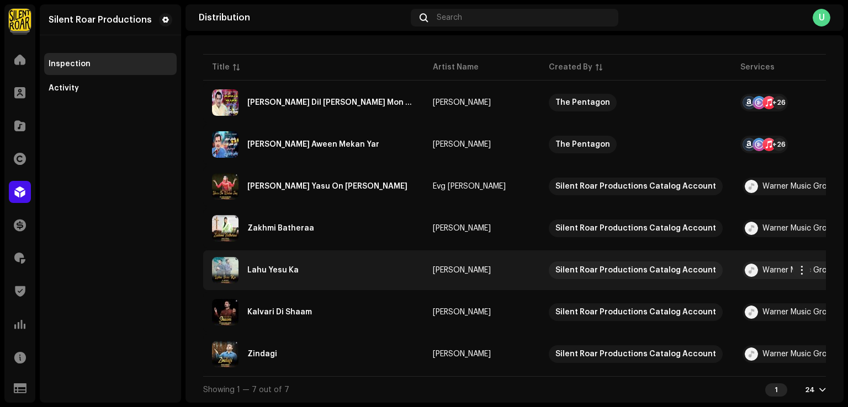
click at [303, 258] on div "Lahu Yesu Ka" at bounding box center [313, 270] width 203 height 26
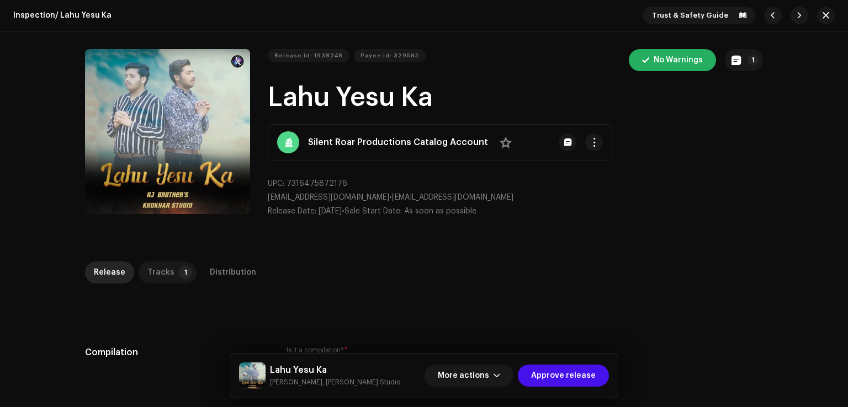
click at [179, 273] on p-badge "1" at bounding box center [185, 272] width 13 height 13
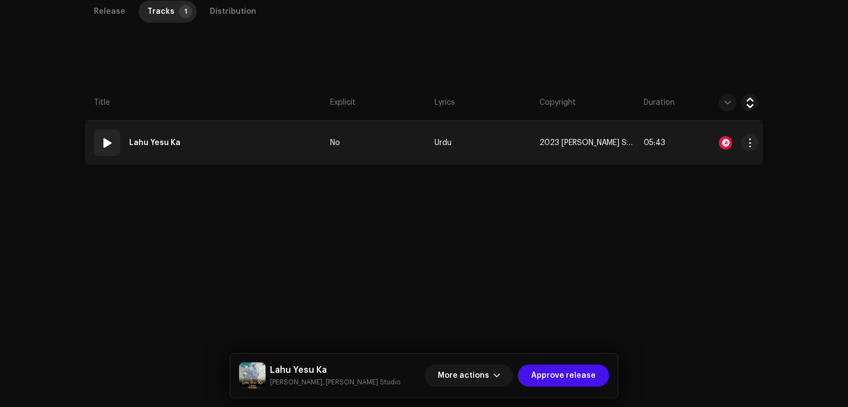
click at [260, 131] on td "01 Lahu Yesu Ka" at bounding box center [205, 143] width 241 height 44
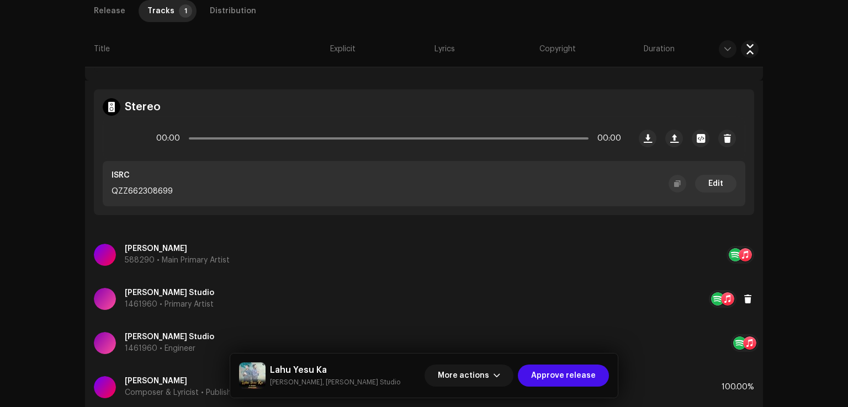
scroll to position [427, 0]
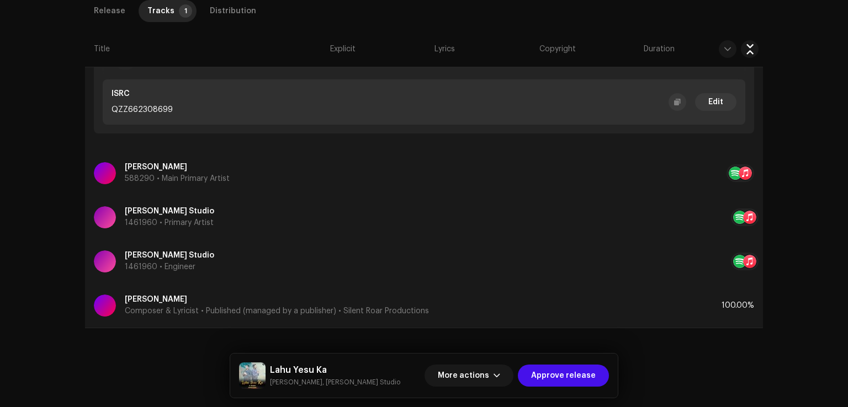
drag, startPoint x: 556, startPoint y: 379, endPoint x: 228, endPoint y: 299, distance: 337.4
click at [250, 301] on div "Inspection / Lahu Yesu Ka Trust & Safety Guide Release Id: 1938248 Payee Id: 32…" at bounding box center [424, 203] width 848 height 407
click at [558, 377] on span "Approve release" at bounding box center [563, 376] width 65 height 22
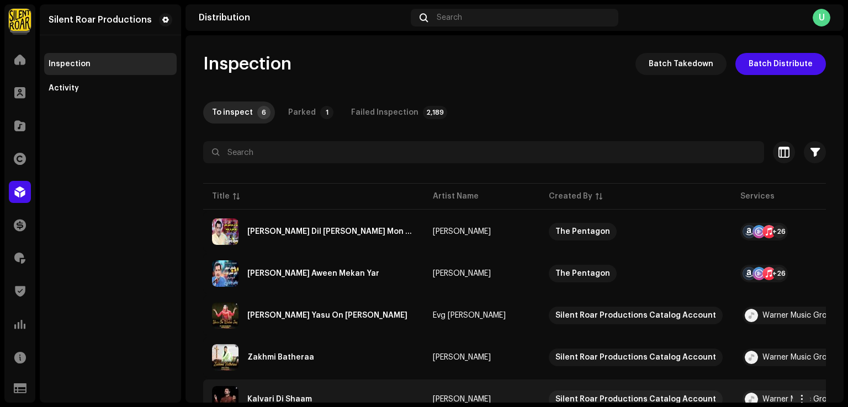
scroll to position [92, 0]
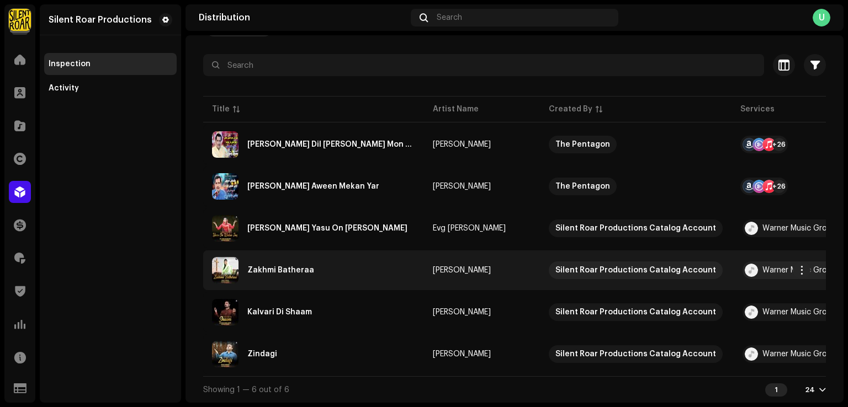
click at [314, 272] on div "Zakhmi Batheraa" at bounding box center [313, 270] width 203 height 26
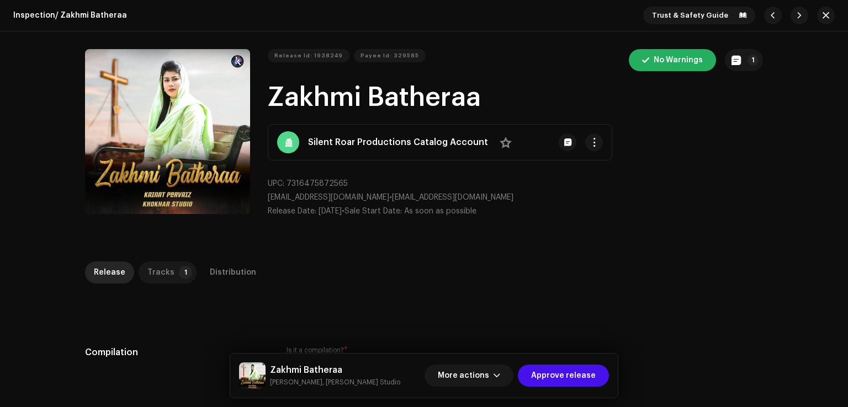
click at [168, 274] on p-tab "Tracks 1" at bounding box center [168, 273] width 58 height 22
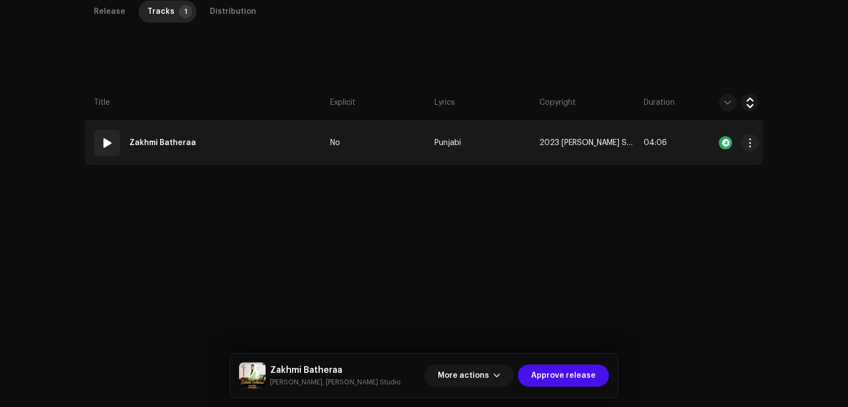
click at [246, 131] on td "01 Zakhmi Batheraa" at bounding box center [205, 143] width 241 height 44
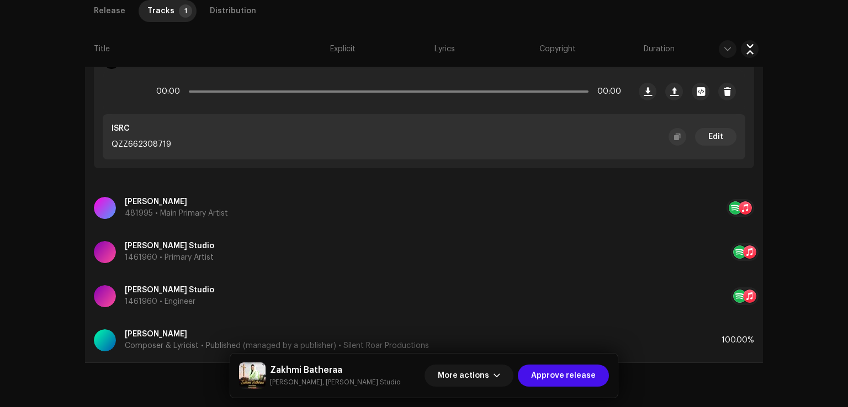
scroll to position [427, 0]
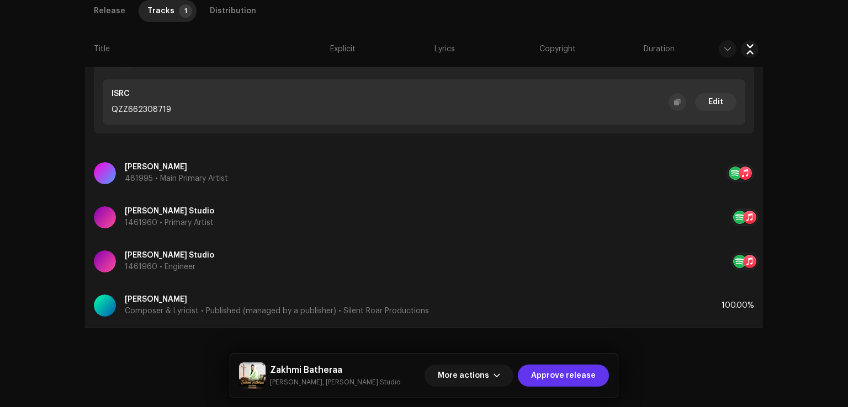
click at [557, 378] on span "Approve release" at bounding box center [563, 376] width 65 height 22
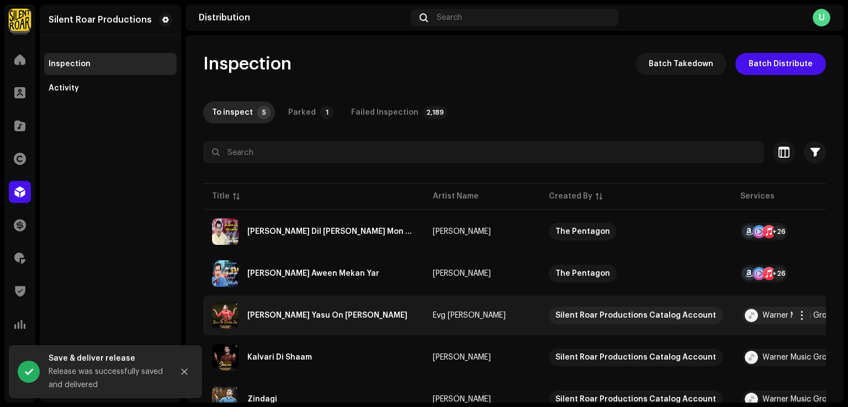
scroll to position [50, 0]
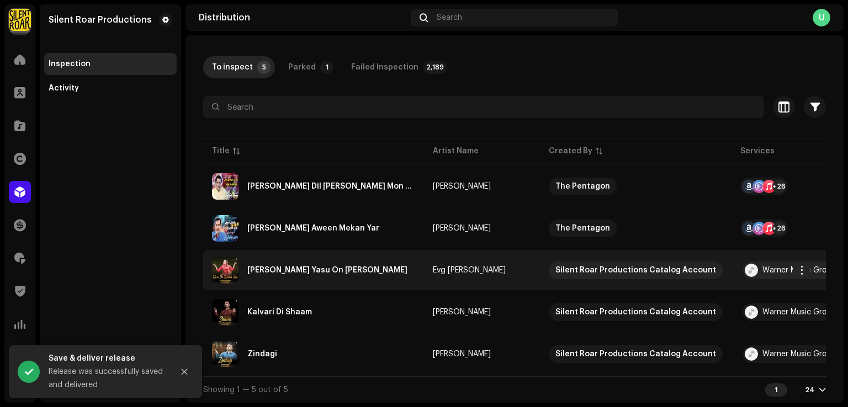
click at [352, 276] on div "Karlo Tiyari Yasu On Walaa Jay" at bounding box center [313, 270] width 203 height 26
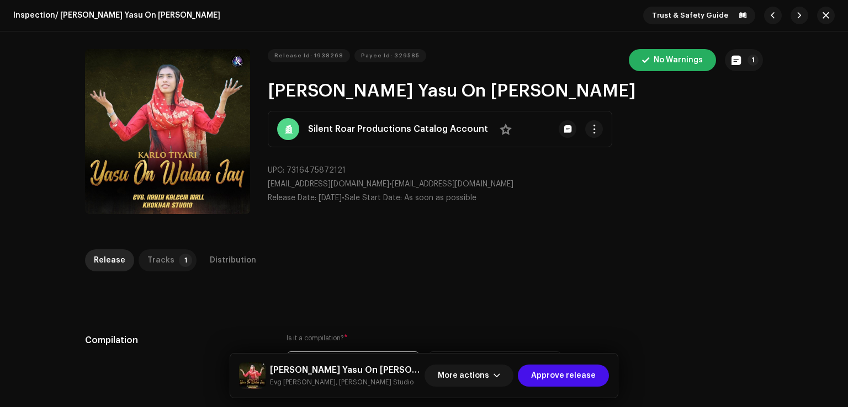
click at [170, 261] on p-tab "Tracks 1" at bounding box center [168, 261] width 58 height 22
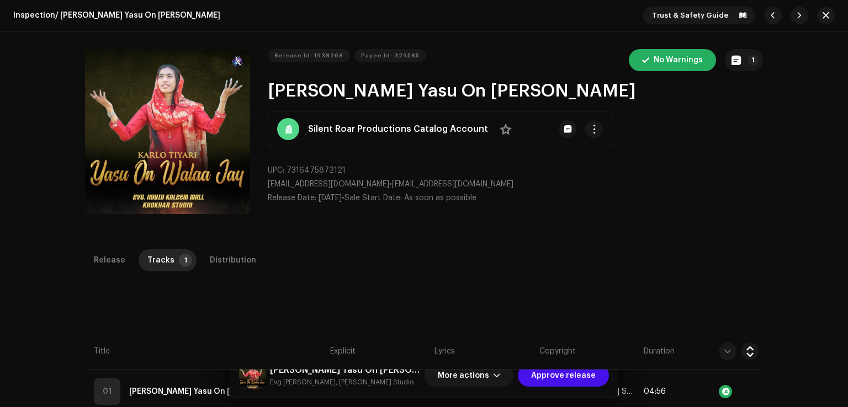
scroll to position [250, 0]
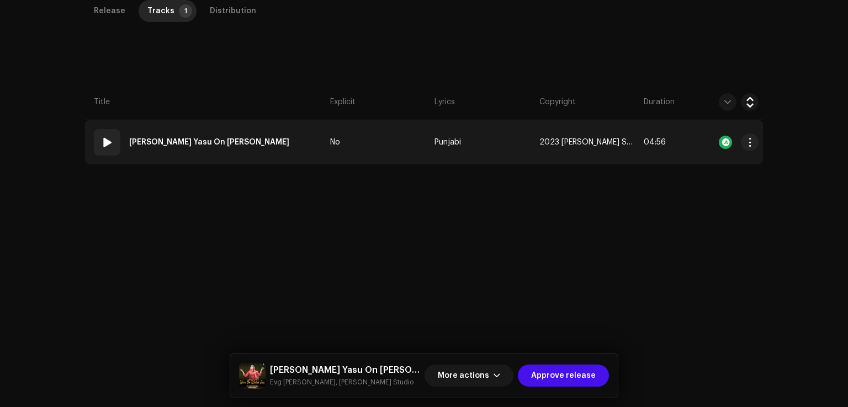
click at [285, 144] on td "01 Karlo Tiyari Yasu On Walaa Jay" at bounding box center [205, 142] width 241 height 44
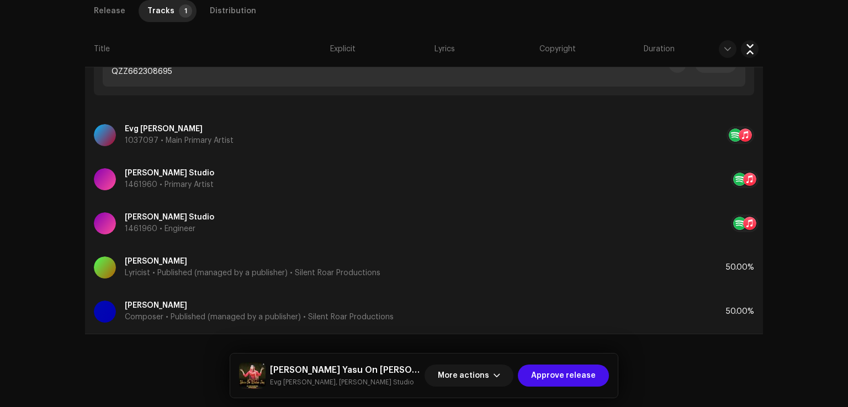
scroll to position [459, 0]
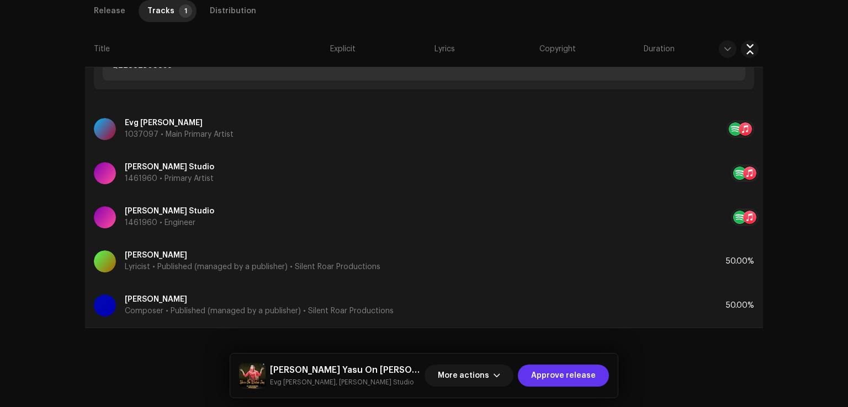
click at [565, 373] on span "Approve release" at bounding box center [563, 376] width 65 height 22
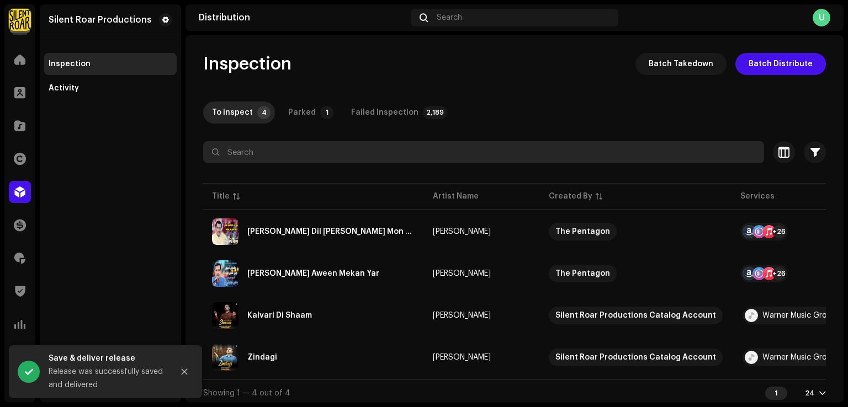
scroll to position [8, 0]
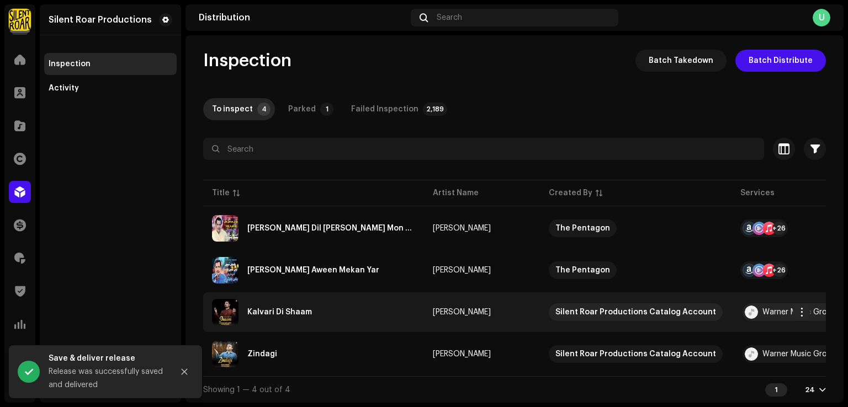
click at [268, 319] on div "Kalvari Di Shaam" at bounding box center [313, 312] width 203 height 26
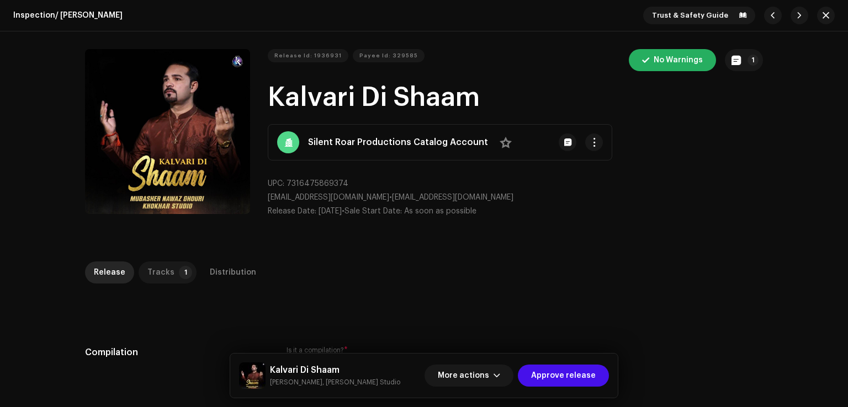
click at [159, 282] on div "Tracks" at bounding box center [160, 273] width 27 height 22
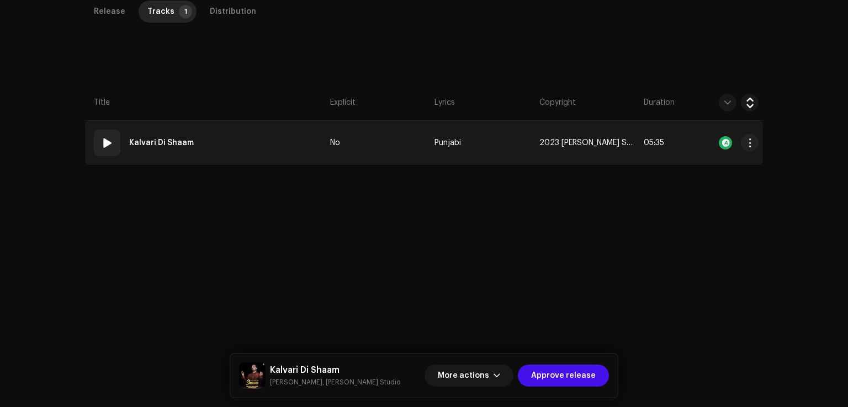
click at [251, 140] on td "01 Kalvari Di Shaam" at bounding box center [205, 143] width 241 height 44
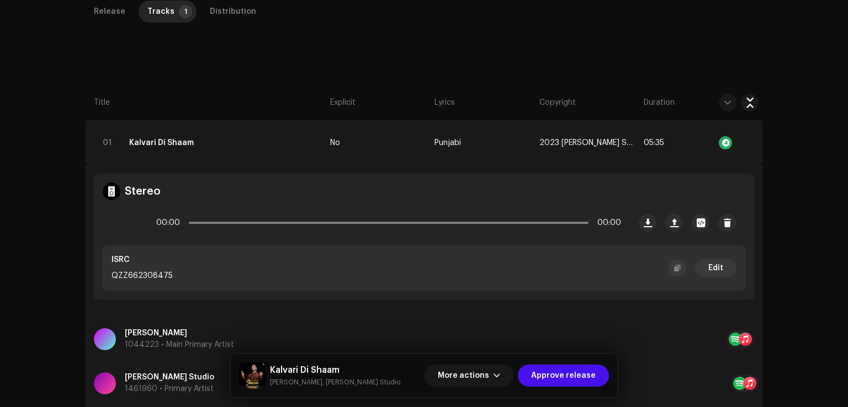
scroll to position [471, 0]
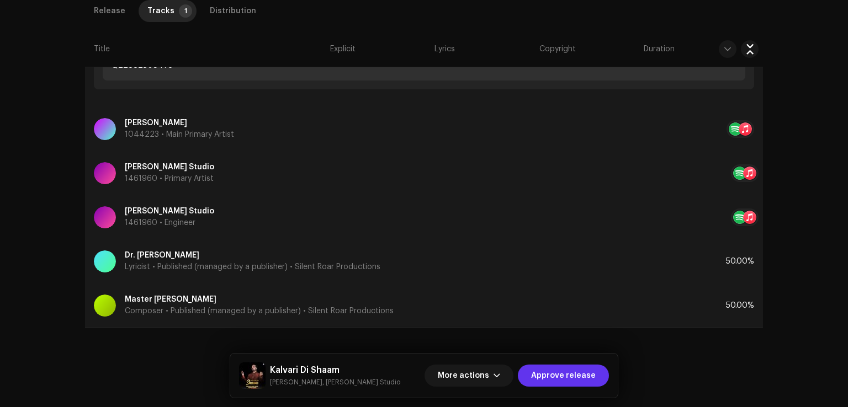
click at [587, 380] on span "Approve release" at bounding box center [563, 376] width 65 height 22
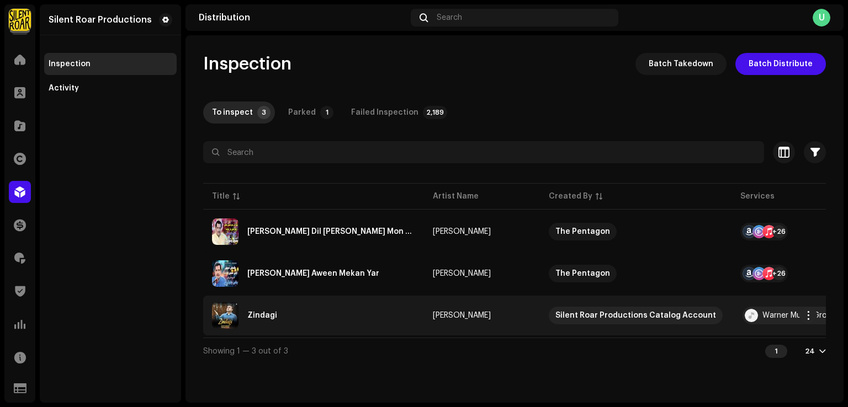
click at [371, 310] on div "Zindagi" at bounding box center [313, 316] width 203 height 26
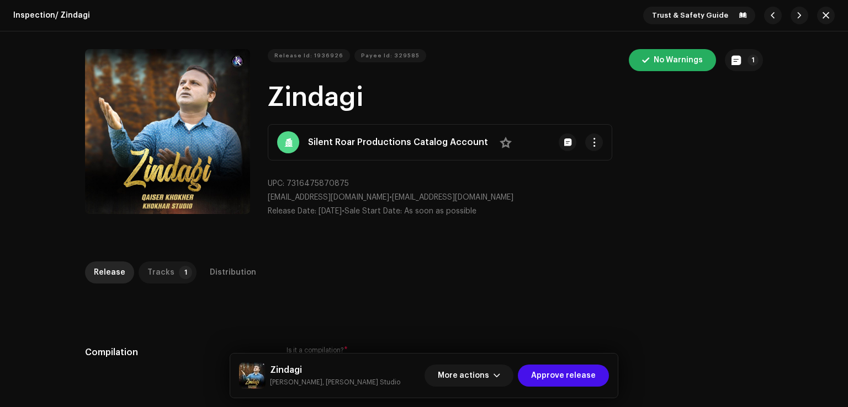
click at [163, 264] on div "Tracks" at bounding box center [160, 273] width 27 height 22
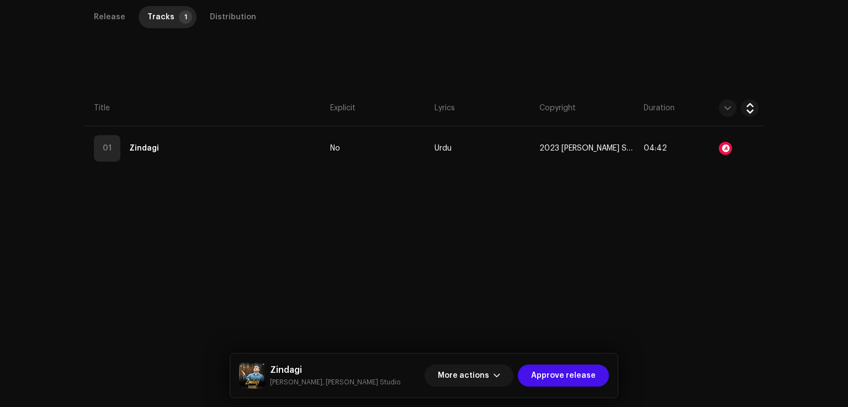
scroll to position [261, 0]
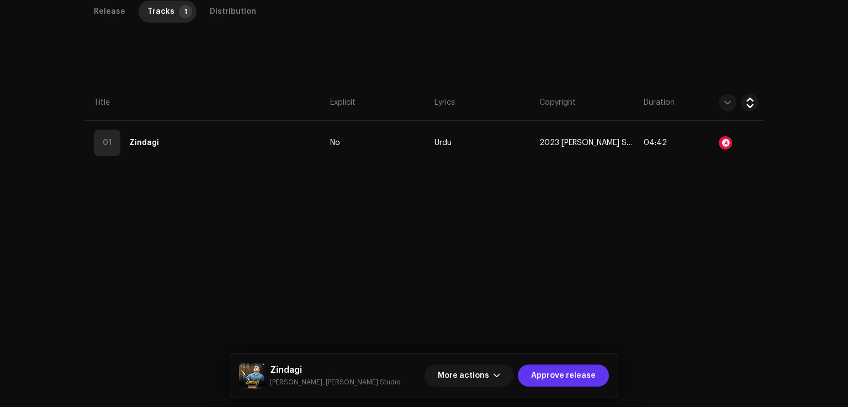
click at [585, 380] on span "Approve release" at bounding box center [563, 376] width 65 height 22
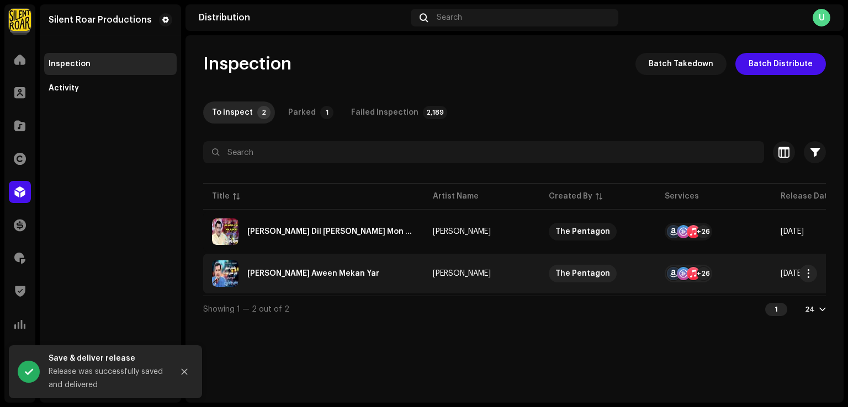
click at [271, 275] on div "Kehn Denhn Aween Mekan Yar" at bounding box center [313, 274] width 132 height 8
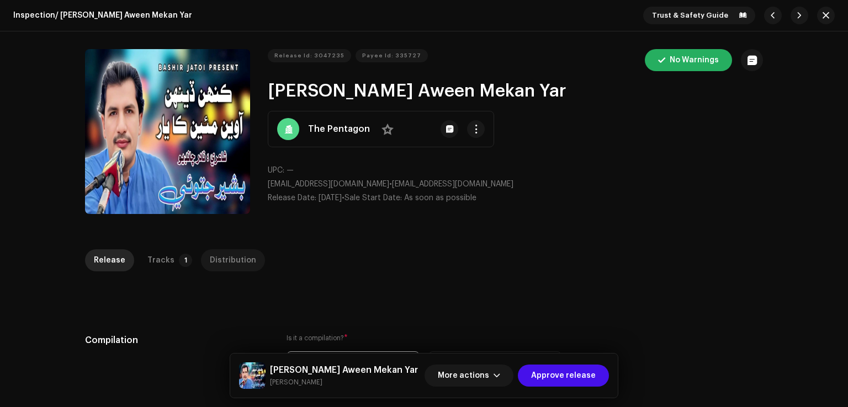
click at [221, 257] on div "Distribution" at bounding box center [233, 261] width 46 height 22
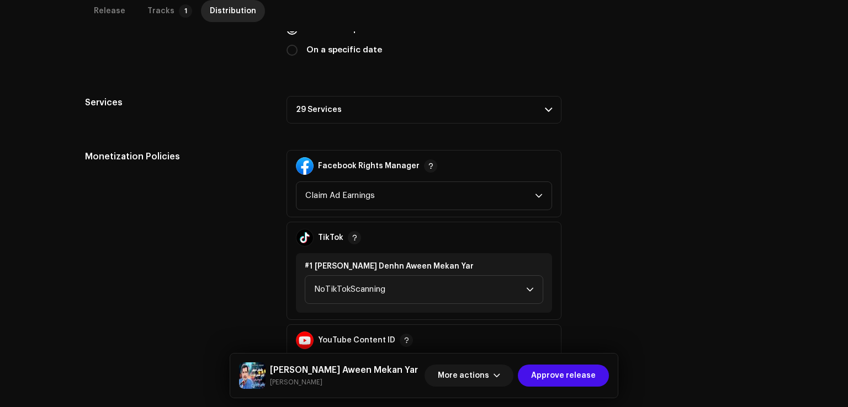
scroll to position [331, 0]
click at [338, 99] on p-accordion-header "29 Services" at bounding box center [424, 110] width 275 height 28
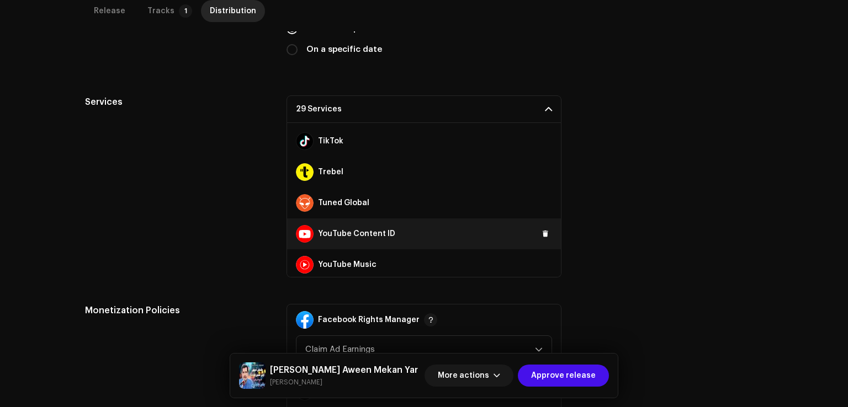
scroll to position [742, 0]
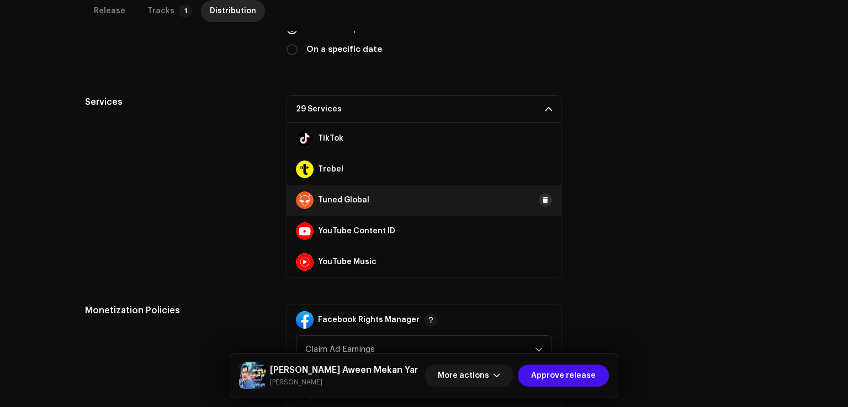
click at [542, 202] on span at bounding box center [545, 200] width 7 height 9
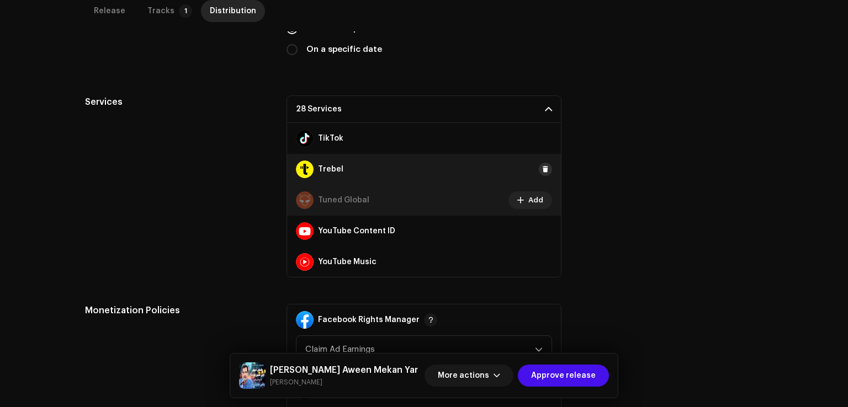
click at [542, 165] on span at bounding box center [545, 169] width 7 height 9
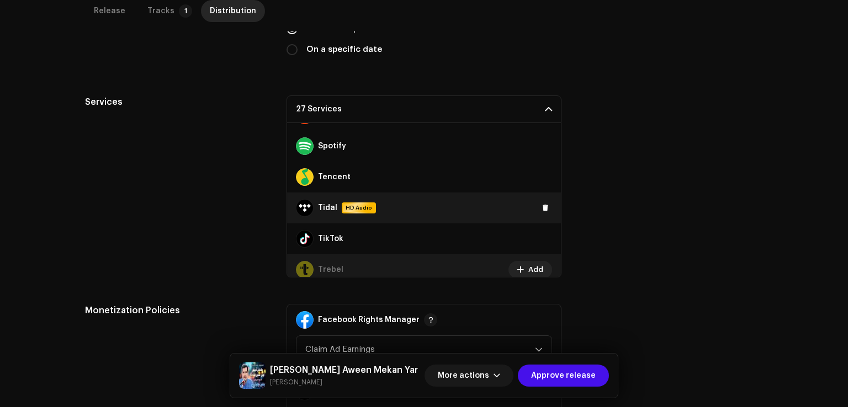
scroll to position [632, 0]
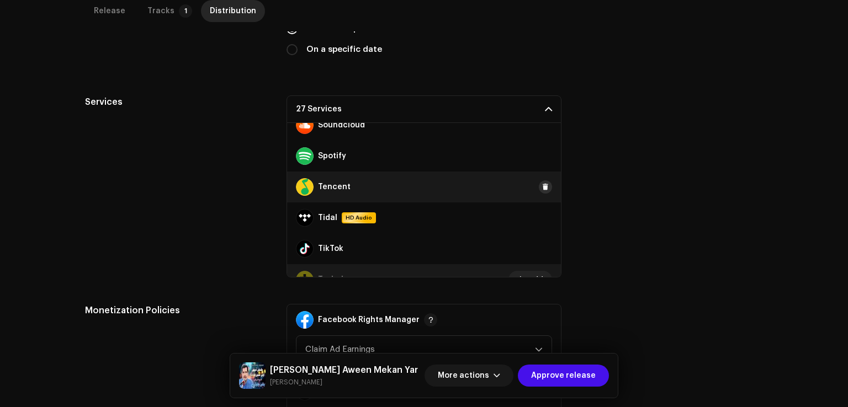
click at [542, 186] on span at bounding box center [545, 187] width 7 height 9
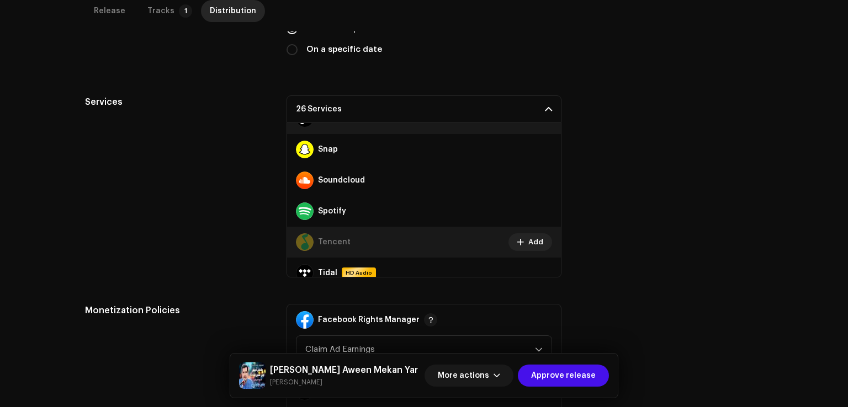
scroll to position [466, 0]
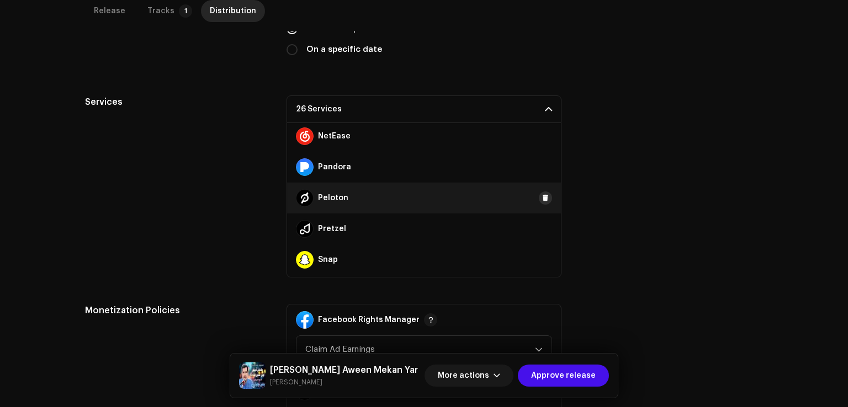
click at [539, 200] on button at bounding box center [545, 198] width 13 height 13
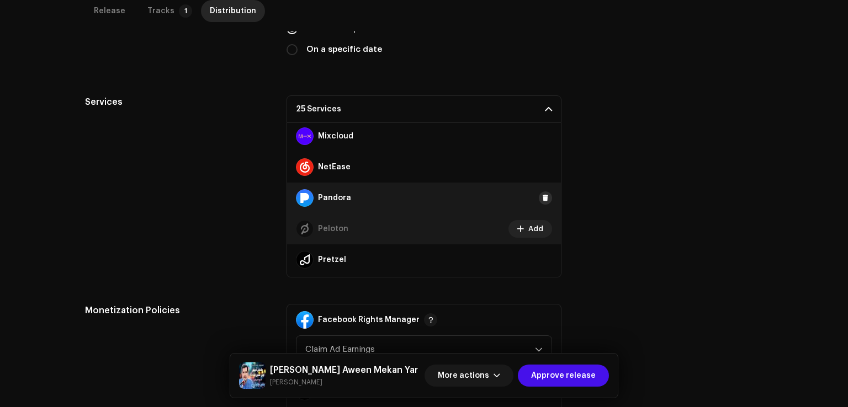
scroll to position [411, 0]
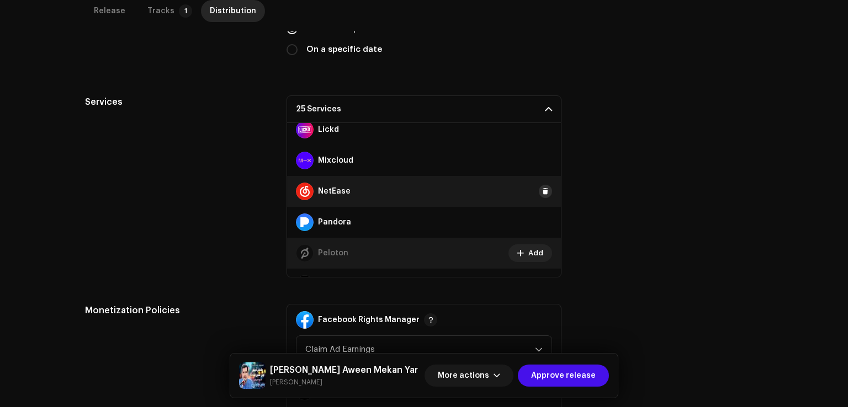
click at [542, 190] on span at bounding box center [545, 191] width 7 height 9
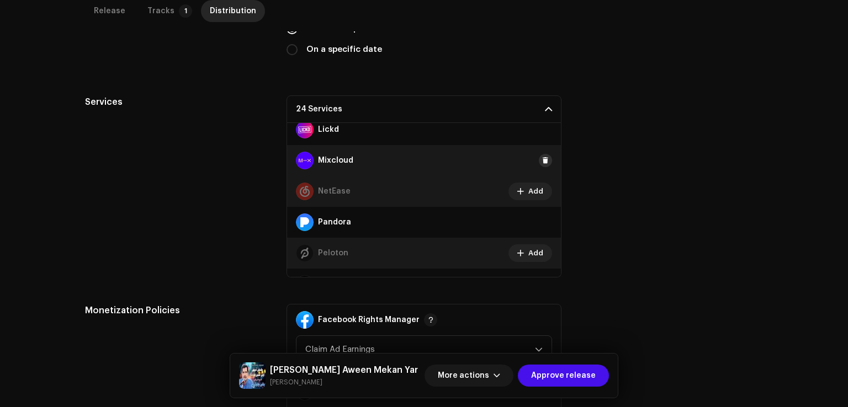
click at [542, 160] on span at bounding box center [545, 160] width 7 height 9
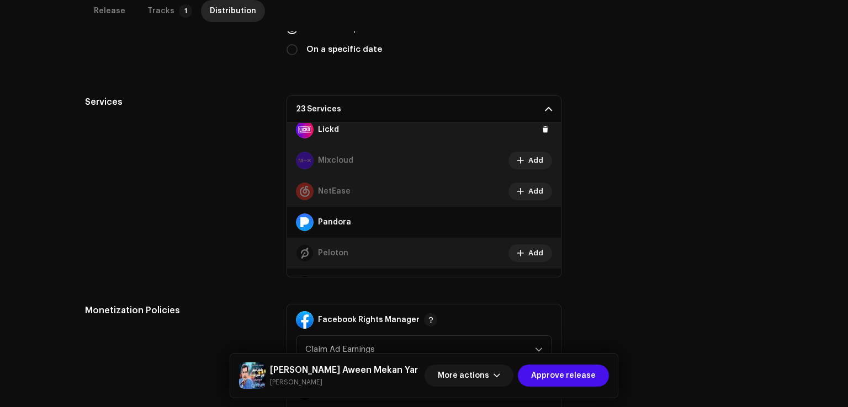
scroll to position [356, 0]
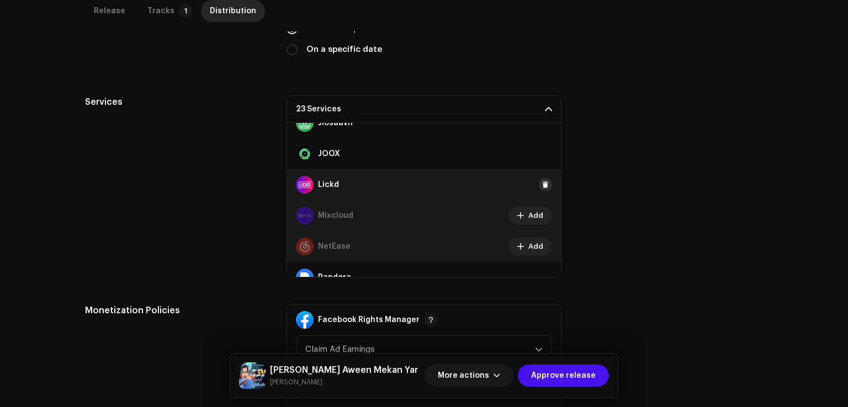
click at [543, 181] on span at bounding box center [545, 185] width 7 height 9
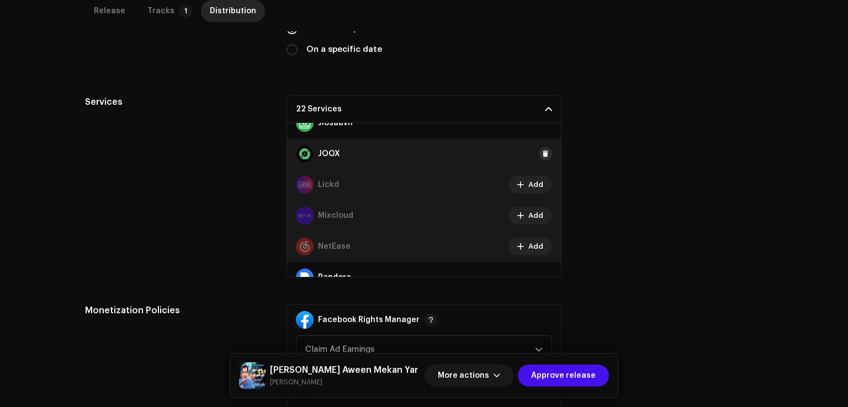
click at [541, 158] on button at bounding box center [545, 153] width 13 height 13
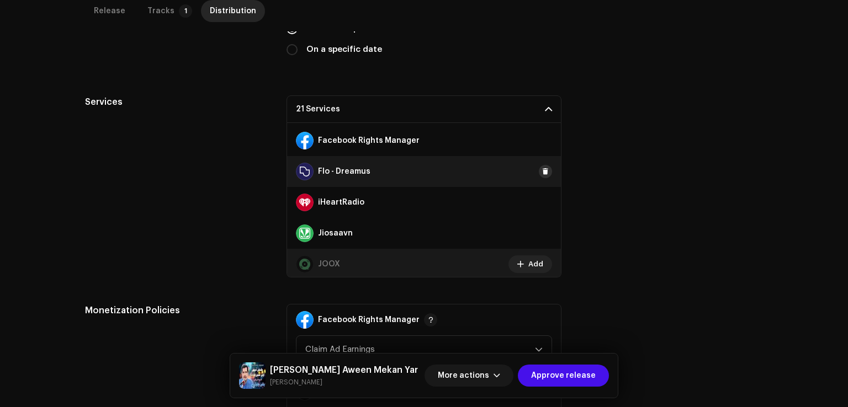
click at [543, 171] on span at bounding box center [545, 171] width 7 height 9
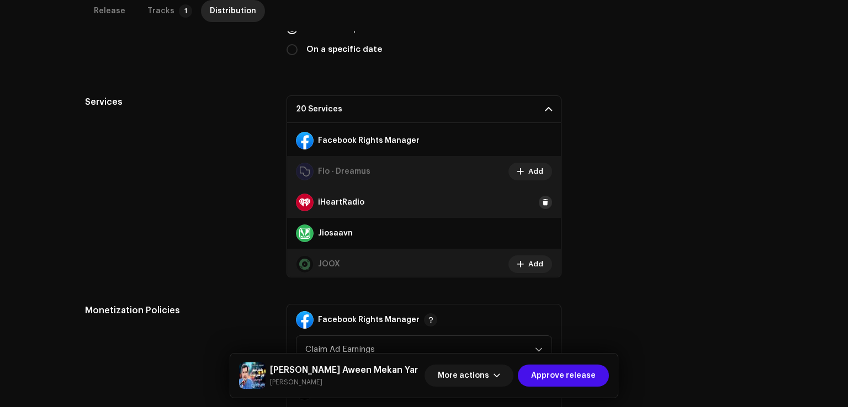
click at [539, 207] on button at bounding box center [545, 202] width 13 height 13
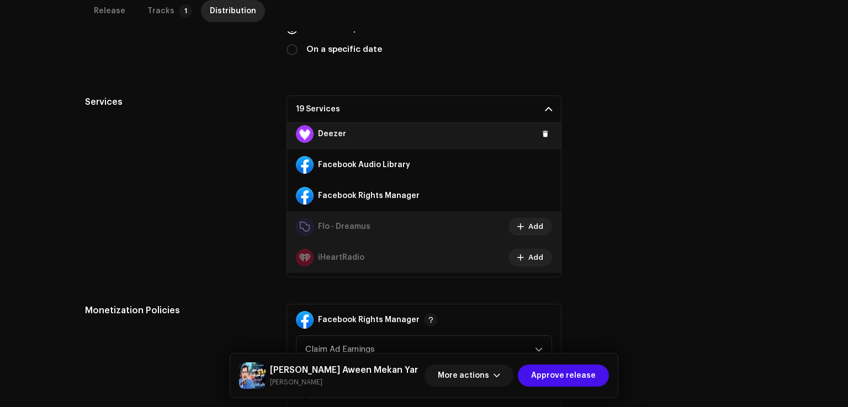
scroll to position [135, 0]
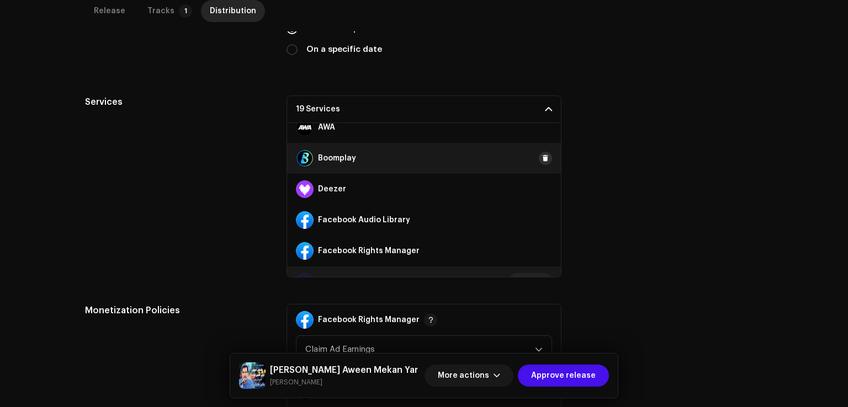
click at [543, 157] on button at bounding box center [545, 158] width 13 height 13
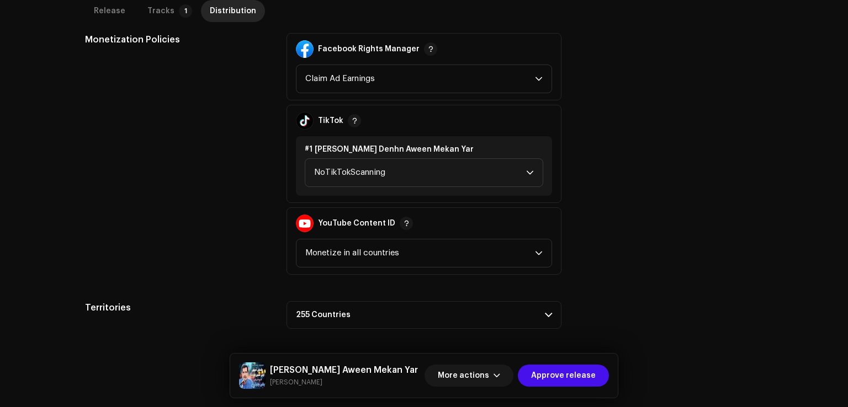
click at [360, 179] on span "NoTikTokScanning" at bounding box center [420, 173] width 212 height 28
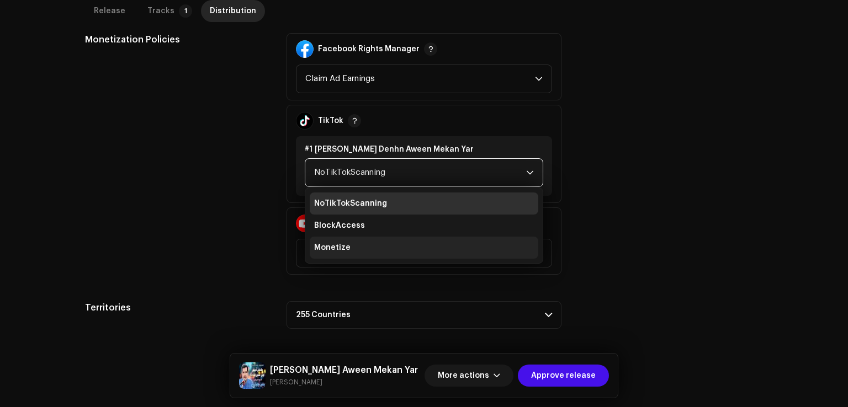
click at [342, 248] on span "Monetize" at bounding box center [332, 247] width 36 height 11
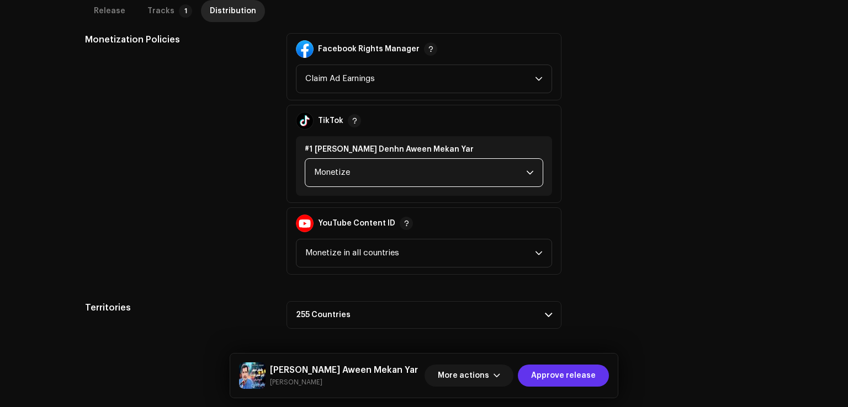
click at [573, 369] on span "Approve release" at bounding box center [563, 376] width 65 height 22
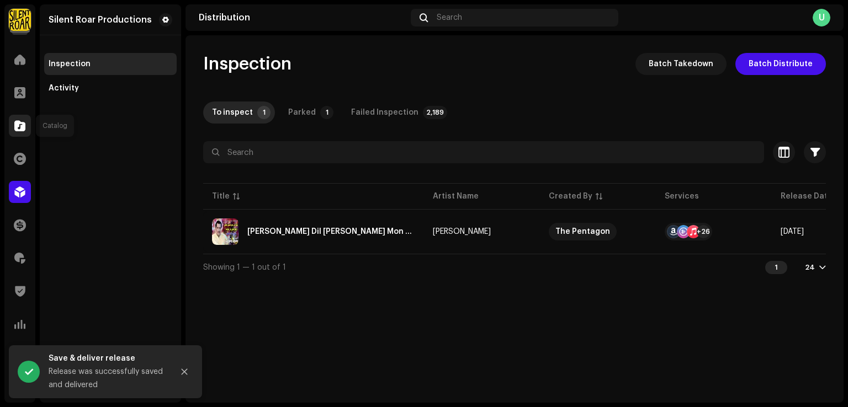
click at [15, 129] on span at bounding box center [19, 125] width 11 height 9
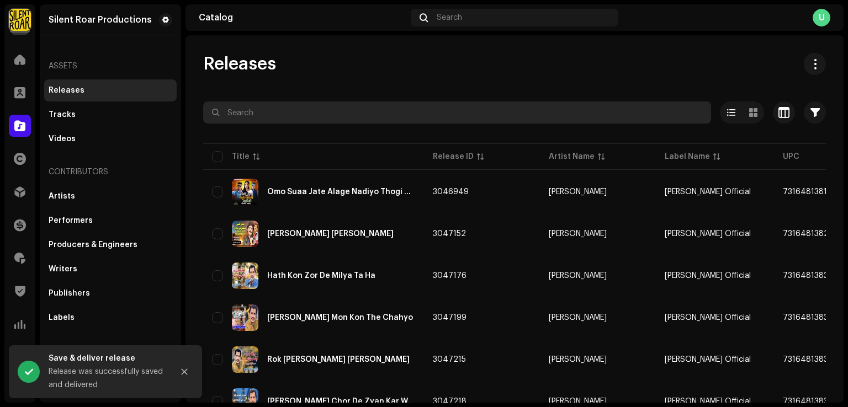
click at [305, 114] on input "text" at bounding box center [457, 113] width 508 height 22
paste input "KS PRODUCTION"
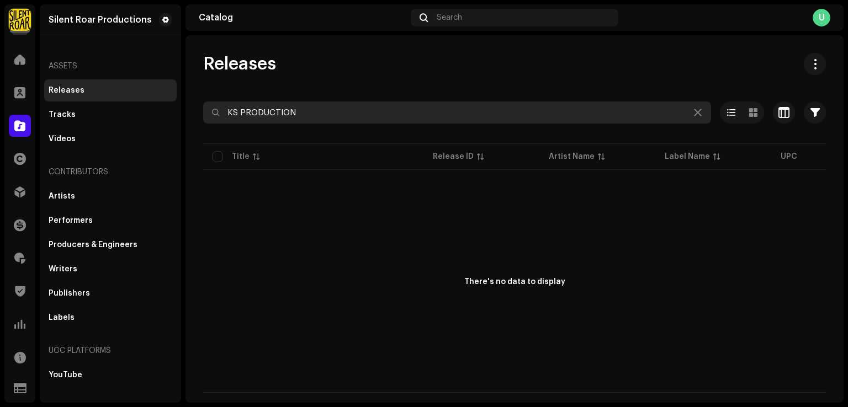
type input "KS PRODUCTION"
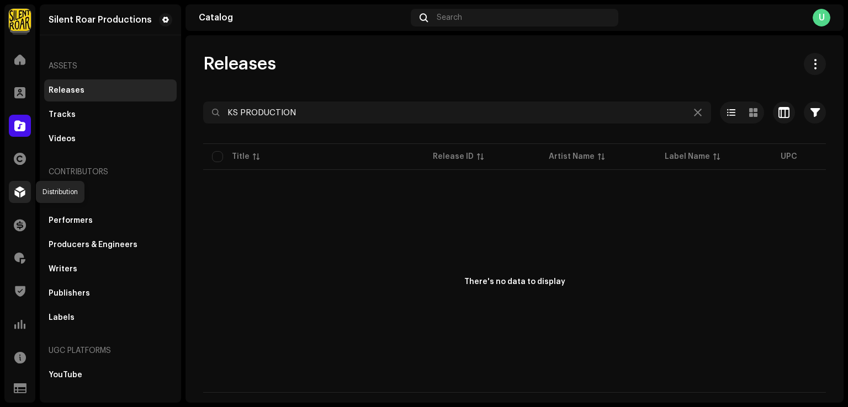
click at [19, 198] on div at bounding box center [20, 192] width 22 height 22
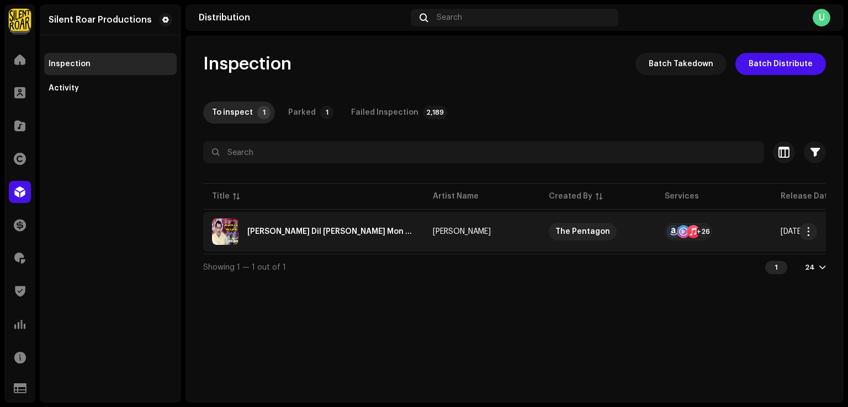
click at [281, 235] on div "Sada Dil Jo Sehan Khali Rakhio Mon Yar Tolai Aa" at bounding box center [313, 232] width 203 height 26
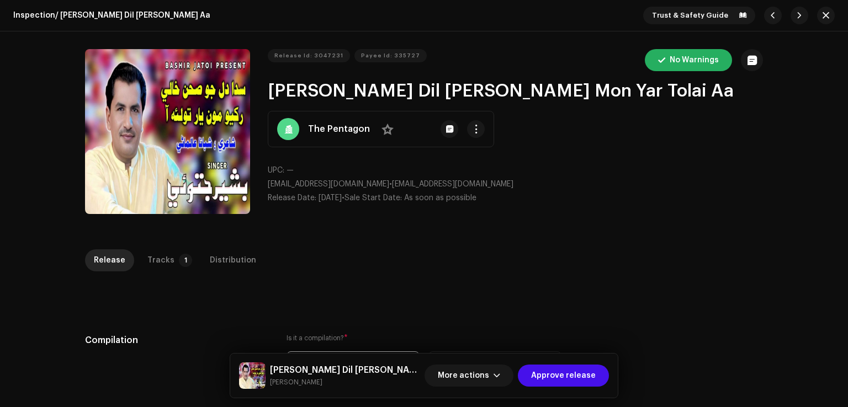
click at [236, 262] on div "Distribution" at bounding box center [233, 261] width 46 height 22
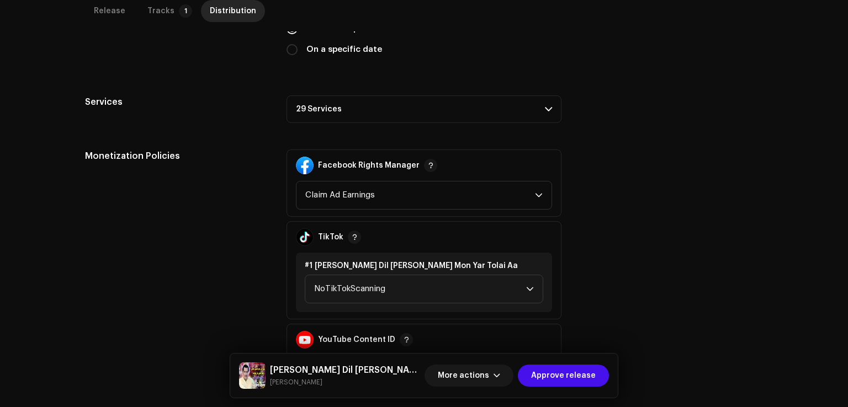
click at [358, 110] on p-accordion-header "29 Services" at bounding box center [424, 110] width 275 height 28
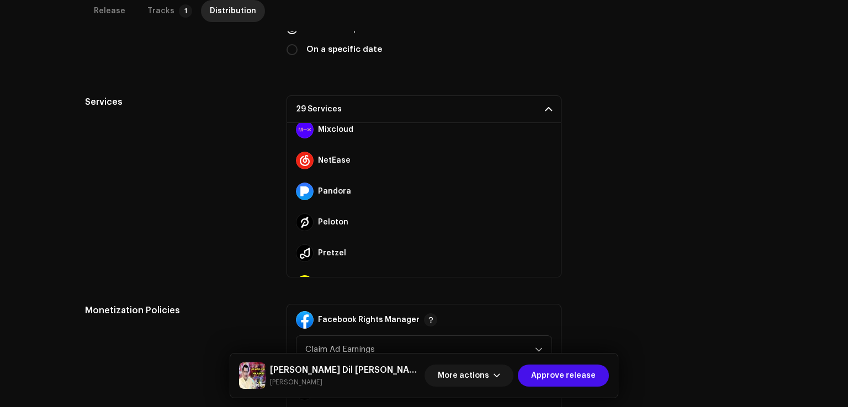
scroll to position [742, 0]
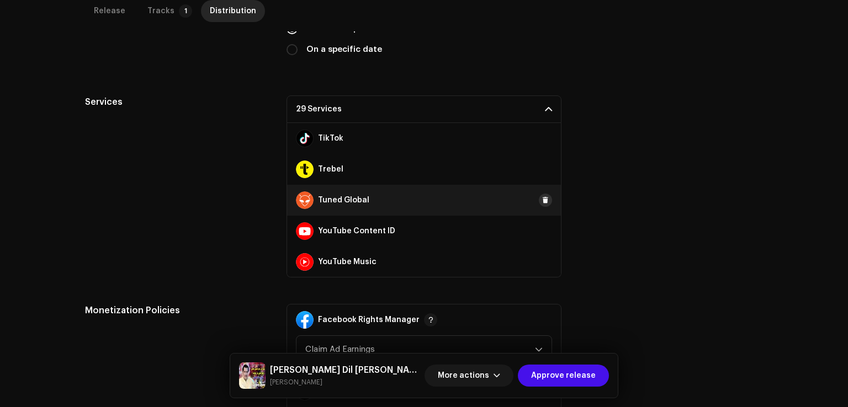
click at [542, 198] on span at bounding box center [545, 200] width 7 height 9
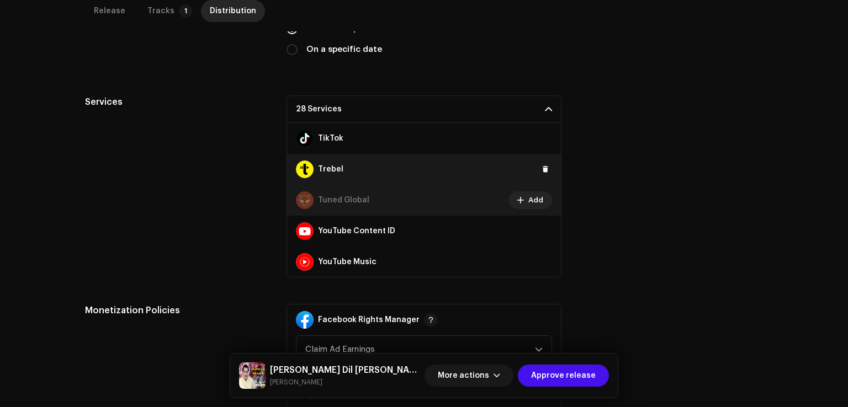
click at [533, 166] on div "Trebel" at bounding box center [424, 169] width 274 height 31
click at [542, 166] on span at bounding box center [545, 169] width 7 height 9
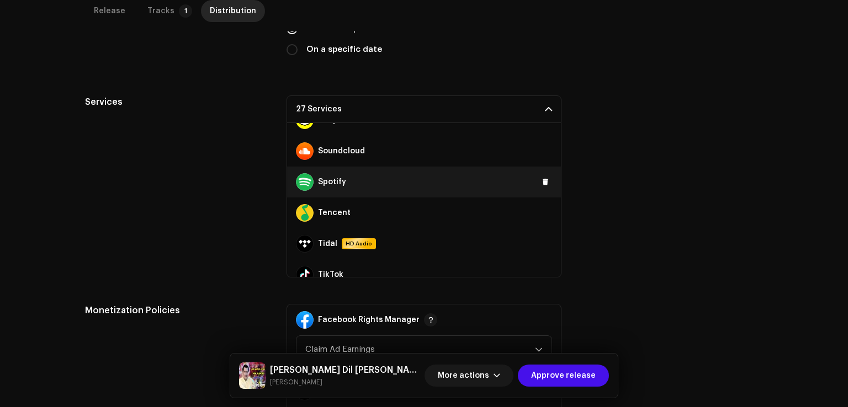
scroll to position [576, 0]
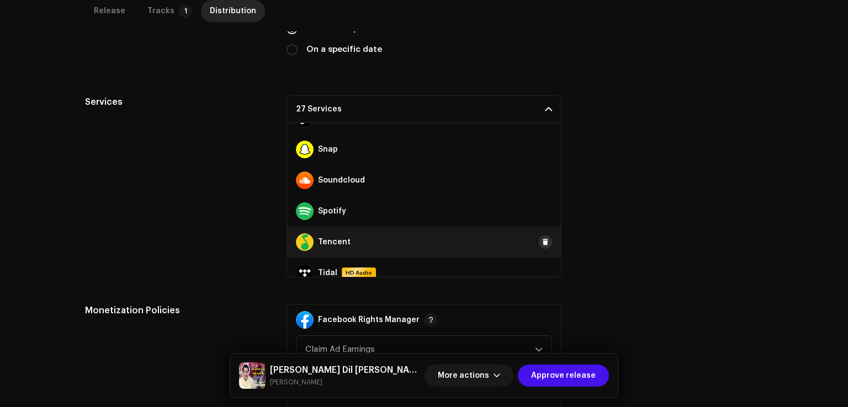
click at [542, 241] on span at bounding box center [545, 242] width 7 height 9
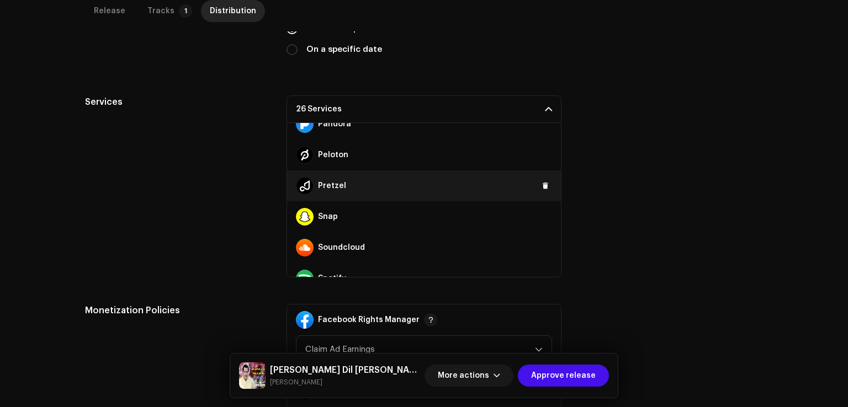
scroll to position [466, 0]
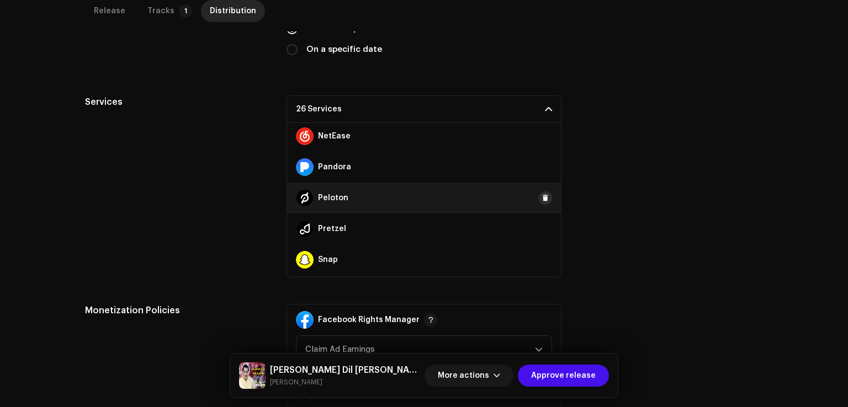
click at [543, 195] on button at bounding box center [545, 198] width 13 height 13
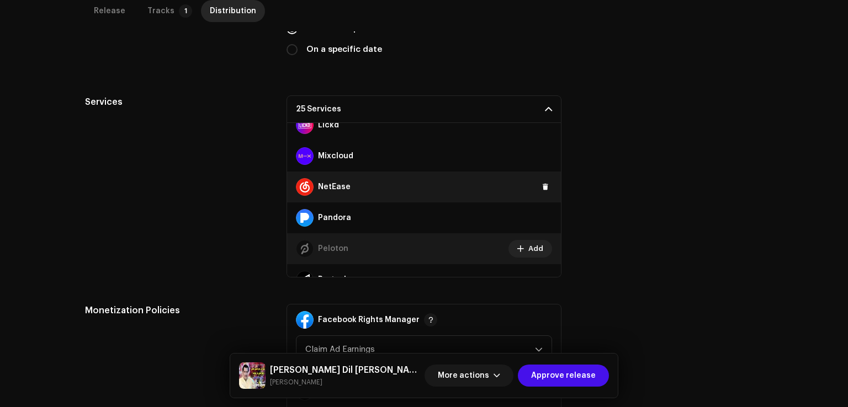
scroll to position [411, 0]
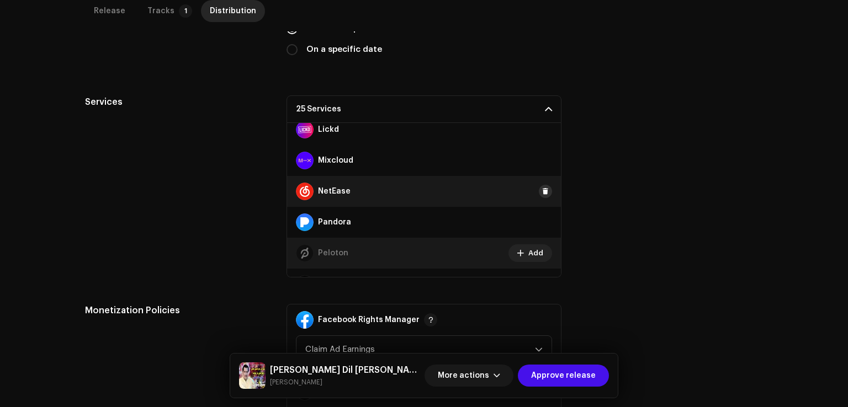
click at [542, 190] on span at bounding box center [545, 191] width 7 height 9
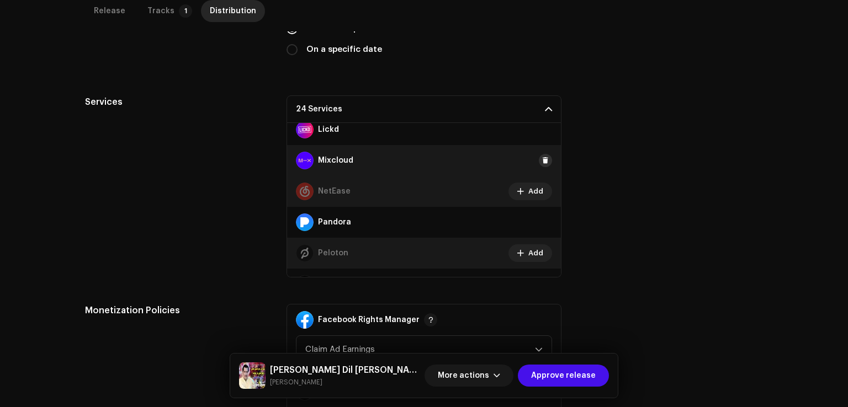
click at [540, 166] on button at bounding box center [545, 160] width 13 height 13
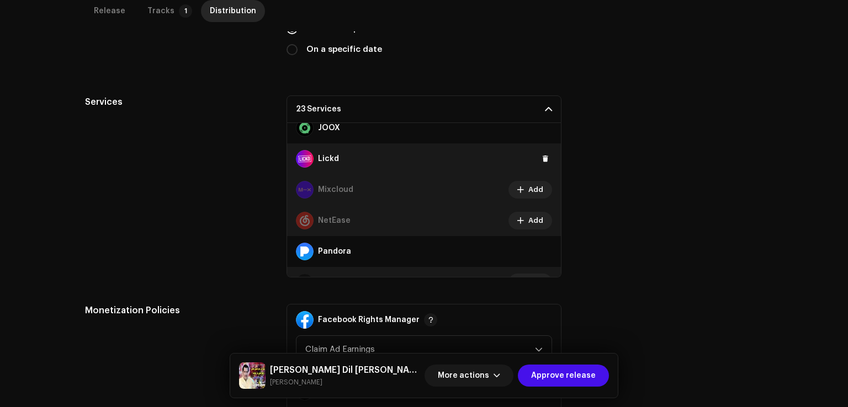
scroll to position [356, 0]
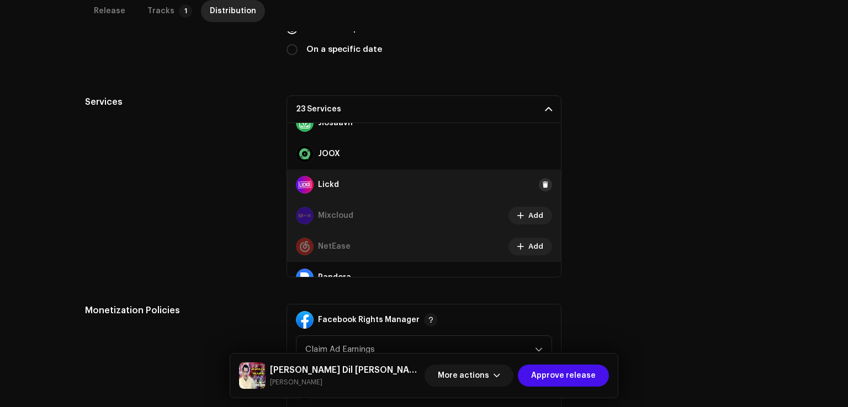
click at [542, 181] on span at bounding box center [545, 185] width 7 height 9
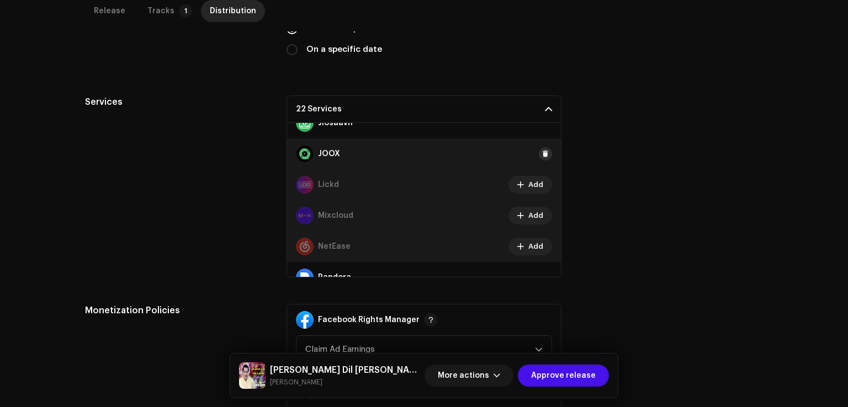
click at [542, 153] on span at bounding box center [545, 154] width 7 height 9
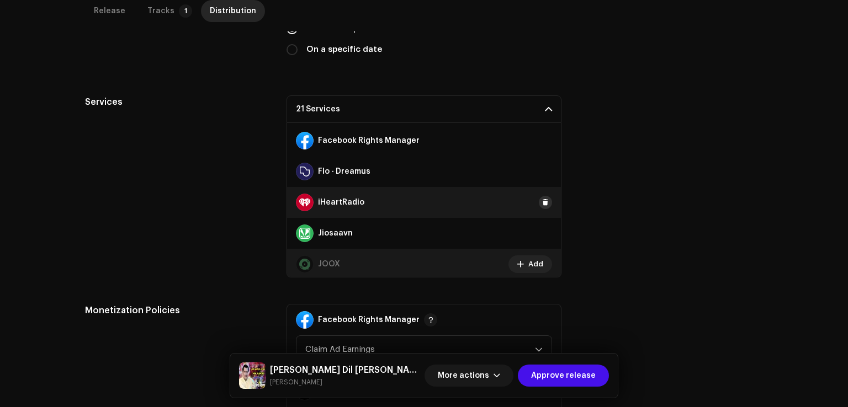
click at [540, 206] on button at bounding box center [545, 202] width 13 height 13
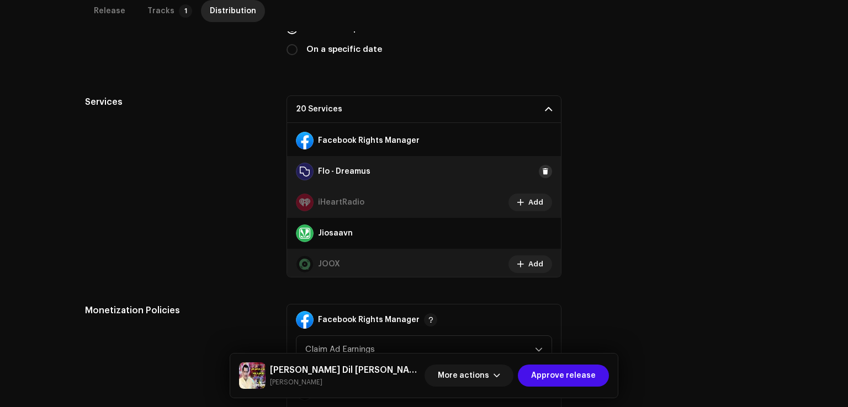
click at [543, 167] on button at bounding box center [545, 171] width 13 height 13
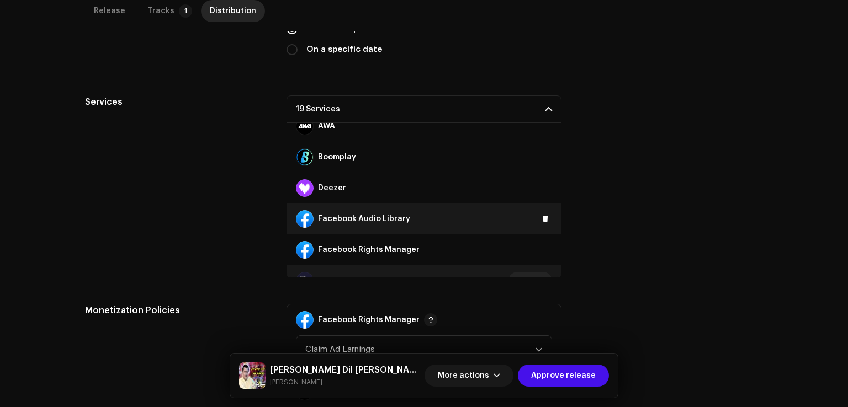
scroll to position [135, 0]
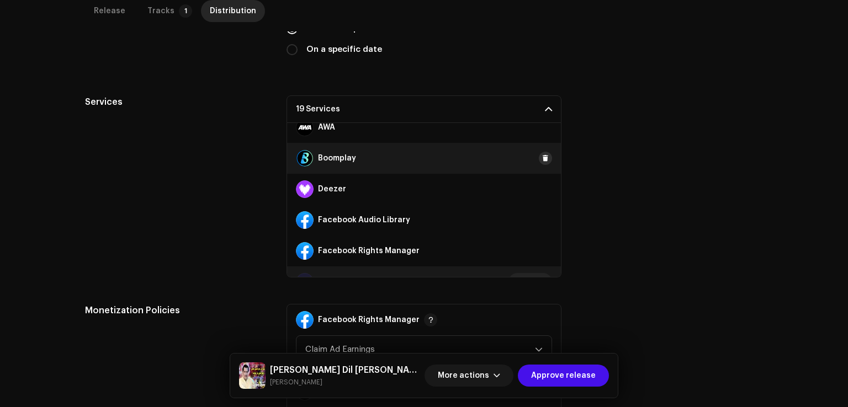
click at [543, 155] on span at bounding box center [545, 158] width 7 height 9
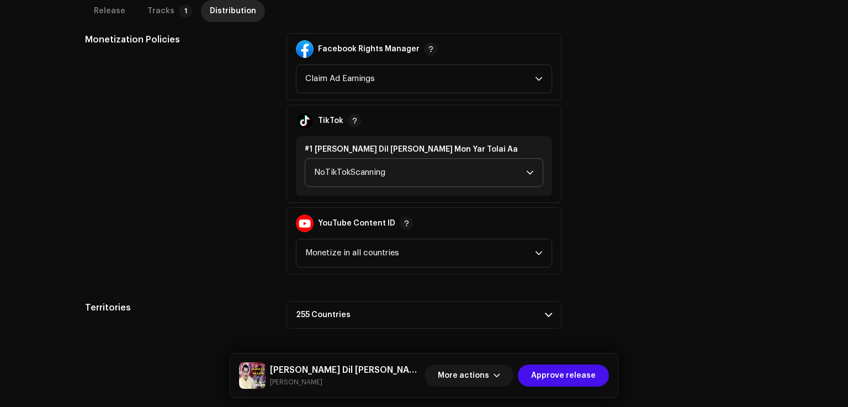
click at [384, 171] on span "NoTikTokScanning" at bounding box center [420, 173] width 212 height 28
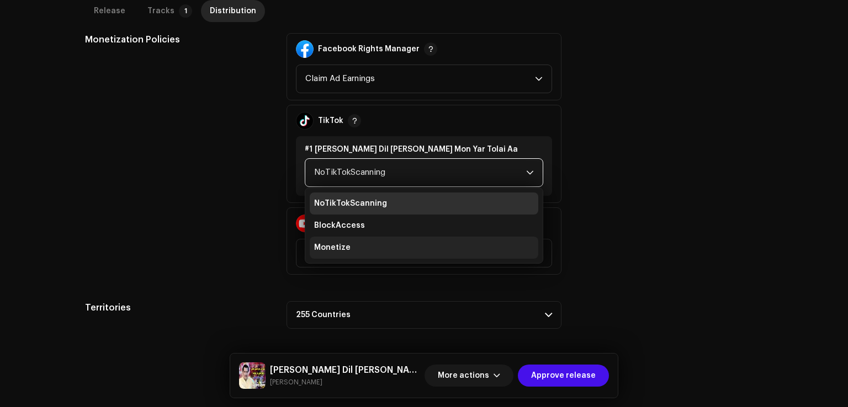
click at [333, 250] on span "Monetize" at bounding box center [332, 247] width 36 height 11
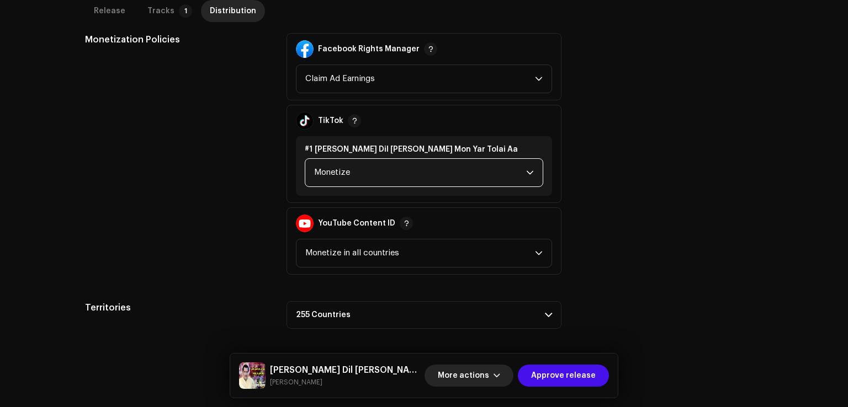
click at [563, 375] on span "Approve release" at bounding box center [563, 376] width 65 height 22
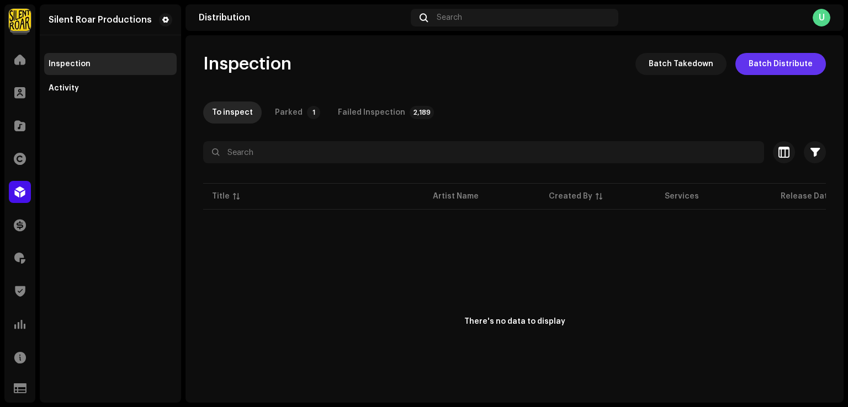
click at [759, 65] on span "Batch Distribute" at bounding box center [781, 64] width 64 height 22
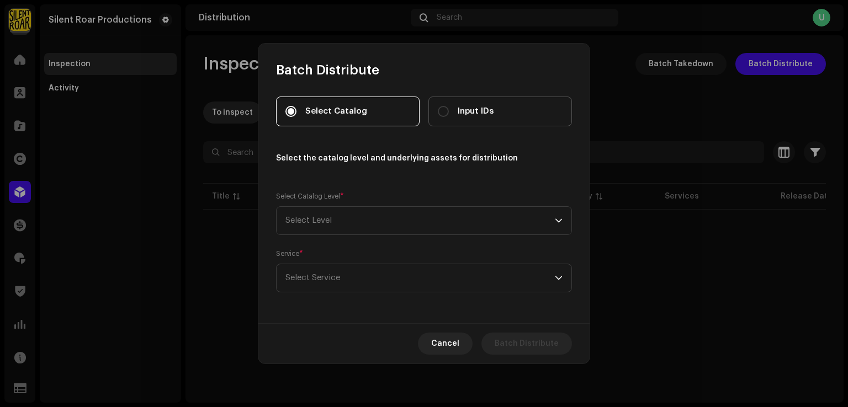
click at [489, 108] on span "Input IDs" at bounding box center [476, 111] width 36 height 12
click at [449, 108] on input "Input IDs" at bounding box center [443, 111] width 11 height 11
radio input "true"
click at [348, 219] on span "Select Level" at bounding box center [419, 221] width 269 height 28
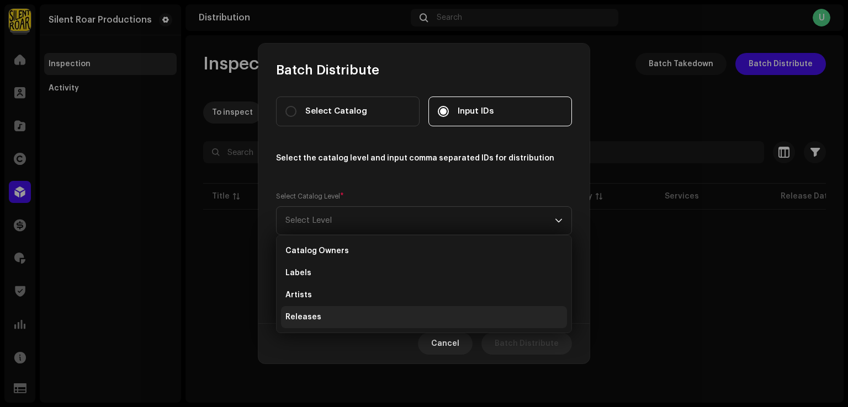
click at [321, 321] on li "Releases" at bounding box center [424, 317] width 286 height 22
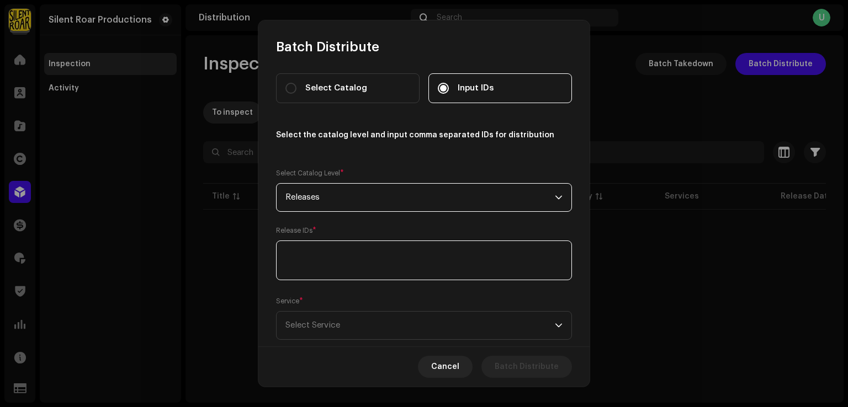
click at [351, 264] on textarea at bounding box center [424, 261] width 296 height 40
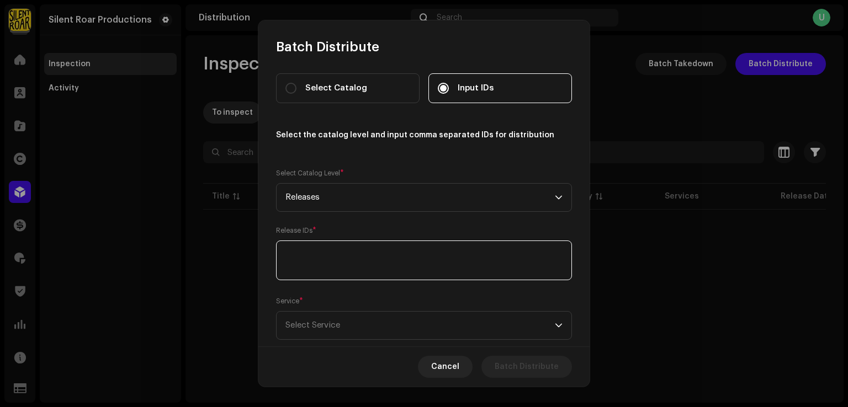
paste textarea "1938288 1938294 1938297 1938303 1938305 1938309 1938313 1939722 1939727 1939731…"
click at [286, 258] on textarea at bounding box center [424, 261] width 296 height 40
click at [280, 266] on textarea at bounding box center [424, 261] width 296 height 40
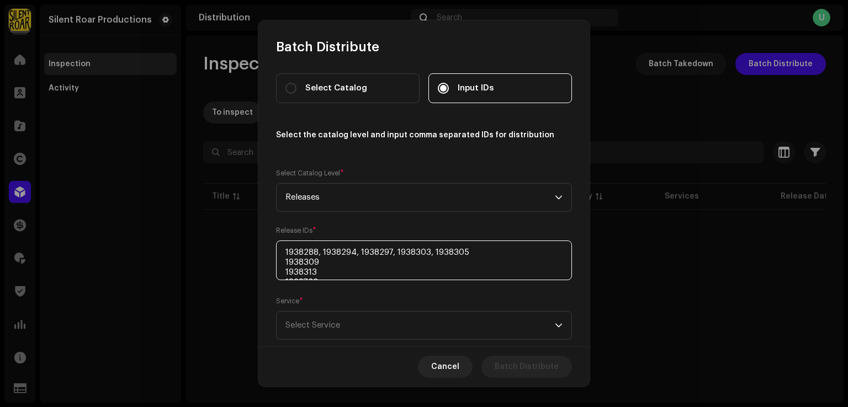
click at [280, 266] on textarea at bounding box center [424, 261] width 296 height 40
click at [284, 277] on textarea at bounding box center [424, 261] width 296 height 40
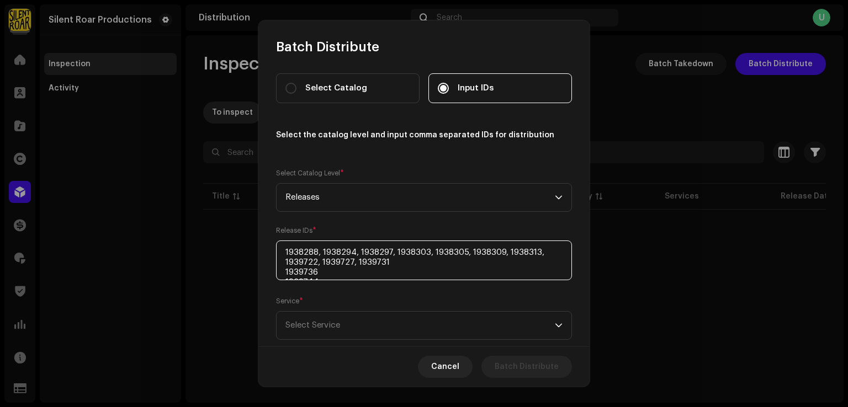
click at [284, 277] on textarea at bounding box center [424, 261] width 296 height 40
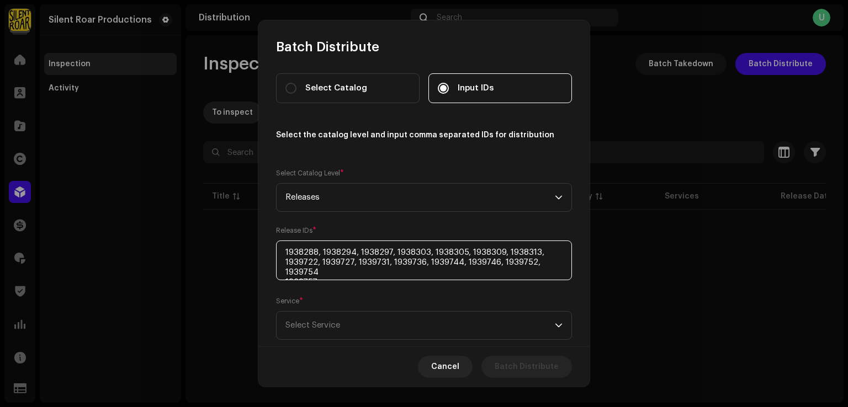
click at [284, 277] on textarea at bounding box center [424, 261] width 296 height 40
click at [283, 273] on textarea at bounding box center [424, 261] width 296 height 40
click at [285, 270] on textarea at bounding box center [424, 261] width 296 height 40
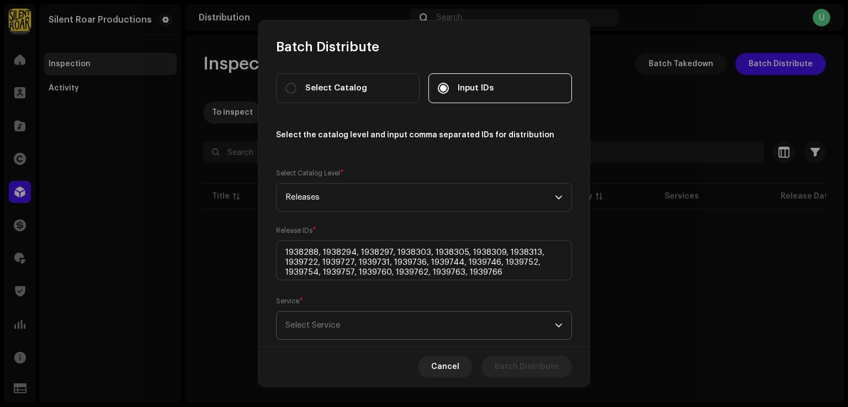
type textarea "1938288, 1938294, 1938297, 1938303, 1938305, 1938309, 1938313, 1939722, 1939727…"
click at [444, 337] on span "Select Service" at bounding box center [419, 326] width 269 height 28
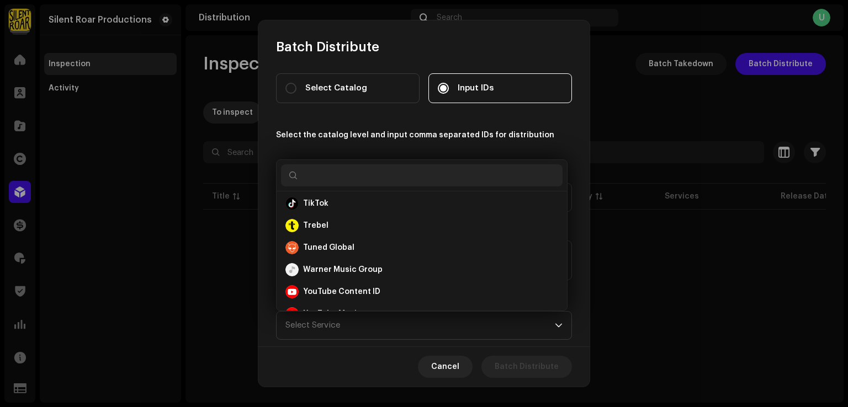
scroll to position [607, 0]
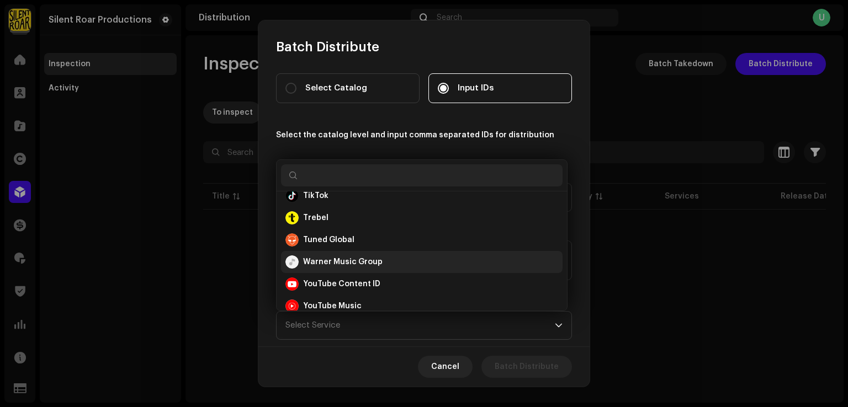
click at [333, 266] on strong "Warner Music Group" at bounding box center [342, 262] width 79 height 11
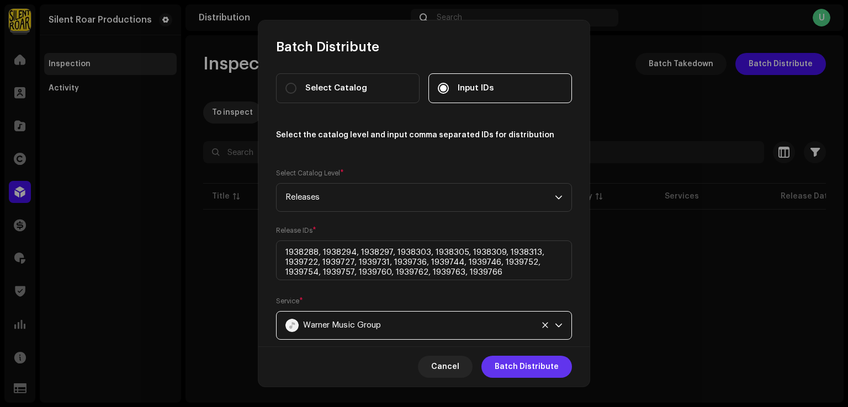
click at [554, 367] on span "Batch Distribute" at bounding box center [527, 367] width 64 height 22
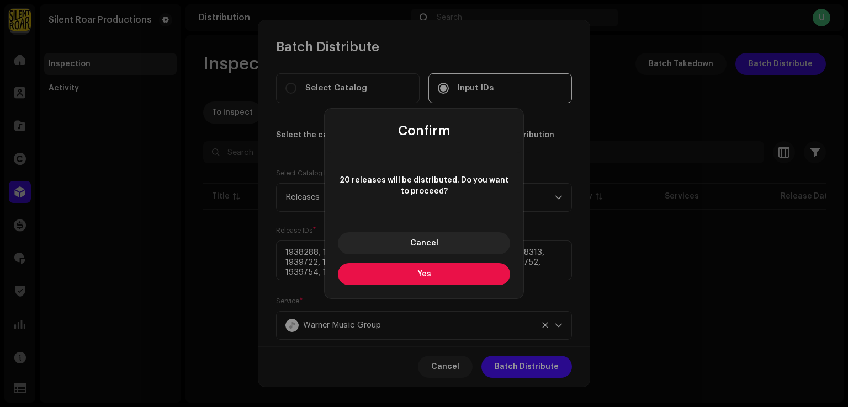
click at [442, 271] on button "Yes" at bounding box center [424, 274] width 172 height 22
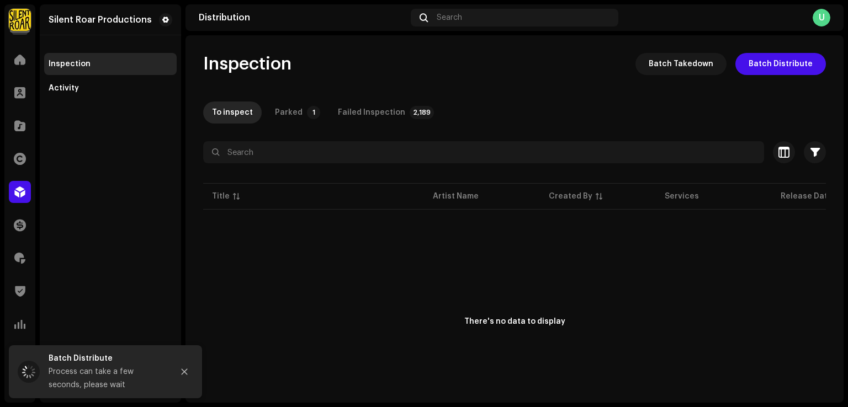
click at [135, 266] on div "Batch Distribute Select Catalog Input IDs Select the catalog level and input co…" at bounding box center [424, 203] width 848 height 407
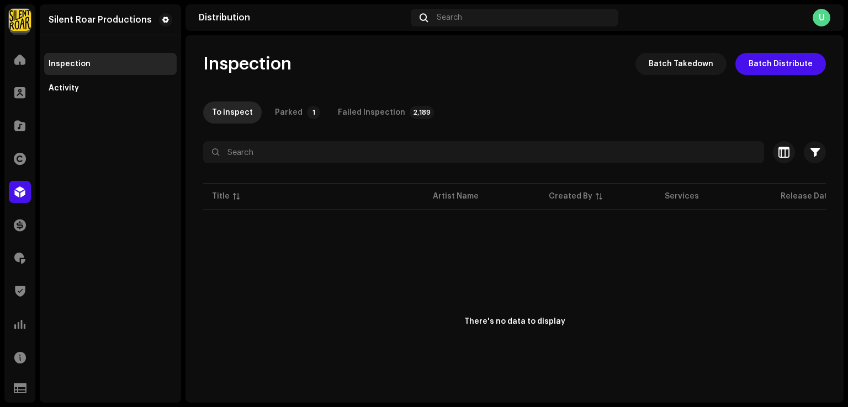
click at [79, 63] on div "Inspection" at bounding box center [70, 64] width 42 height 9
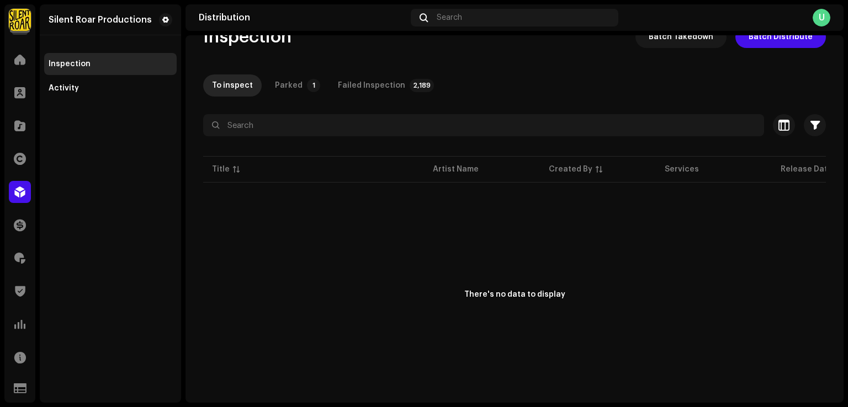
scroll to position [30, 0]
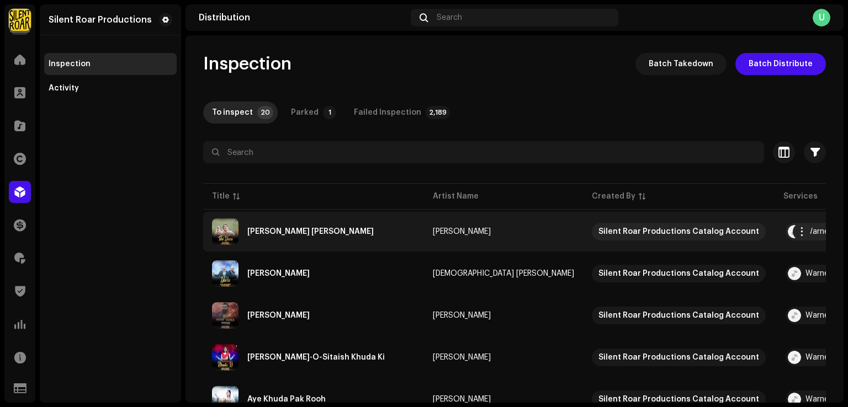
click at [322, 235] on div "[PERSON_NAME] [PERSON_NAME]" at bounding box center [313, 232] width 203 height 26
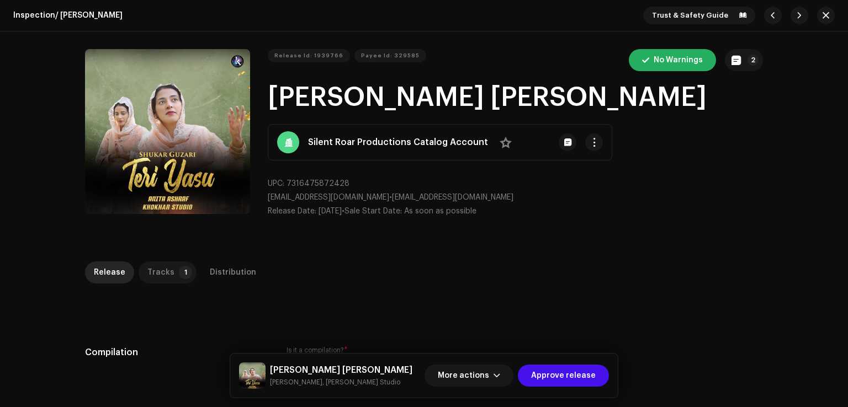
click at [179, 268] on p-badge "1" at bounding box center [185, 272] width 13 height 13
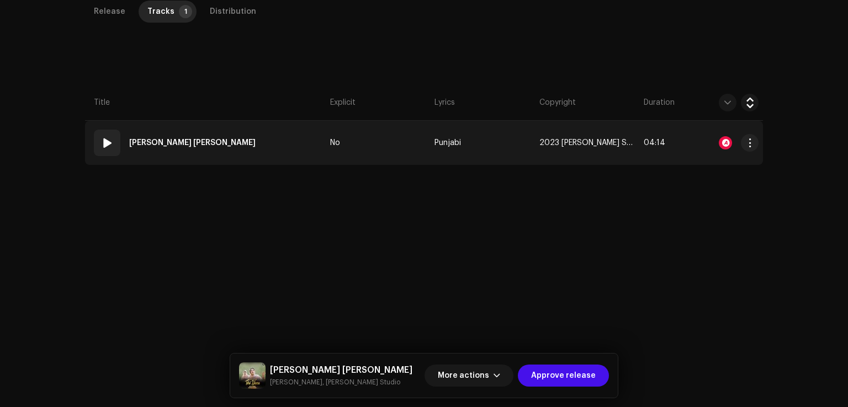
click at [310, 140] on td "01 [PERSON_NAME]" at bounding box center [205, 143] width 241 height 44
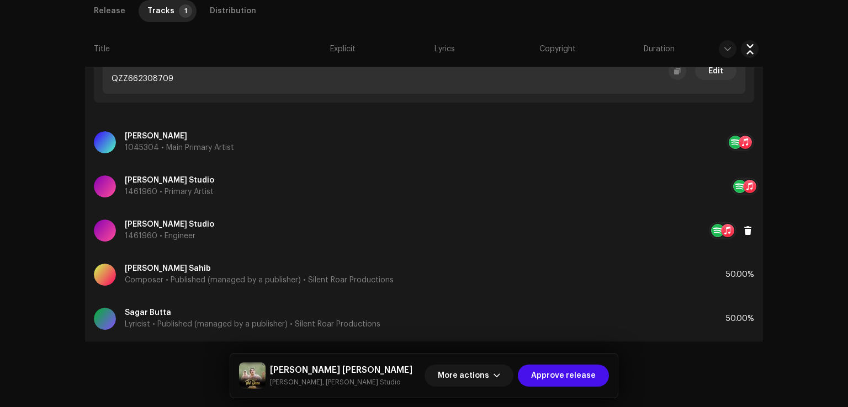
scroll to position [471, 0]
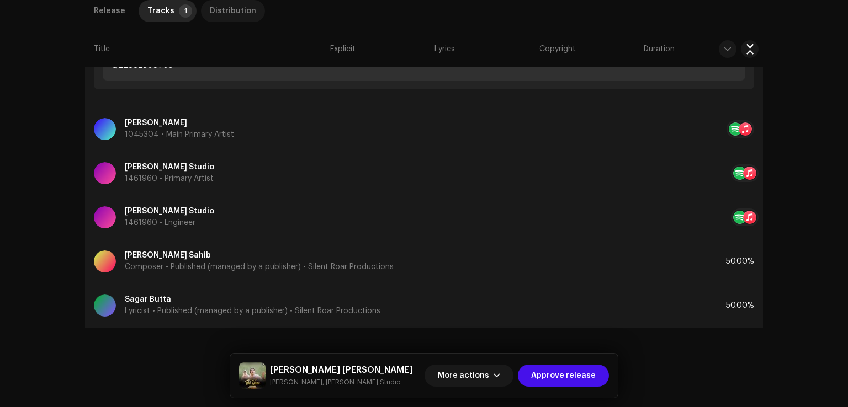
click at [232, 18] on div "Distribution" at bounding box center [233, 11] width 46 height 22
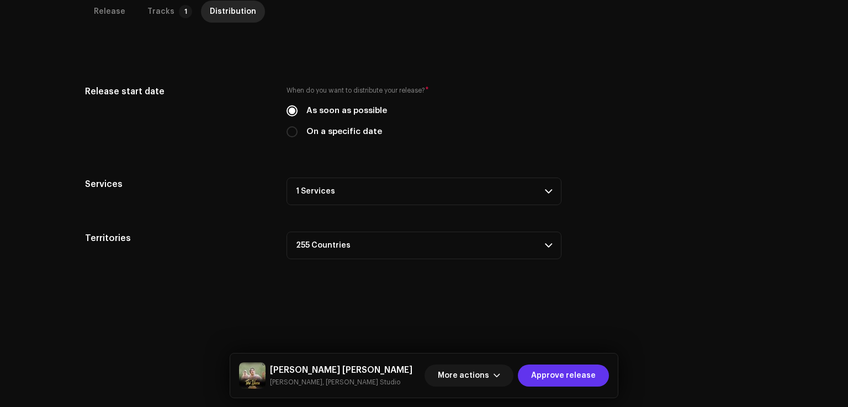
click at [571, 381] on span "Approve release" at bounding box center [563, 376] width 65 height 22
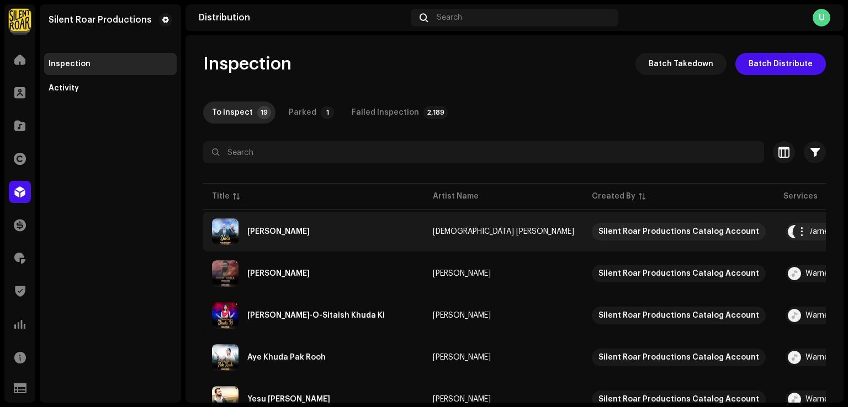
click at [308, 232] on div "[PERSON_NAME]" at bounding box center [313, 232] width 203 height 26
